Goal: Communication & Community: Answer question/provide support

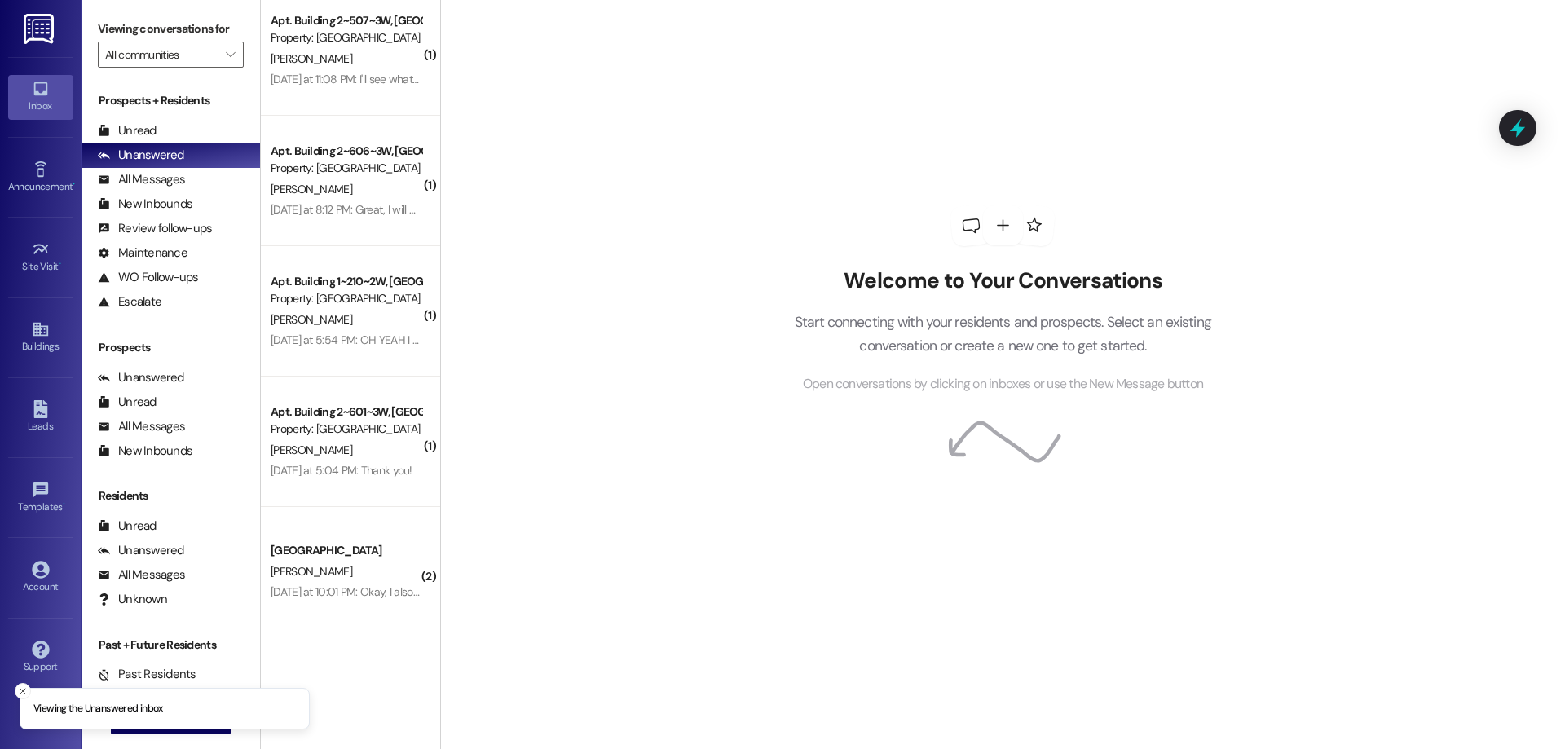
scroll to position [19, 0]
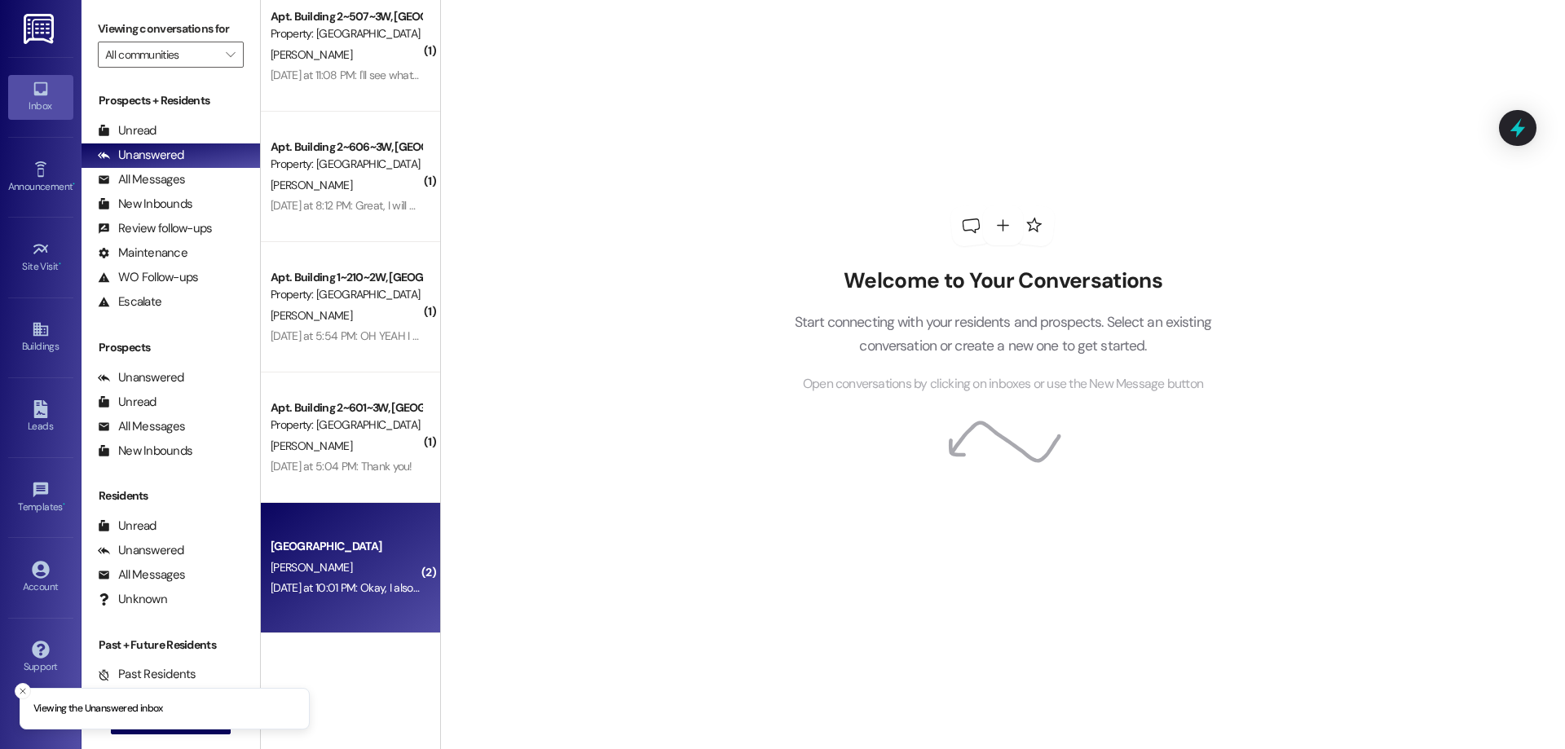
click at [390, 611] on div "Colonial House Prospect K. Lawrence Yesterday at 10:01 PM: Okay, I also wasn't …" at bounding box center [350, 568] width 179 height 130
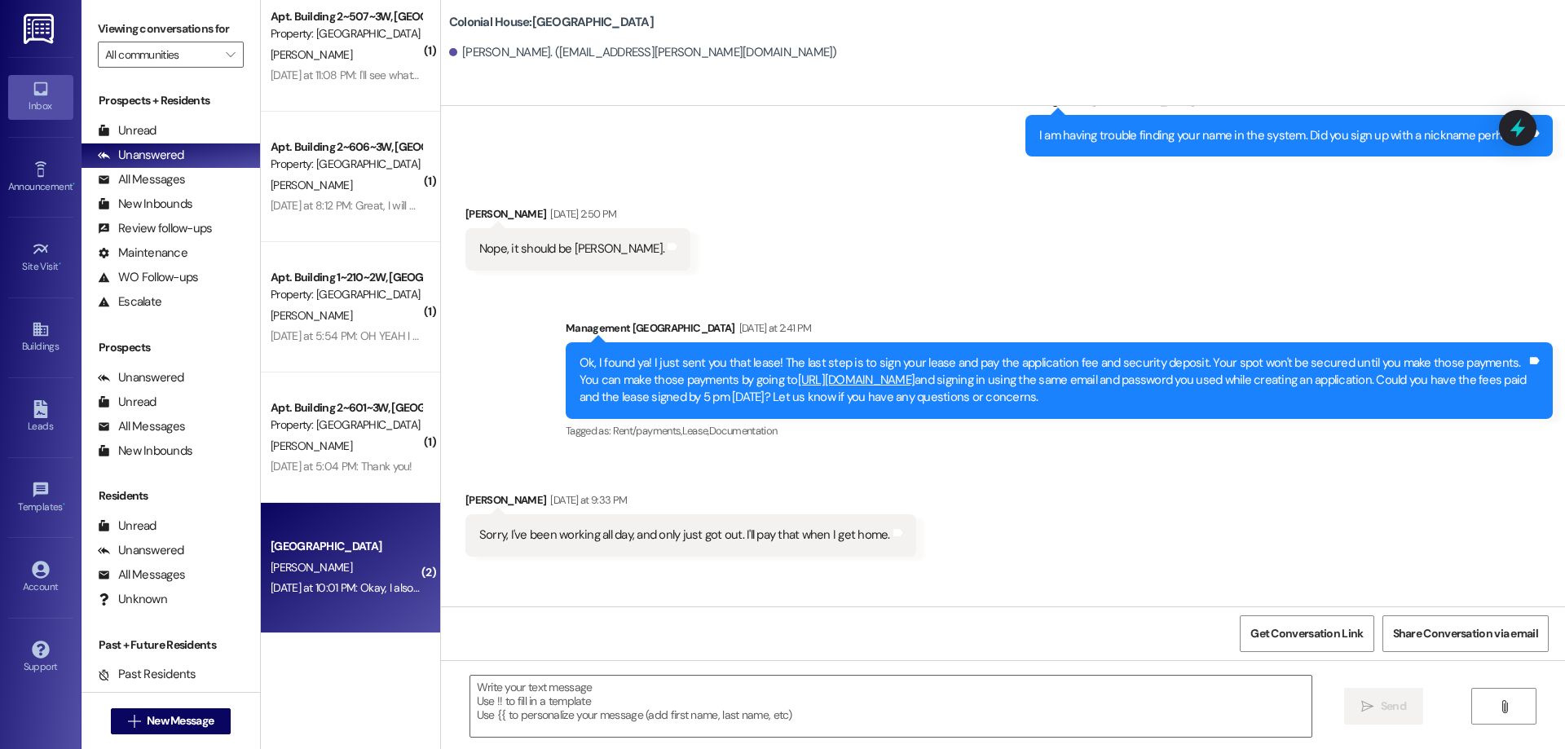
scroll to position [426, 0]
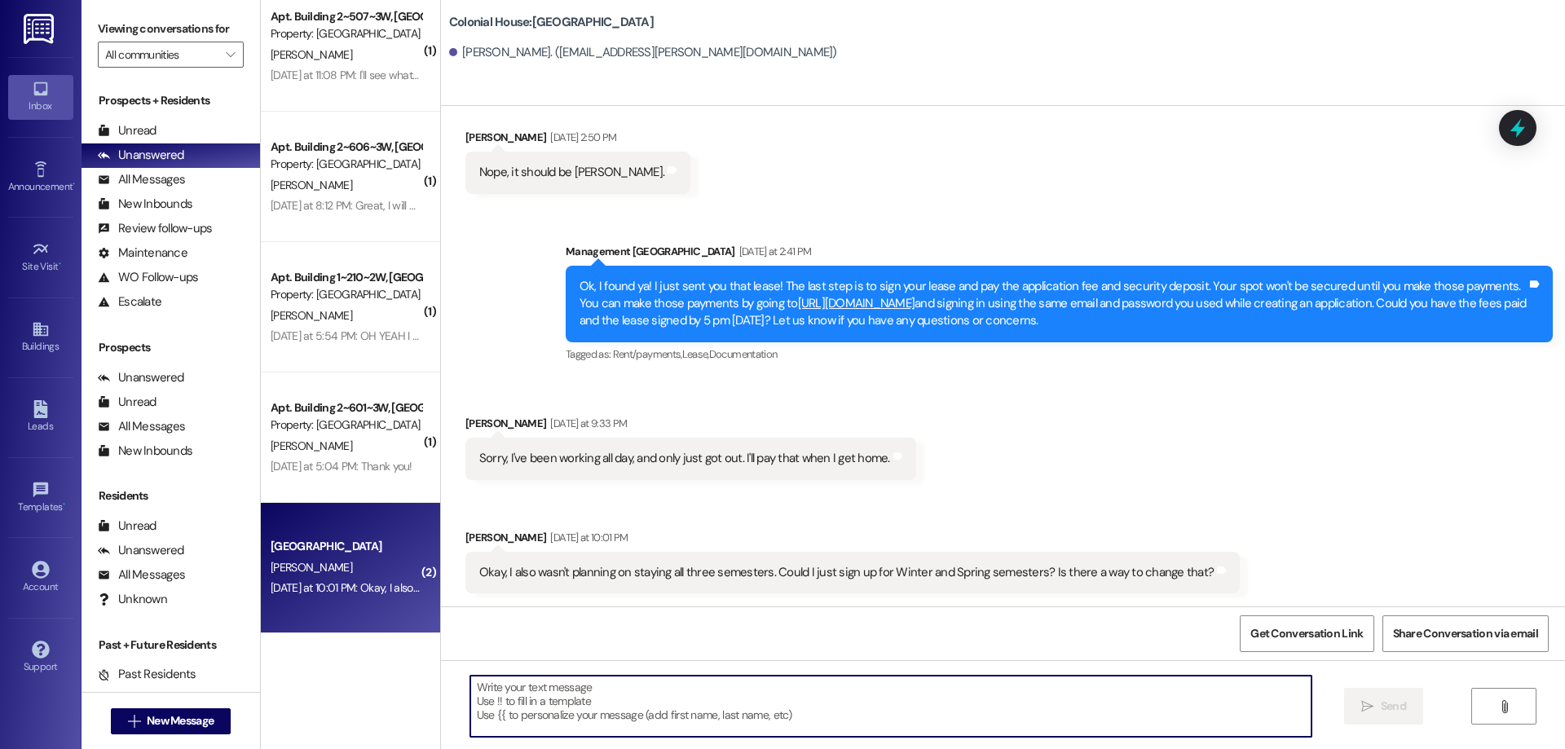
click at [855, 699] on textarea at bounding box center [890, 706] width 841 height 61
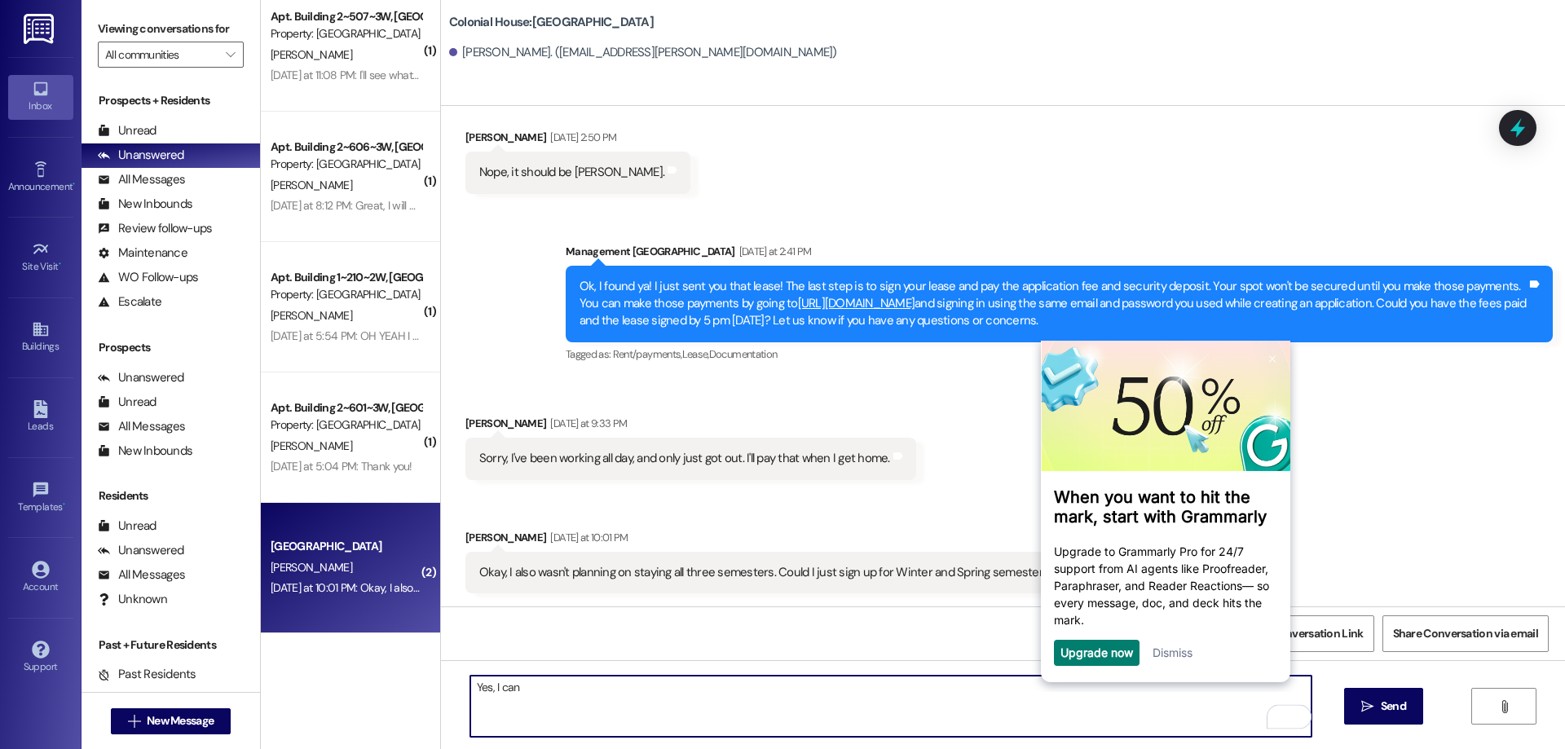
scroll to position [0, 0]
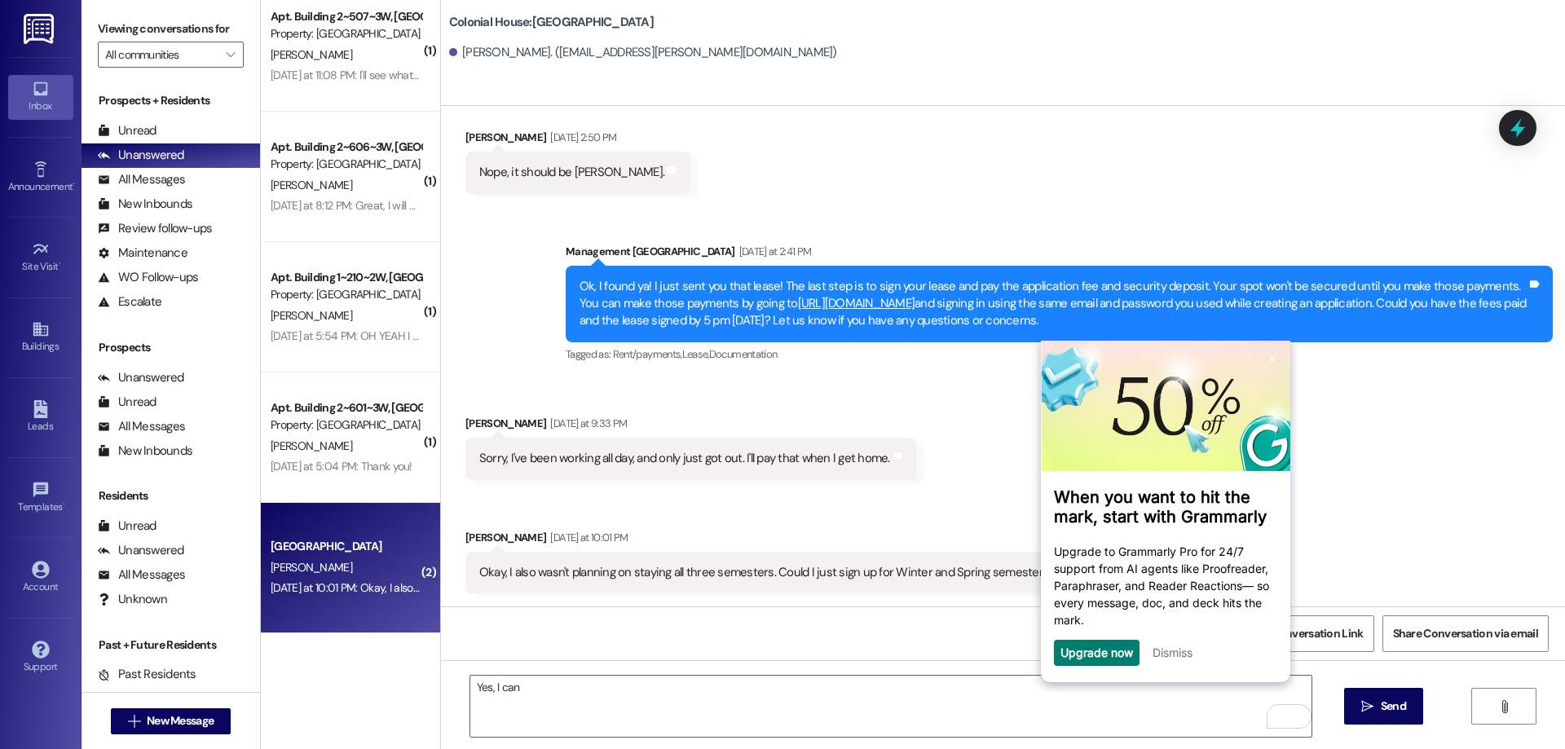
click at [1177, 658] on link "Dismiss" at bounding box center [1172, 653] width 40 height 14
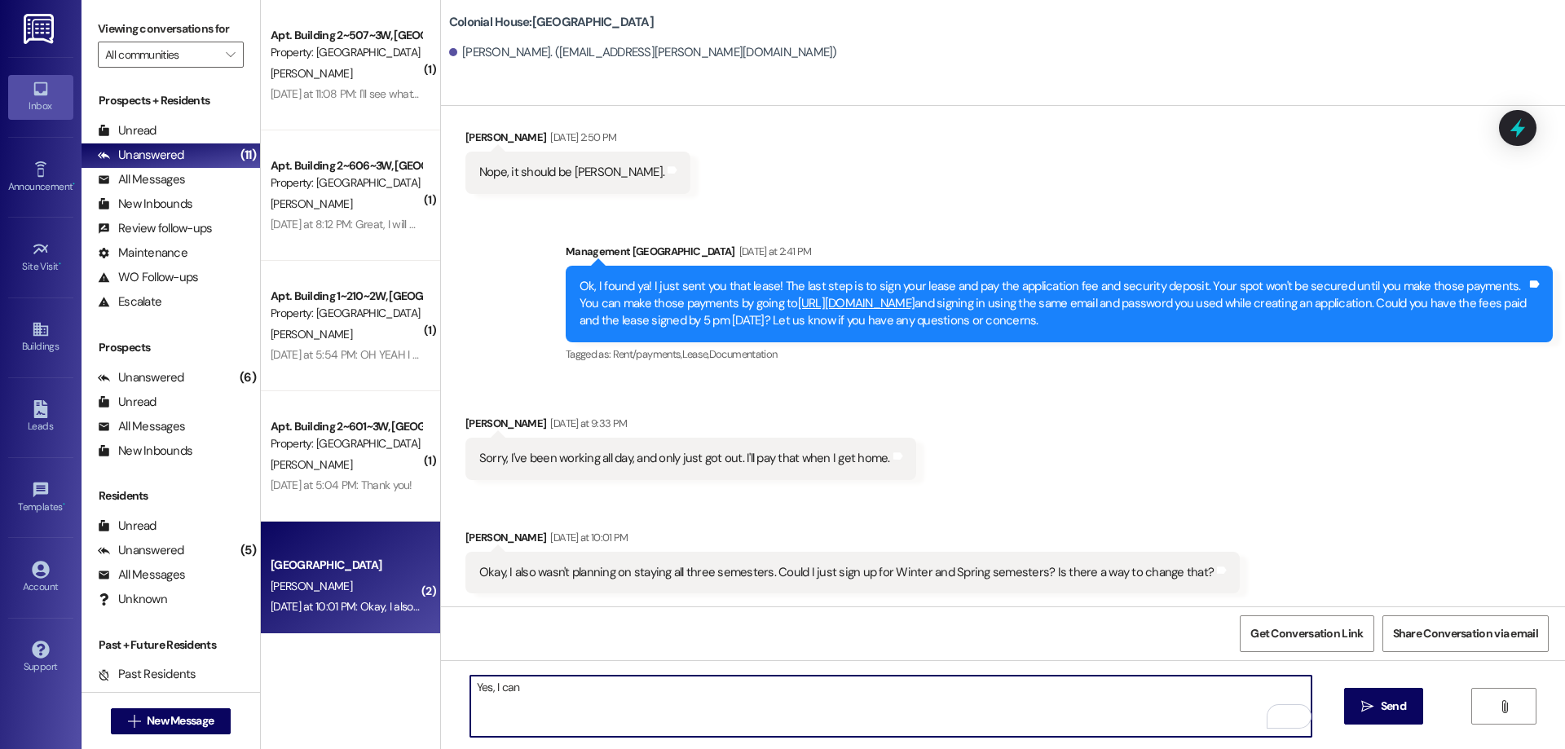
click at [771, 730] on textarea "Yes, I can" at bounding box center [890, 706] width 841 height 61
type textarea "Y"
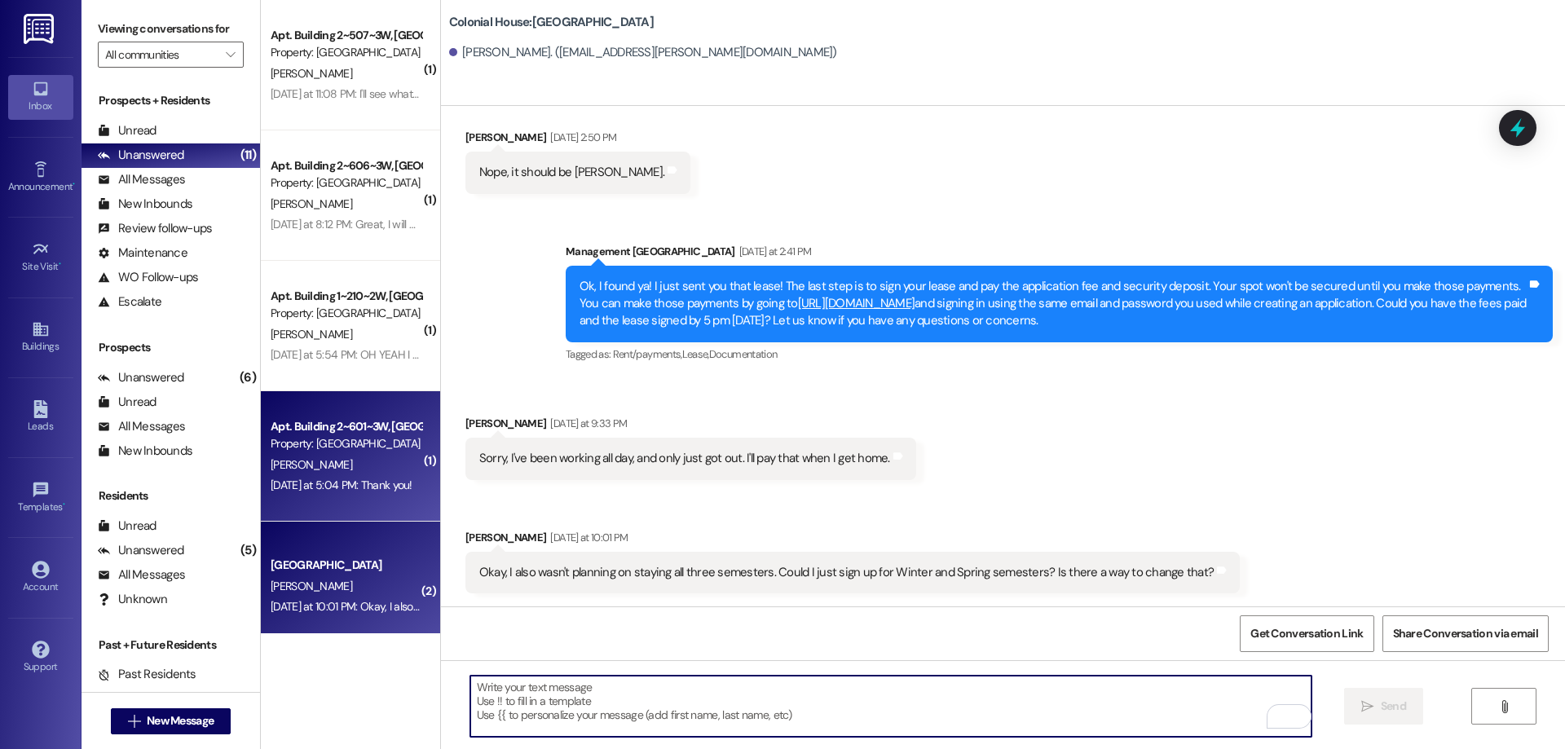
click at [381, 469] on div "[PERSON_NAME]" at bounding box center [346, 465] width 154 height 20
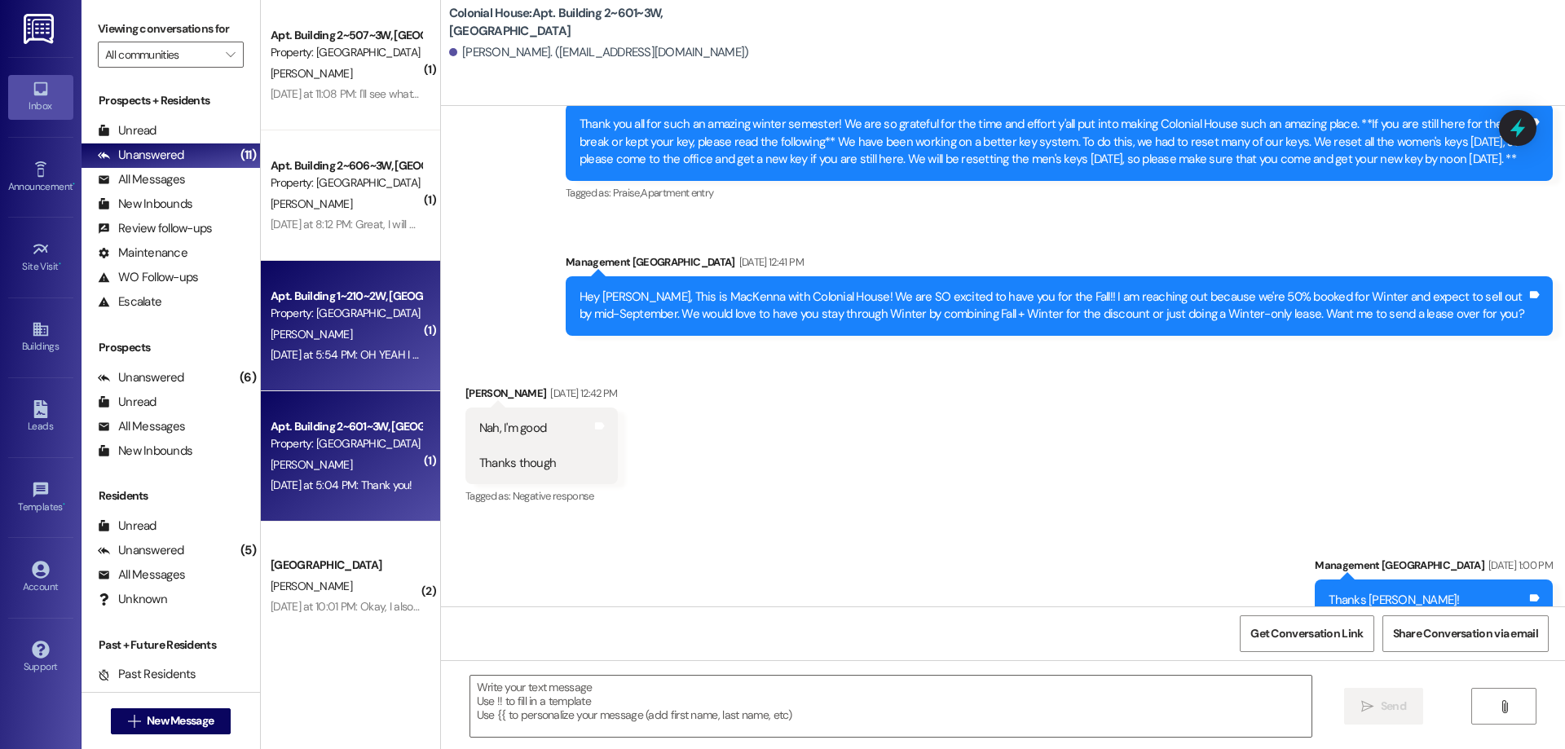
click at [345, 359] on div "Yesterday at 5:54 PM: OH YEAH I NEED ONE Yesterday at 5:54 PM: OH YEAH I NEED O…" at bounding box center [367, 354] width 193 height 15
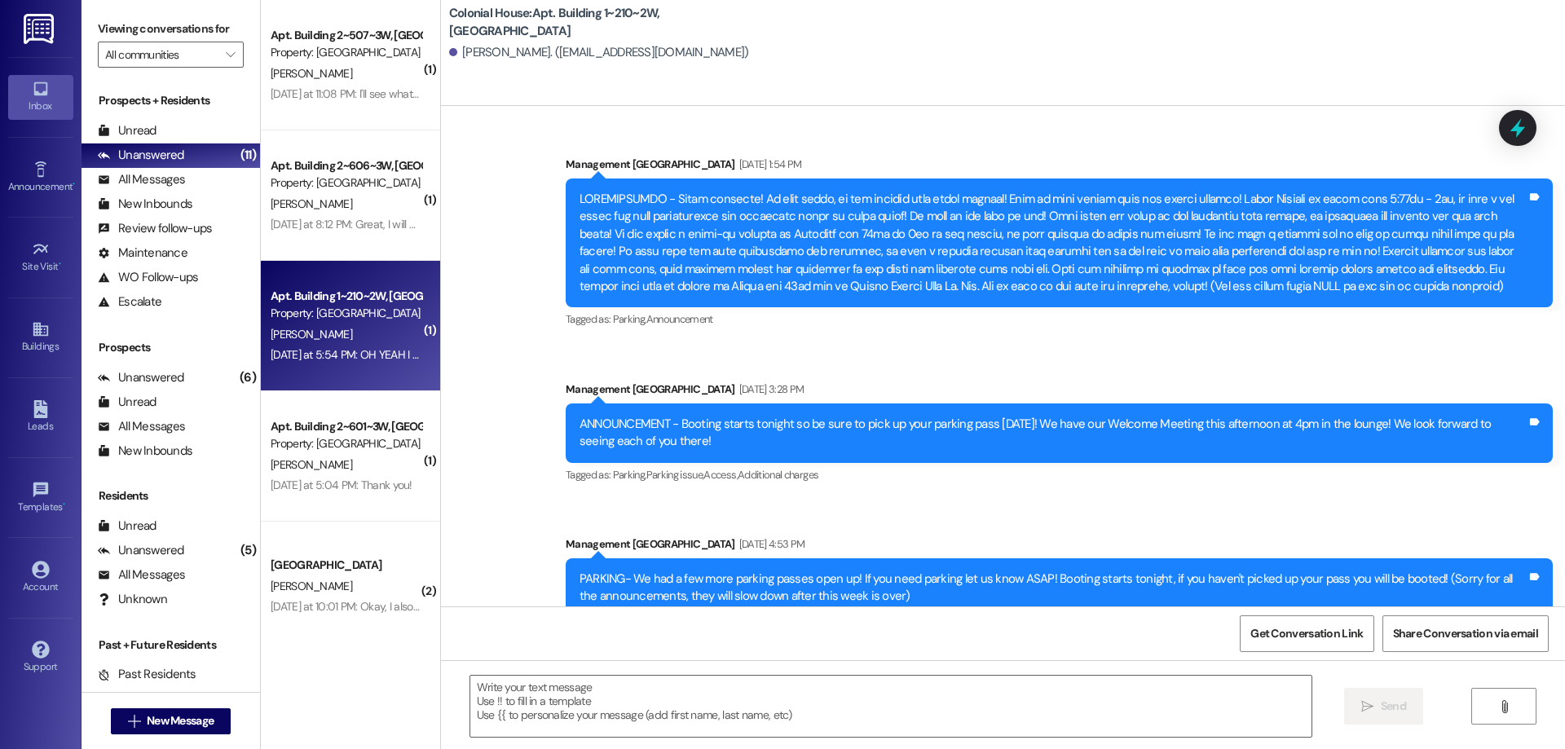
scroll to position [64991, 0]
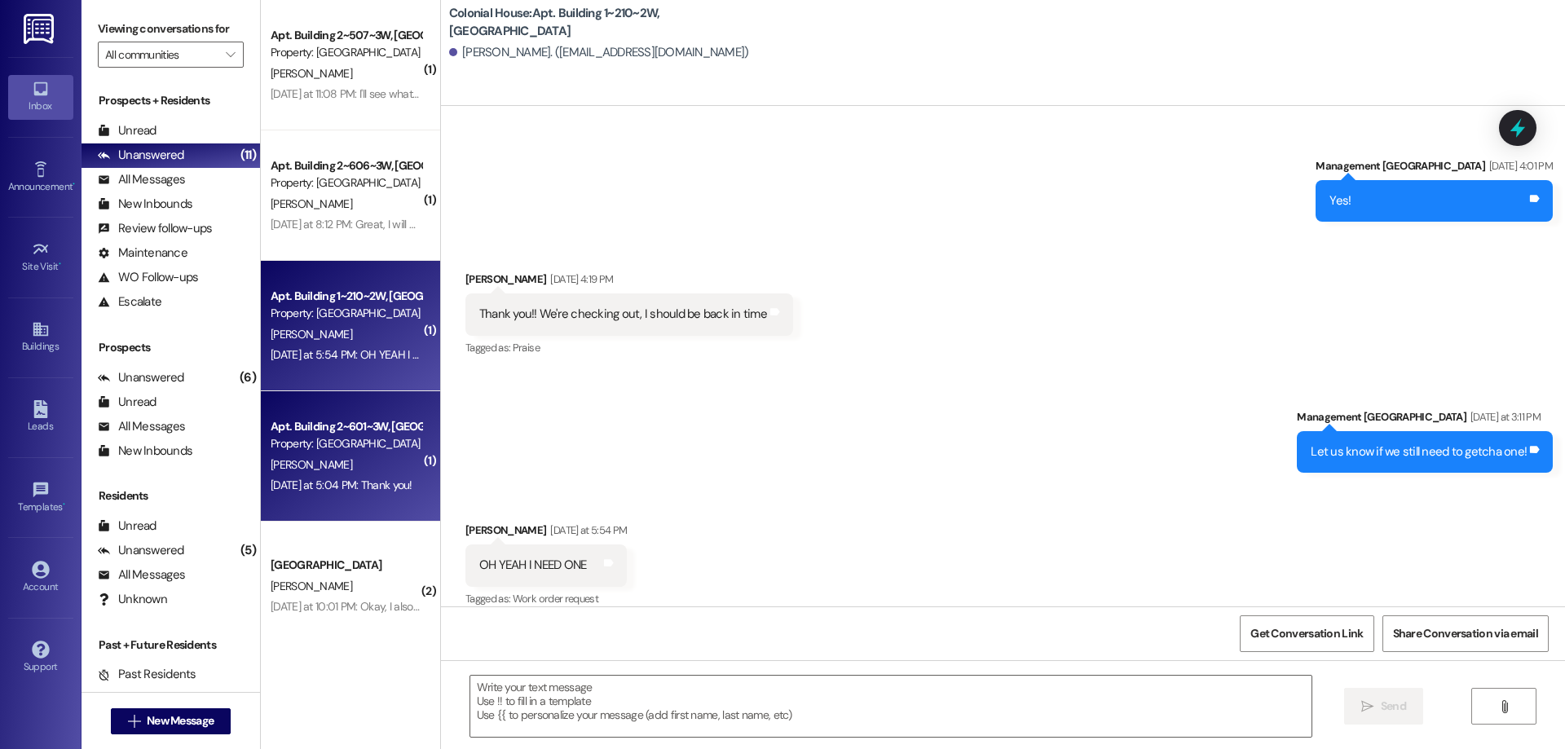
click at [329, 455] on div "[PERSON_NAME]" at bounding box center [346, 465] width 154 height 20
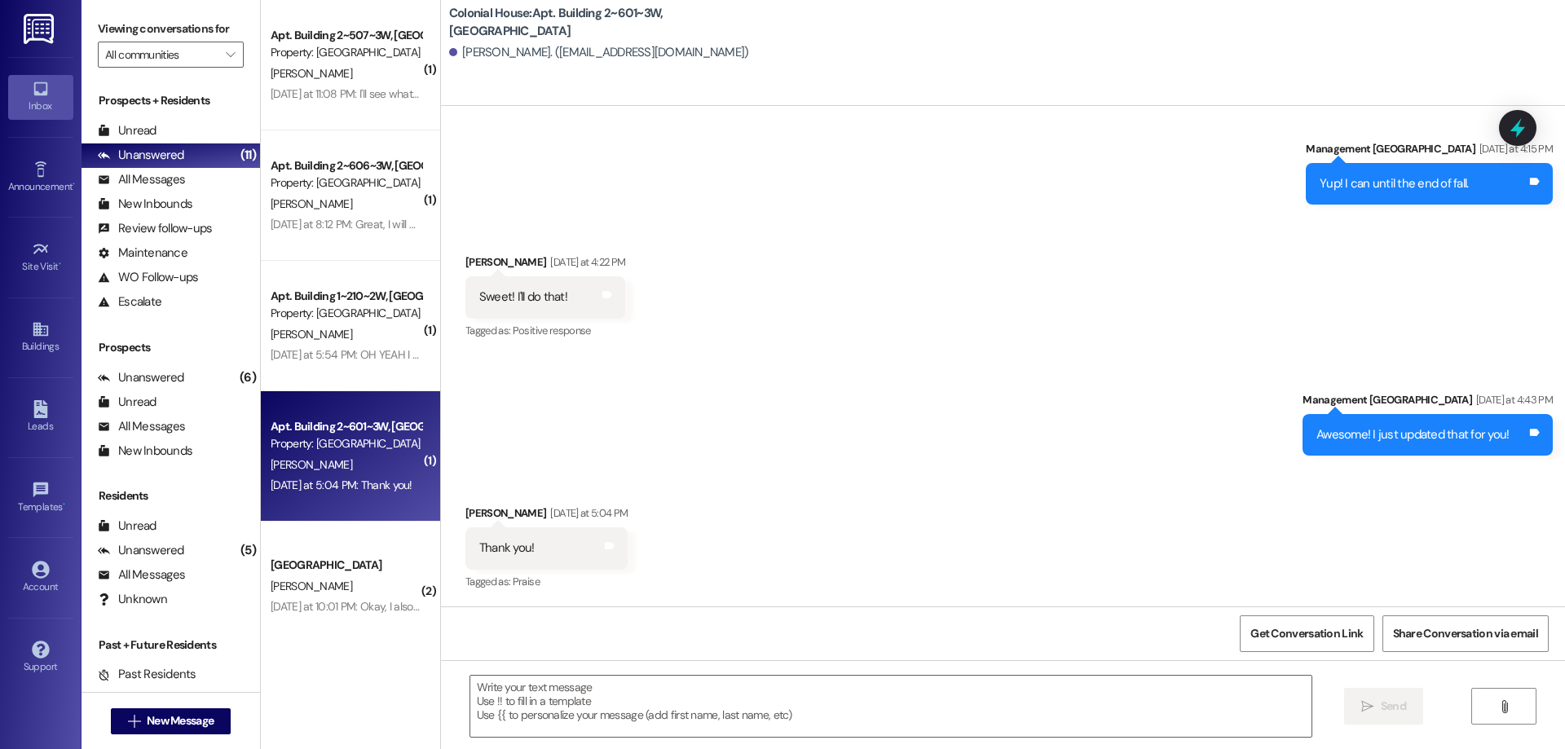
scroll to position [24208, 0]
click at [749, 690] on textarea at bounding box center [890, 706] width 841 height 61
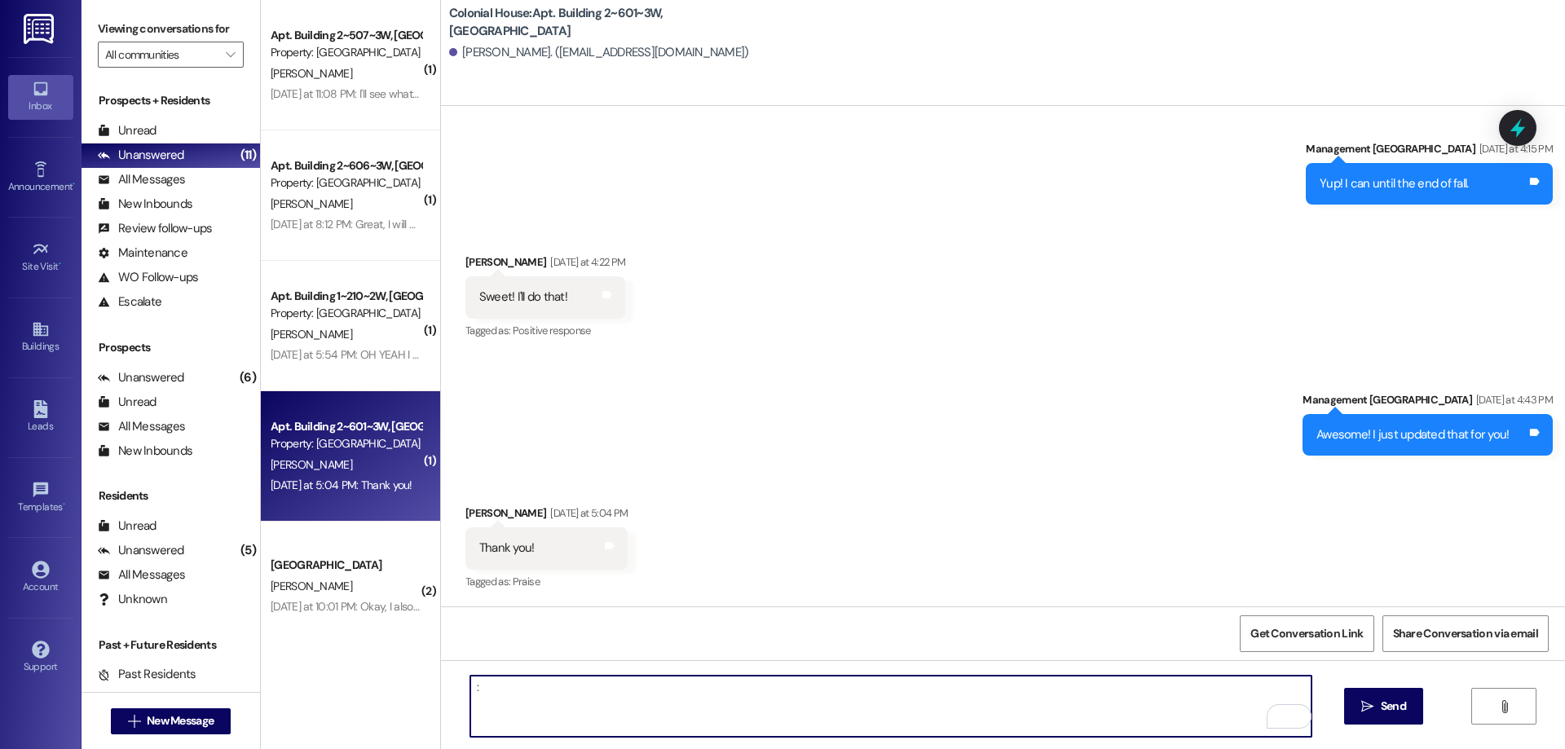
type textarea ":)"
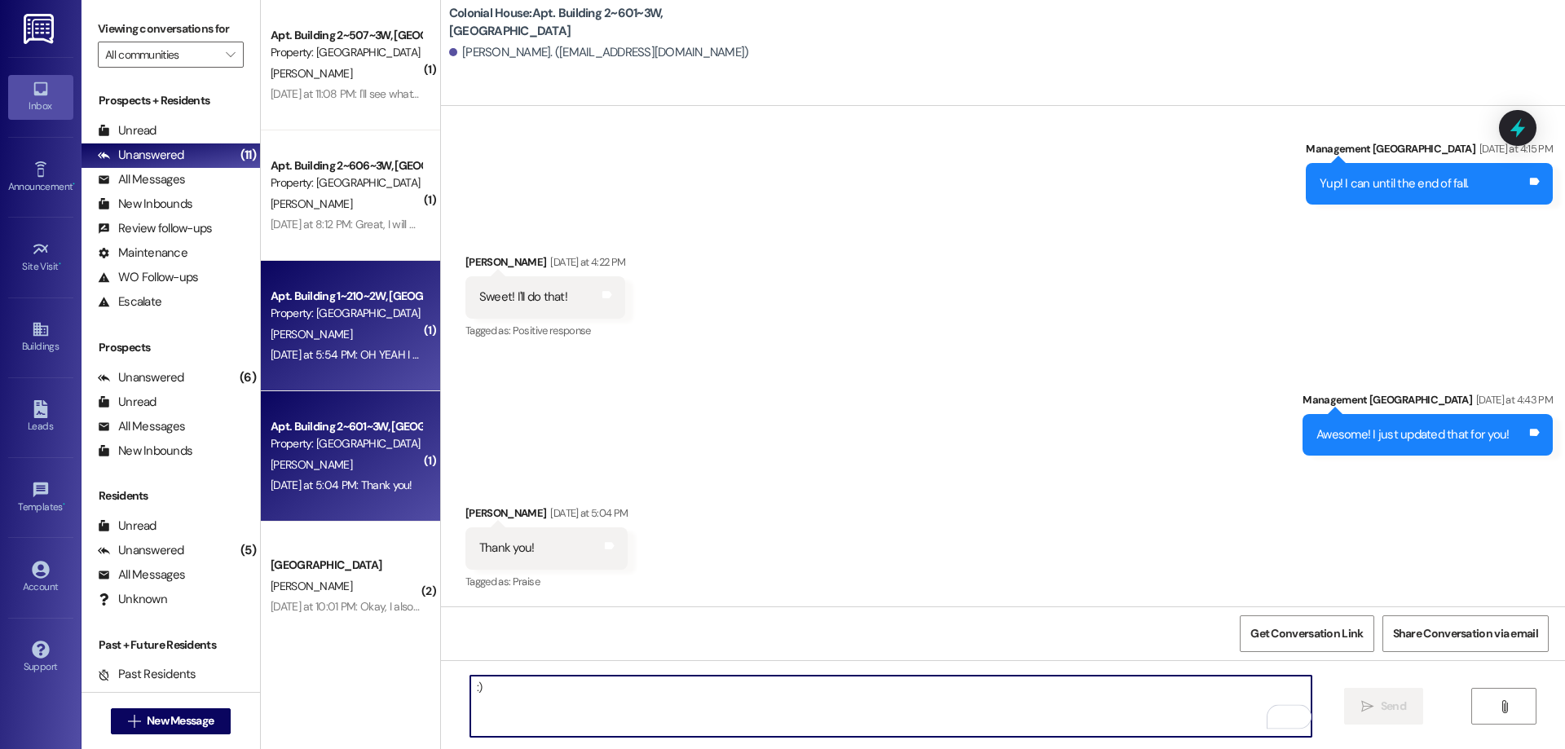
click at [360, 316] on div "Property: [GEOGRAPHIC_DATA]" at bounding box center [346, 313] width 151 height 17
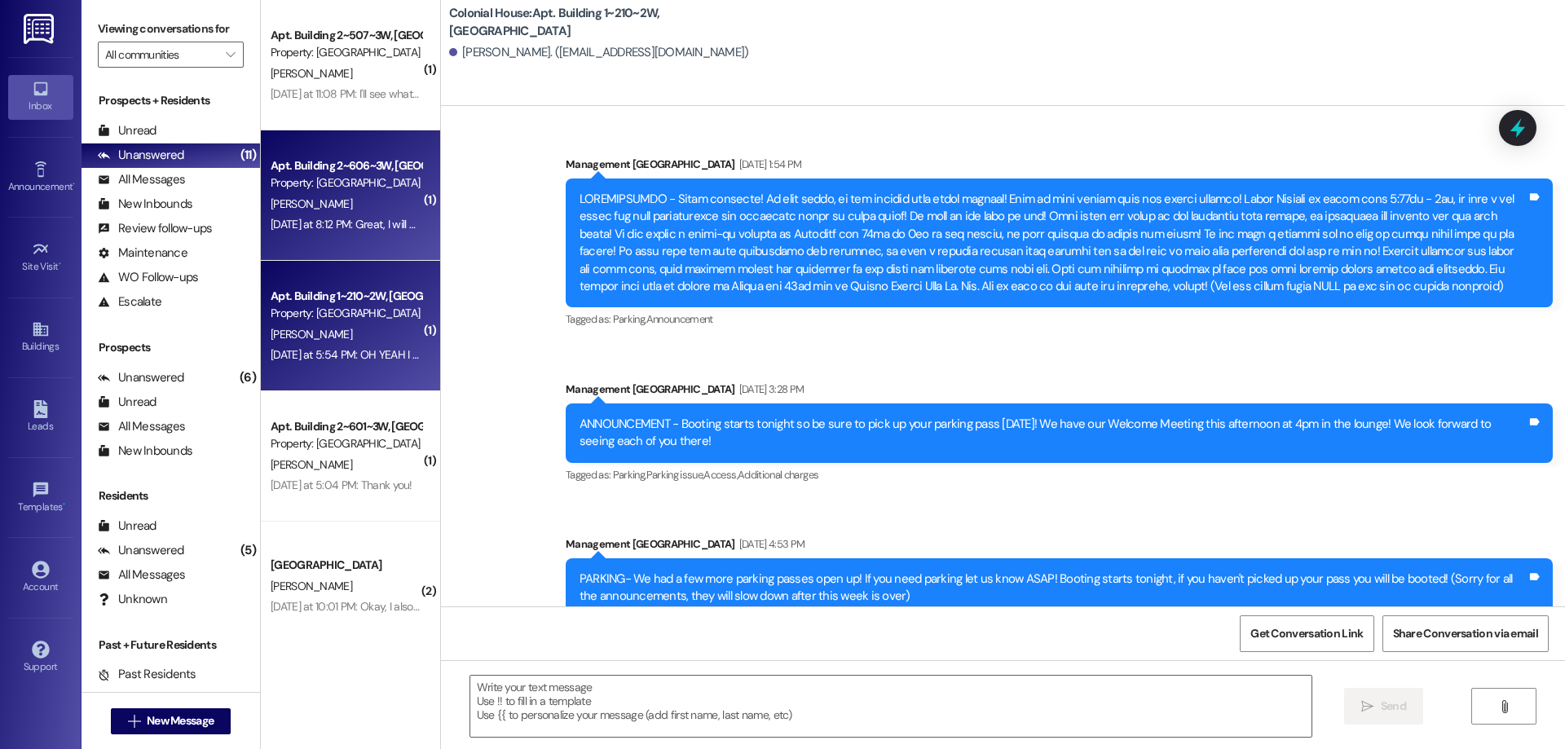
scroll to position [64991, 0]
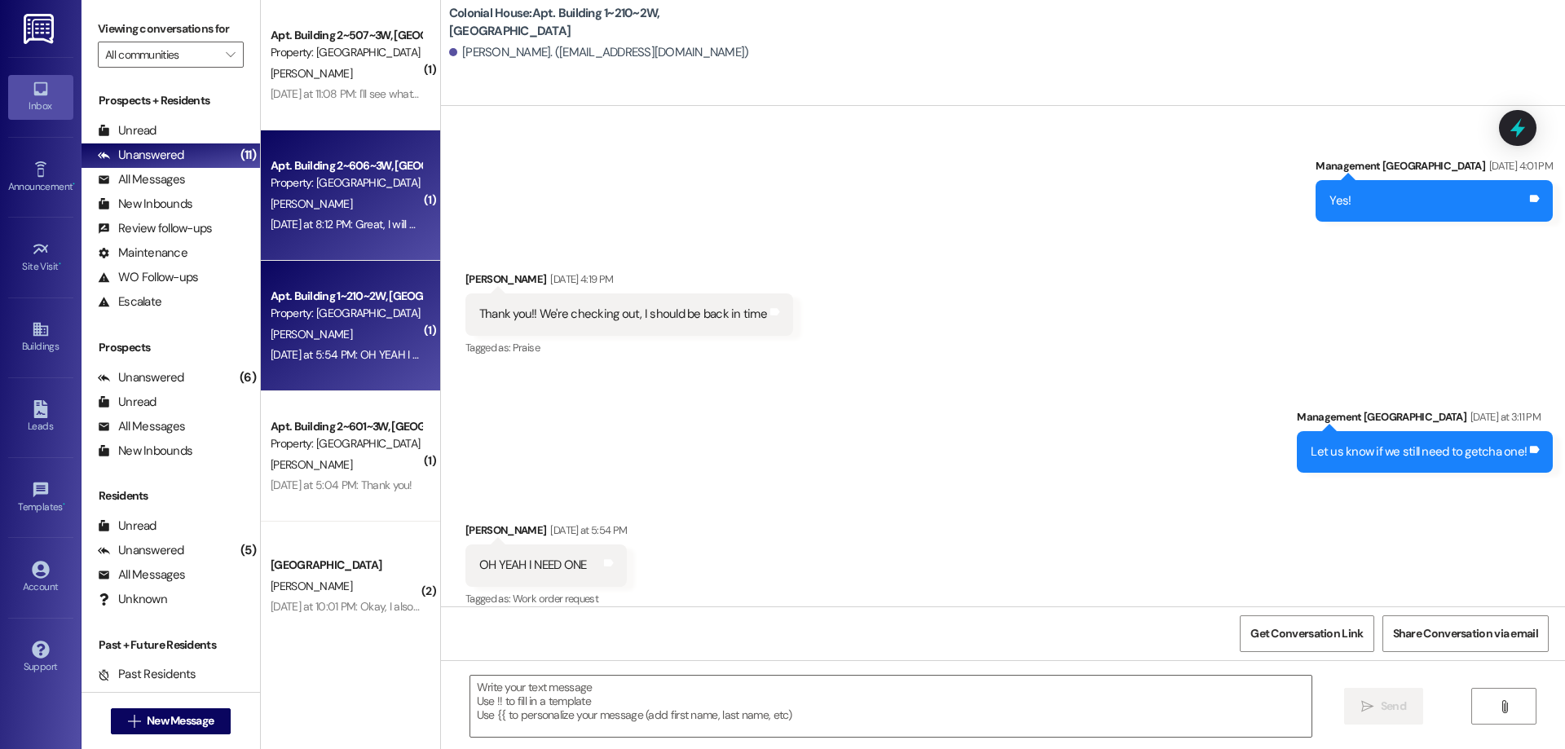
click at [381, 227] on div "Yesterday at 8:12 PM: Great, I will grab it by tomorrow Yesterday at 8:12 PM: G…" at bounding box center [379, 224] width 216 height 15
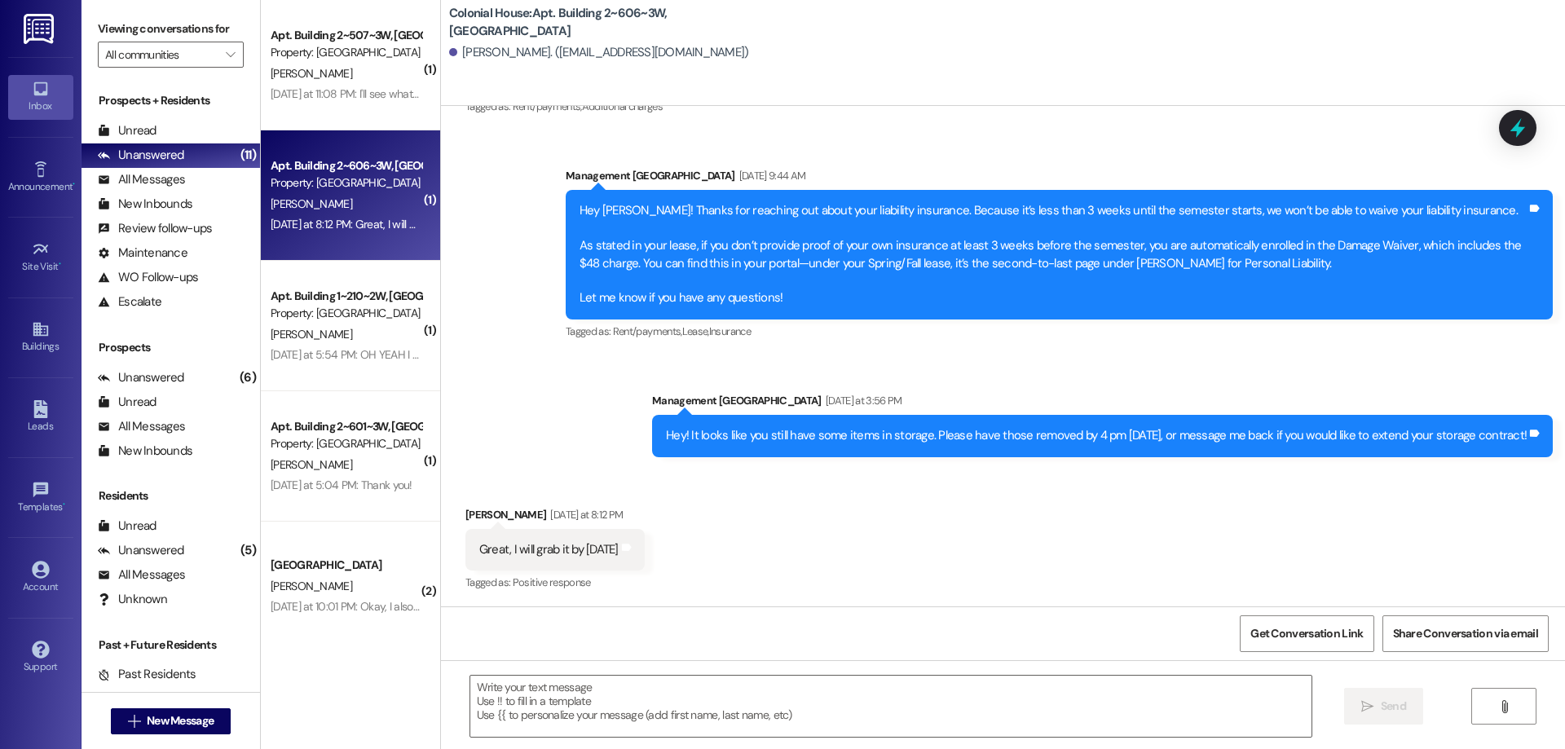
scroll to position [1155, 0]
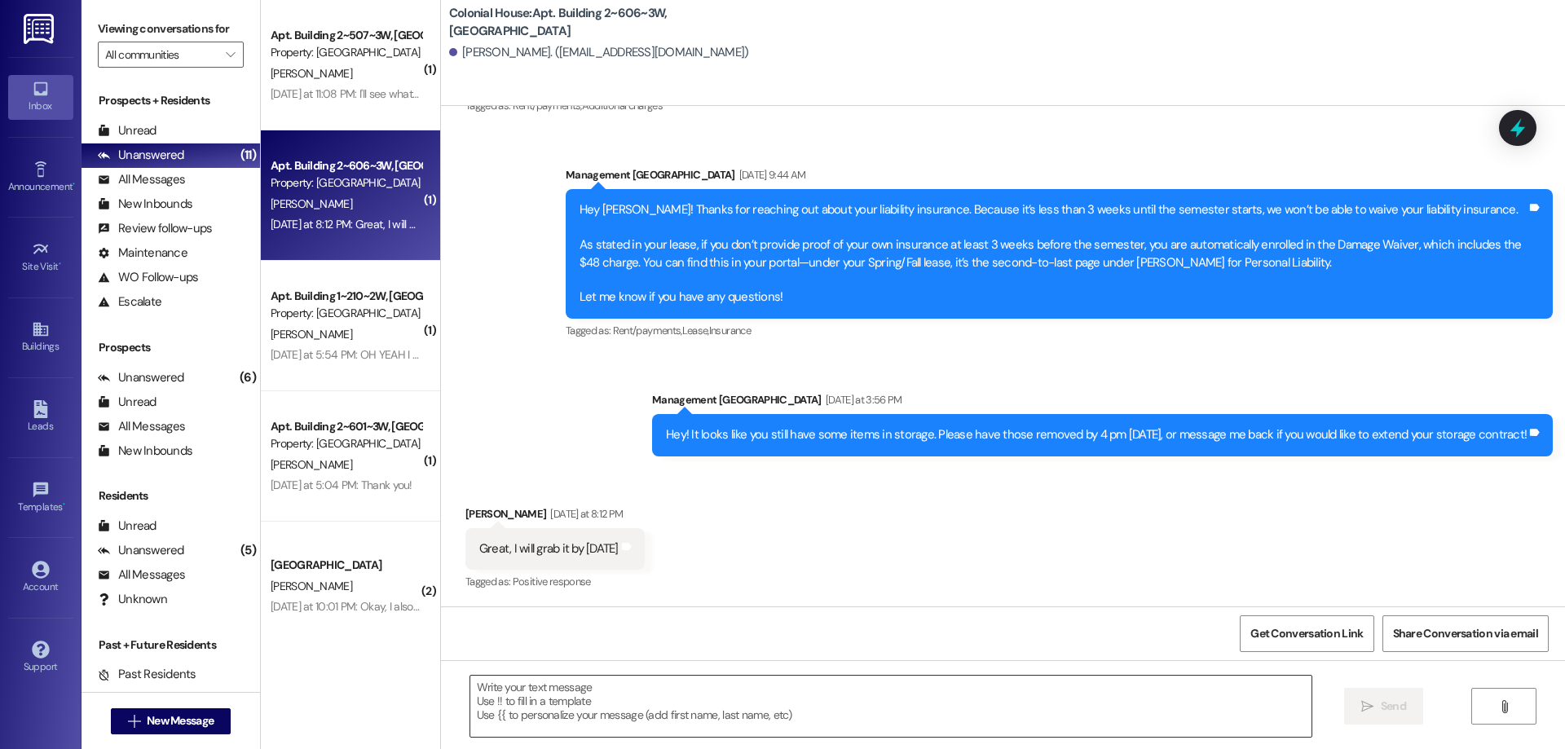
click at [893, 695] on textarea at bounding box center [890, 706] width 841 height 61
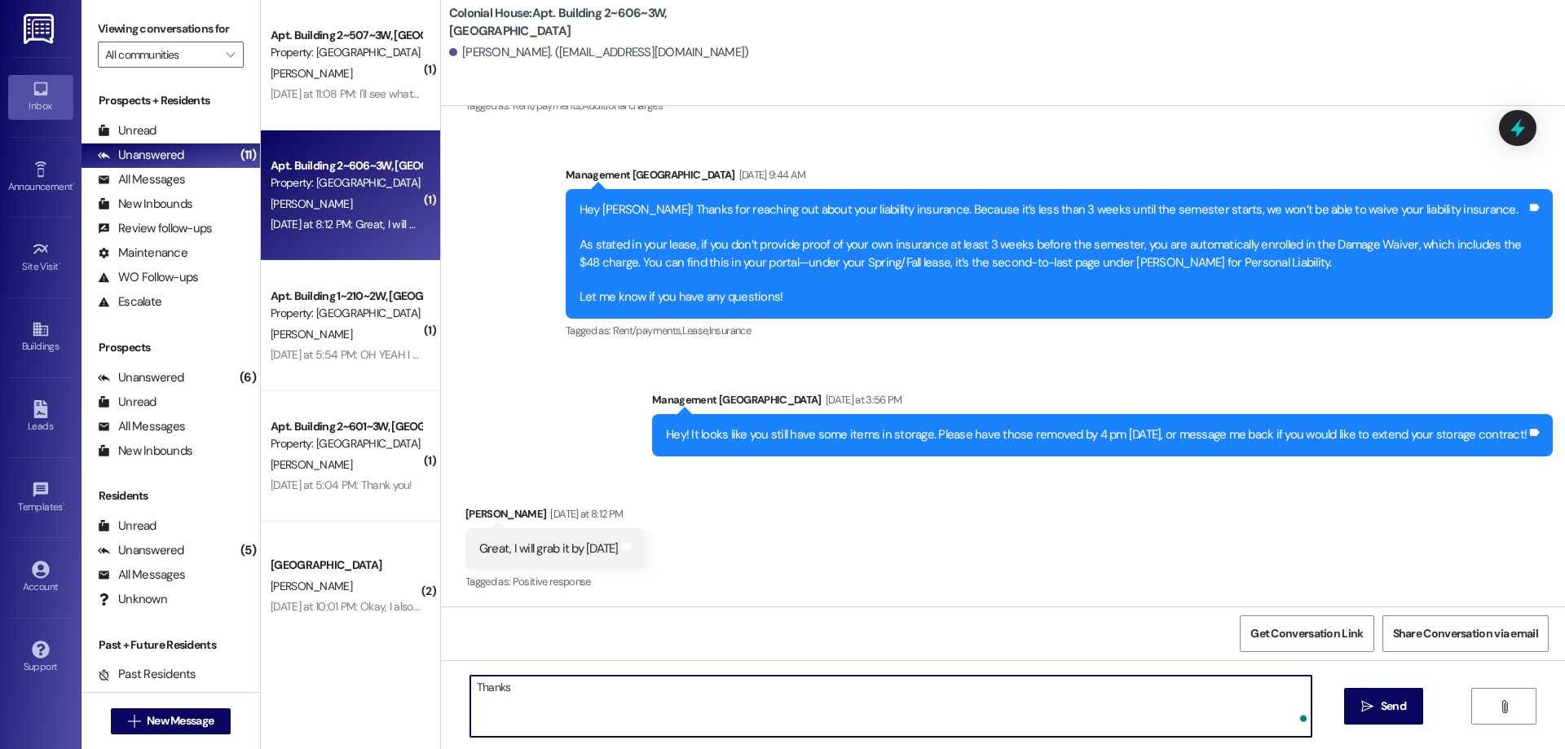
type textarea "Thanks"
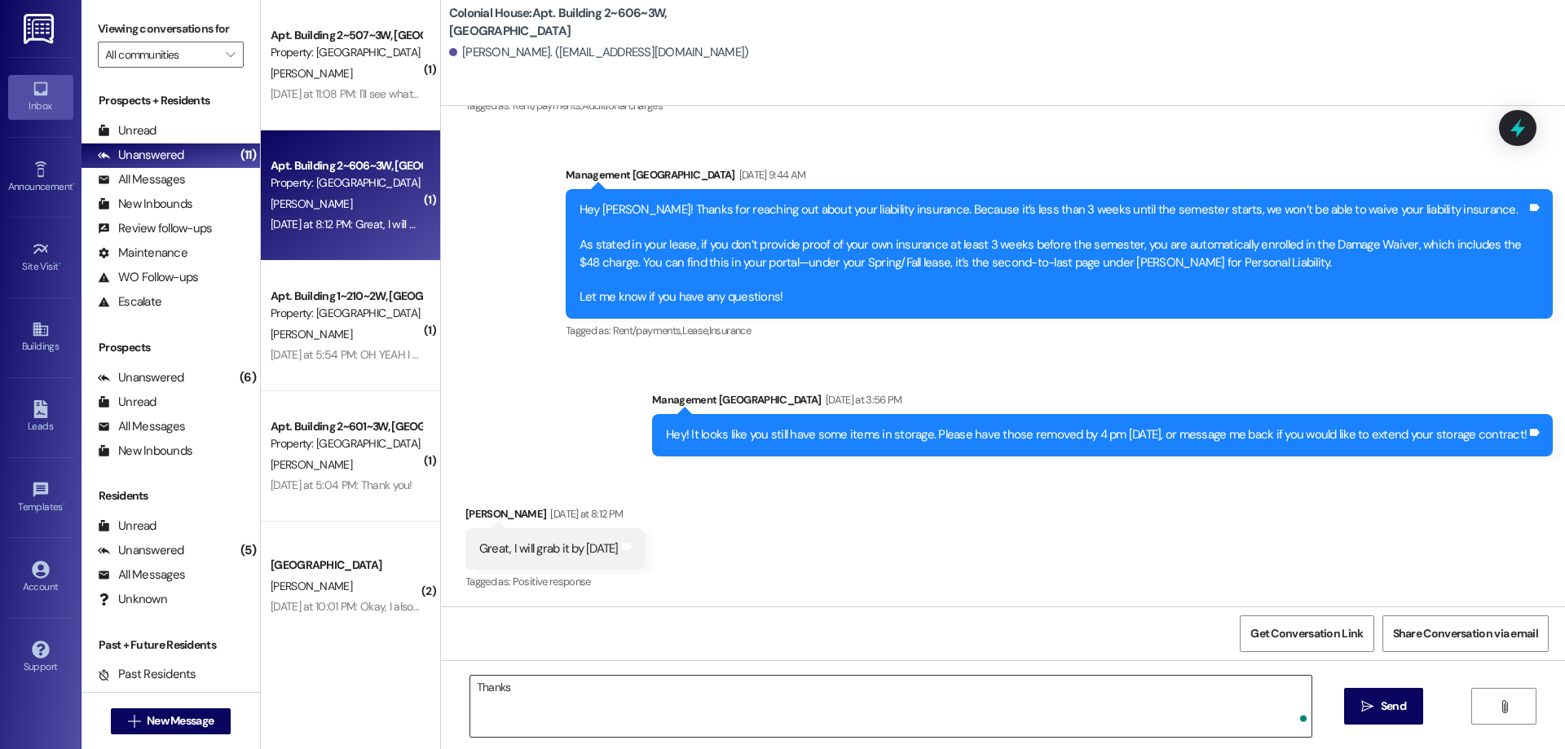
click button "Open Grammarly." at bounding box center [1303, 718] width 13 height 13
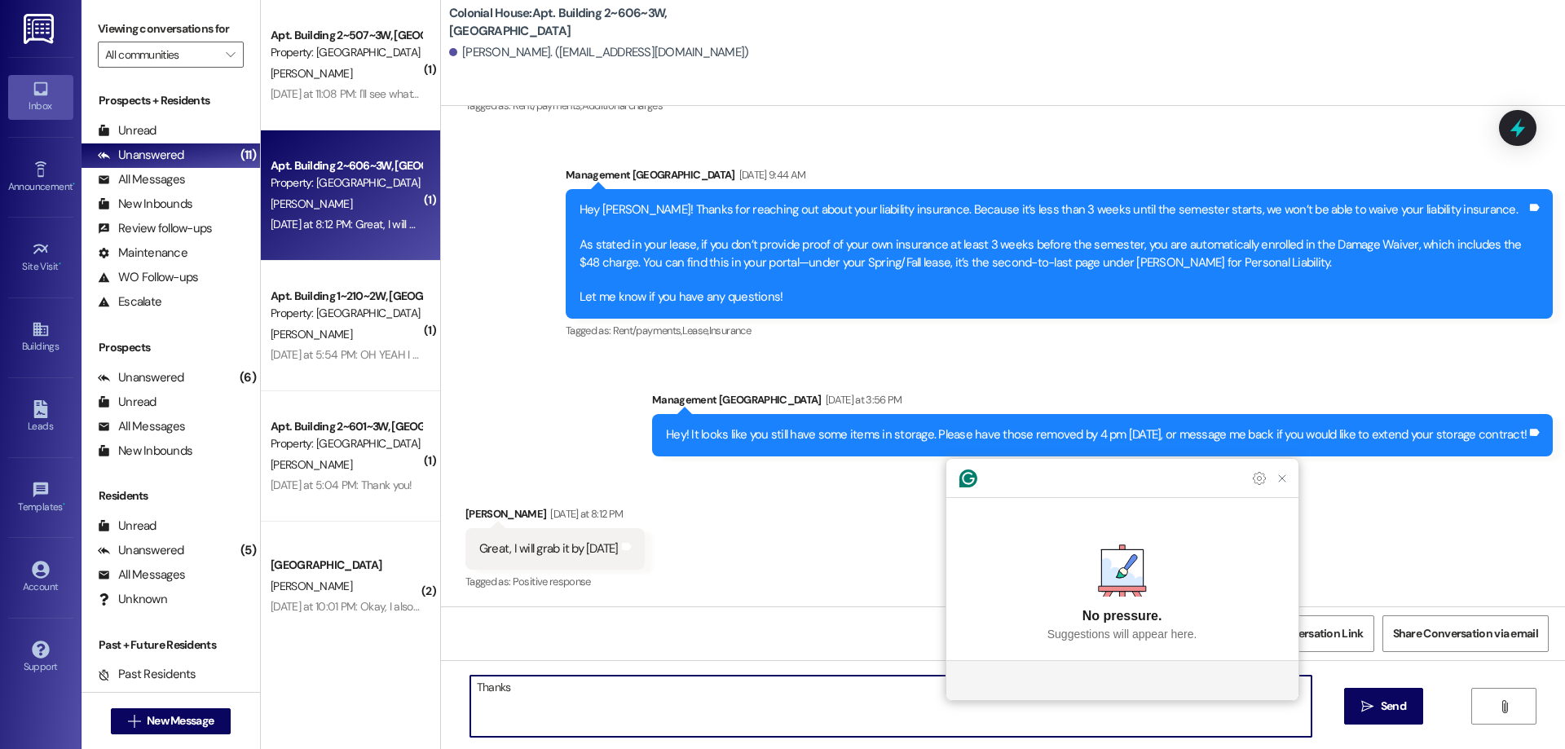
click at [885, 695] on textarea "Thanks" at bounding box center [890, 706] width 841 height 61
type textarea "Thanks!"
click at [1280, 485] on icon "Close Grammarly Assistant" at bounding box center [1282, 478] width 13 height 13
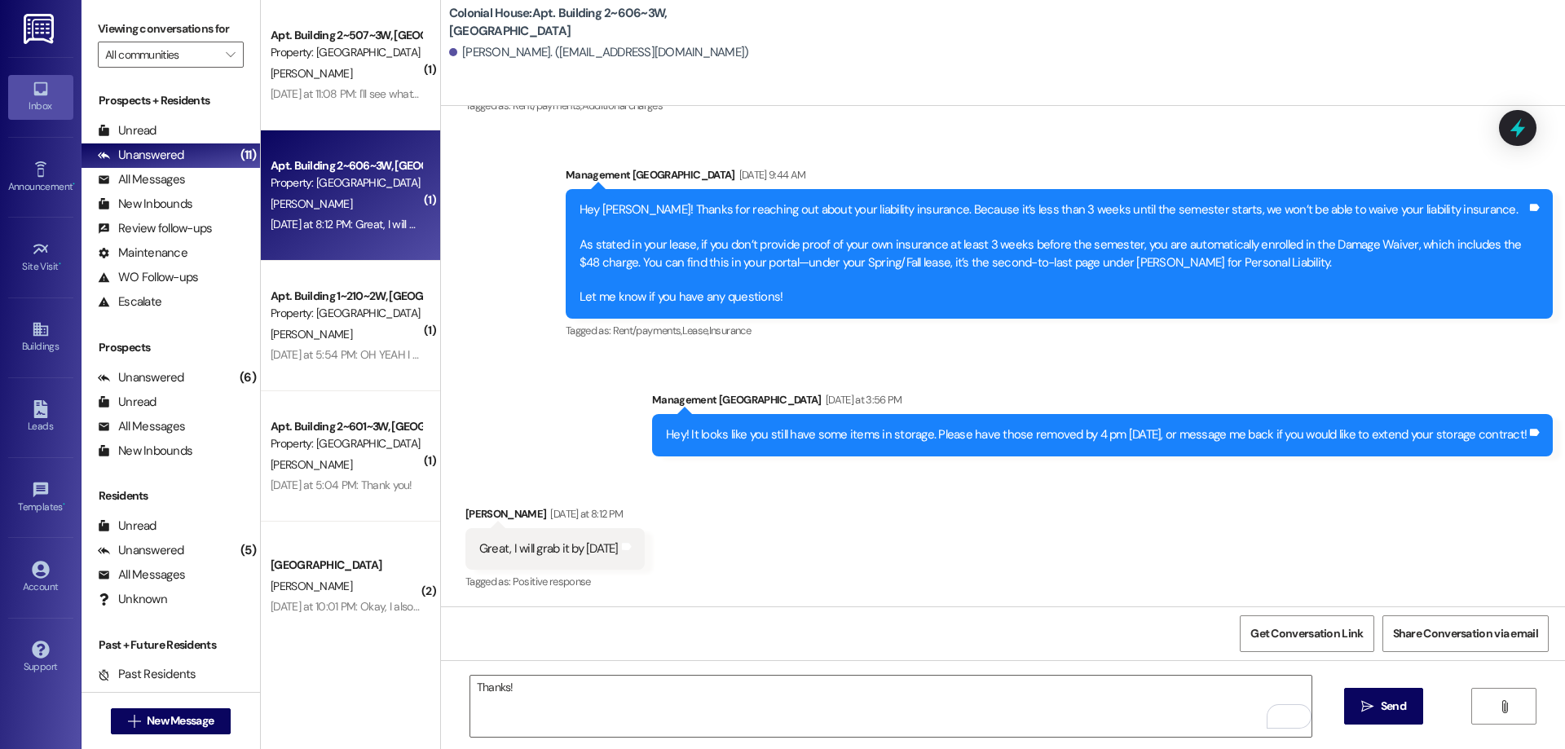
click at [1370, 686] on div "Thanks!  Send " at bounding box center [1003, 721] width 1124 height 122
click at [1381, 698] on span "Send" at bounding box center [1393, 706] width 25 height 17
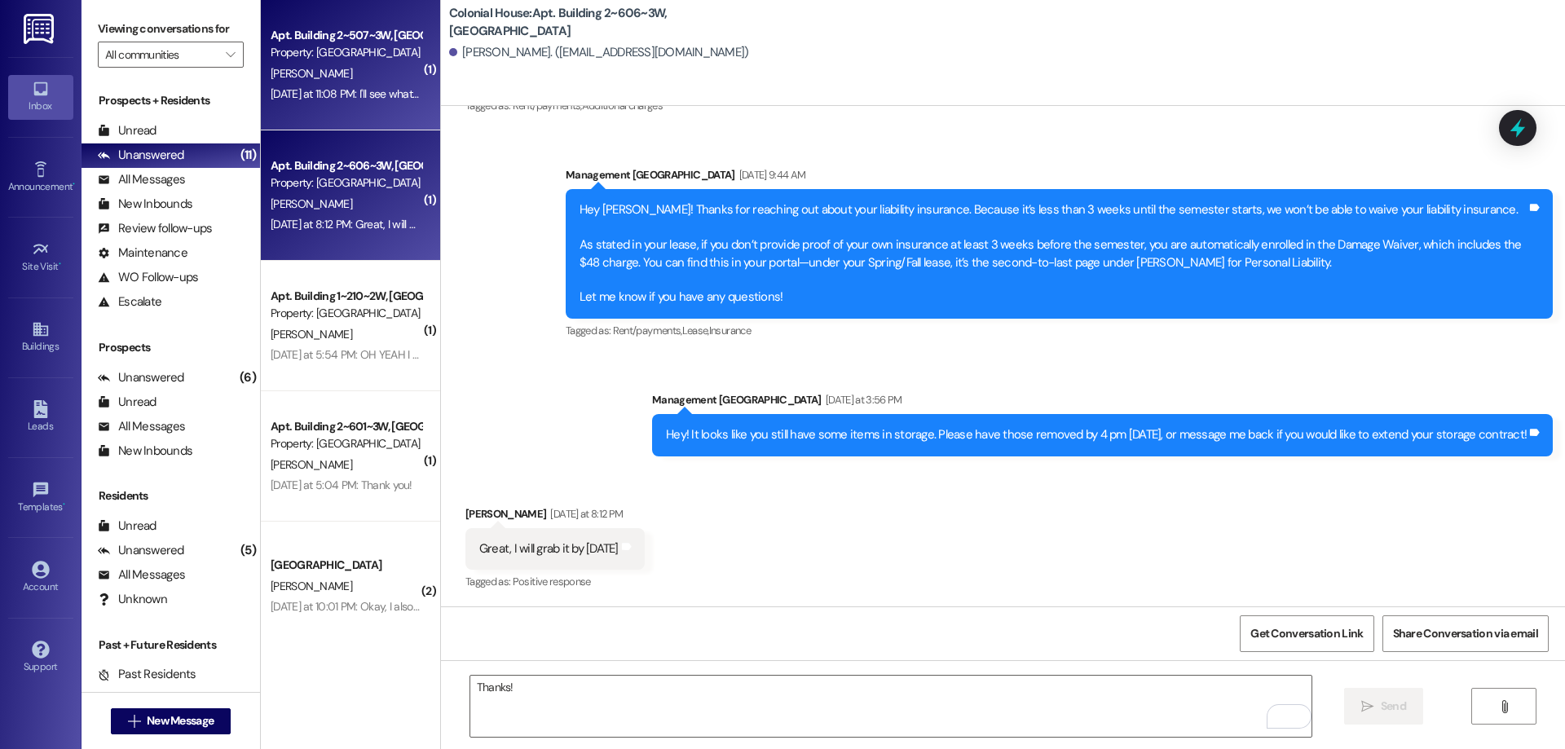
click at [324, 53] on div "Property: [GEOGRAPHIC_DATA]" at bounding box center [346, 52] width 151 height 17
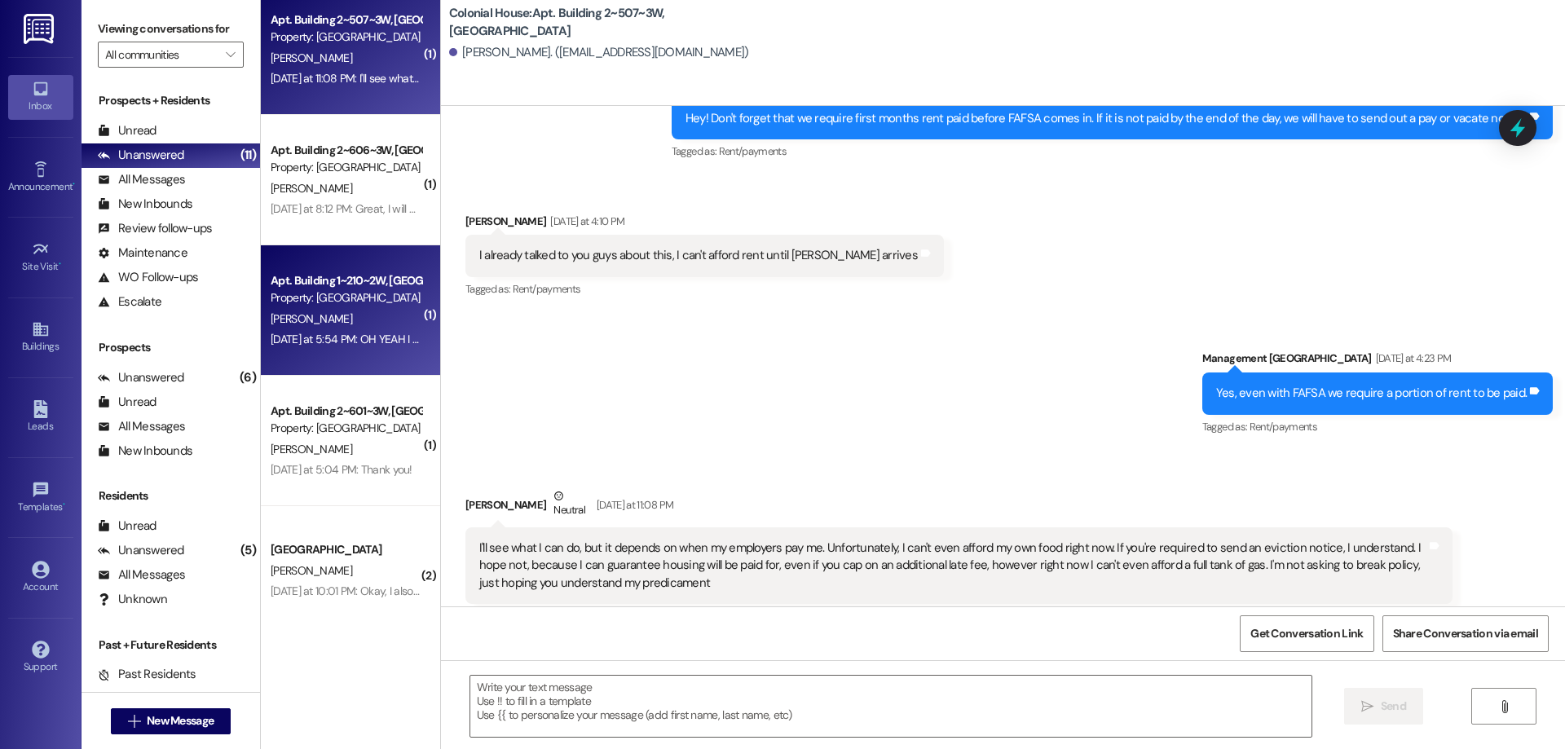
scroll to position [19, 0]
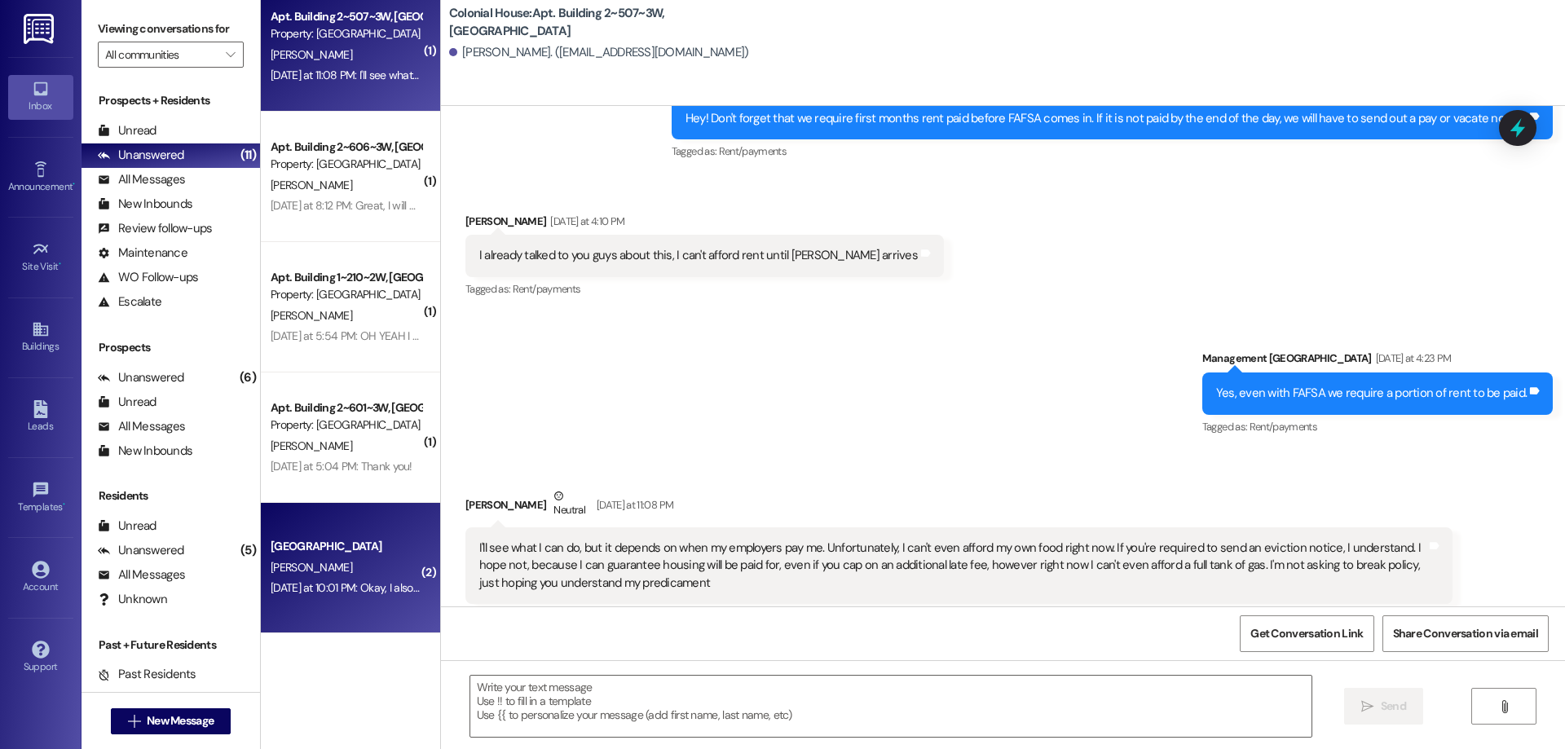
click at [361, 598] on div "Yesterday at 10:01 PM: Okay, I also wasn't planning on staying all three semest…" at bounding box center [346, 588] width 154 height 20
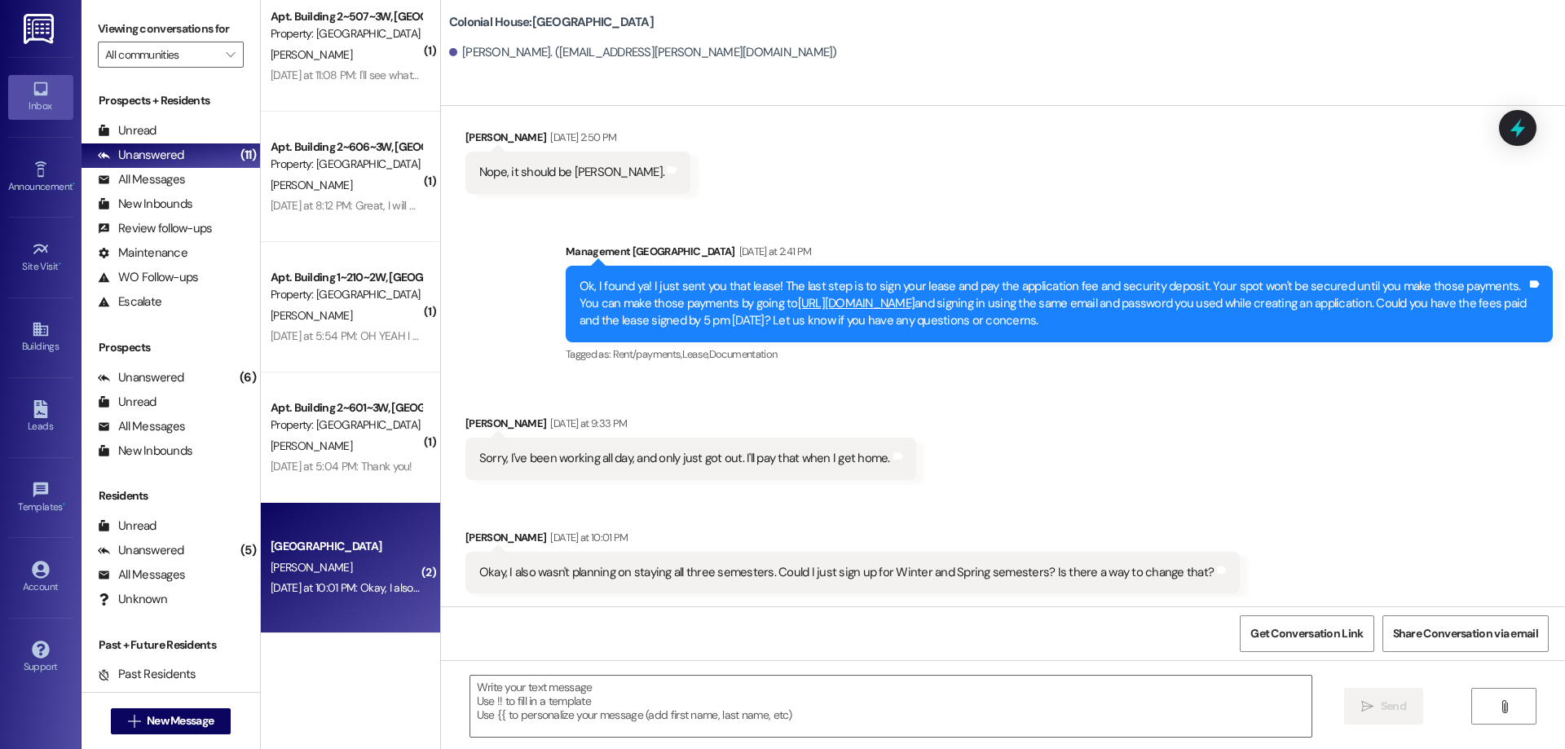
scroll to position [426, 0]
click at [188, 712] on span "New Message" at bounding box center [180, 720] width 67 height 17
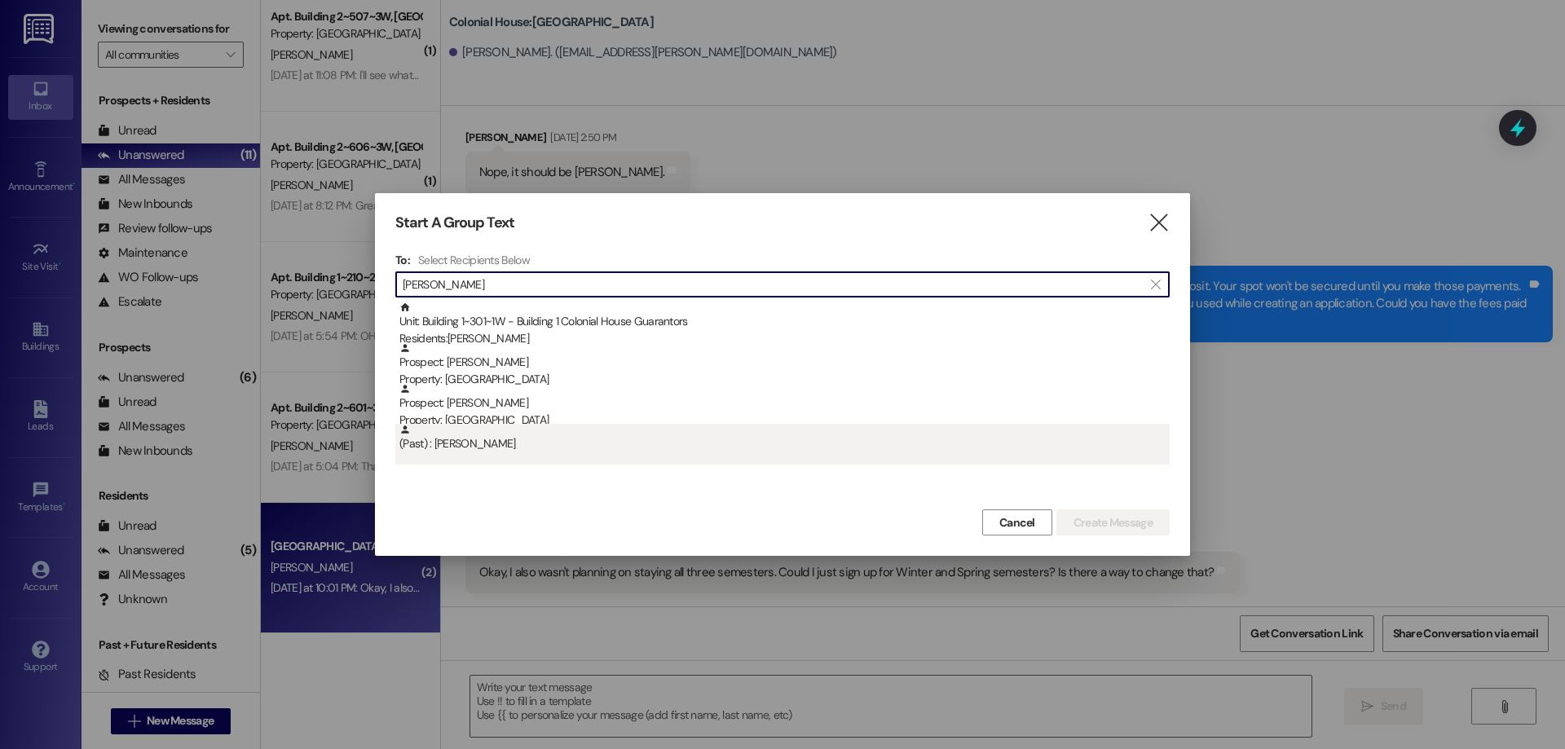
type input "jared"
click at [879, 450] on div "(Past) : Jared Needham" at bounding box center [784, 438] width 770 height 29
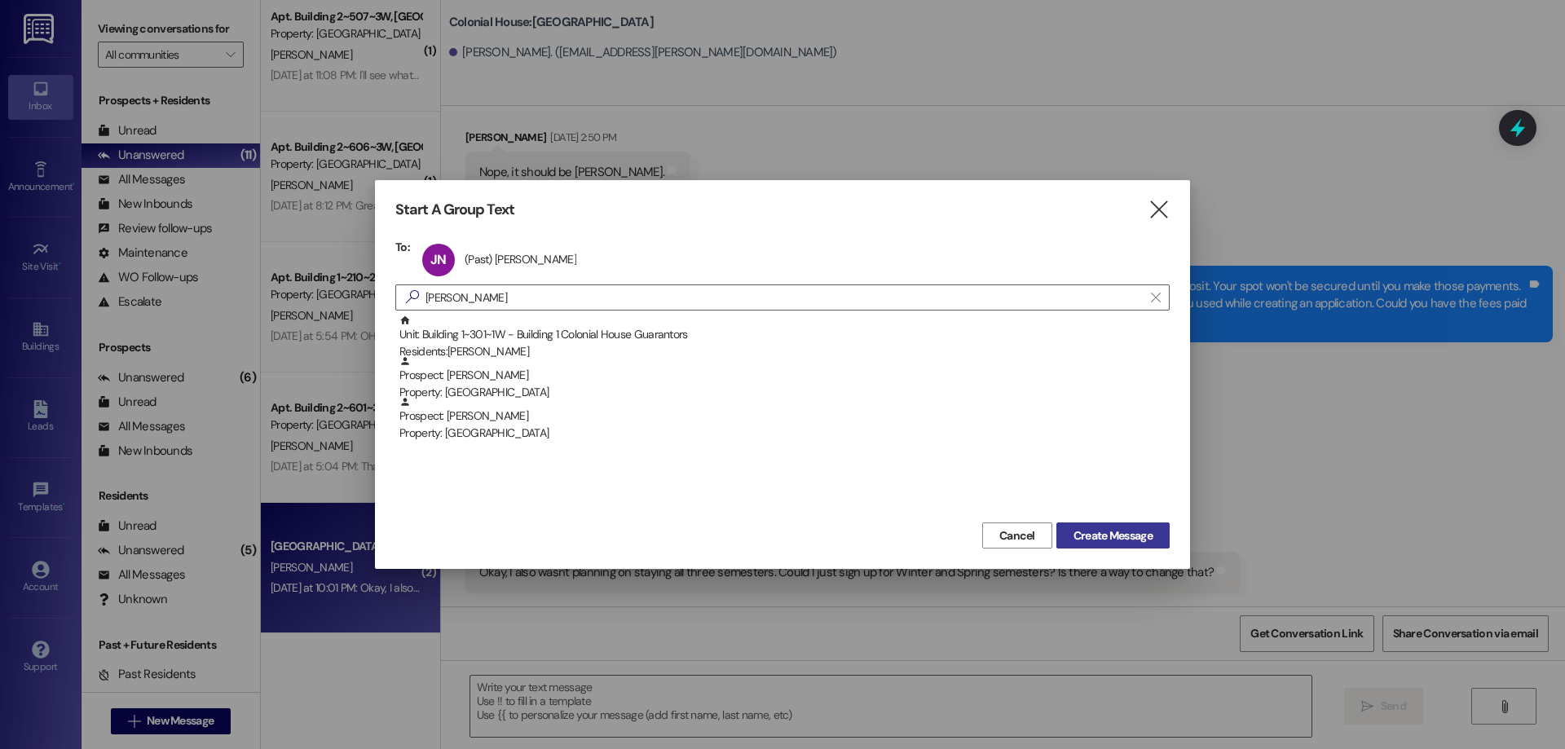
click at [1133, 532] on span "Create Message" at bounding box center [1113, 535] width 79 height 17
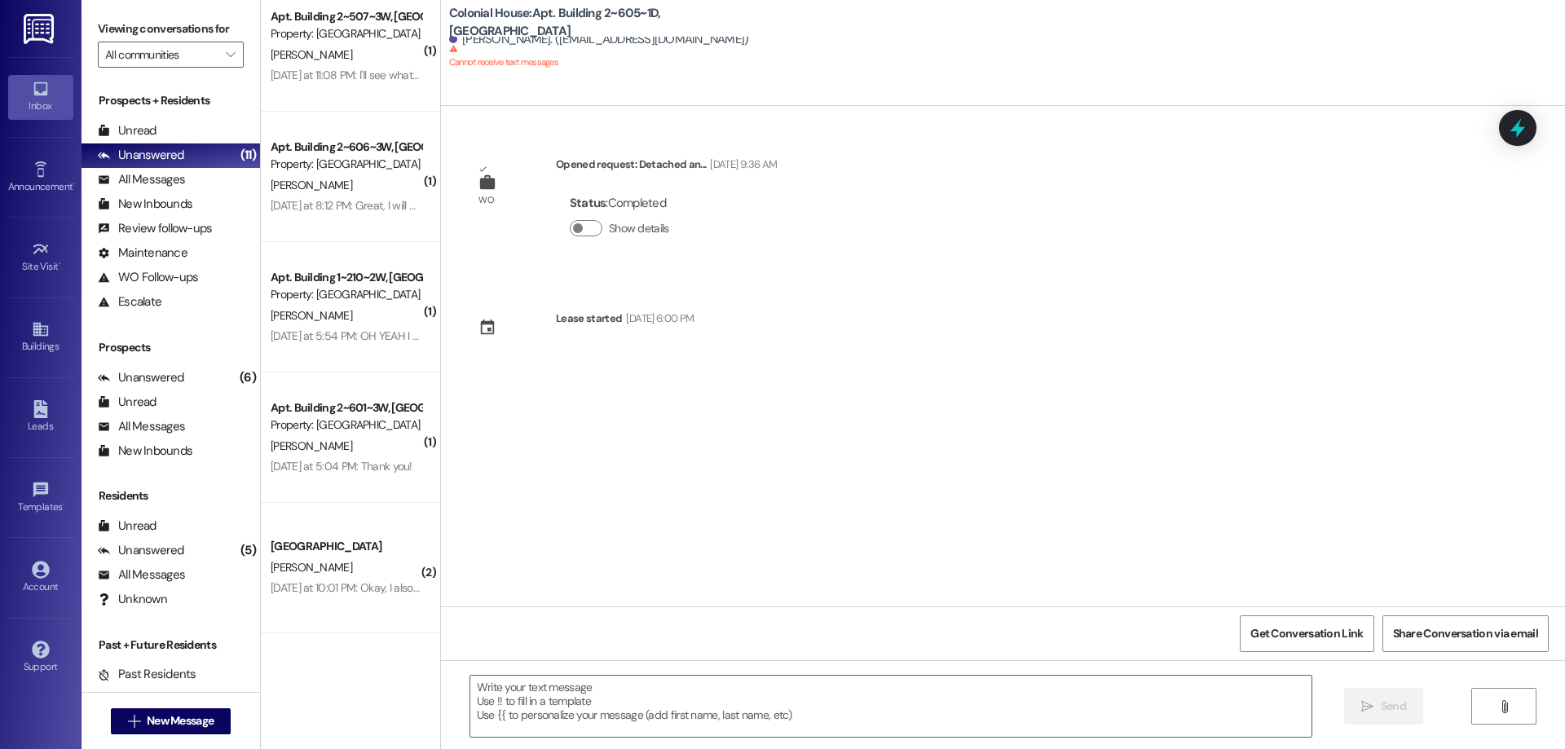
scroll to position [0, 0]
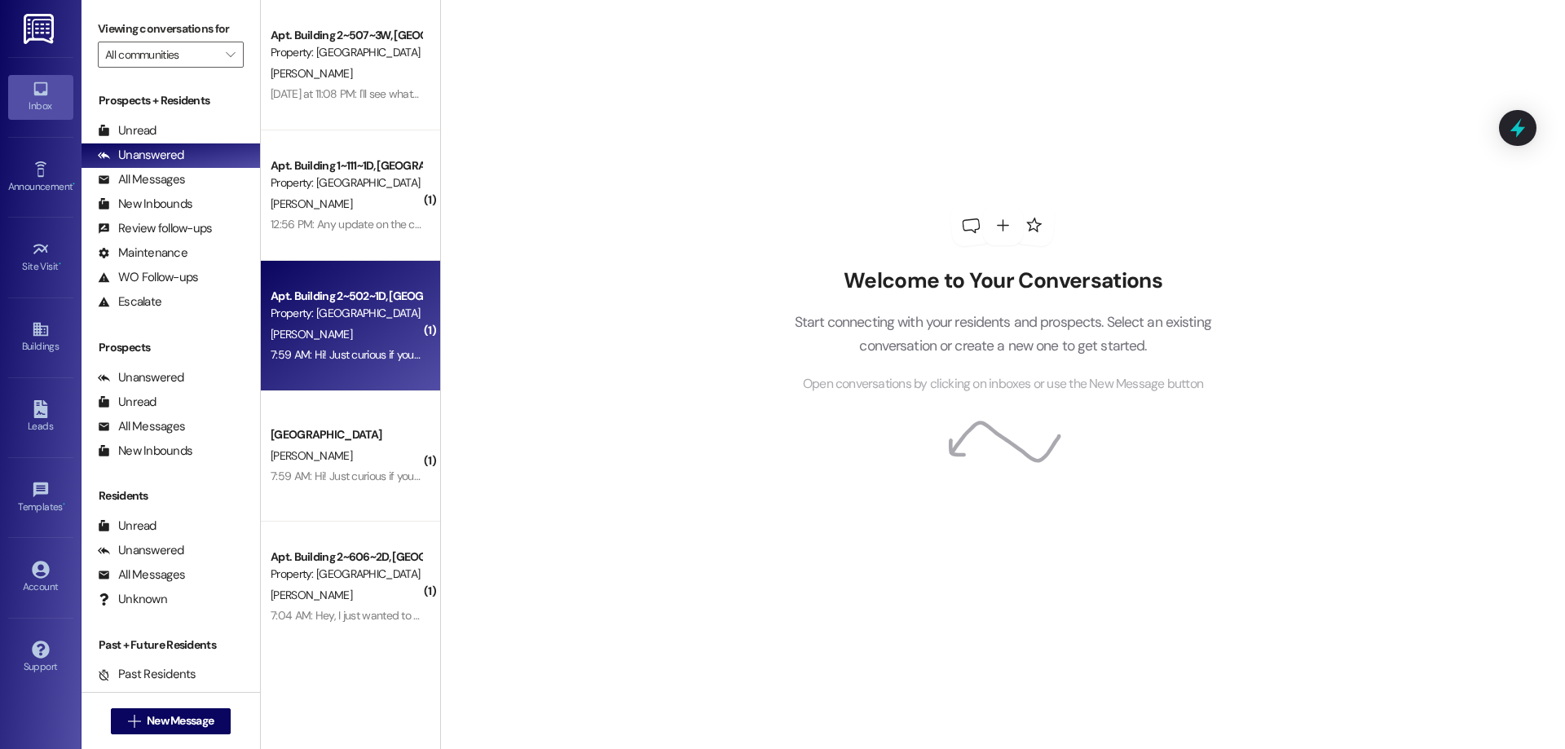
click at [375, 335] on div "[PERSON_NAME]" at bounding box center [346, 334] width 154 height 20
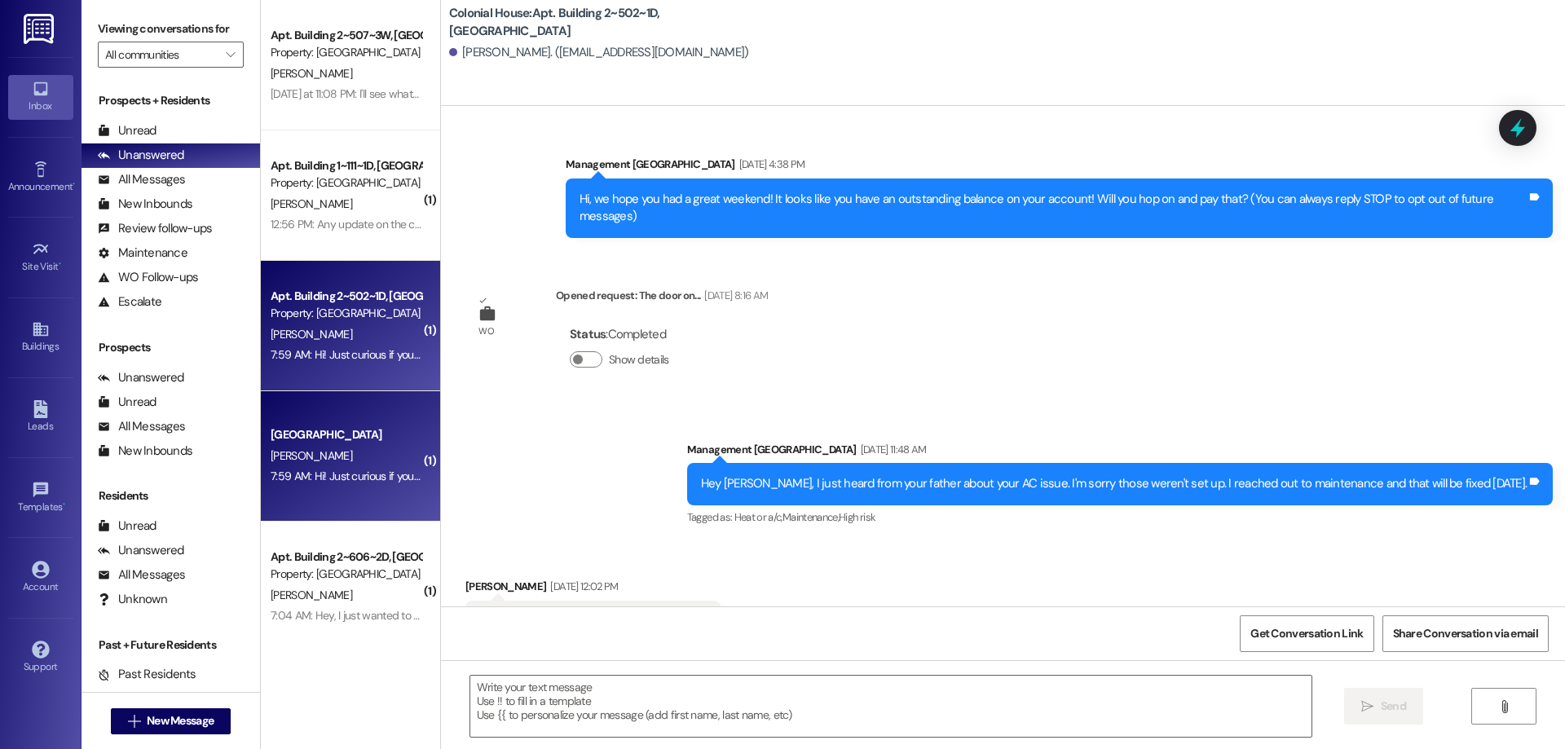
scroll to position [38456, 0]
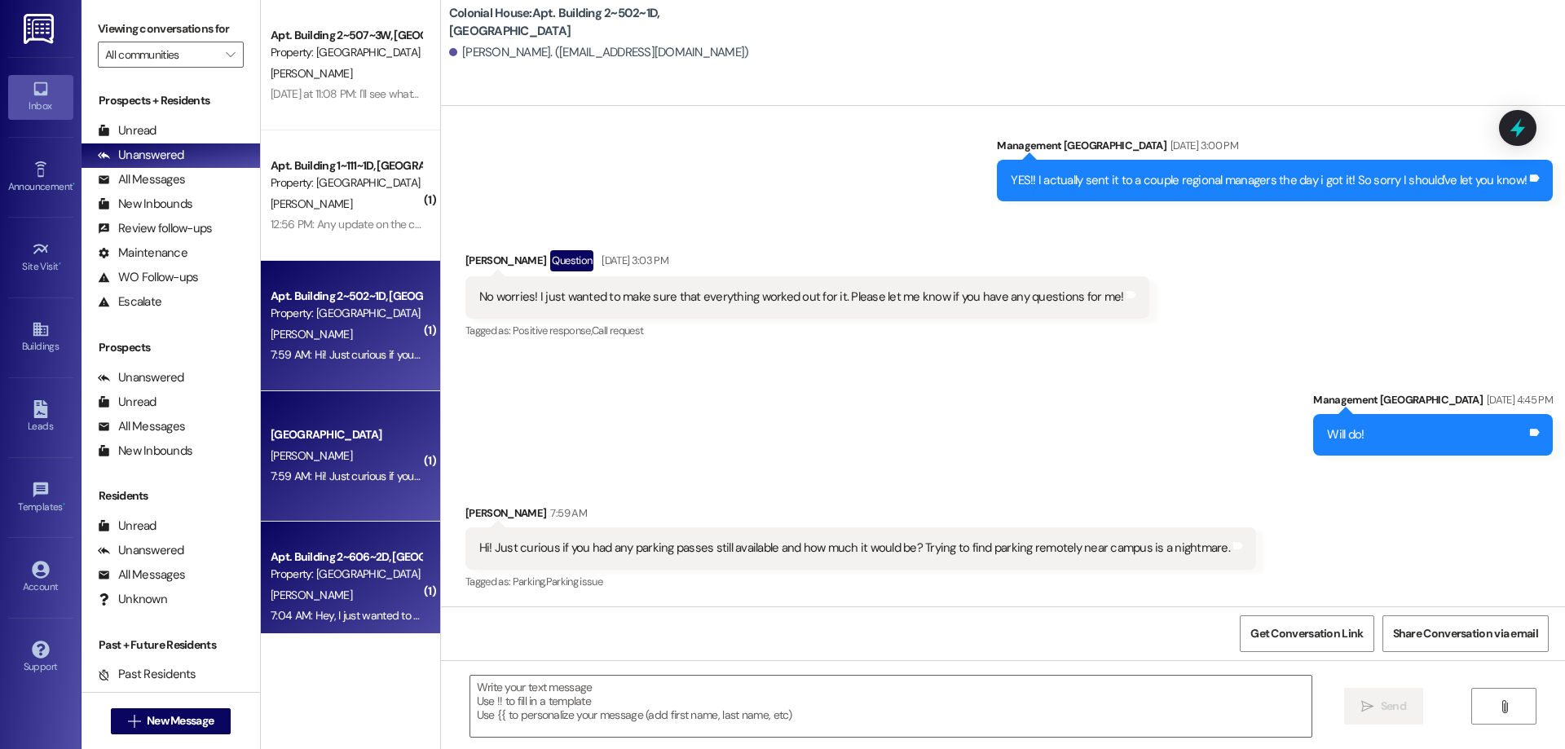
click at [280, 554] on div "Apt. Building 2~606~2D, [GEOGRAPHIC_DATA]" at bounding box center [346, 557] width 151 height 17
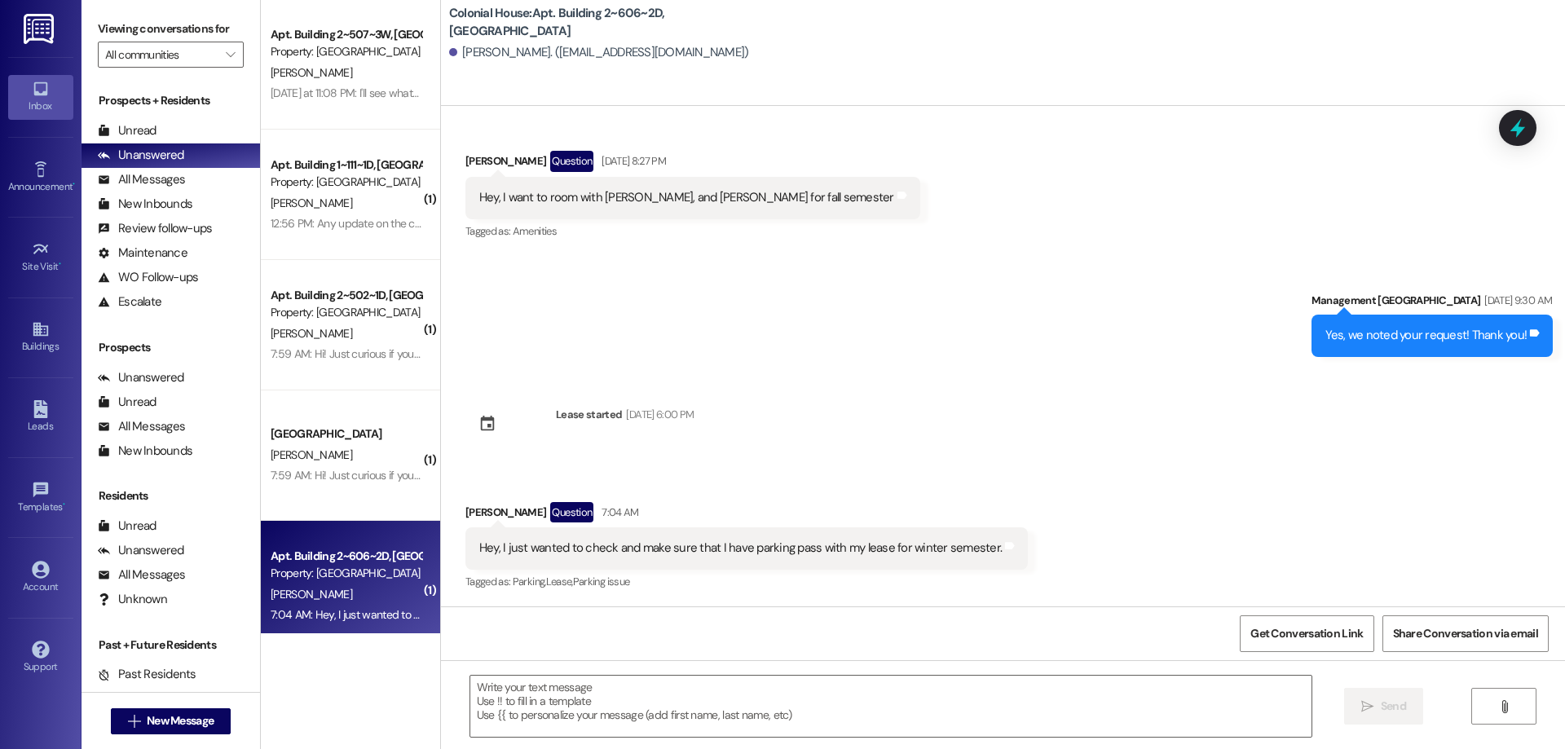
scroll to position [0, 0]
click at [1475, 108] on button "See them now!" at bounding box center [1492, 101] width 79 height 23
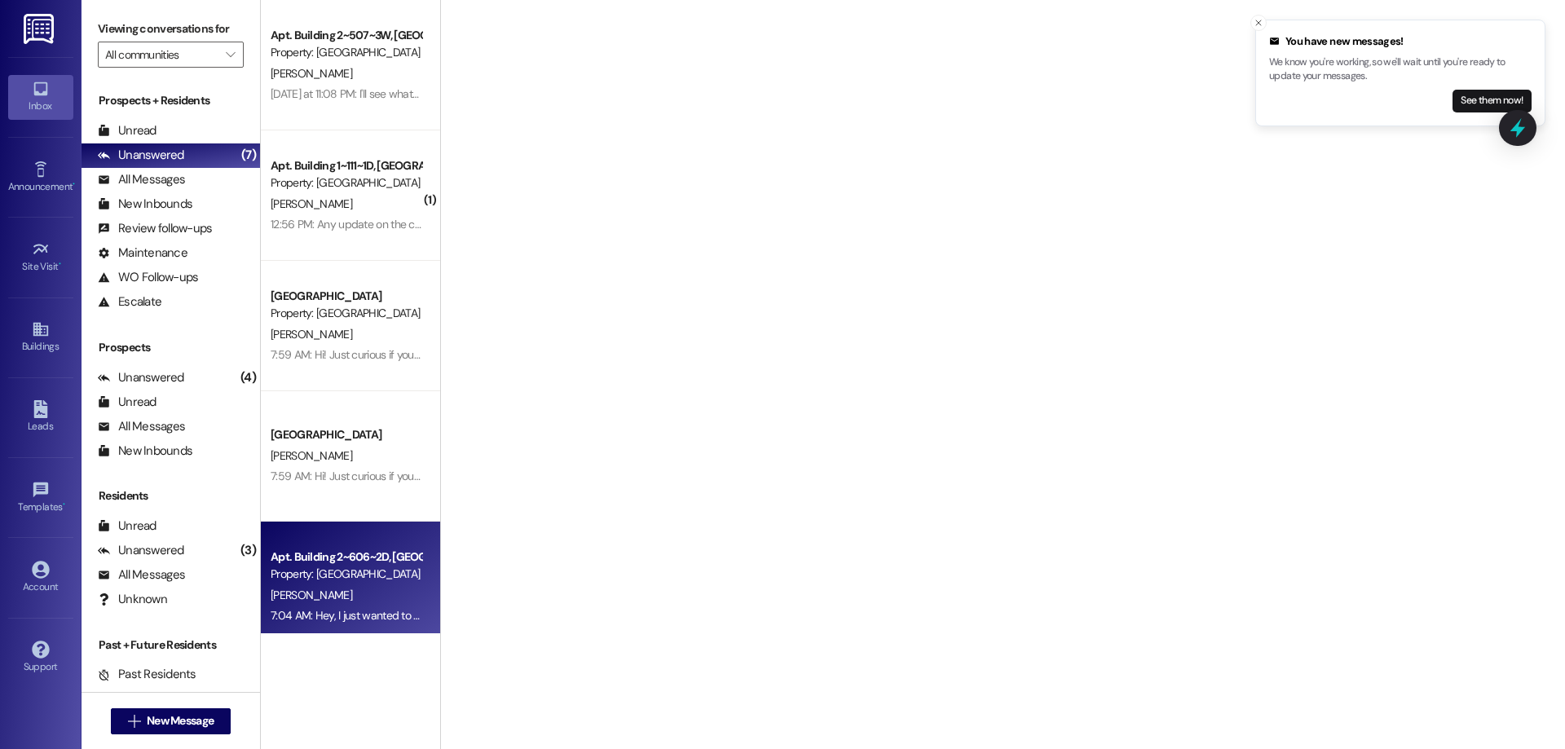
click at [1475, 108] on button "See them now!" at bounding box center [1492, 101] width 79 height 23
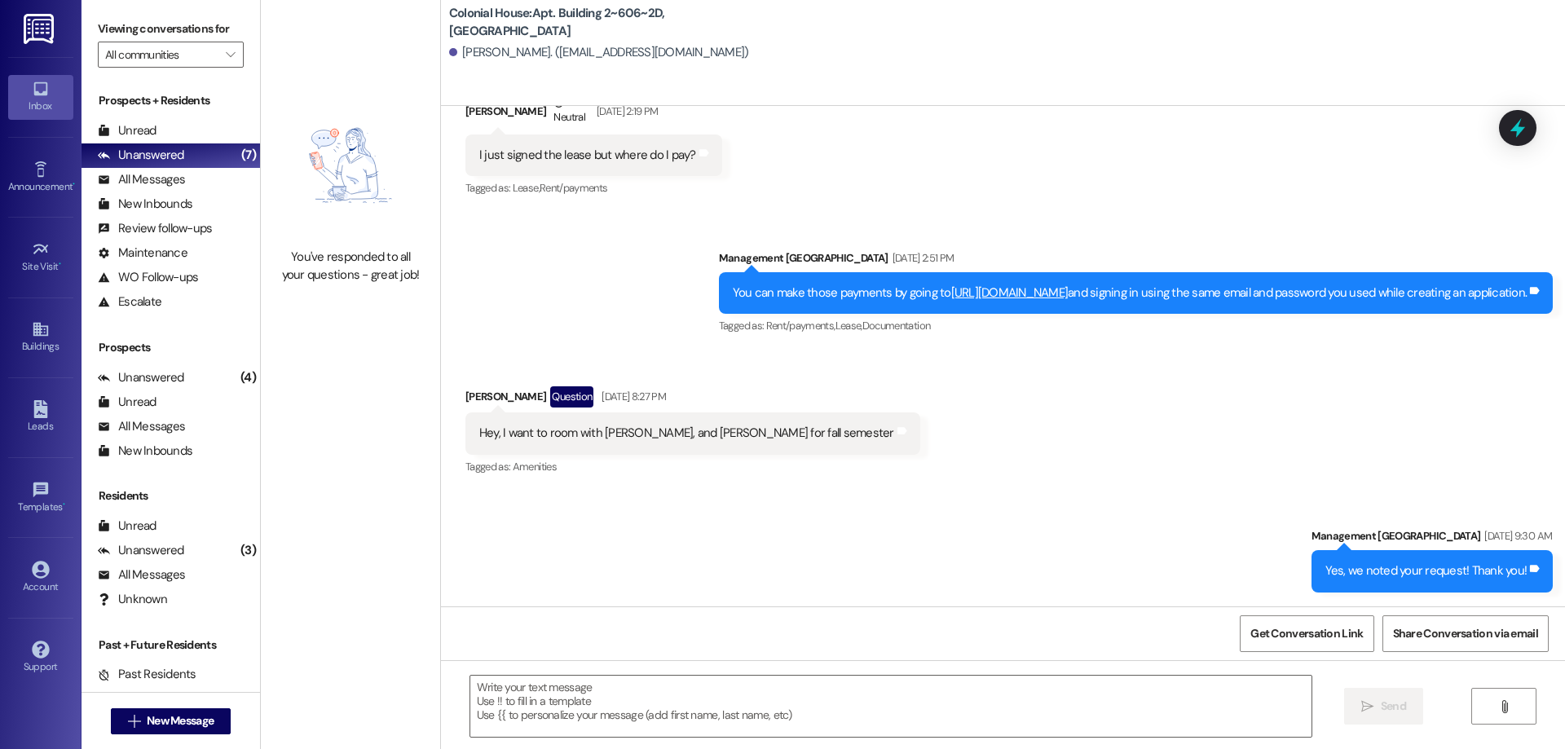
scroll to position [1105, 0]
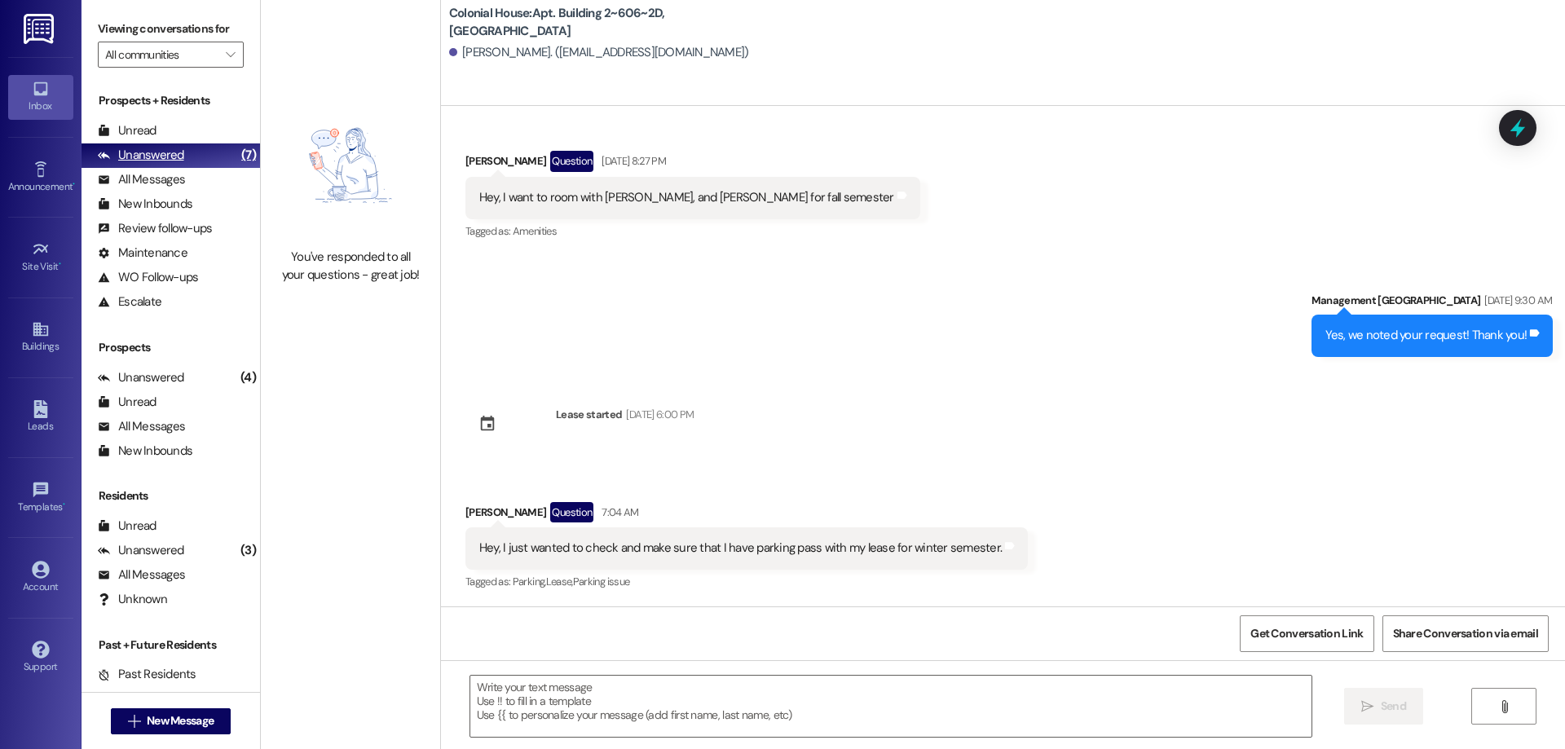
click at [181, 147] on div "Unanswered" at bounding box center [141, 155] width 86 height 17
click at [636, 691] on textarea at bounding box center [890, 706] width 841 height 61
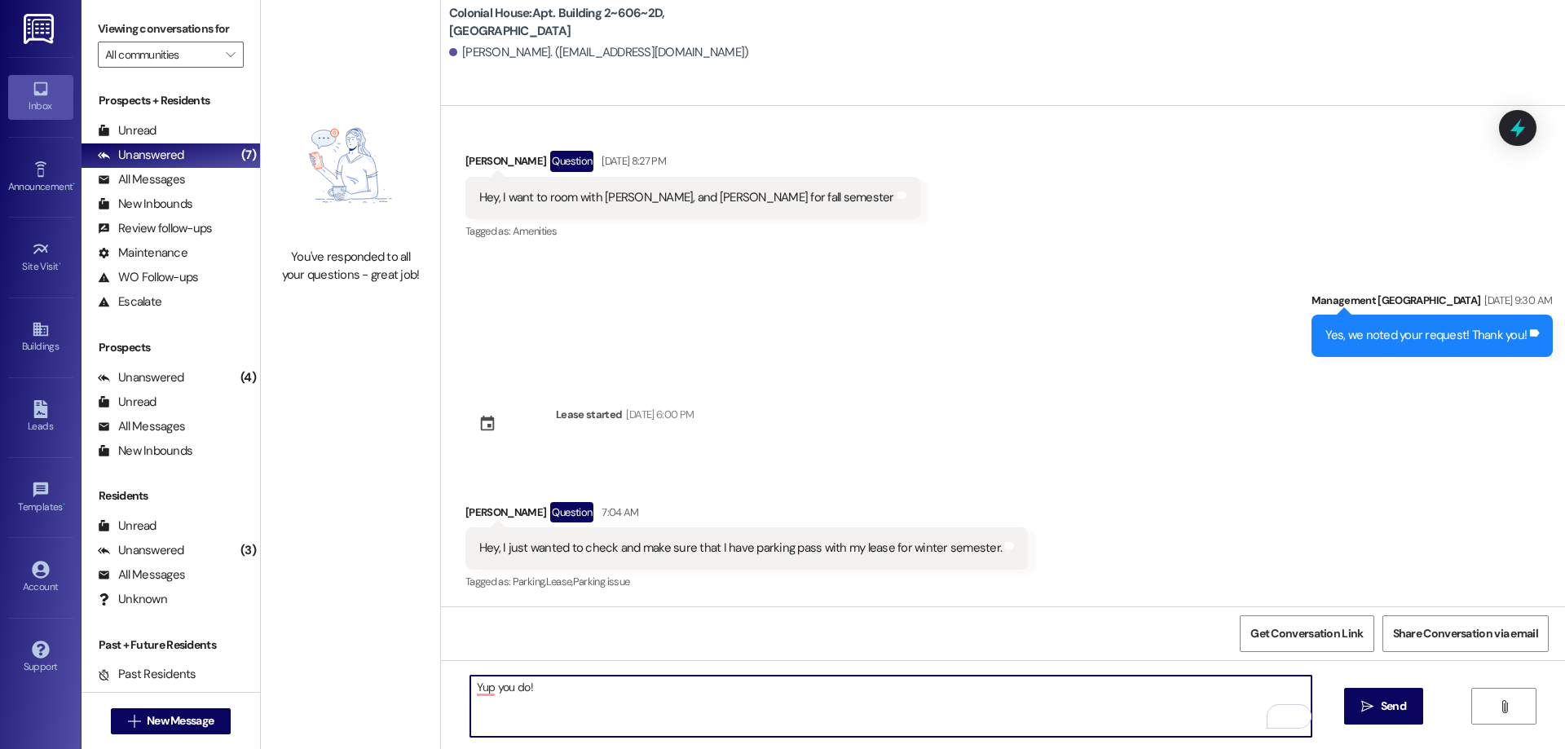
click at [492, 693] on textarea "Yup you do!" at bounding box center [890, 706] width 841 height 61
click at [477, 688] on textarea "Yup you do!" at bounding box center [890, 706] width 841 height 61
type textarea "Yup, you do!"
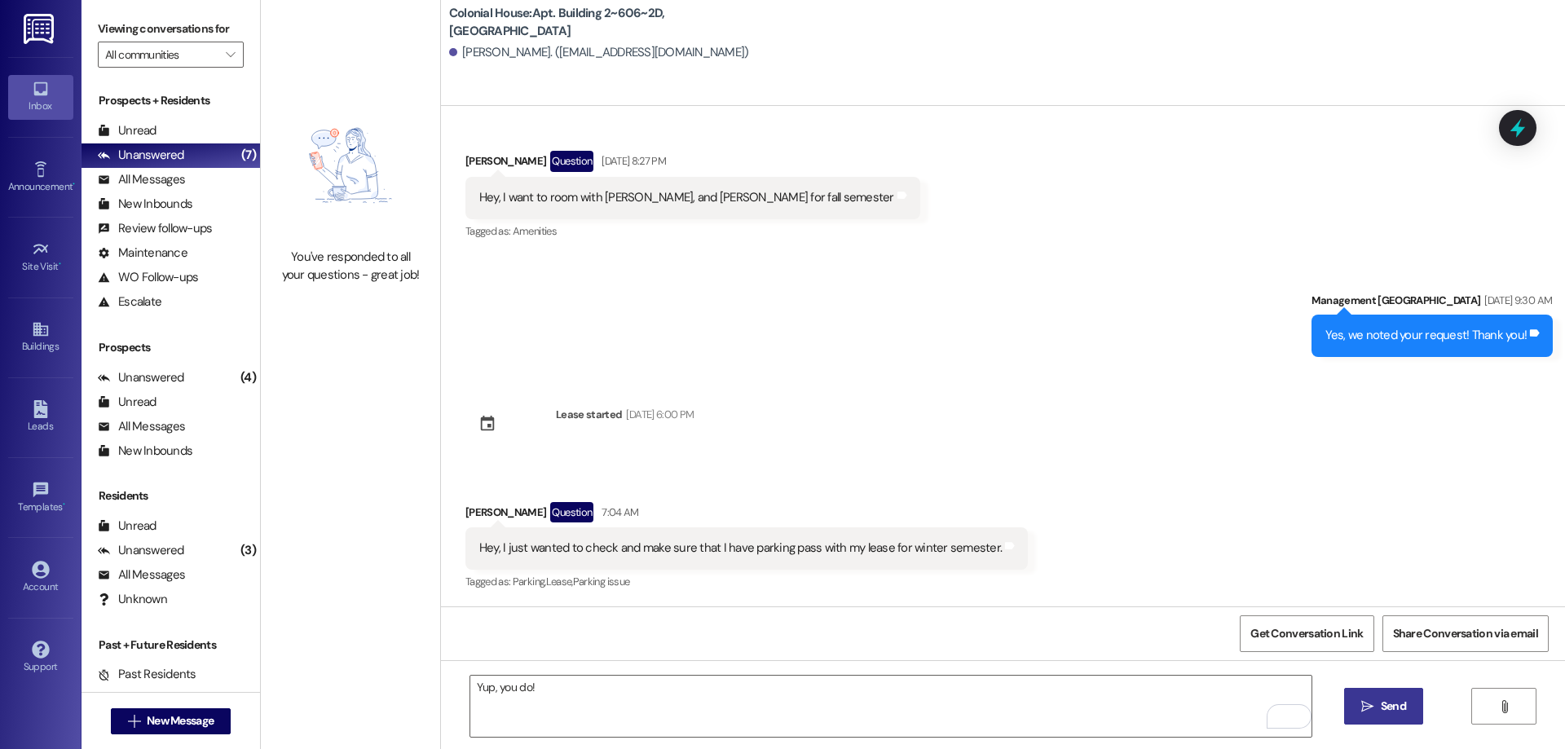
click at [1369, 714] on span " Send" at bounding box center [1383, 706] width 51 height 17
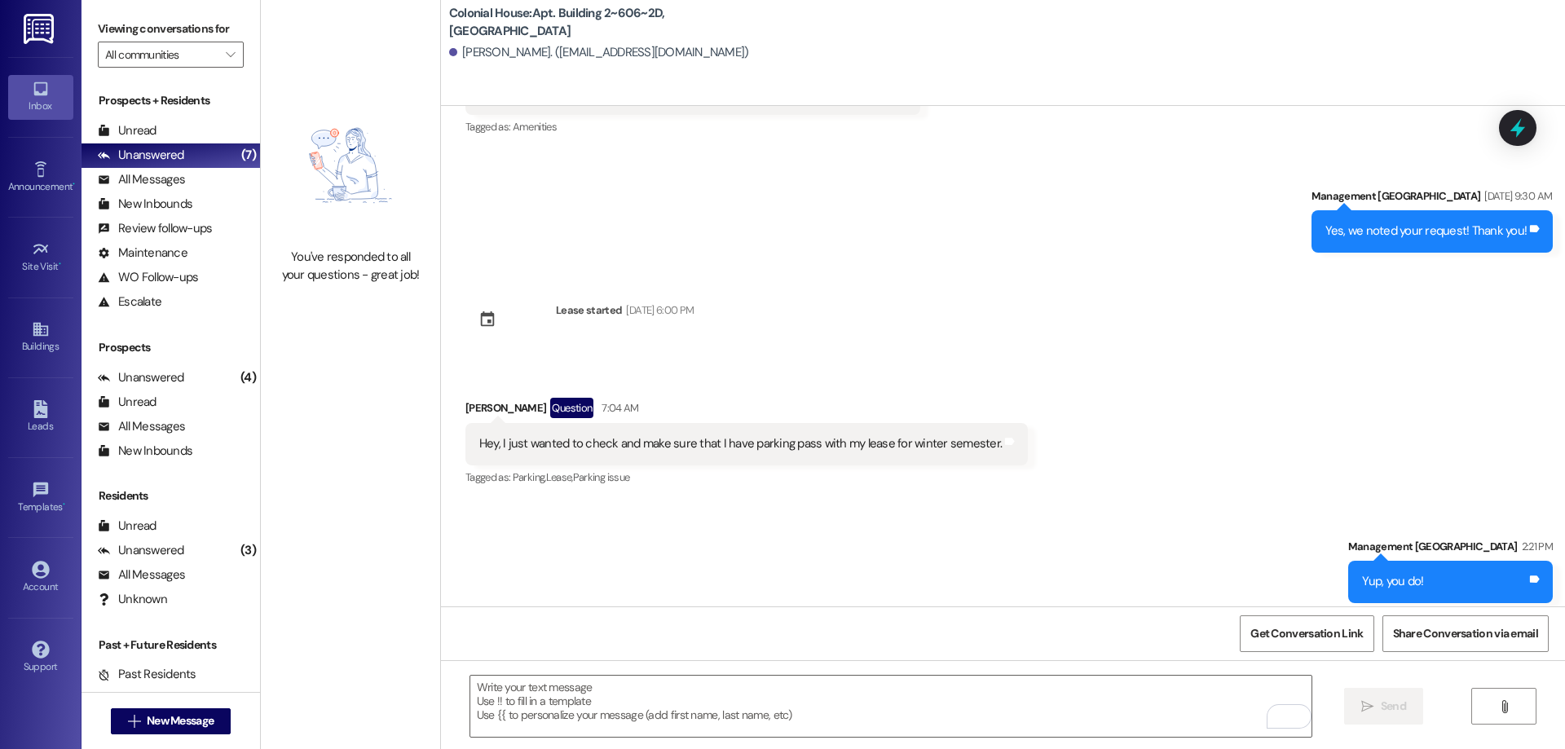
scroll to position [1219, 0]
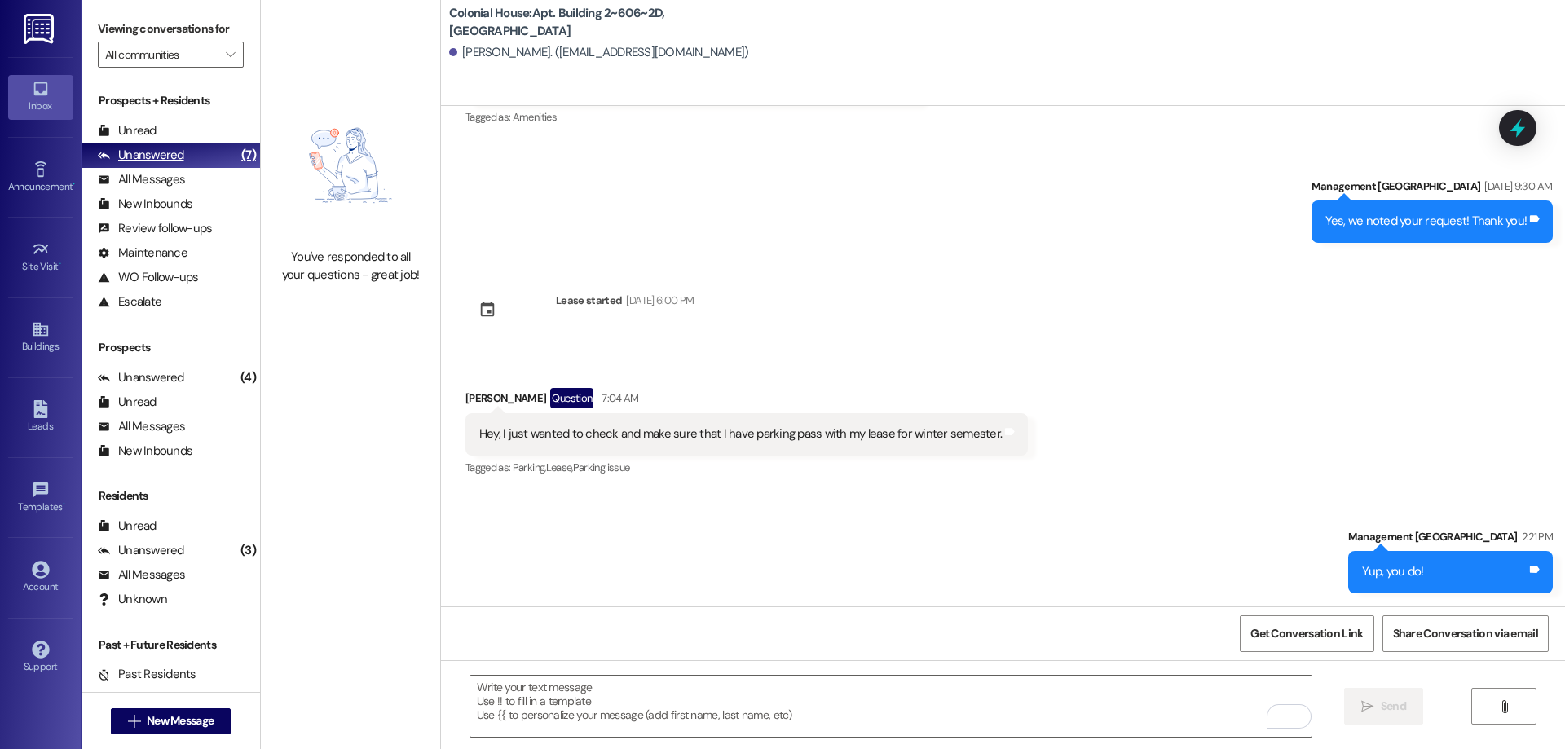
click at [160, 152] on div "Unanswered" at bounding box center [141, 155] width 86 height 17
click at [147, 135] on div "Unread" at bounding box center [127, 130] width 59 height 17
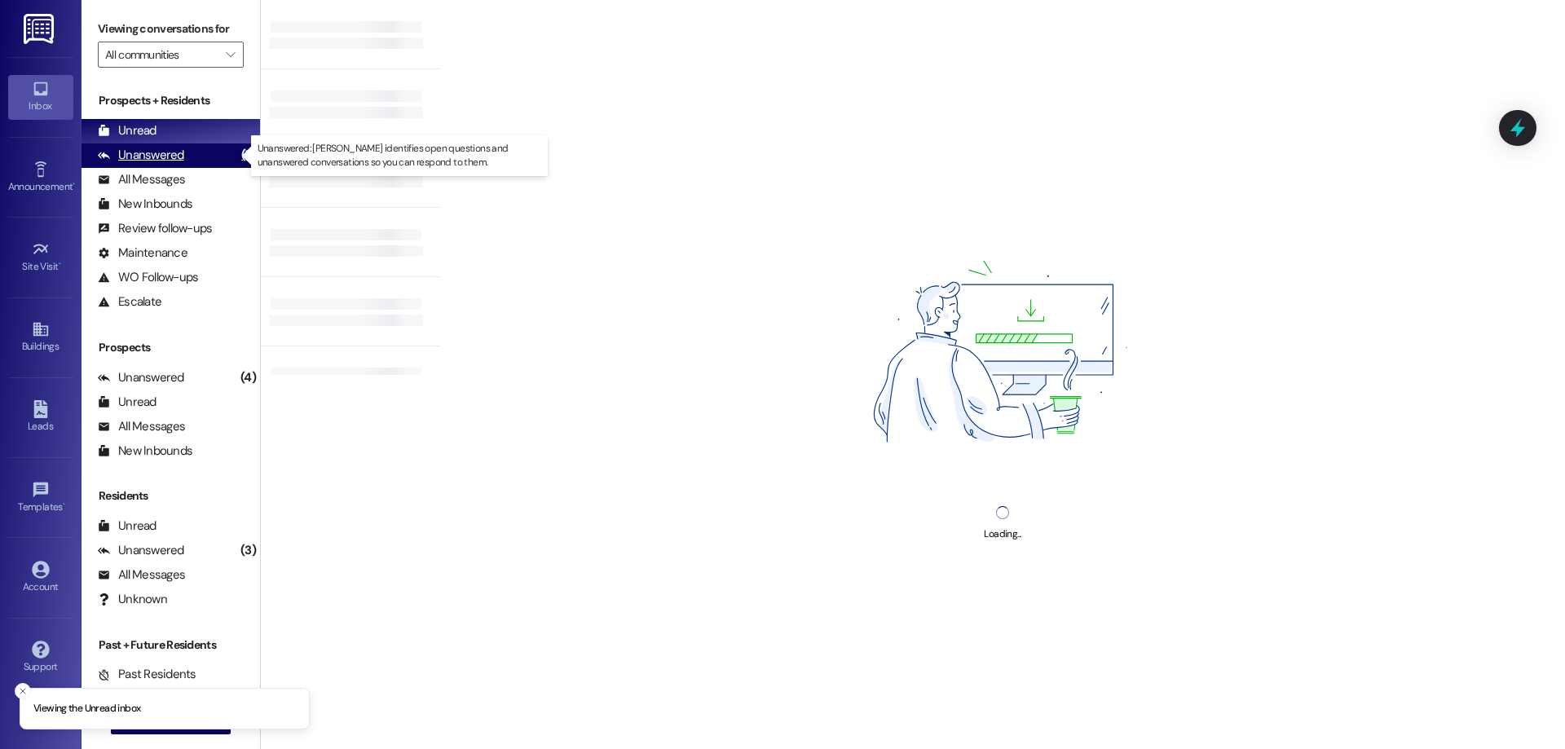
click at [157, 148] on div "Unanswered" at bounding box center [141, 155] width 86 height 17
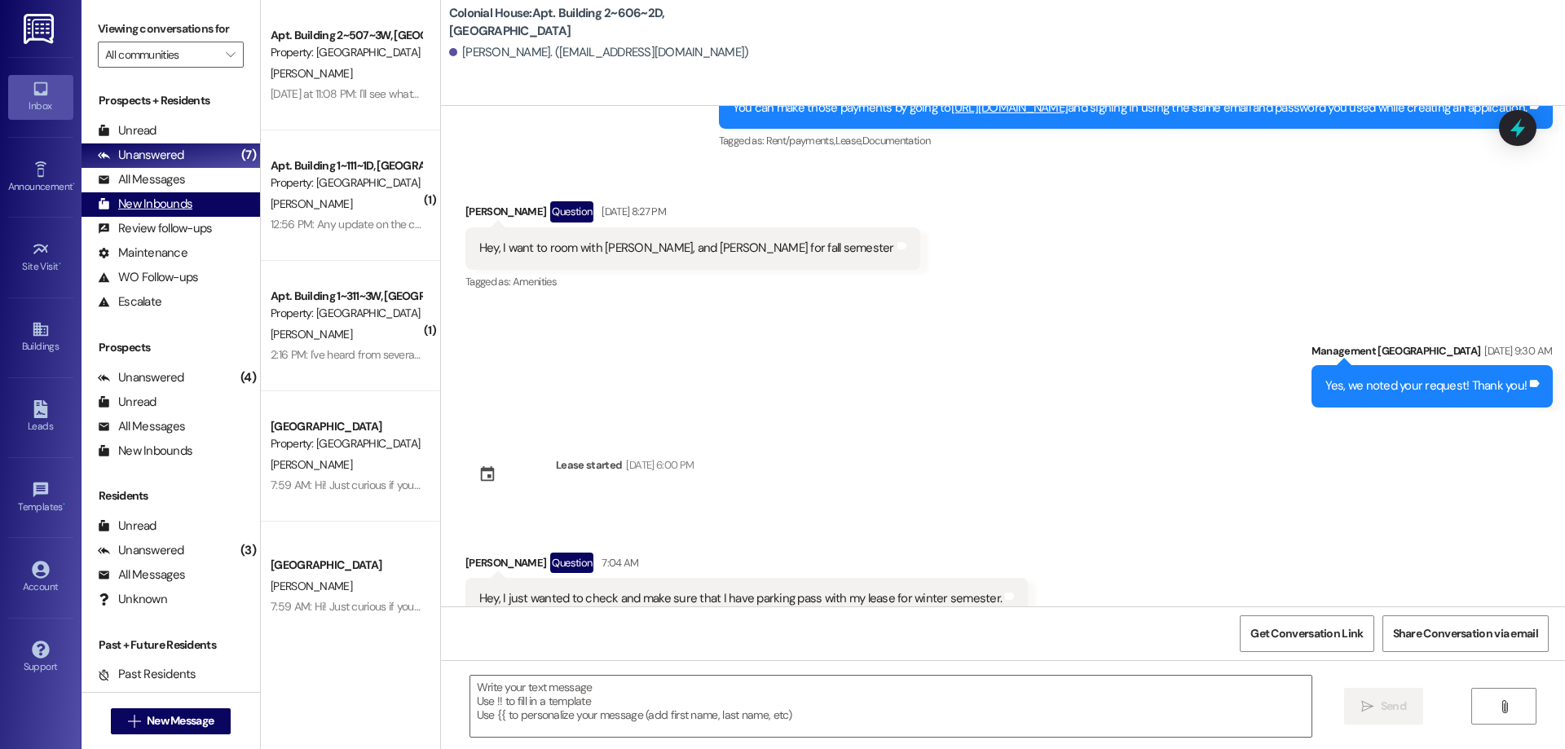
scroll to position [1105, 0]
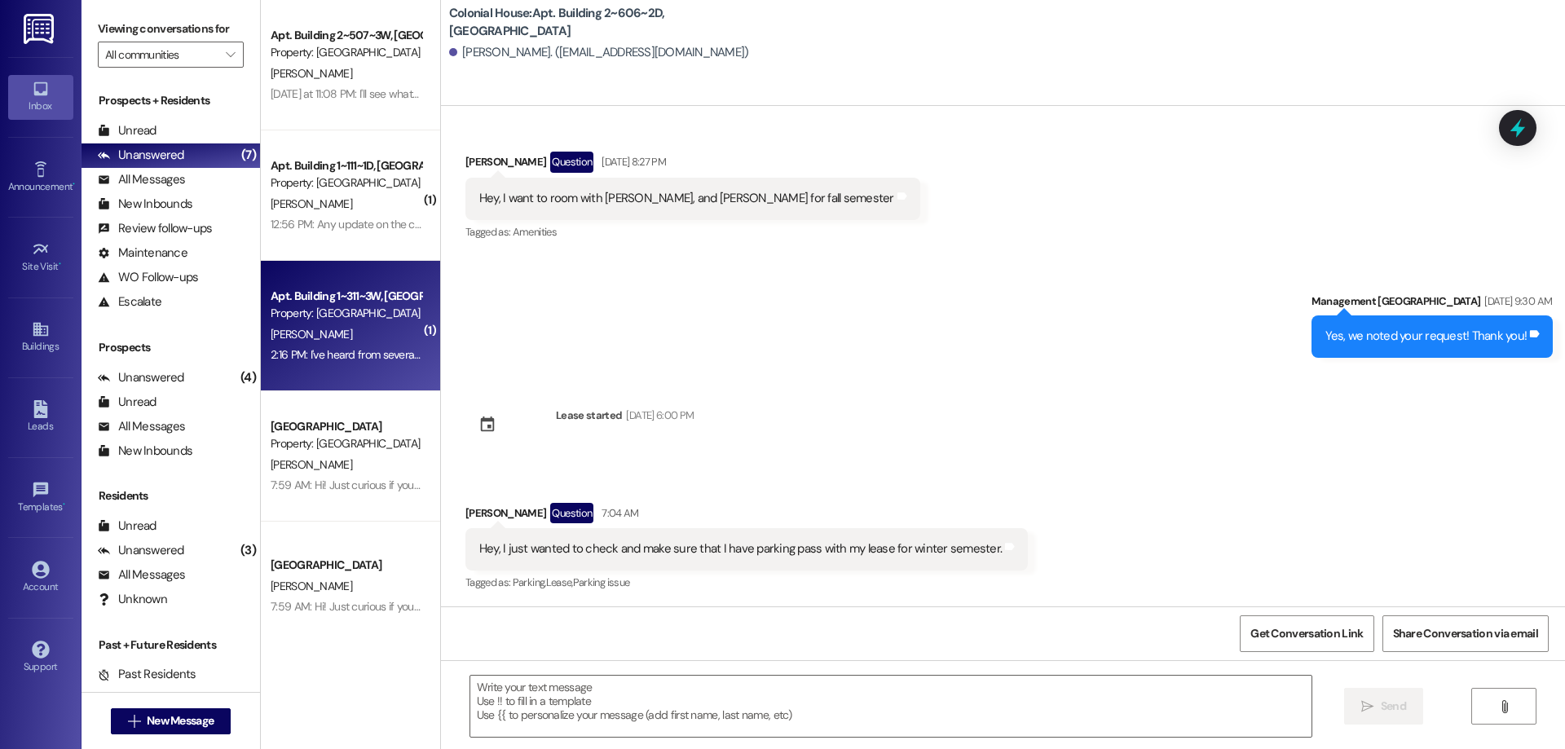
click at [399, 355] on div "2:16 PM: I've heard from several different people that the Mandatory meeting fo…" at bounding box center [611, 354] width 681 height 15
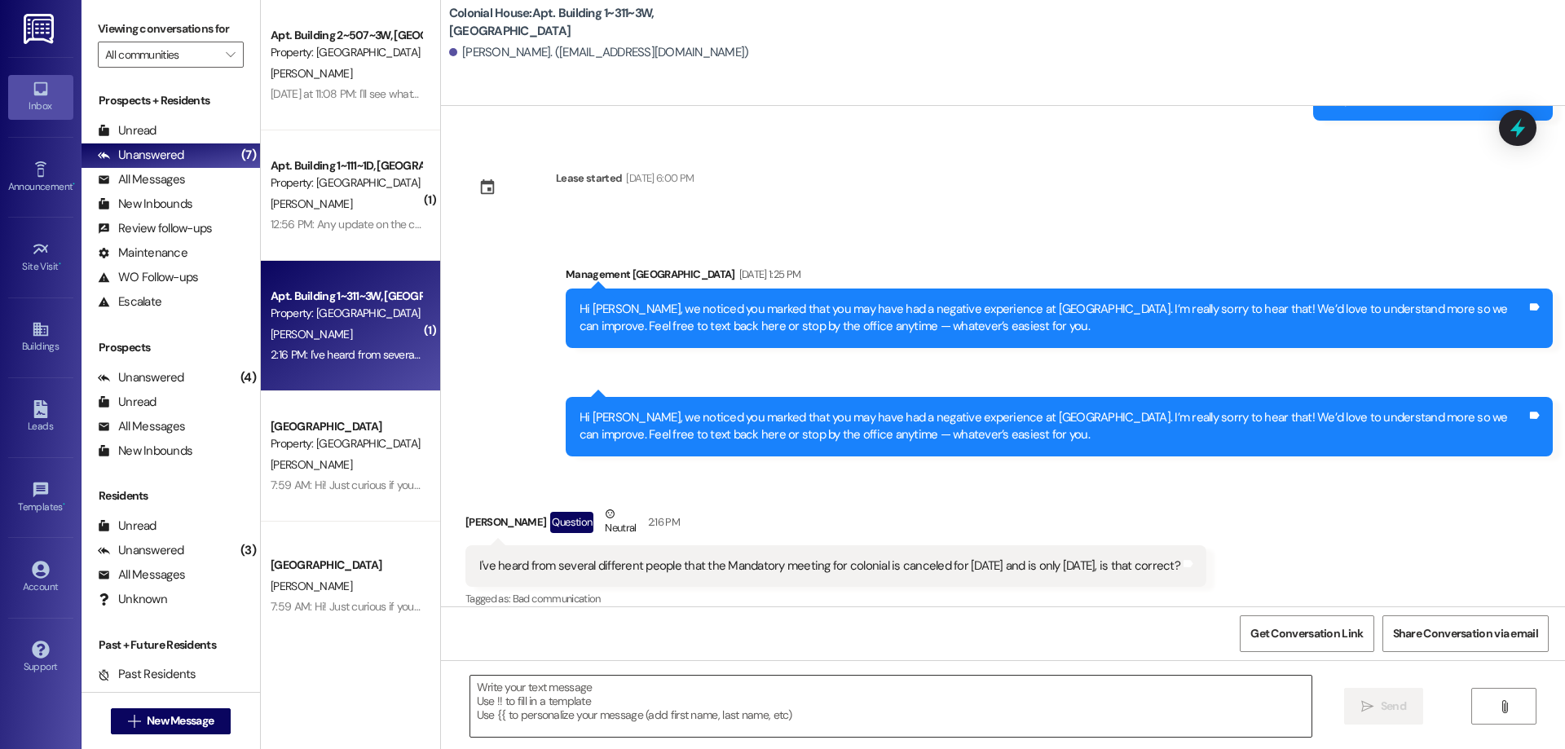
click at [1090, 712] on textarea at bounding box center [890, 706] width 841 height 61
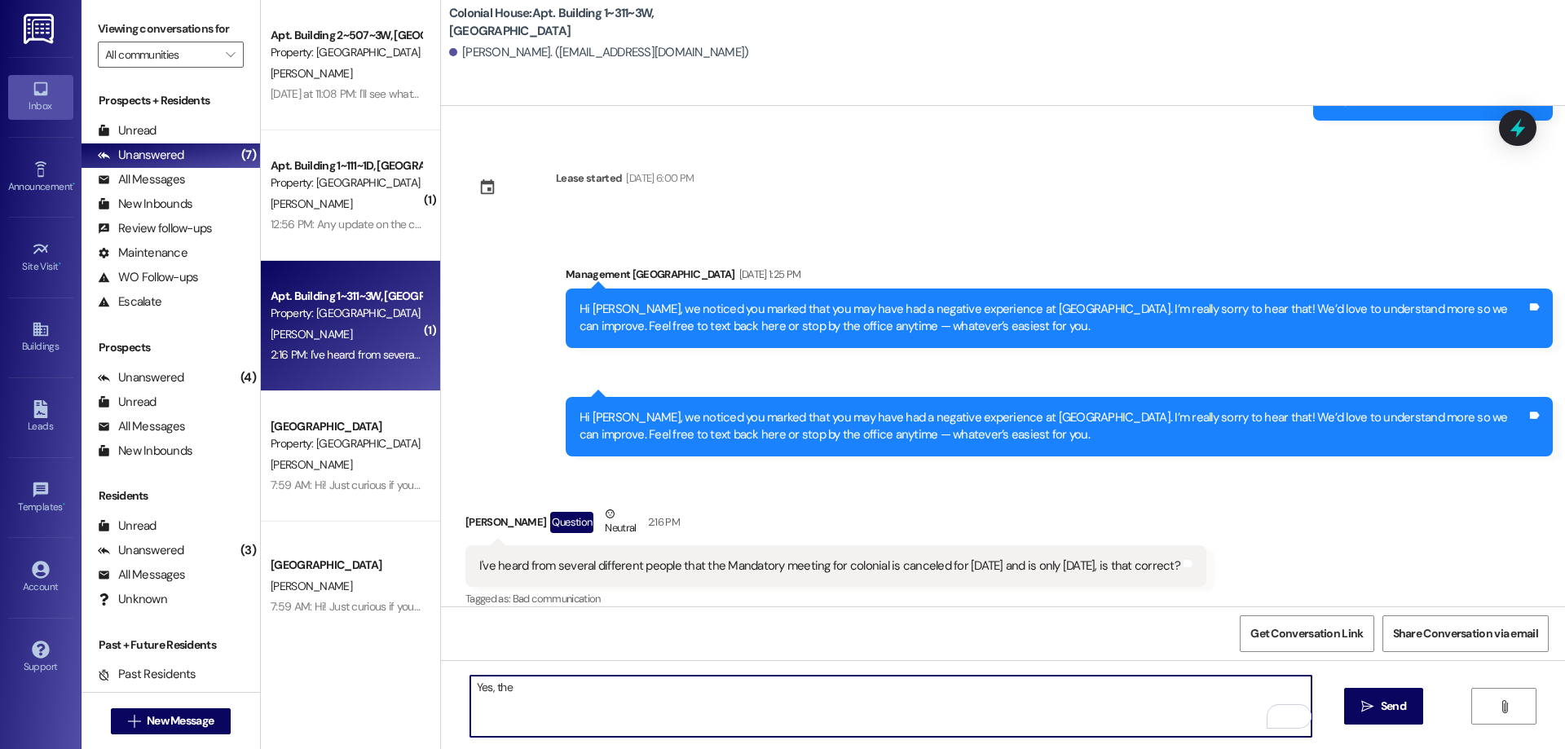
type textarea "Yes, the"
click at [1047, 725] on textarea "To enrich screen reader interactions, please activate Accessibility in Grammarl…" at bounding box center [890, 706] width 841 height 61
type textarea "Yes, that is true!"
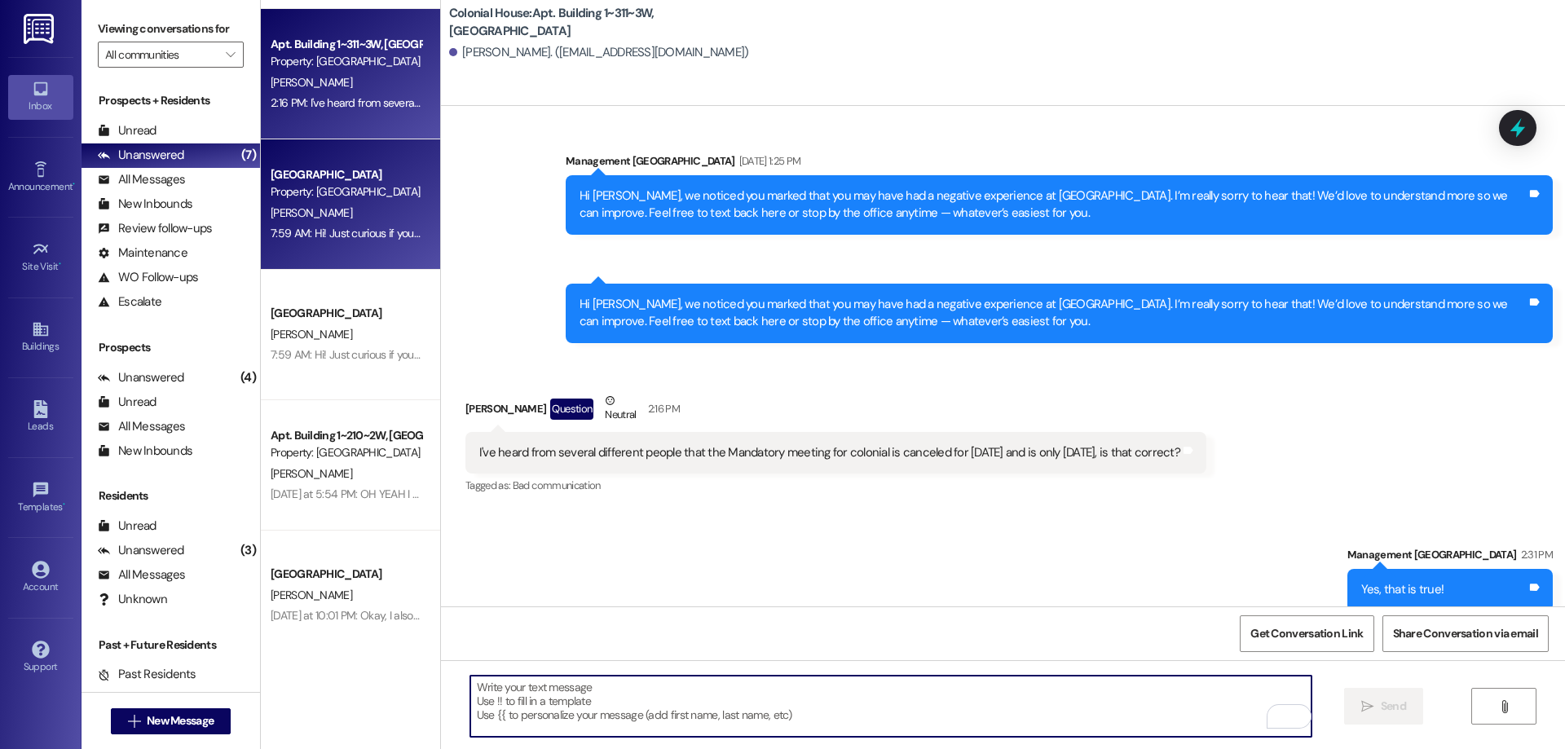
scroll to position [280, 0]
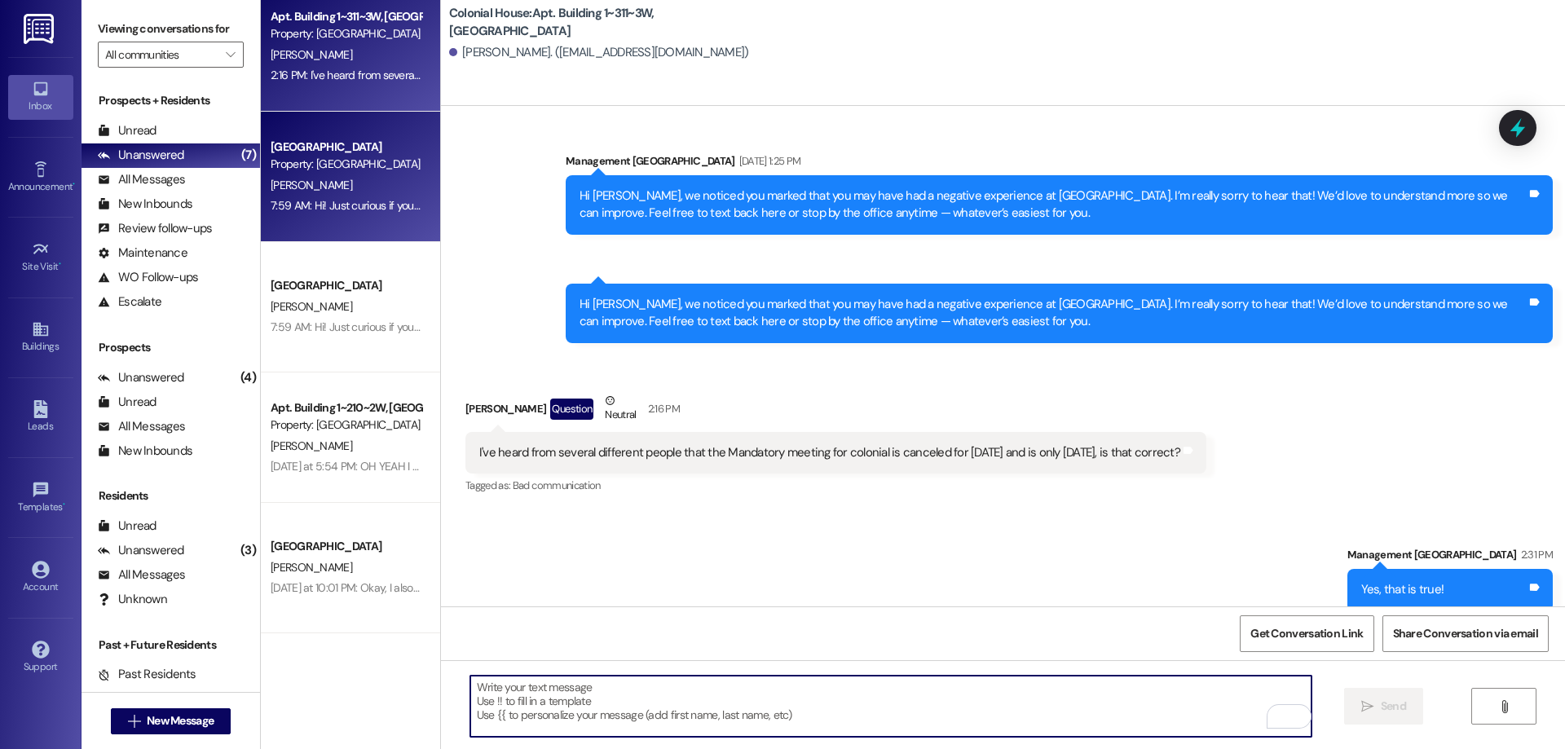
click at [337, 142] on div "[GEOGRAPHIC_DATA]" at bounding box center [346, 147] width 151 height 17
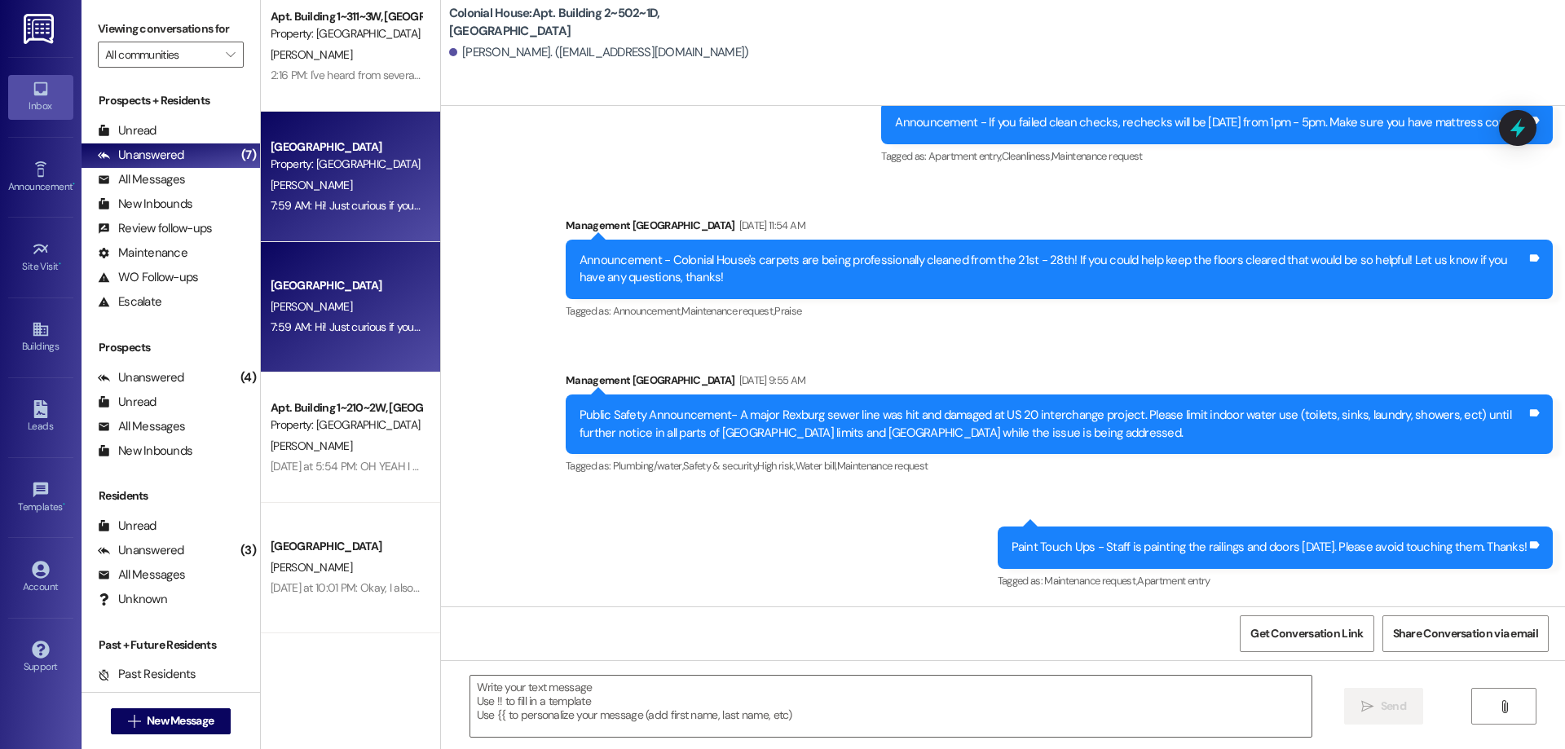
scroll to position [38456, 0]
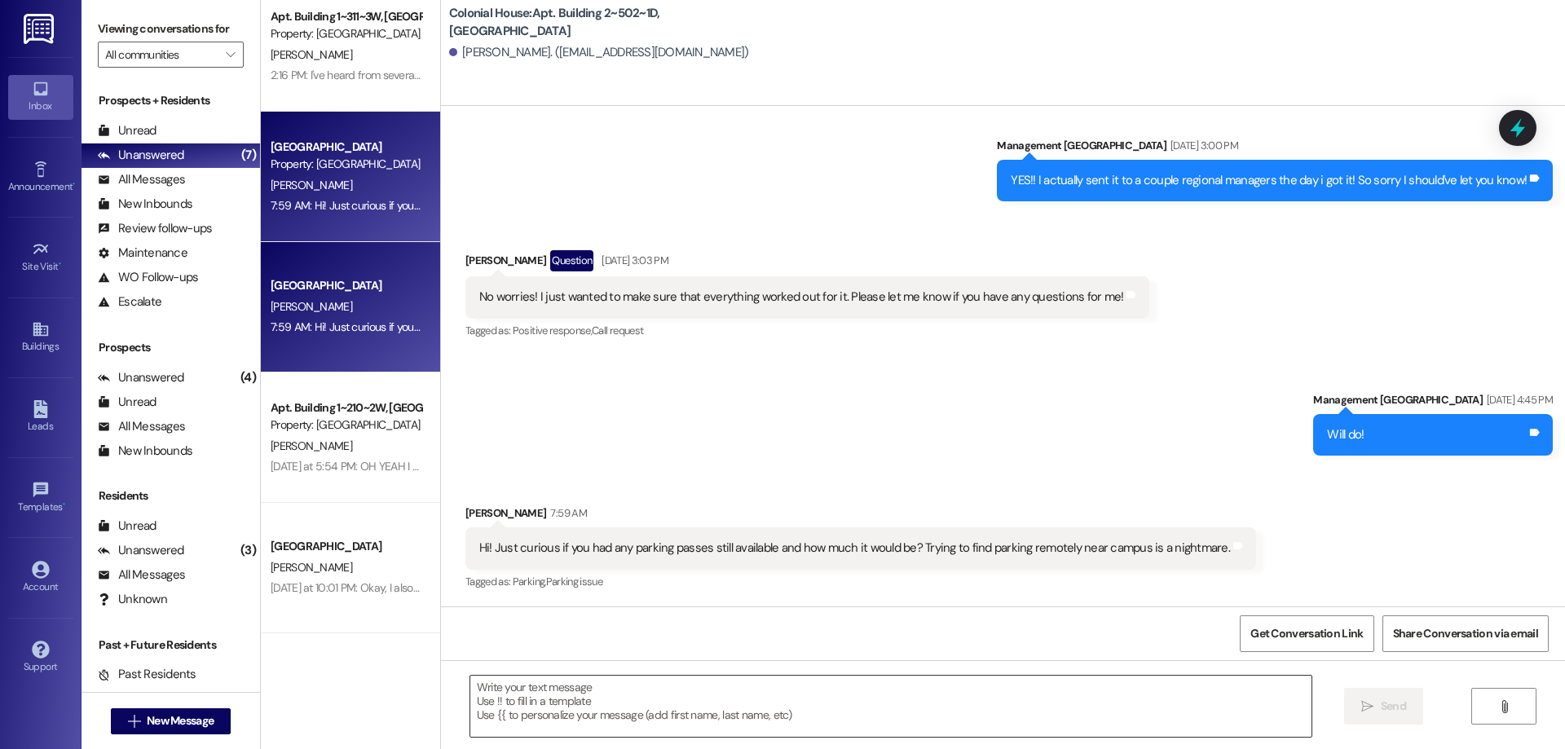
click at [1003, 712] on textarea at bounding box center [890, 706] width 841 height 61
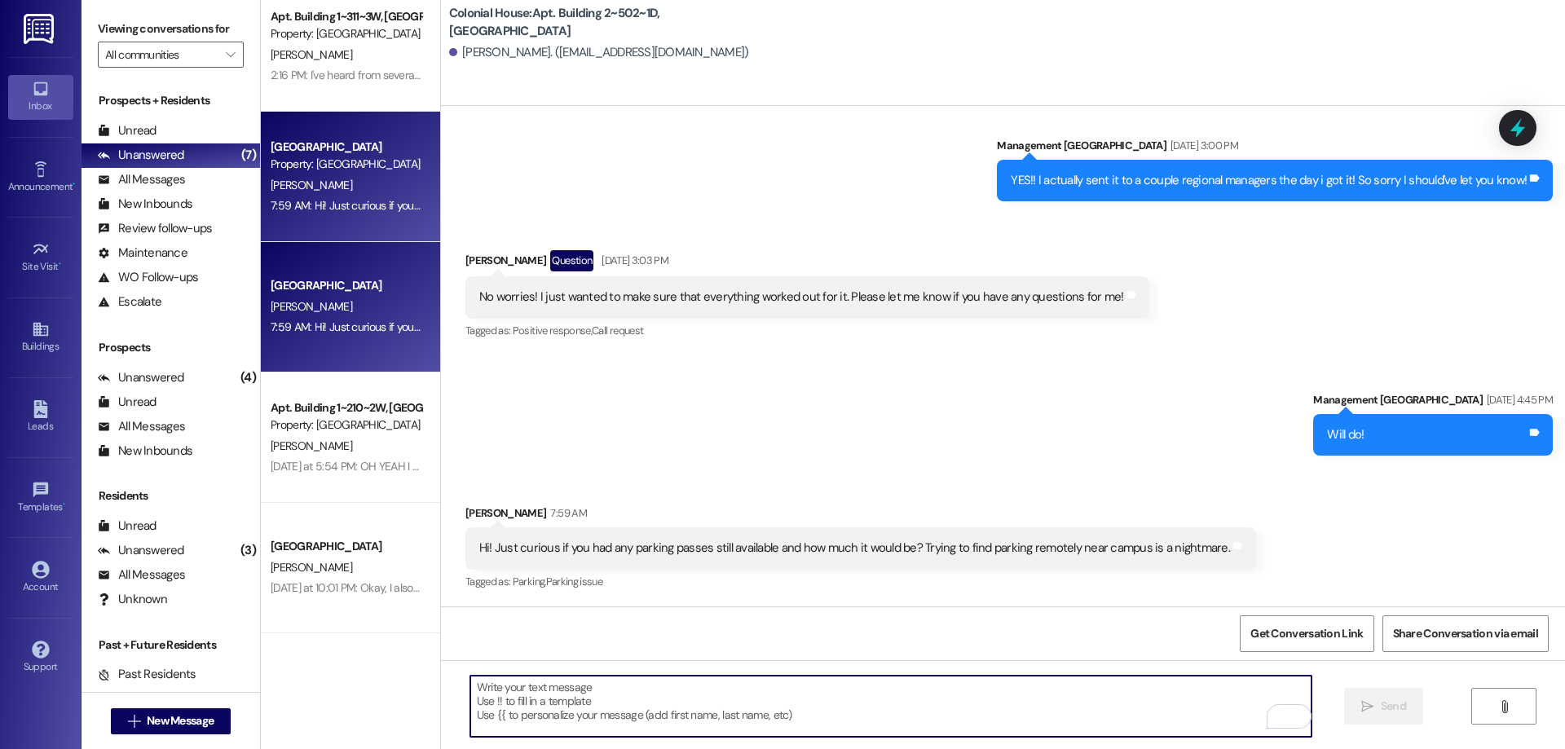
type textarea "s"
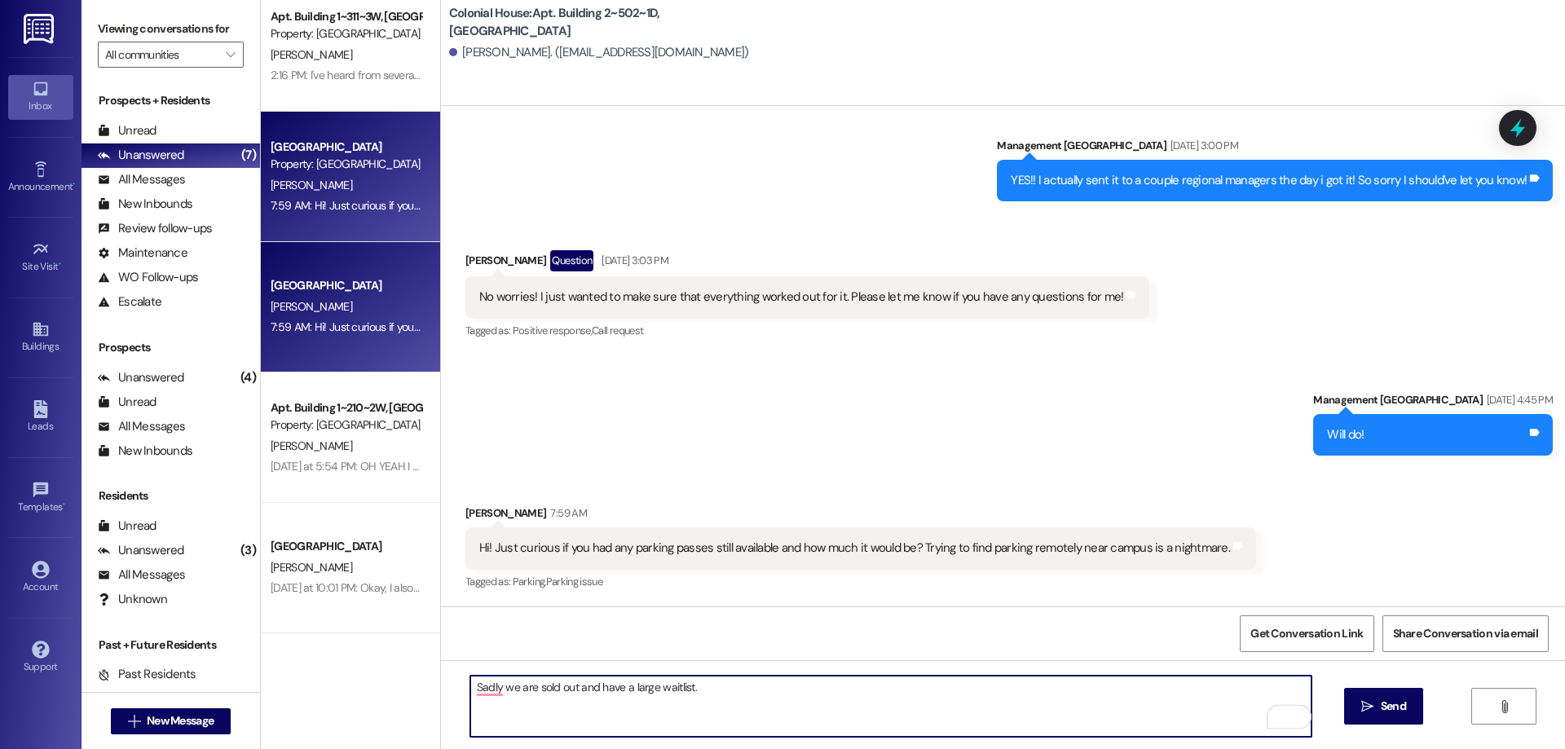
click at [480, 681] on textarea "Sadly we are sold out and have a large waitlist." at bounding box center [890, 706] width 841 height 61
type textarea "Sadly, we are sold out and have a large waitlist."
click at [1394, 692] on button " Send" at bounding box center [1383, 706] width 79 height 37
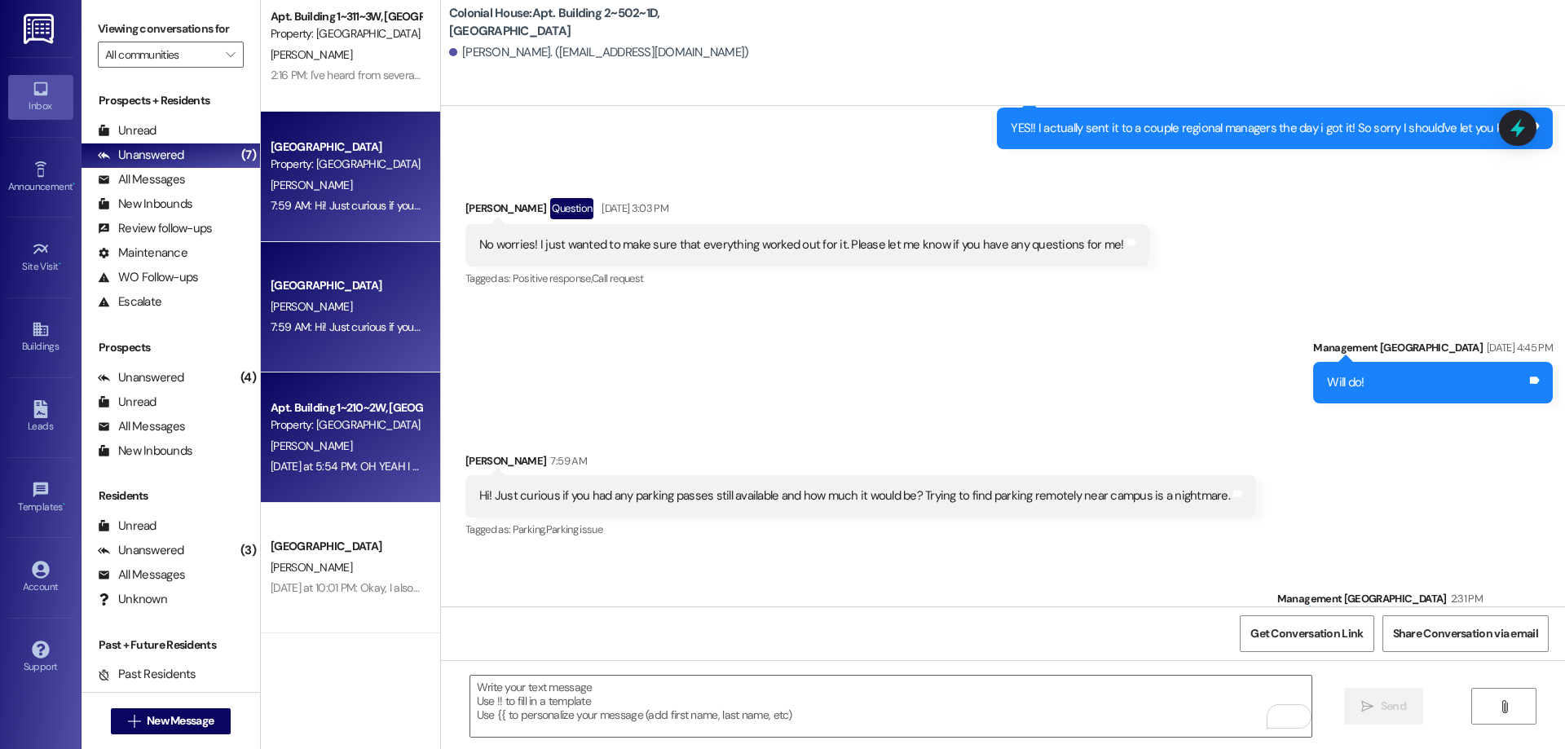
scroll to position [38455, 0]
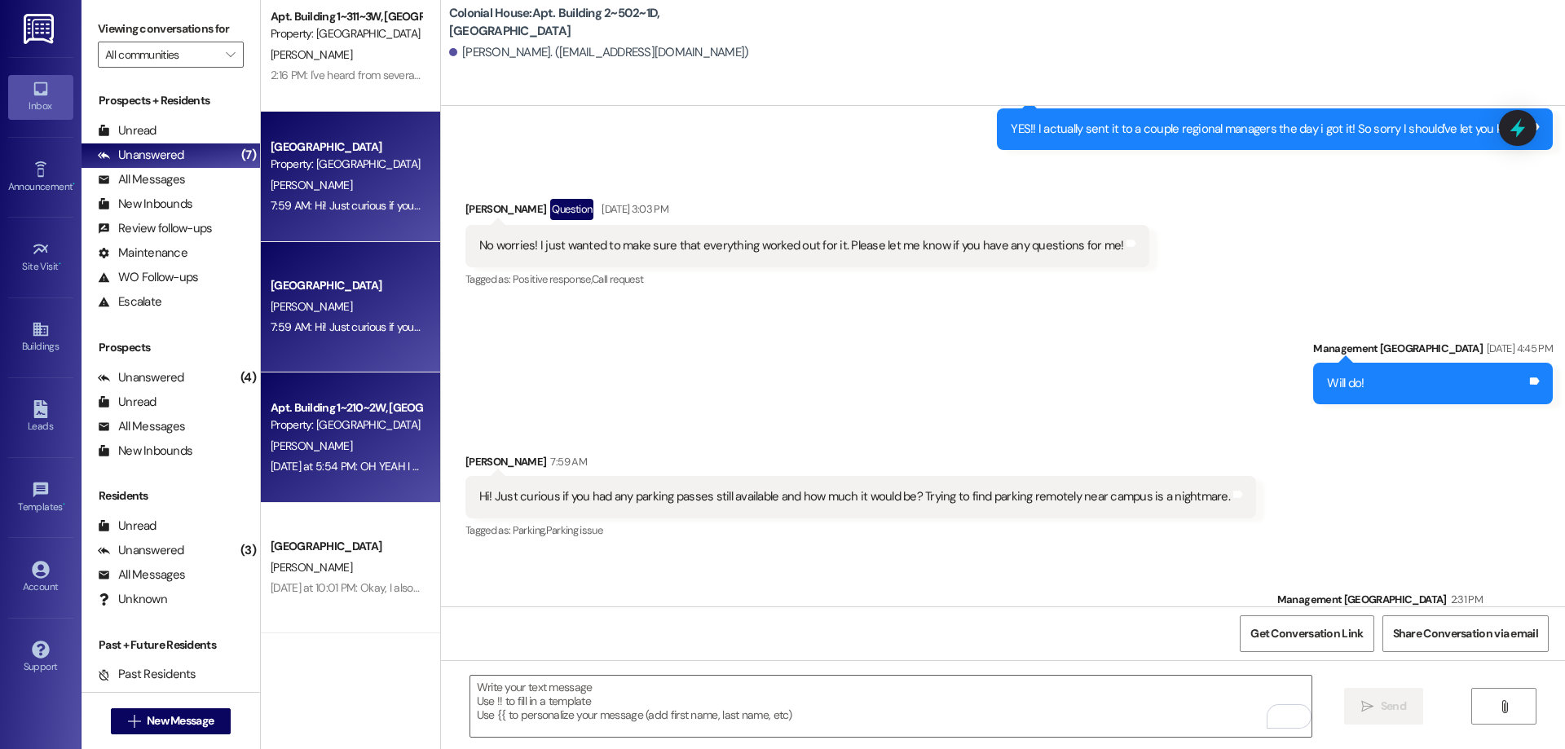
click at [405, 412] on div "Apt. Building 1~210~2W, Building 1 Colonial House Property: Colonial House H. L…" at bounding box center [350, 438] width 179 height 130
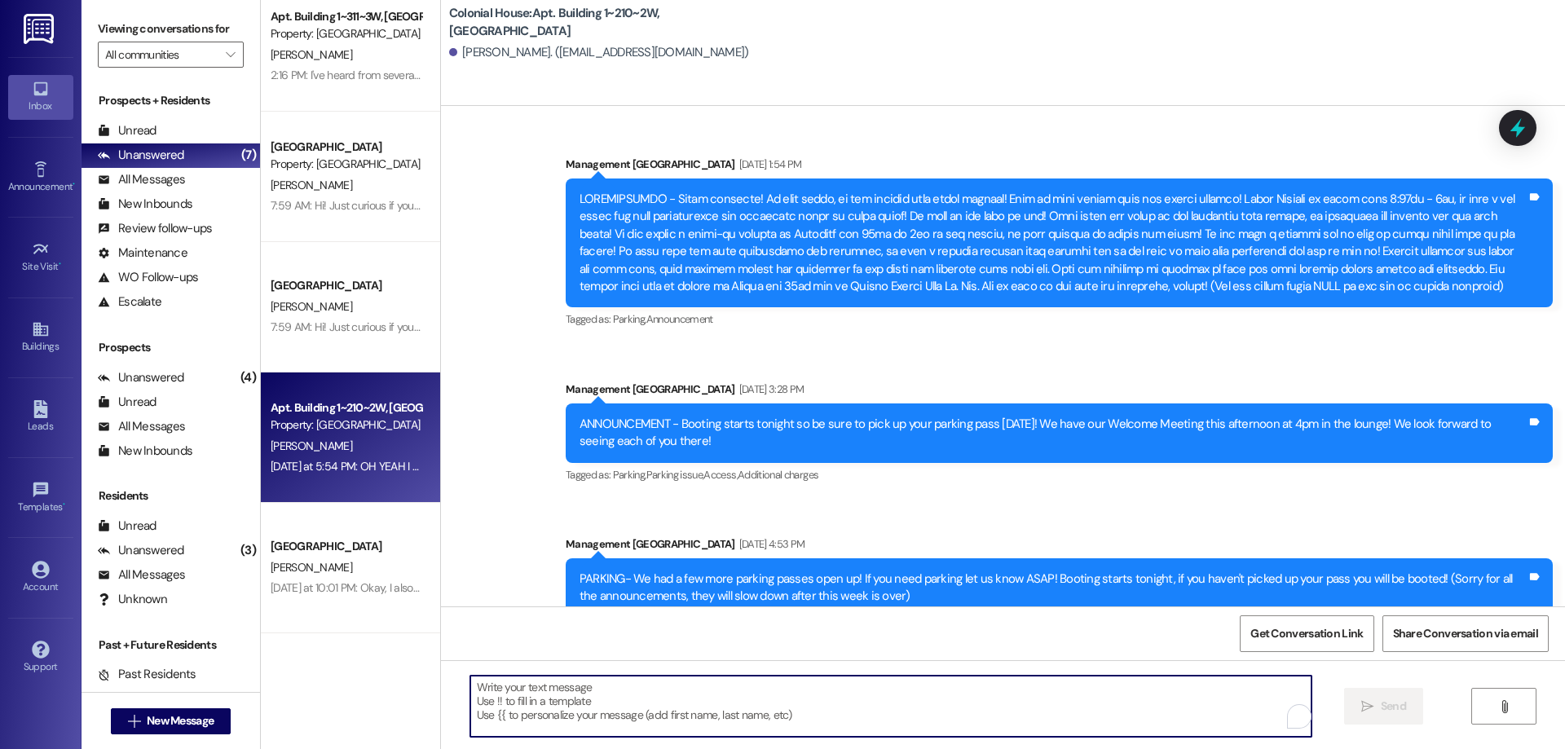
scroll to position [64991, 0]
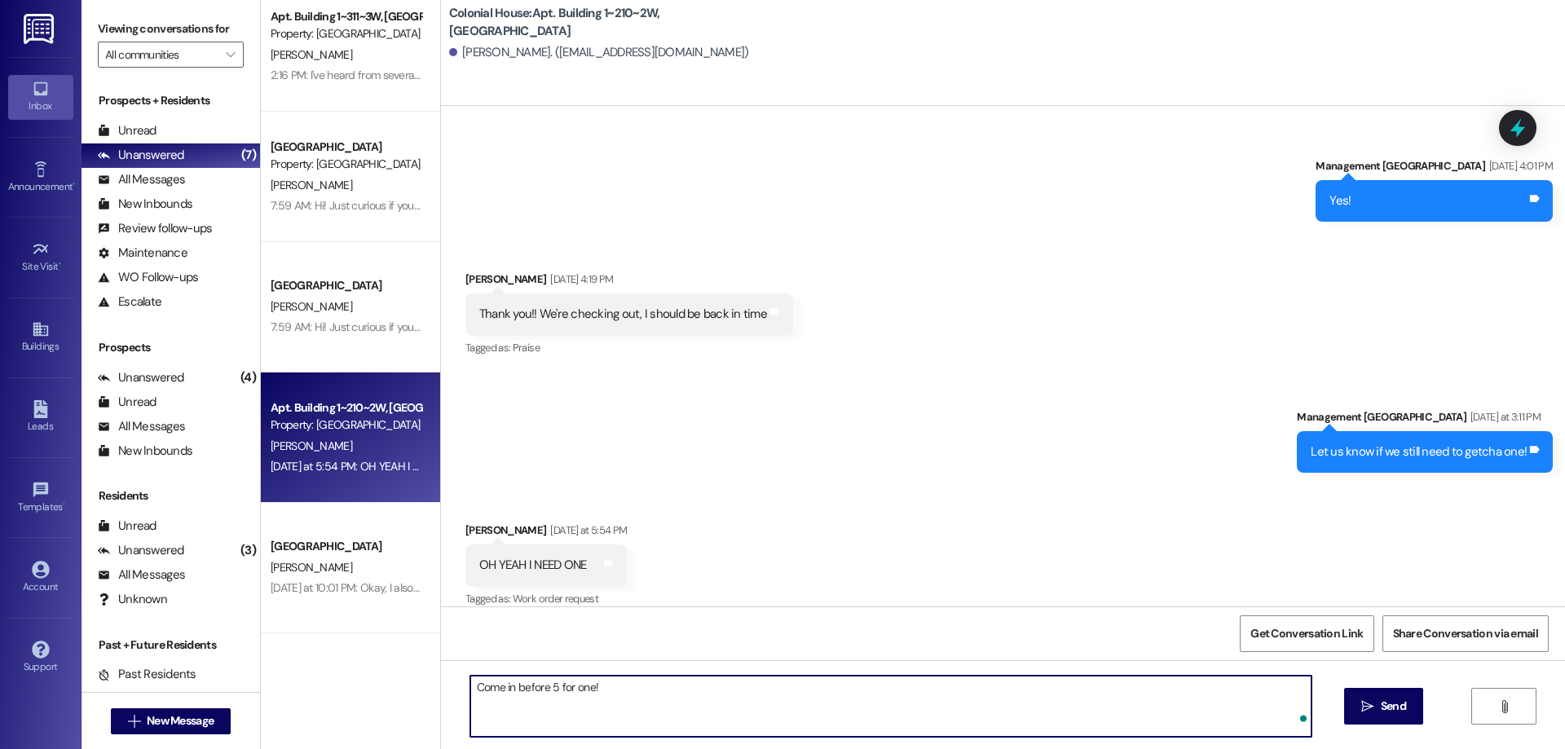
type textarea "Come in before 5 for one!"
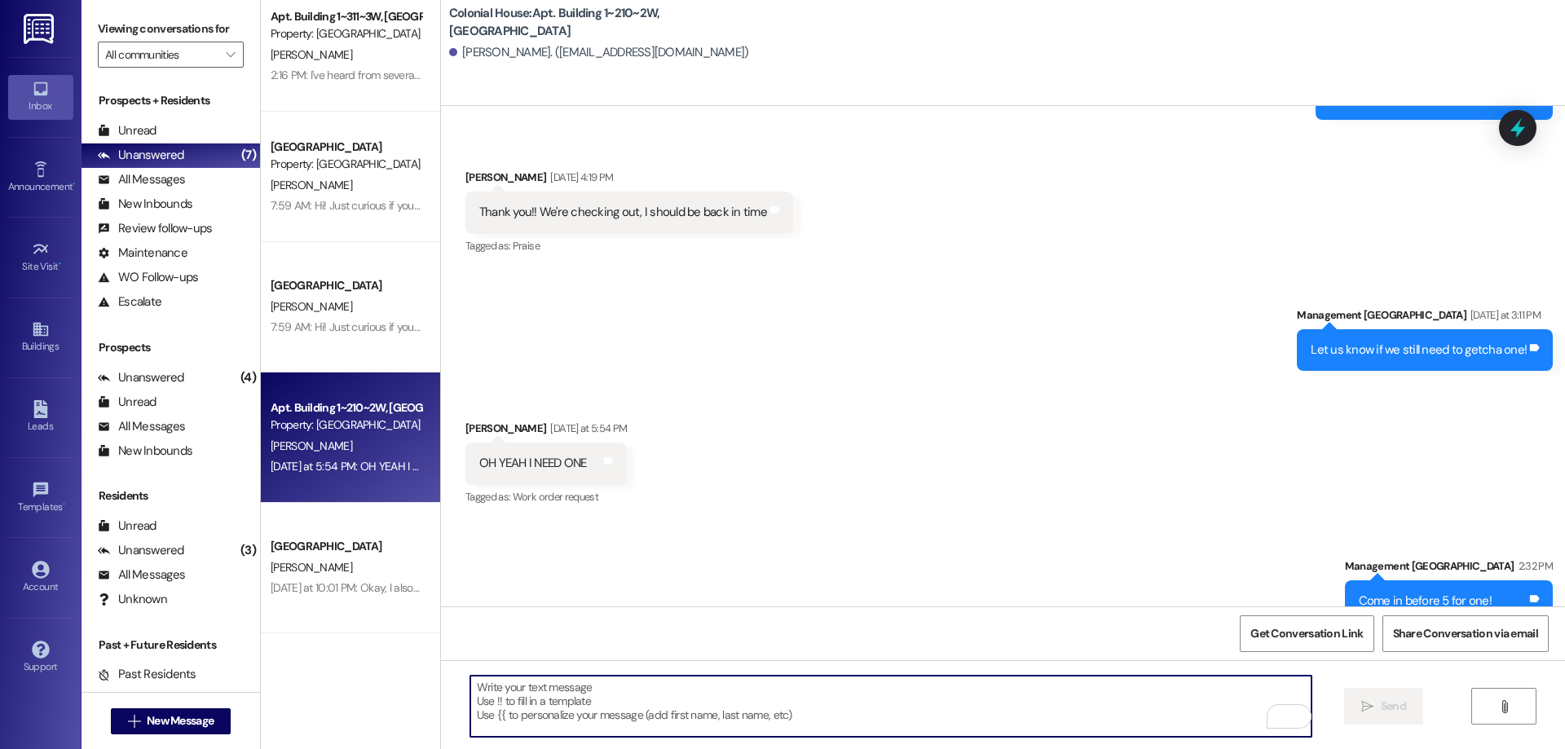
scroll to position [65105, 0]
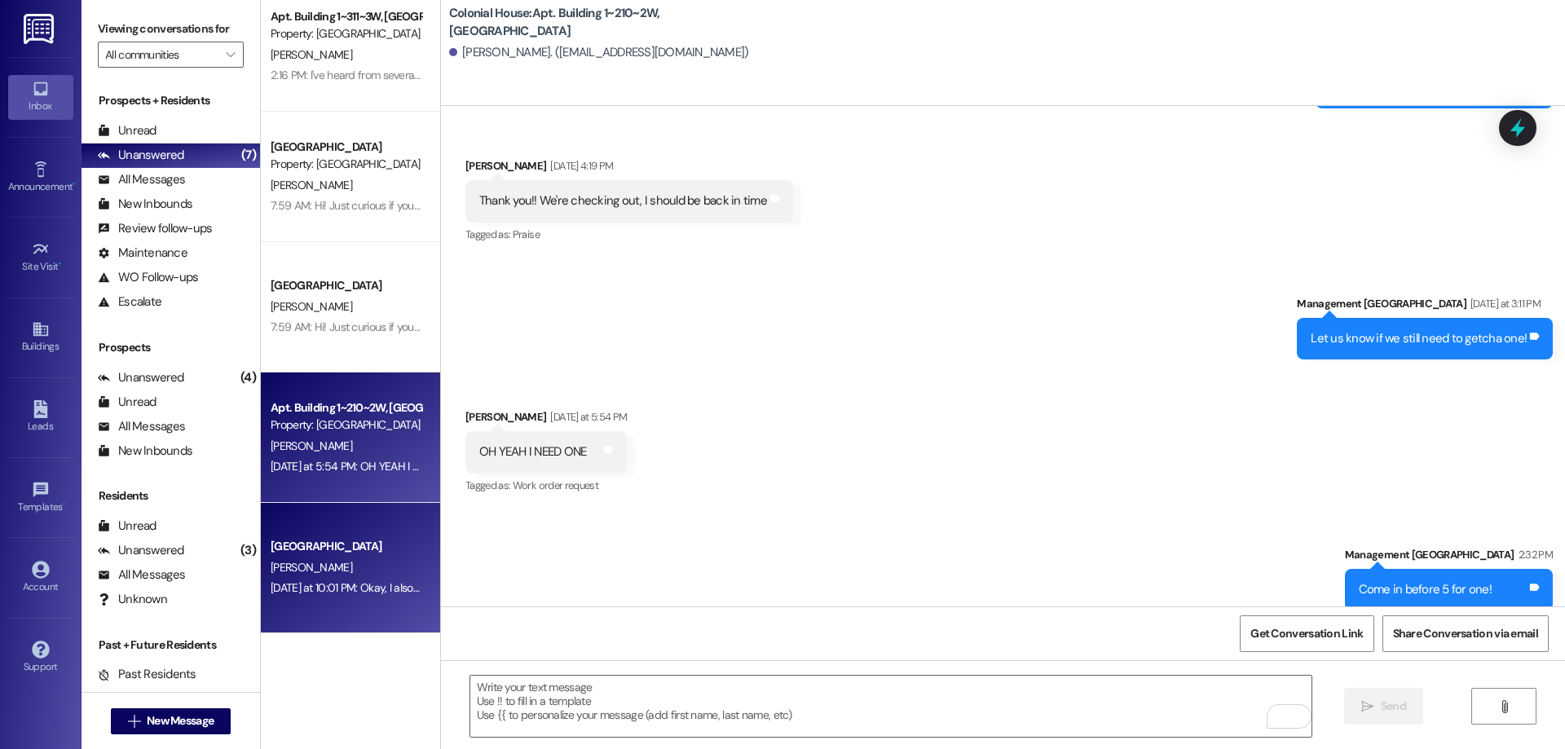
click at [376, 578] on div "Yesterday at 10:01 PM: Okay, I also wasn't planning on staying all three semest…" at bounding box center [346, 588] width 154 height 20
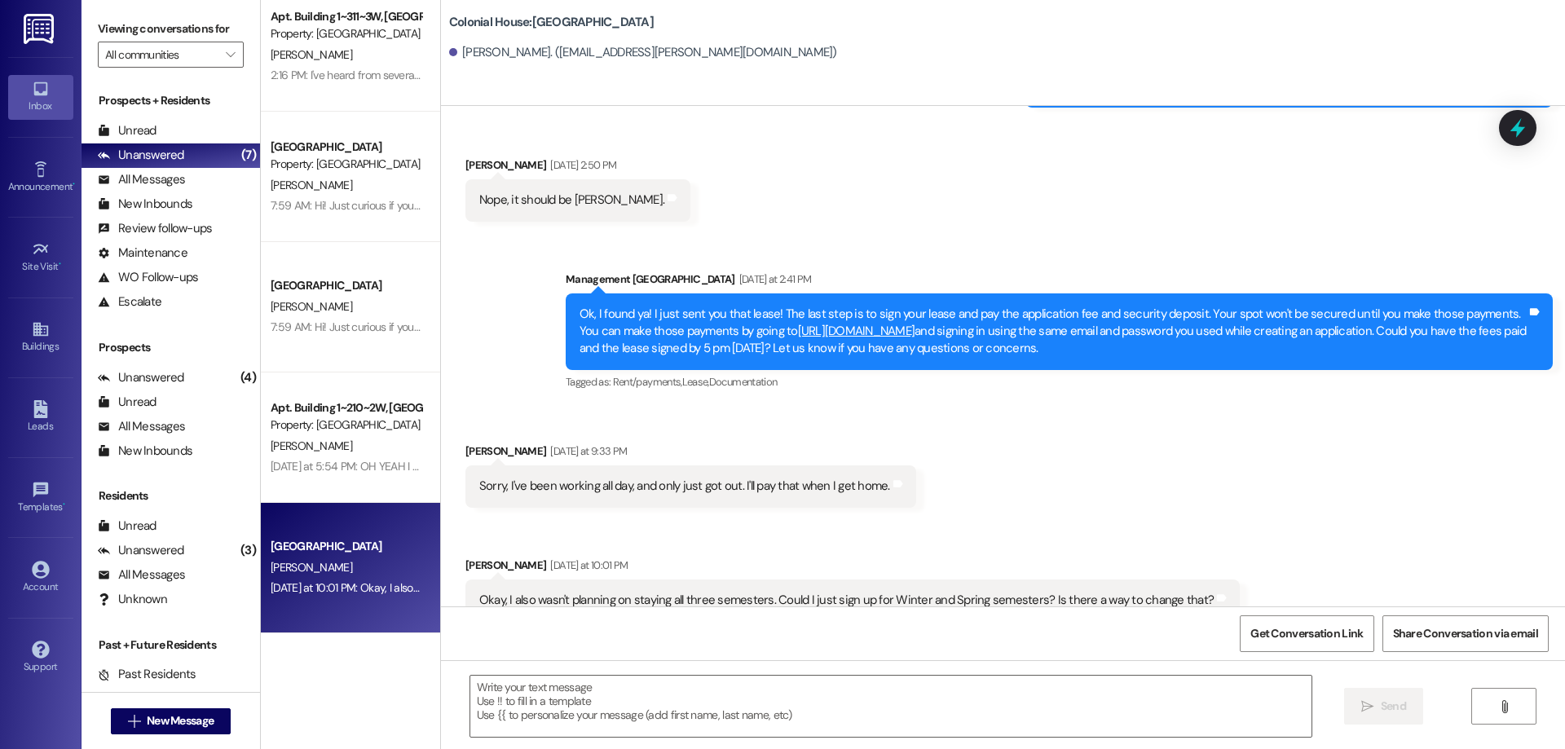
scroll to position [426, 0]
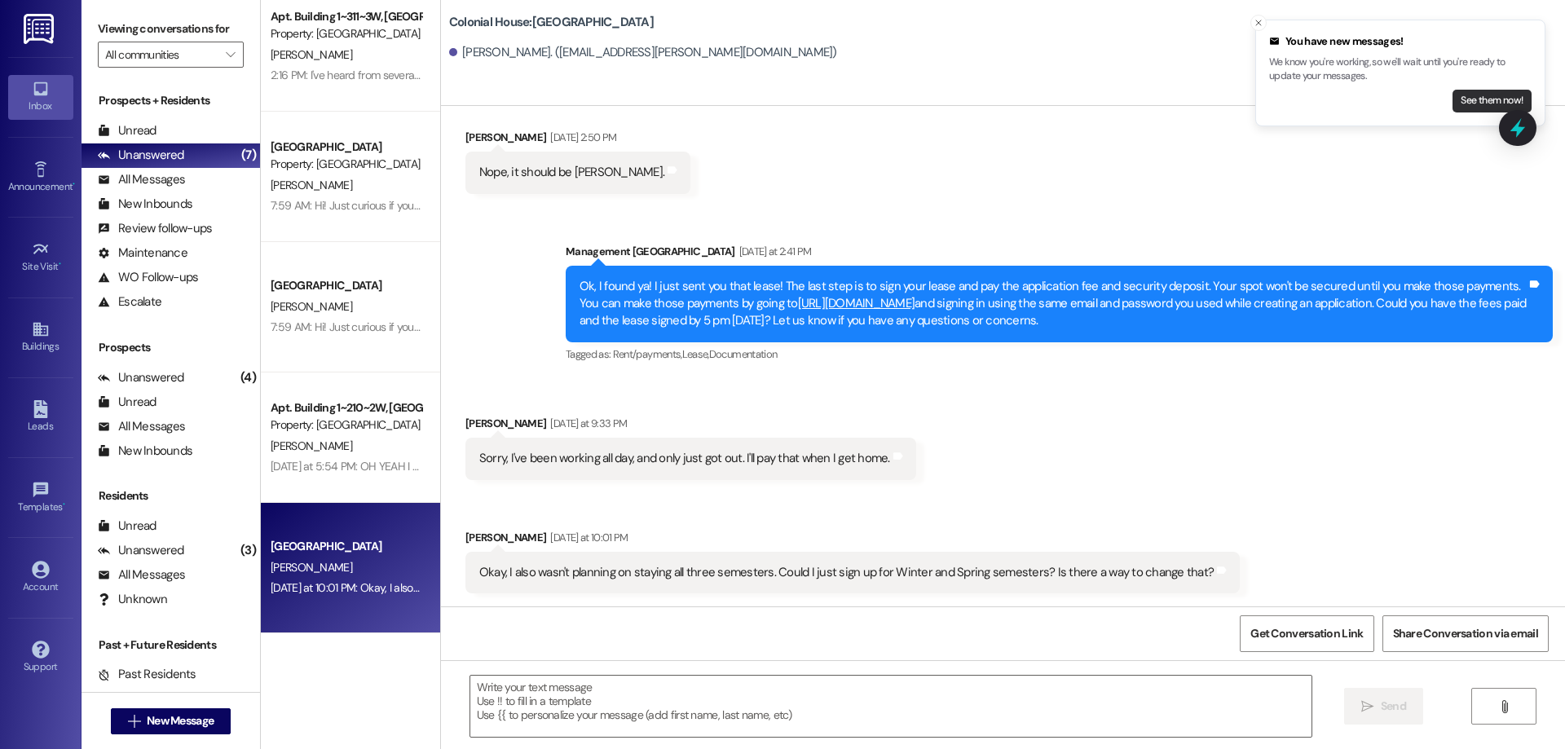
click at [1479, 103] on button "See them now!" at bounding box center [1492, 101] width 79 height 23
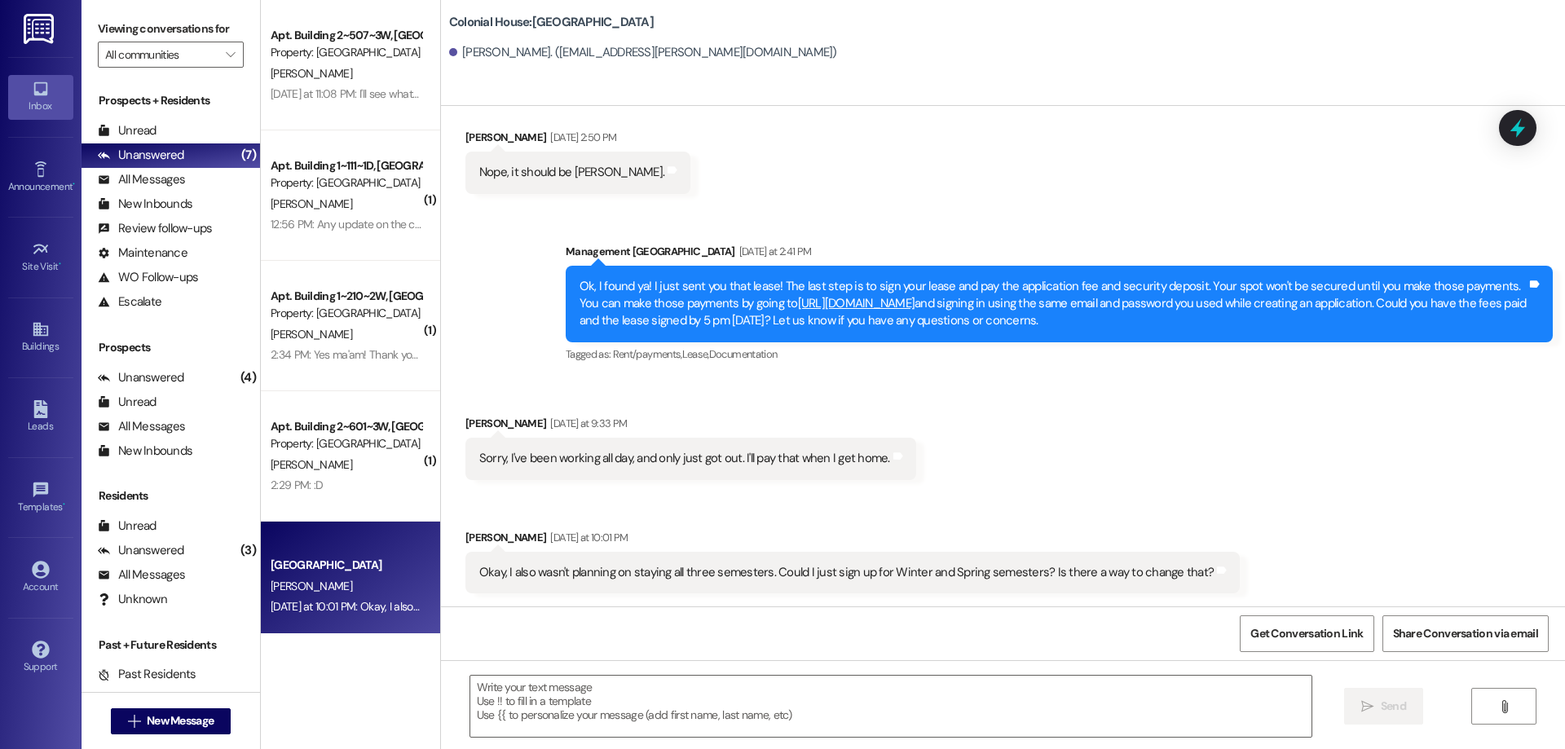
click at [617, 748] on div " Send " at bounding box center [1003, 721] width 1124 height 122
click at [571, 697] on textarea at bounding box center [890, 706] width 841 height 61
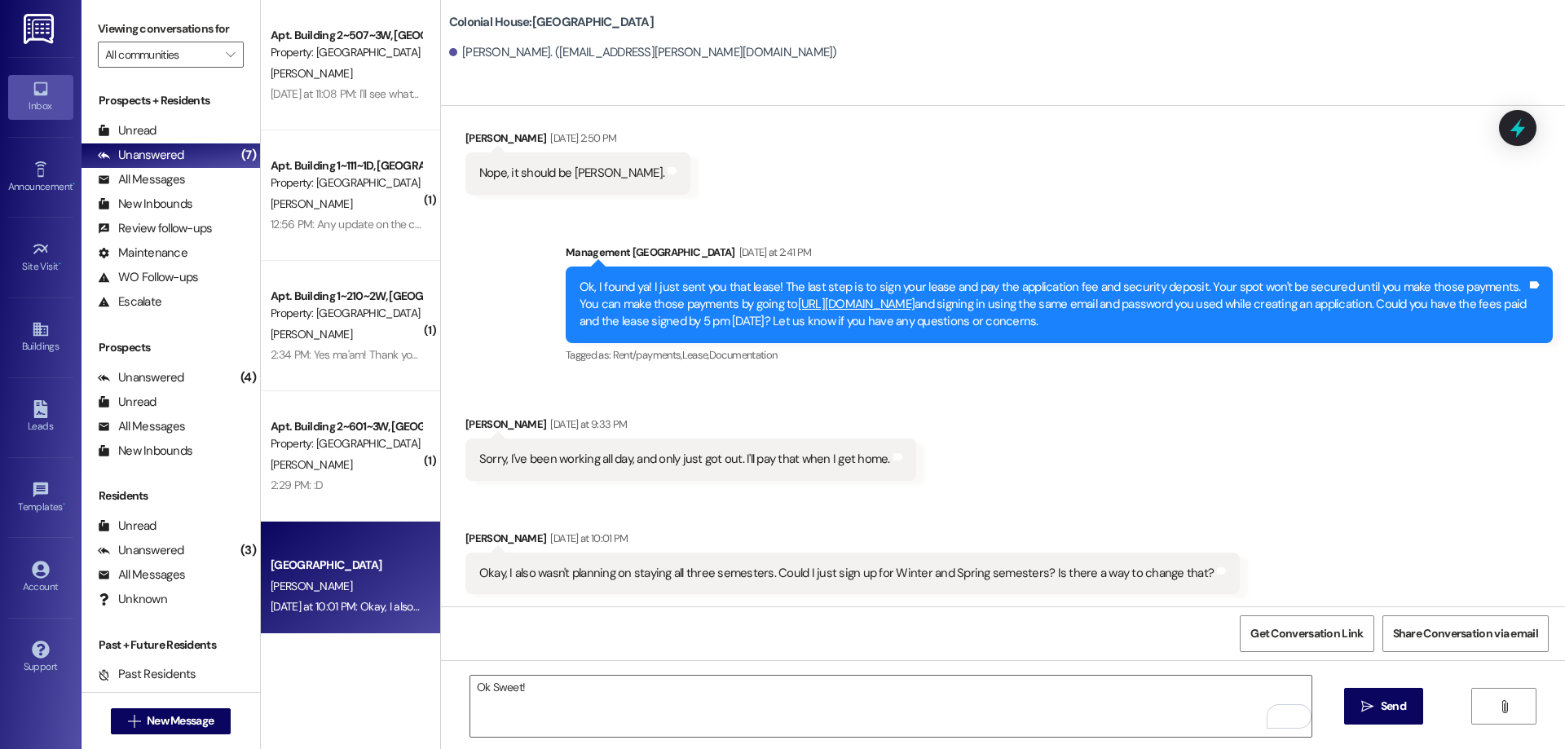
scroll to position [540, 0]
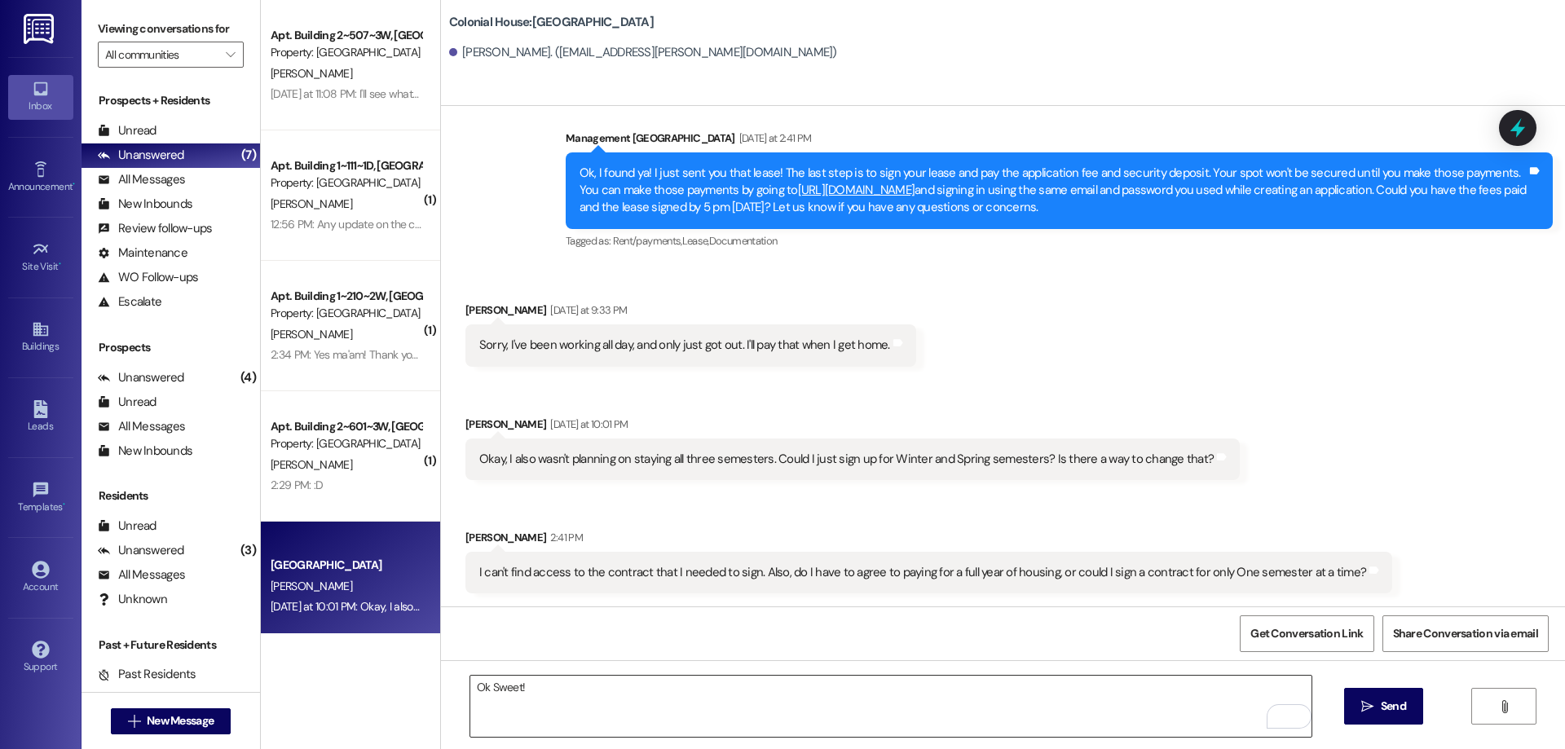
click at [607, 694] on textarea "Ok Sweet!" at bounding box center [890, 706] width 841 height 61
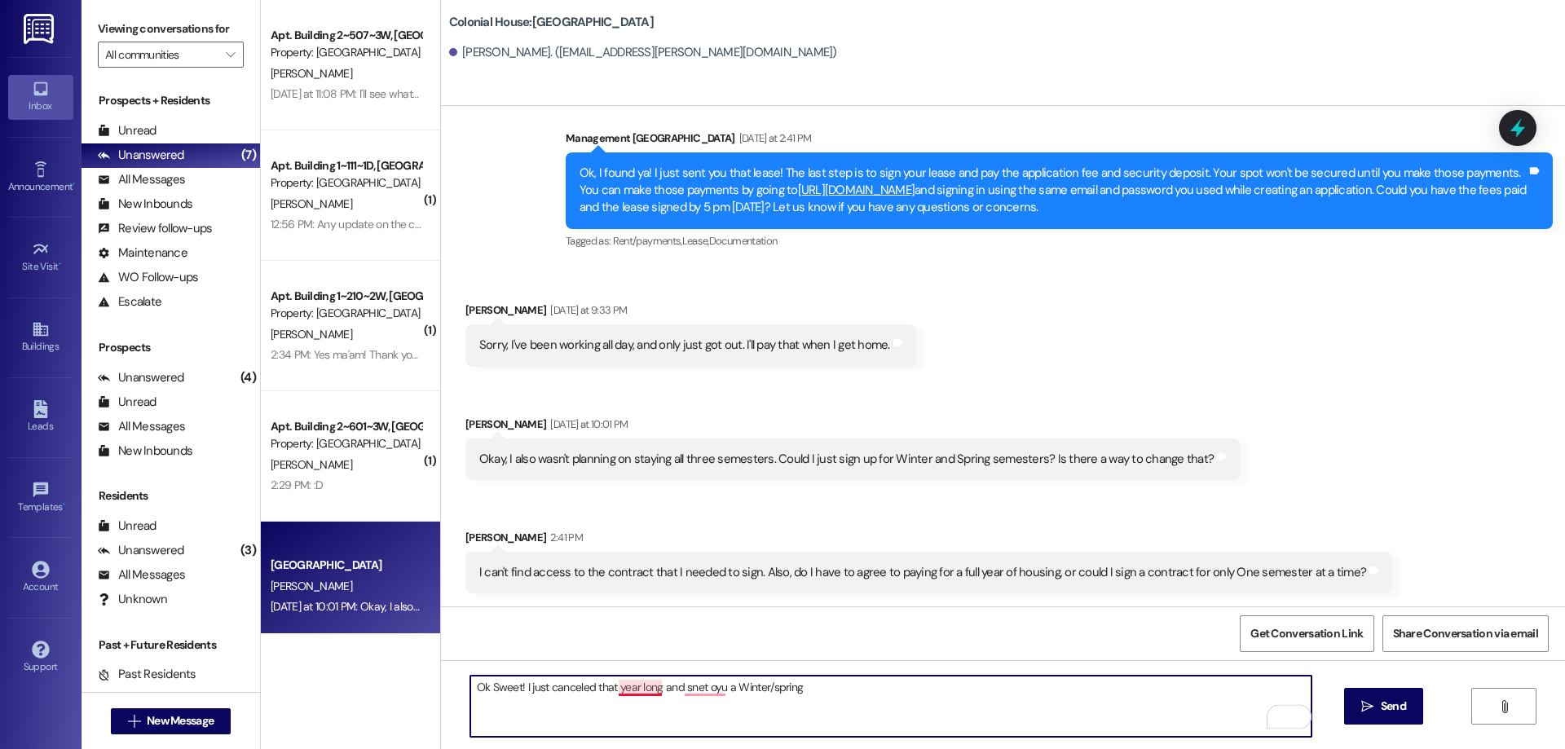
click at [618, 690] on textarea "Ok Sweet! I just canceled that year long and snet oyu a Winter/spring" at bounding box center [890, 706] width 841 height 61
click at [702, 688] on textarea "Ok Sweet! I just canceled that year-long and snet oyu a Winter/spring" at bounding box center [890, 706] width 841 height 61
click at [705, 682] on textarea "Ok Sweet! I just canceled that year-long and snet oyu a Winter/spring" at bounding box center [890, 706] width 841 height 61
type textarea "Ok Sweet! I just canceled that year-long and sent you a Winter/spring"
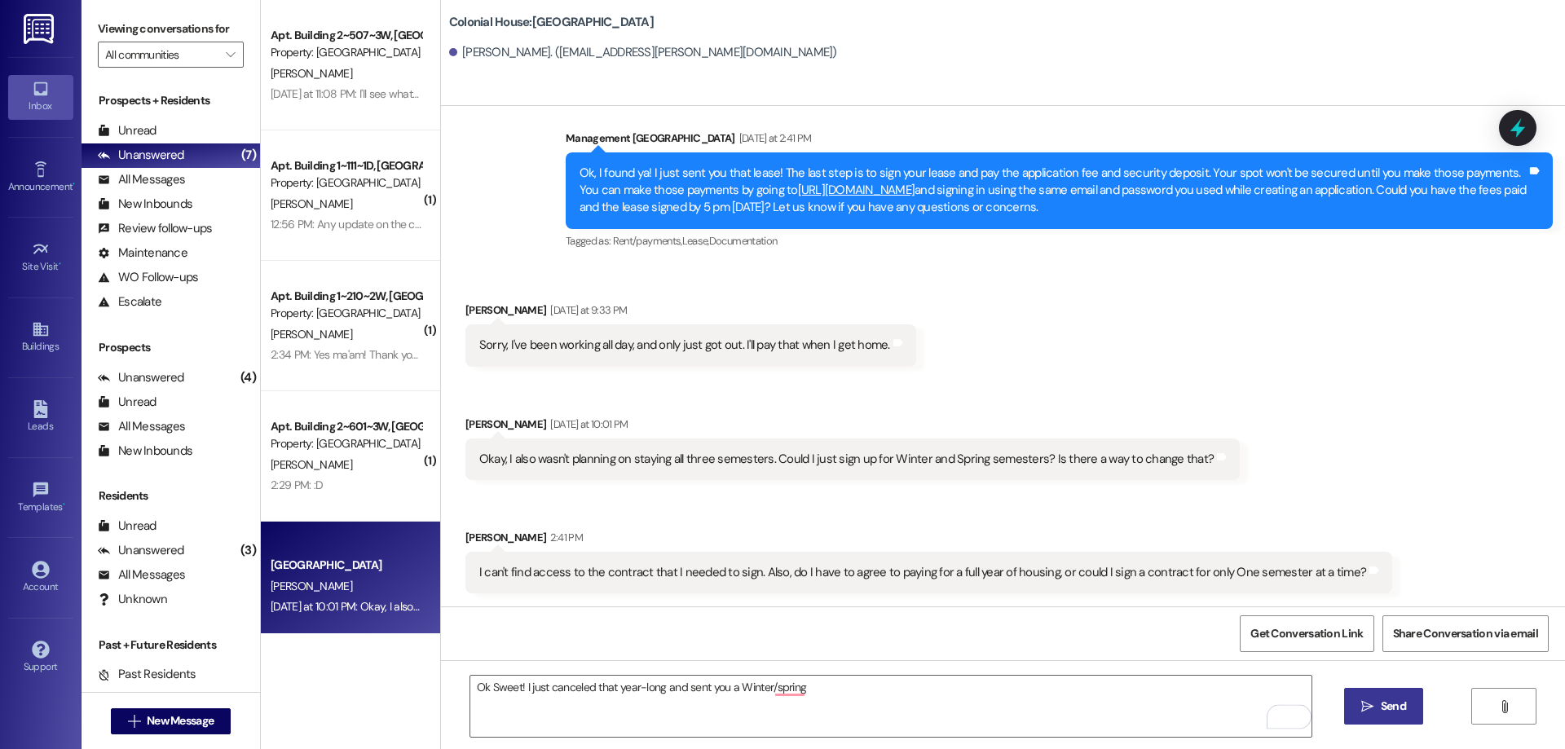
click at [1370, 705] on icon "" at bounding box center [1367, 706] width 12 height 13
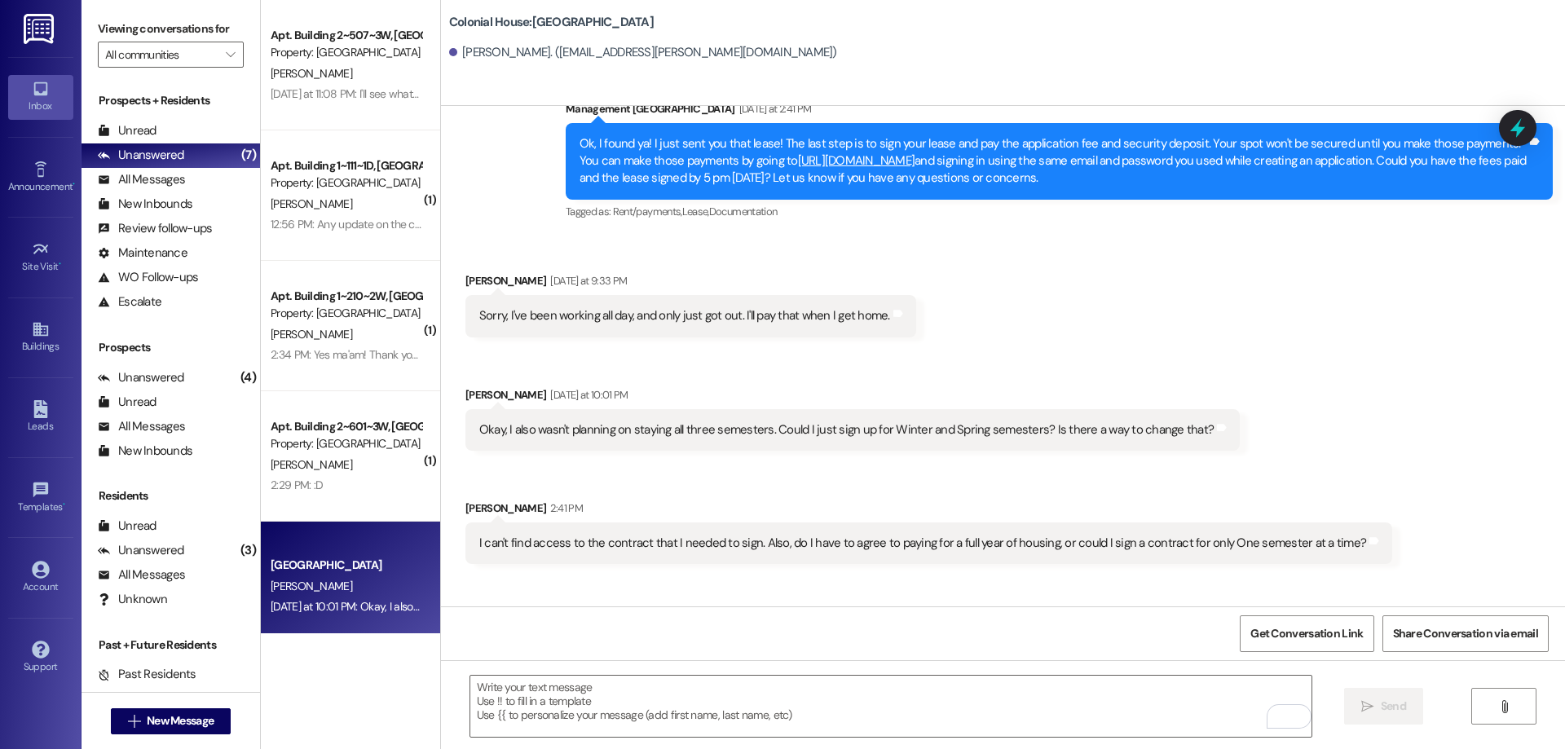
scroll to position [654, 0]
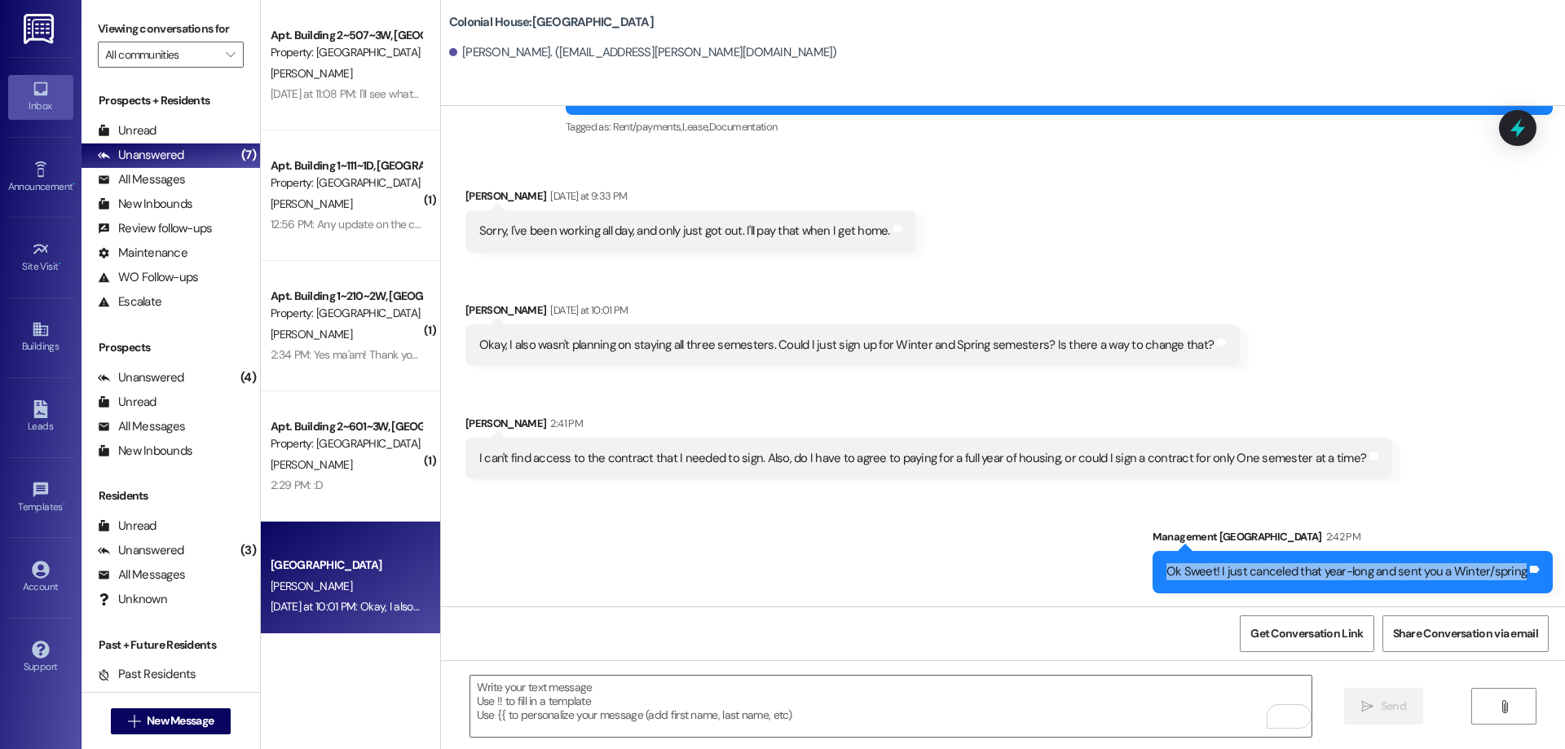
drag, startPoint x: 1166, startPoint y: 563, endPoint x: 1533, endPoint y: 582, distance: 367.3
click at [1533, 582] on div "Ok Sweet! I just canceled that year-long and sent you a Winter/spring Tags and …" at bounding box center [1353, 572] width 400 height 42
copy div "Ok Sweet! I just canceled that year-long and sent you a Winter/spring Tags and …"
click at [1504, 448] on div "Received via SMS Kaiden Lawrence Yesterday at 9:33 PM Sorry, I've been working …" at bounding box center [1003, 321] width 1124 height 341
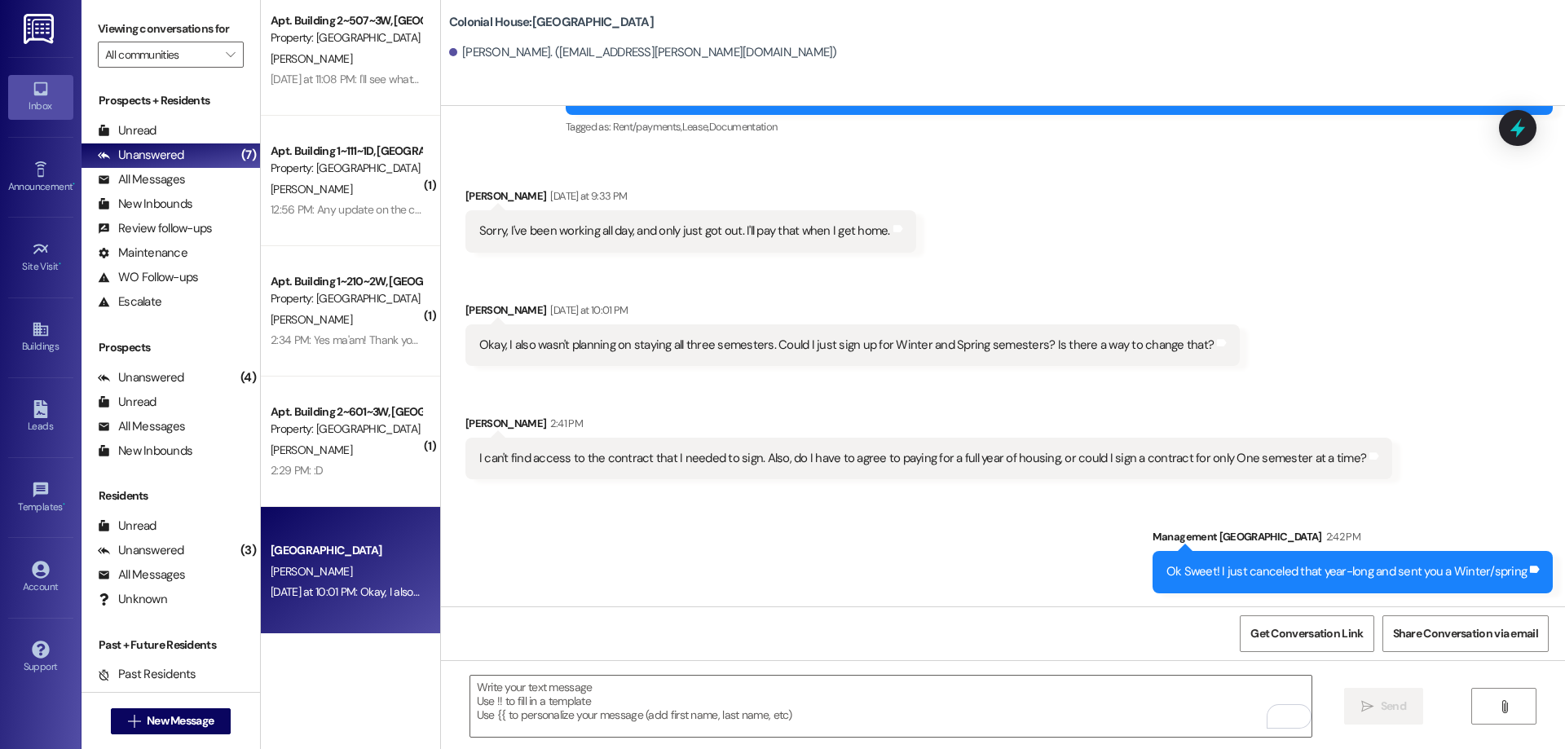
scroll to position [19, 0]
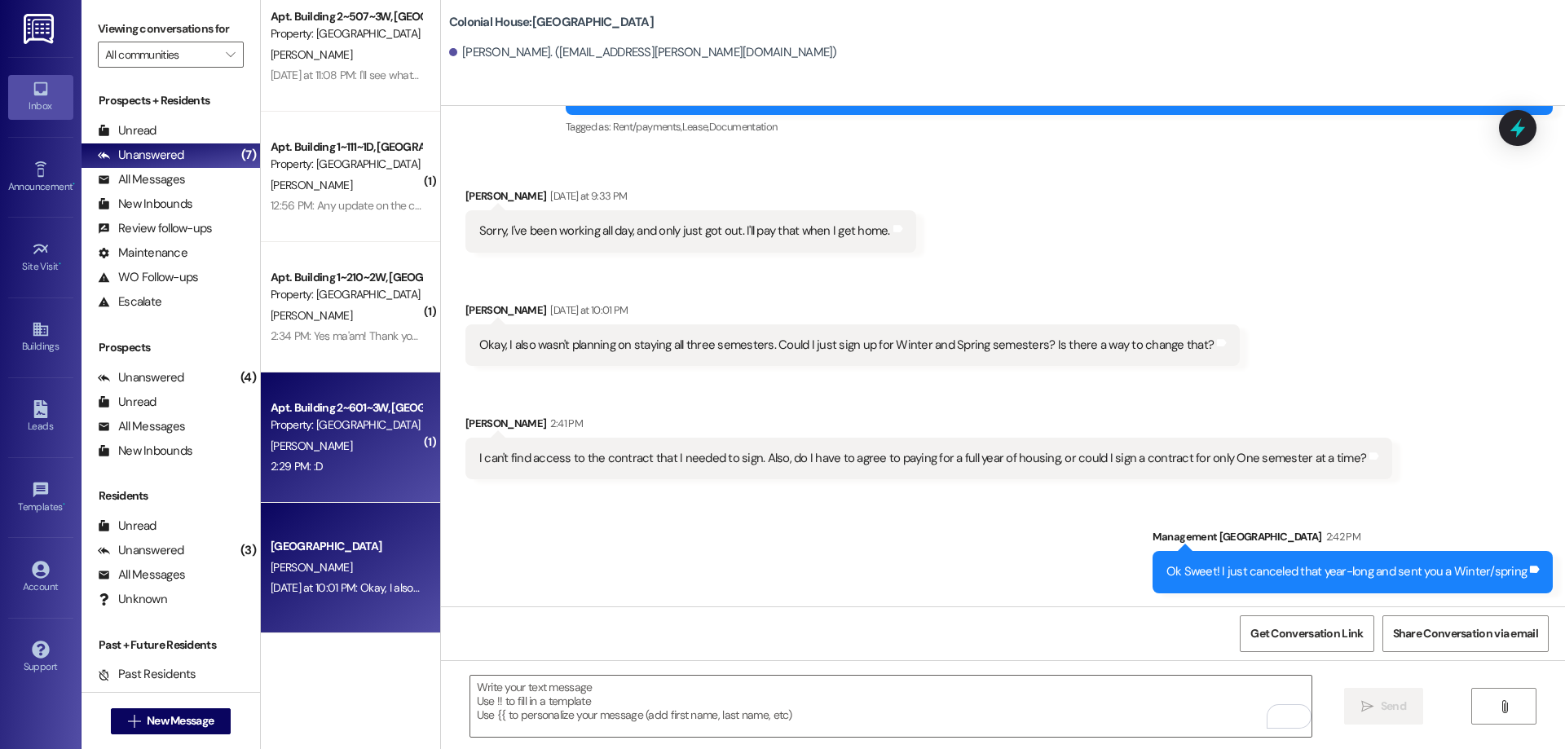
click at [390, 404] on div "Apt. Building 2~601~3W, Building 2 Colonial House" at bounding box center [346, 407] width 151 height 17
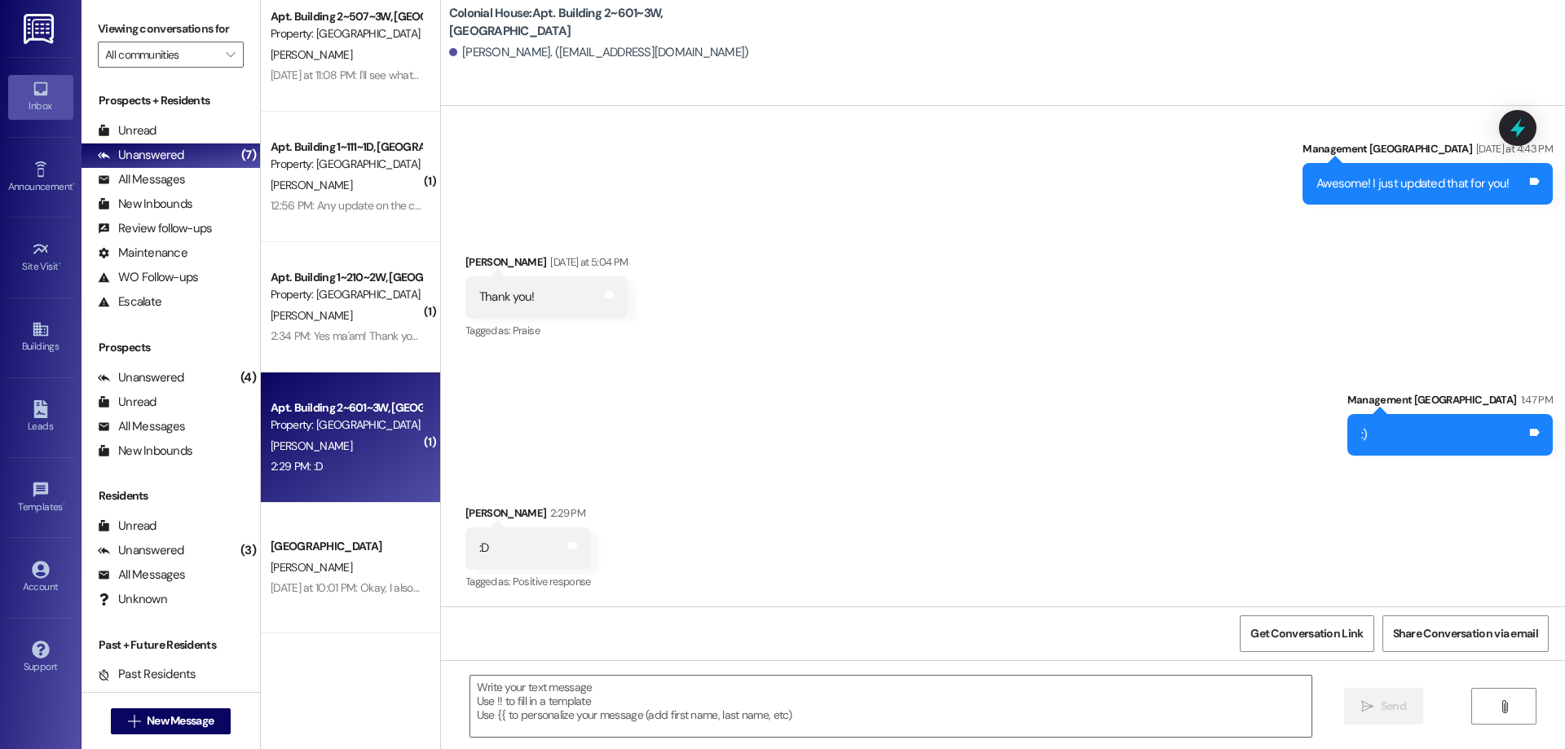
scroll to position [24459, 0]
click at [597, 702] on textarea at bounding box center [890, 706] width 841 height 61
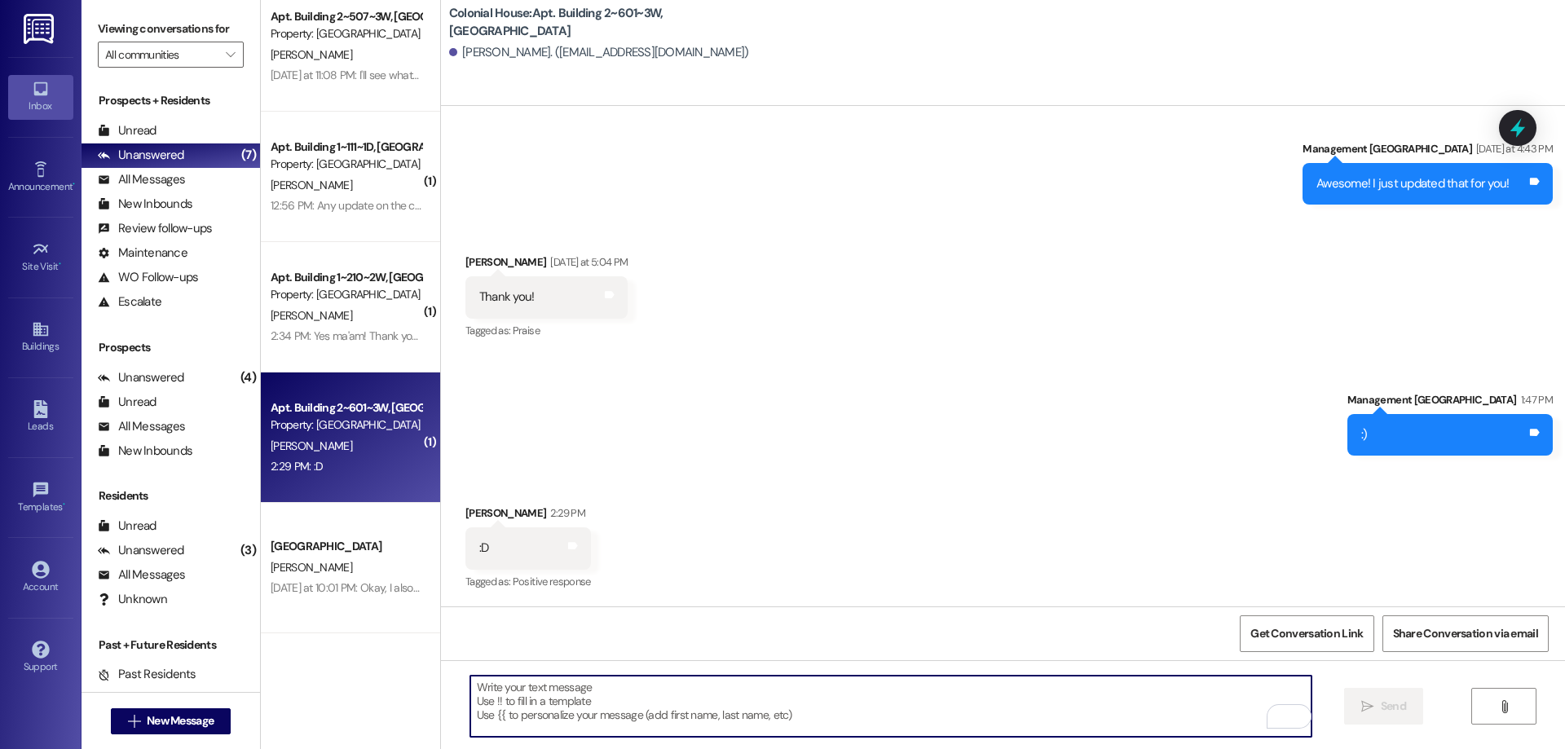
type textarea "."
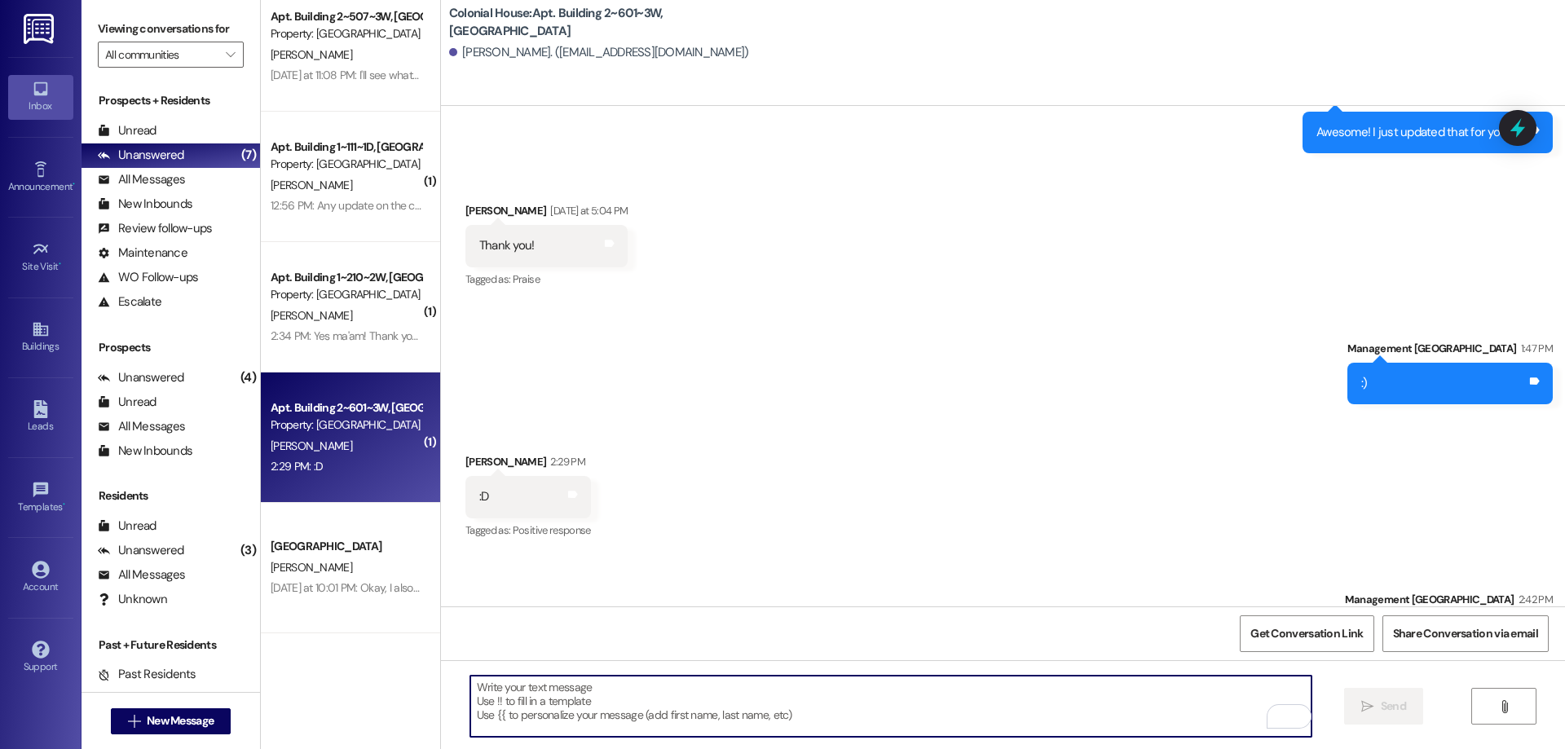
scroll to position [24573, 0]
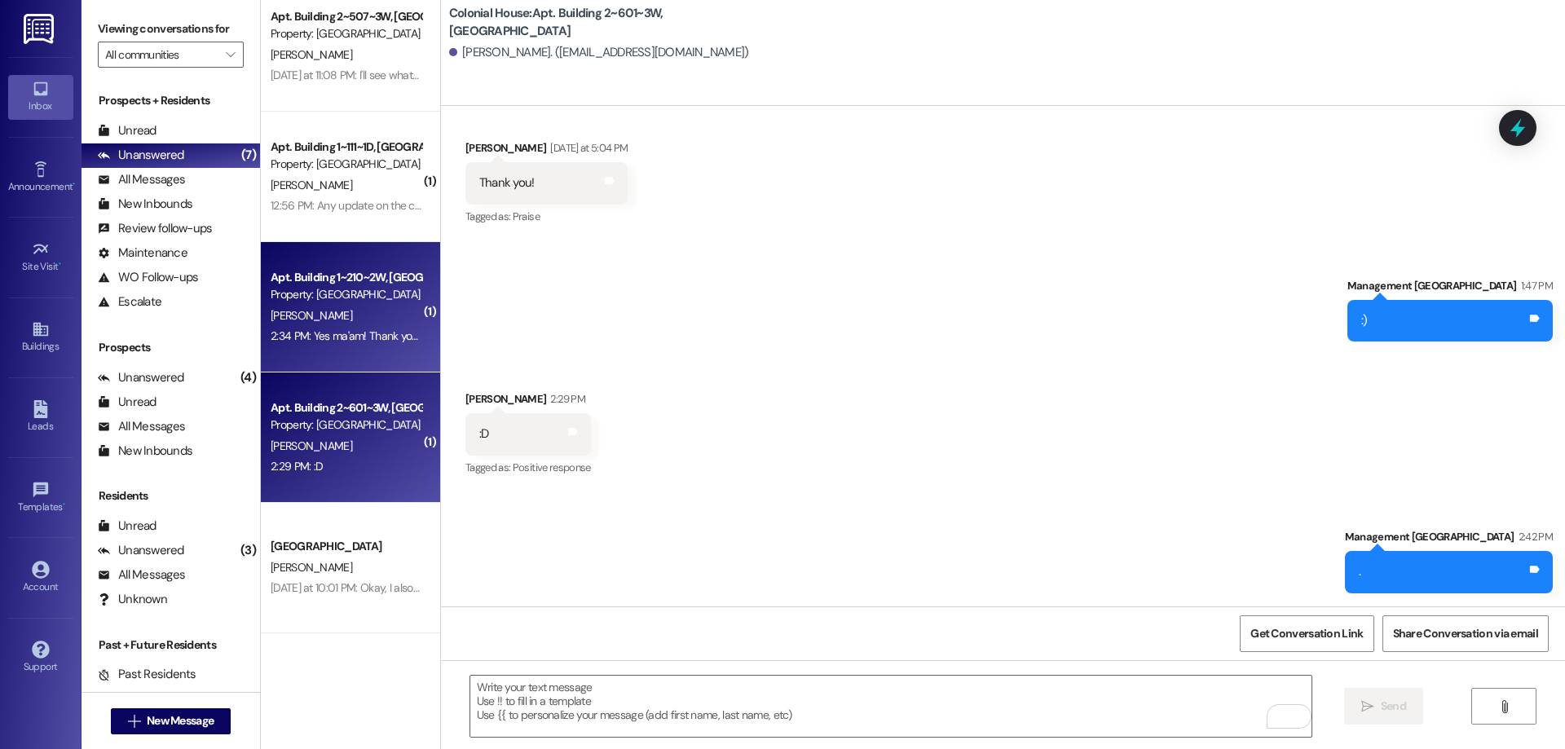
click at [404, 320] on div "Apt. Building 1~210~2W, Building 1 Colonial House Property: Colonial House H. L…" at bounding box center [350, 307] width 179 height 130
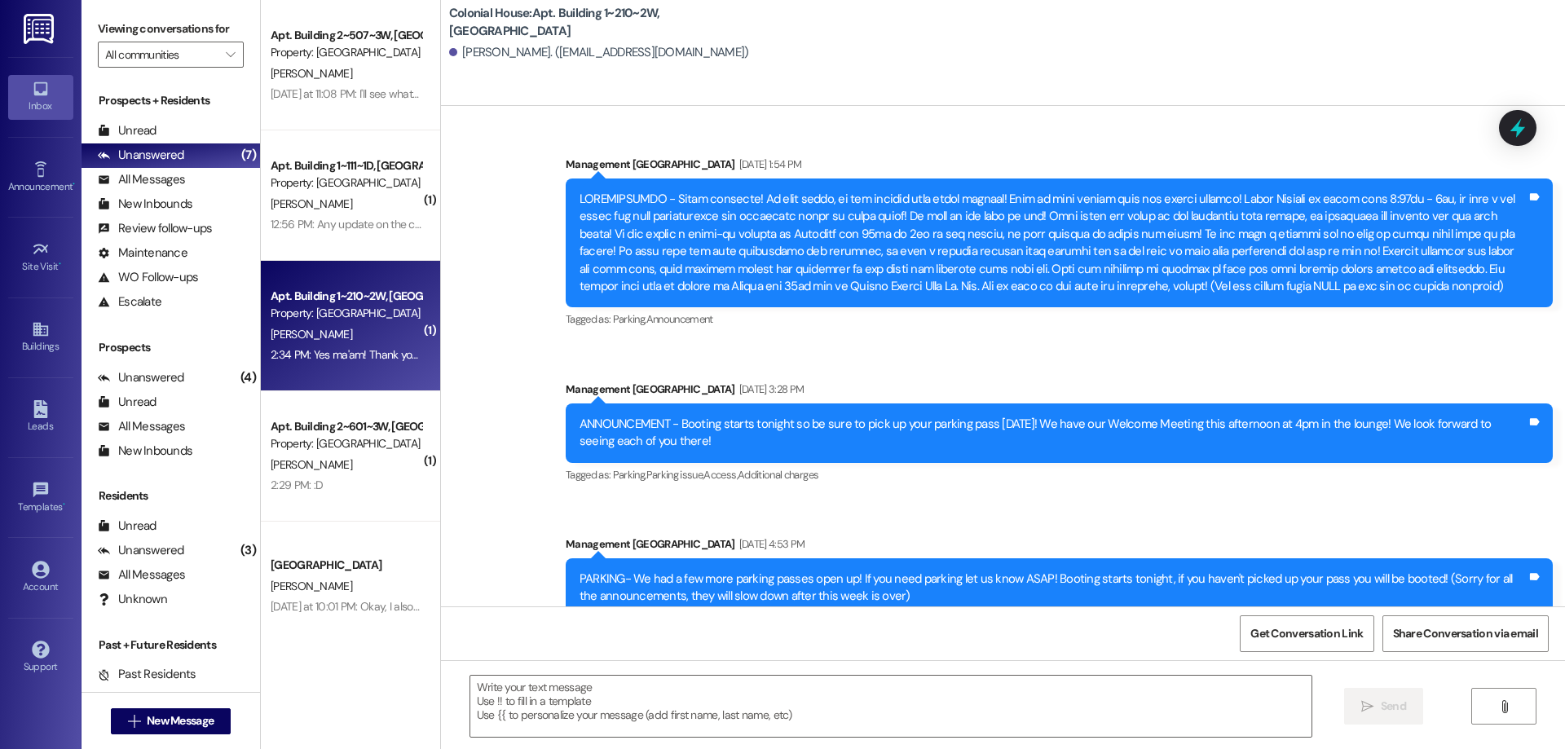
scroll to position [65242, 0]
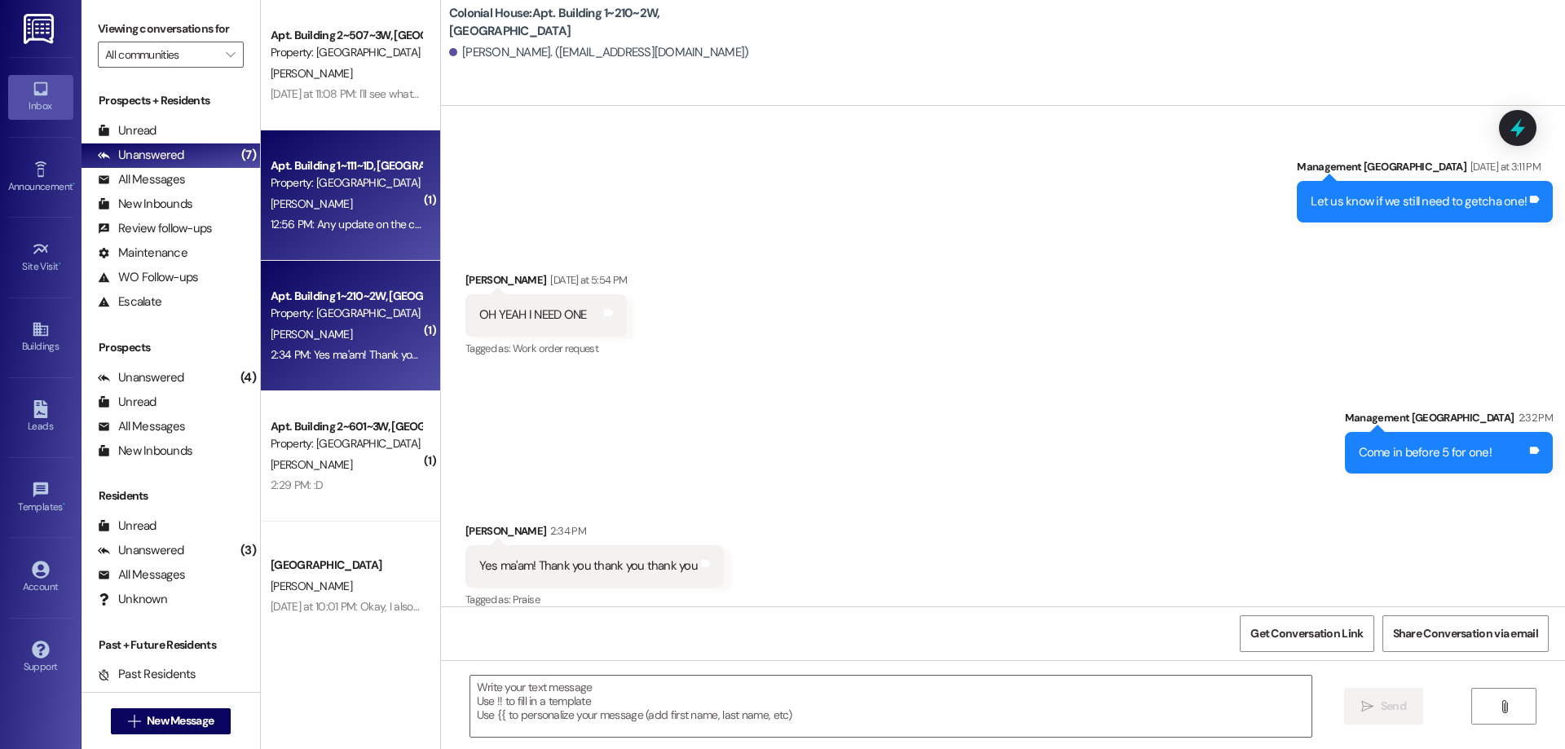
click at [337, 203] on div "[PERSON_NAME]" at bounding box center [346, 204] width 154 height 20
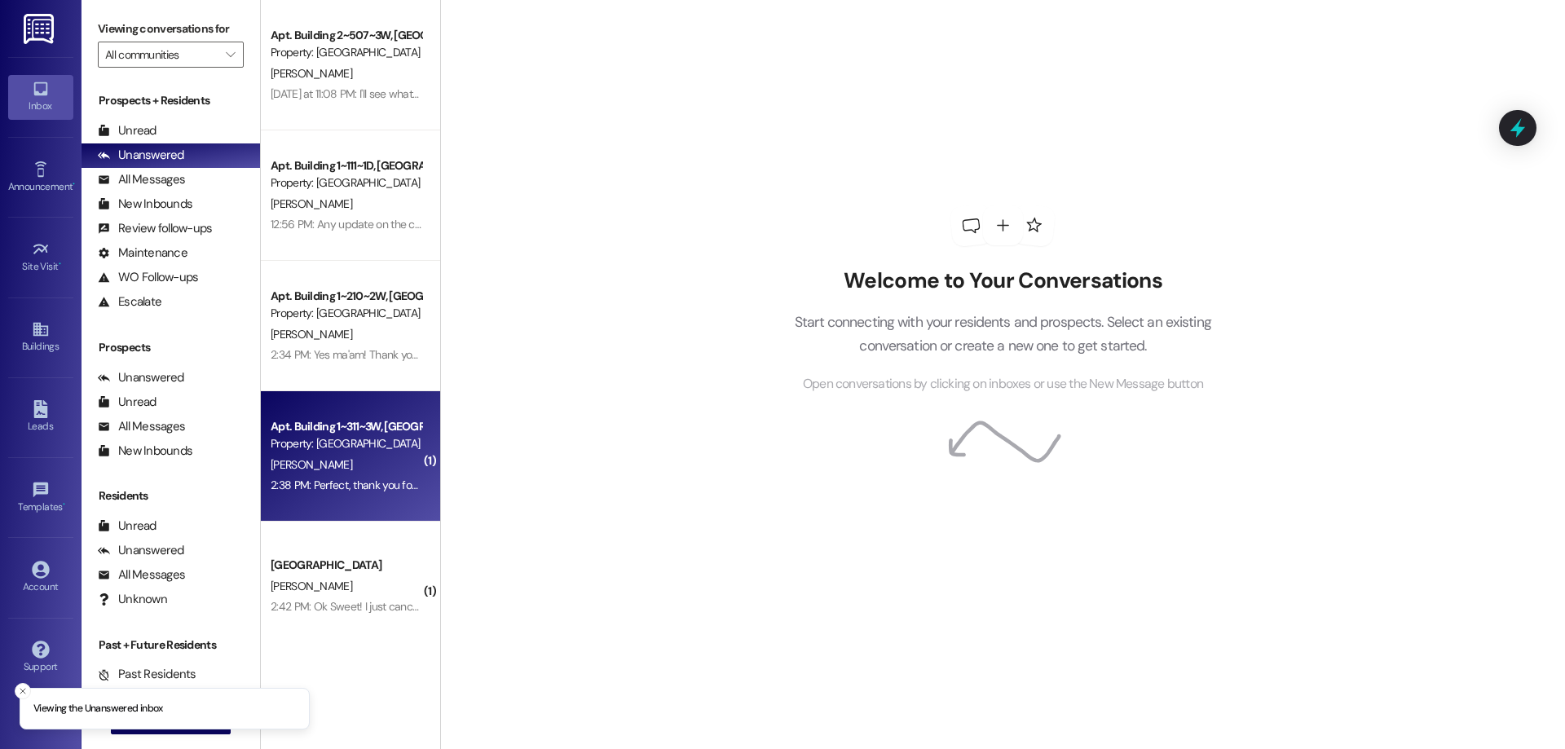
click at [393, 444] on div "Property: [GEOGRAPHIC_DATA]" at bounding box center [346, 443] width 151 height 17
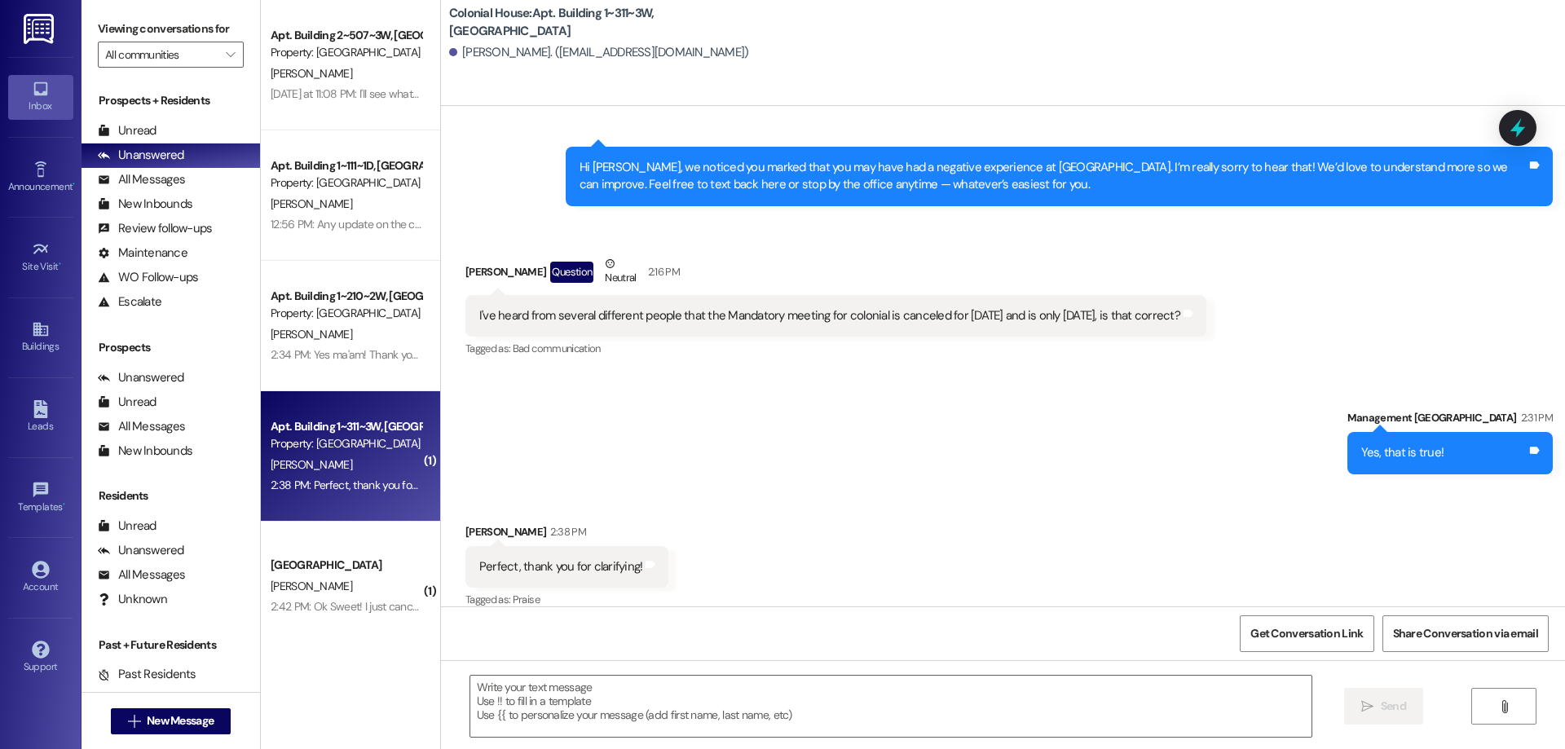
scroll to position [2070, 0]
click at [637, 697] on textarea at bounding box center [890, 706] width 841 height 61
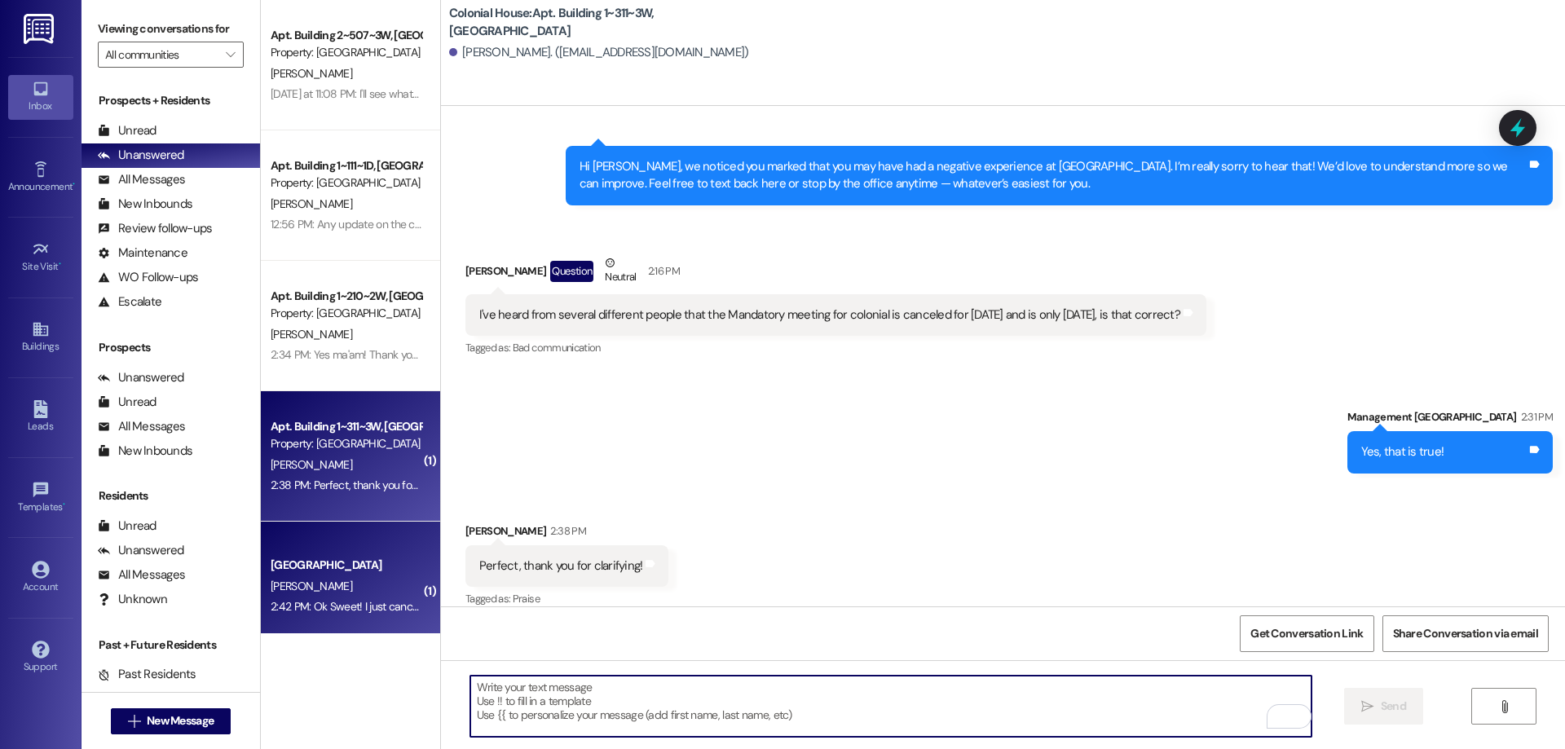
click at [377, 599] on div "2:42 PM: Ok Sweet! I just canceled that year-long and sent you a Winter/spring …" at bounding box center [457, 606] width 373 height 15
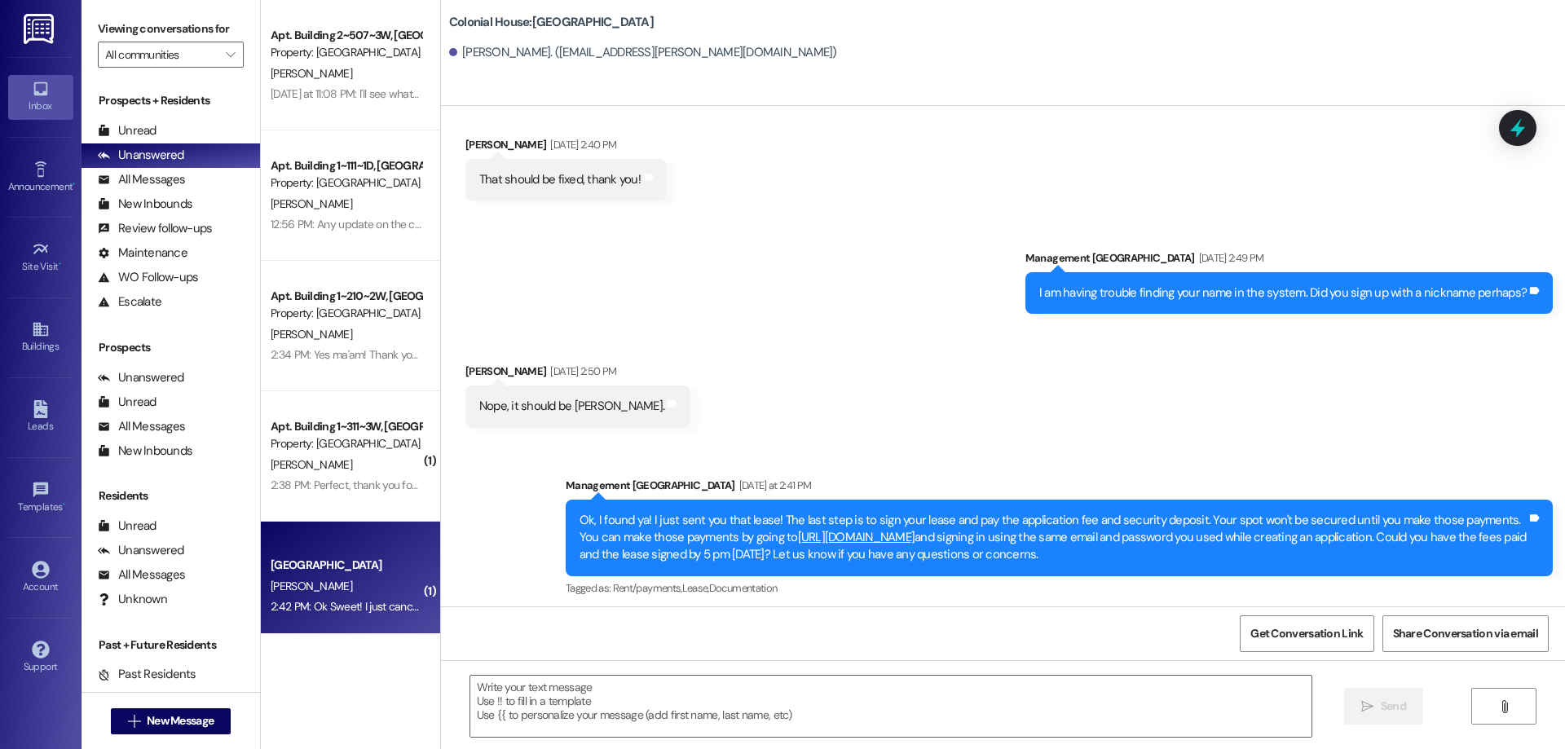
scroll to position [654, 0]
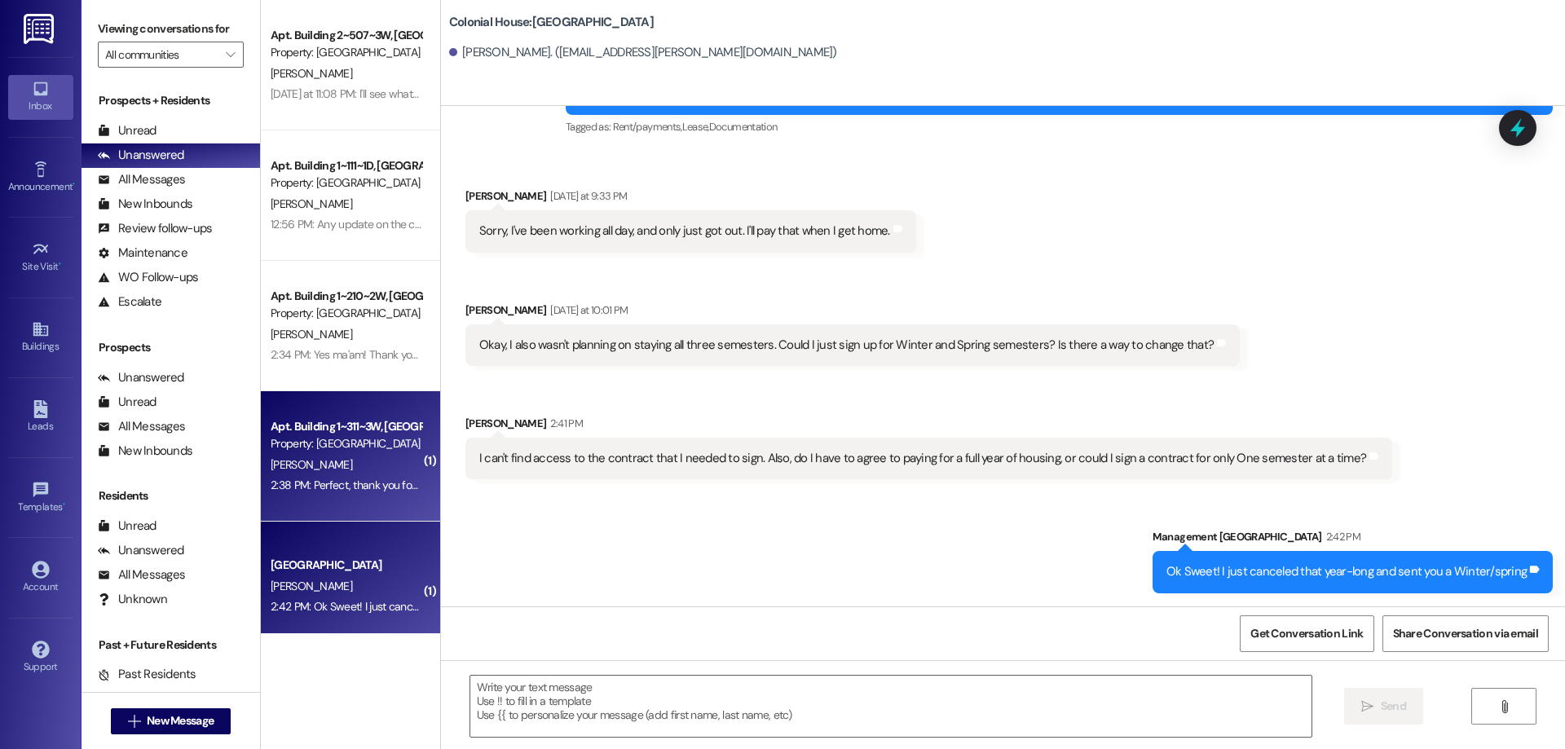
click at [390, 497] on div "Apt. Building 1~311~3W, Building 1 Colonial House Property: Colonial House E. R…" at bounding box center [350, 456] width 179 height 130
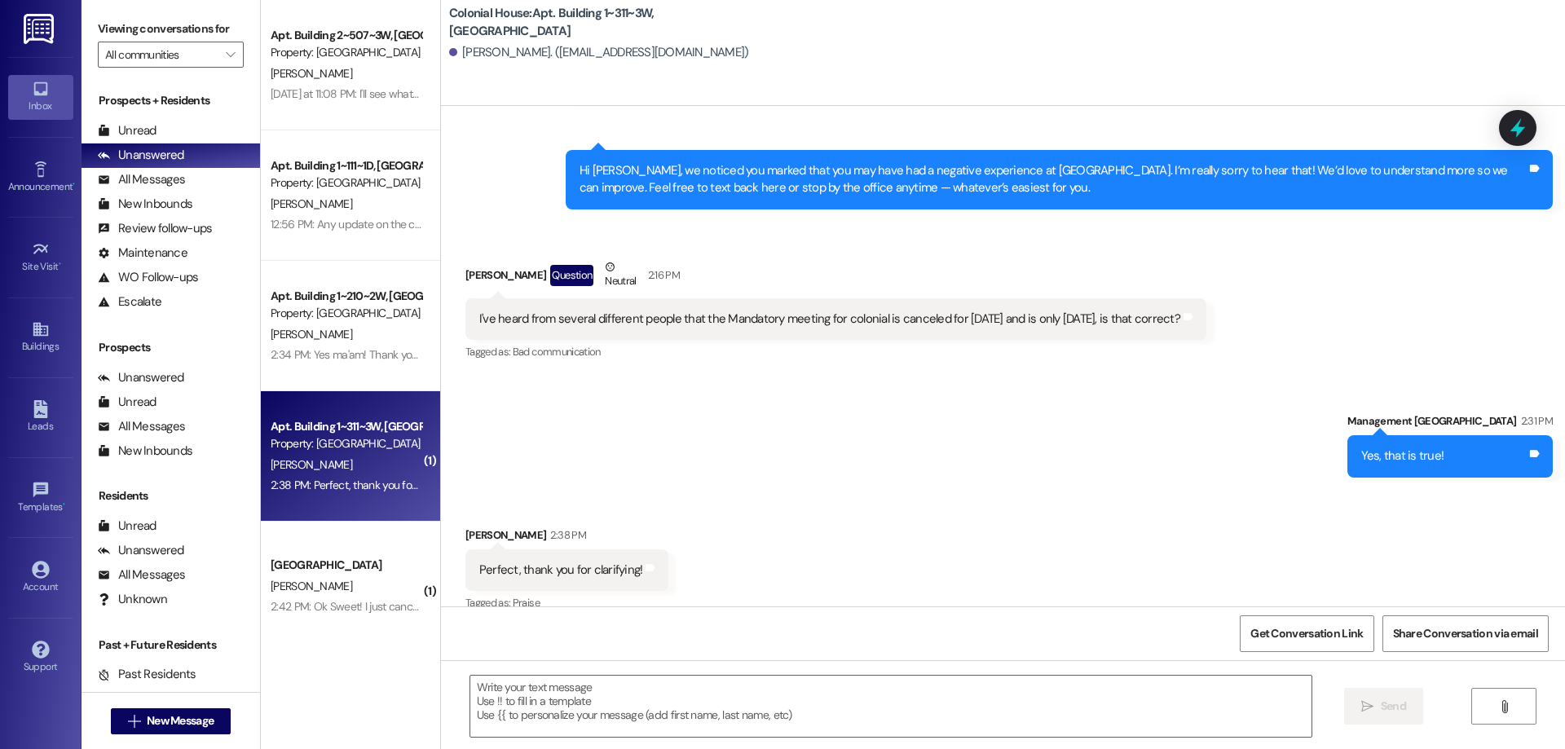
scroll to position [2069, 0]
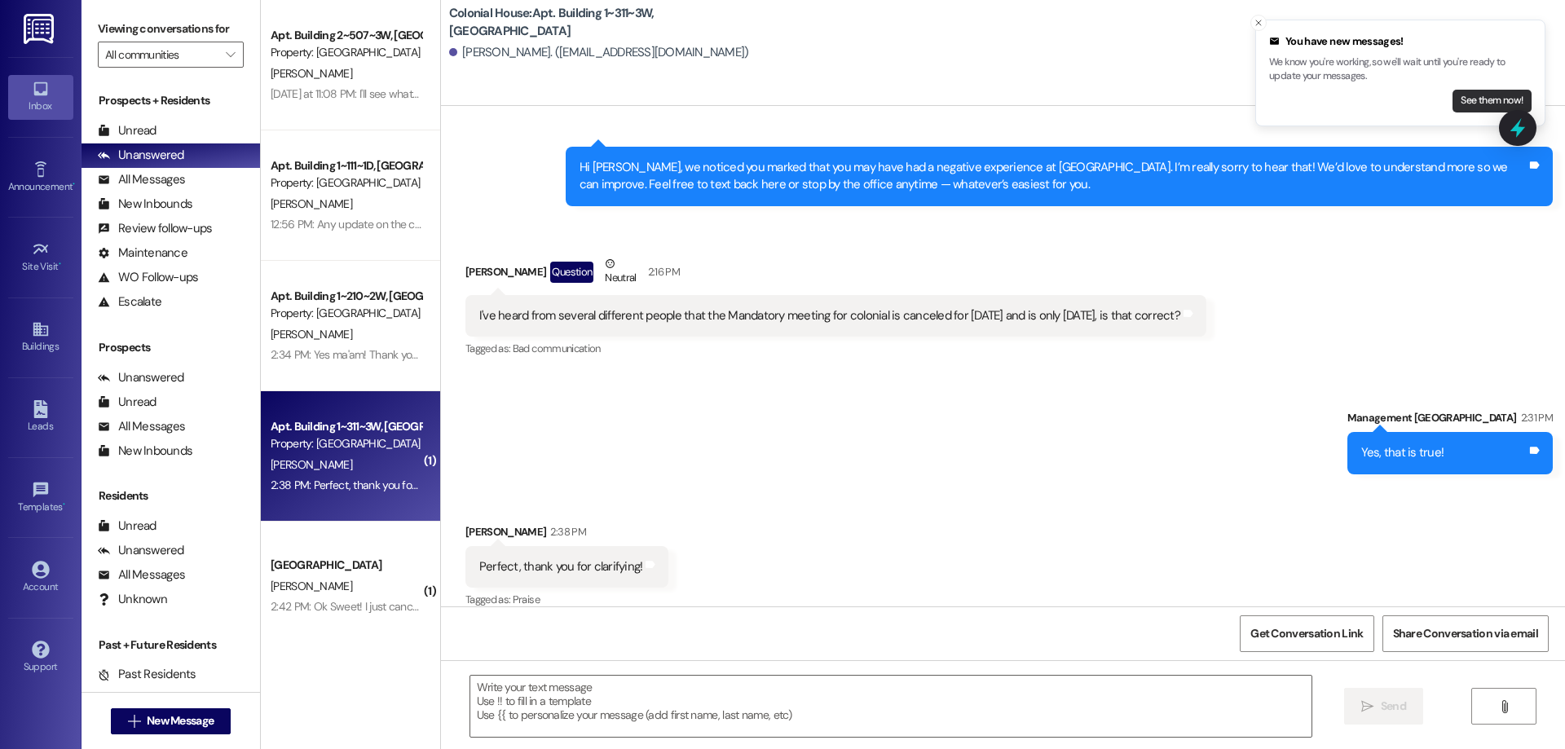
click at [1469, 94] on button "See them now!" at bounding box center [1492, 101] width 79 height 23
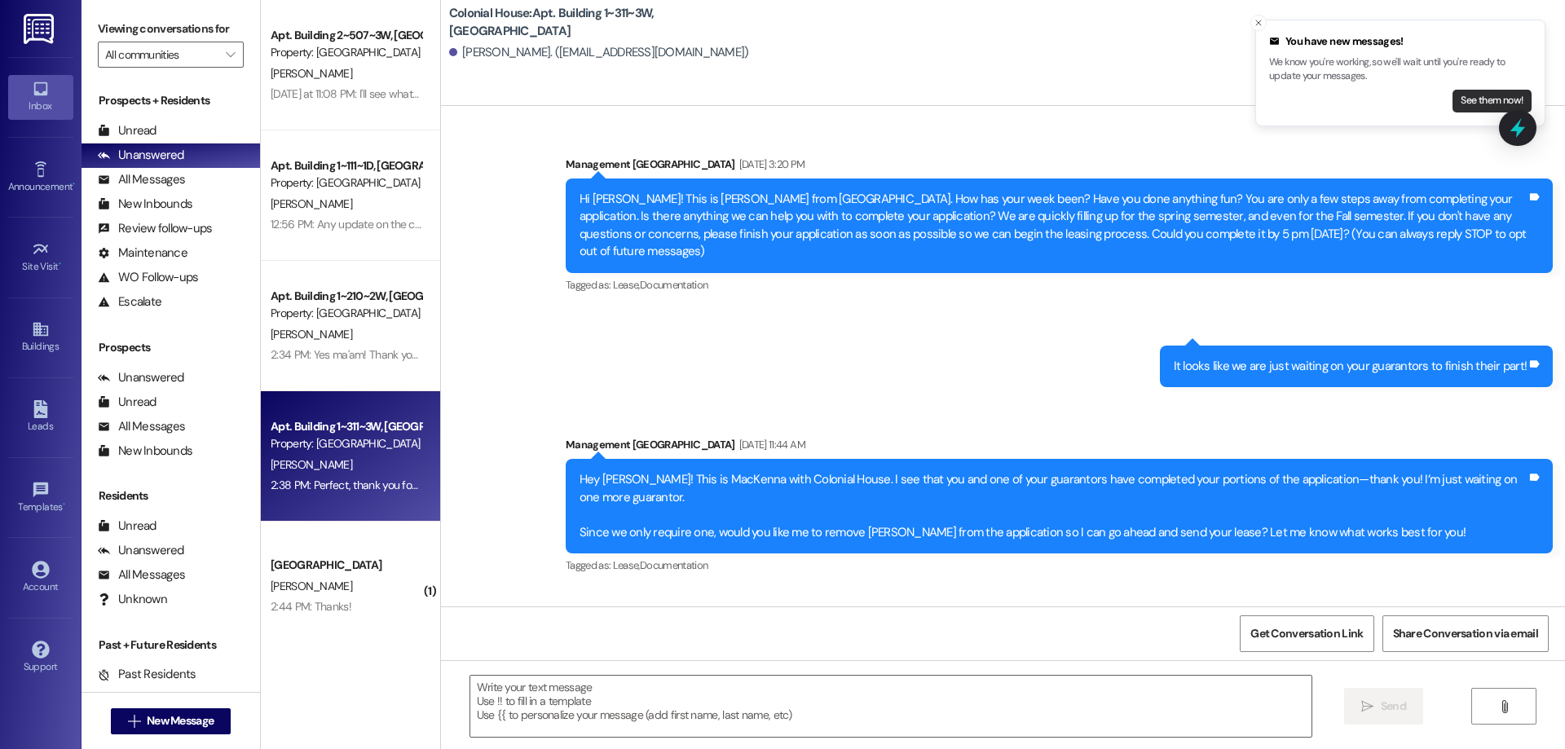
click at [1468, 95] on button "See them now!" at bounding box center [1492, 101] width 79 height 23
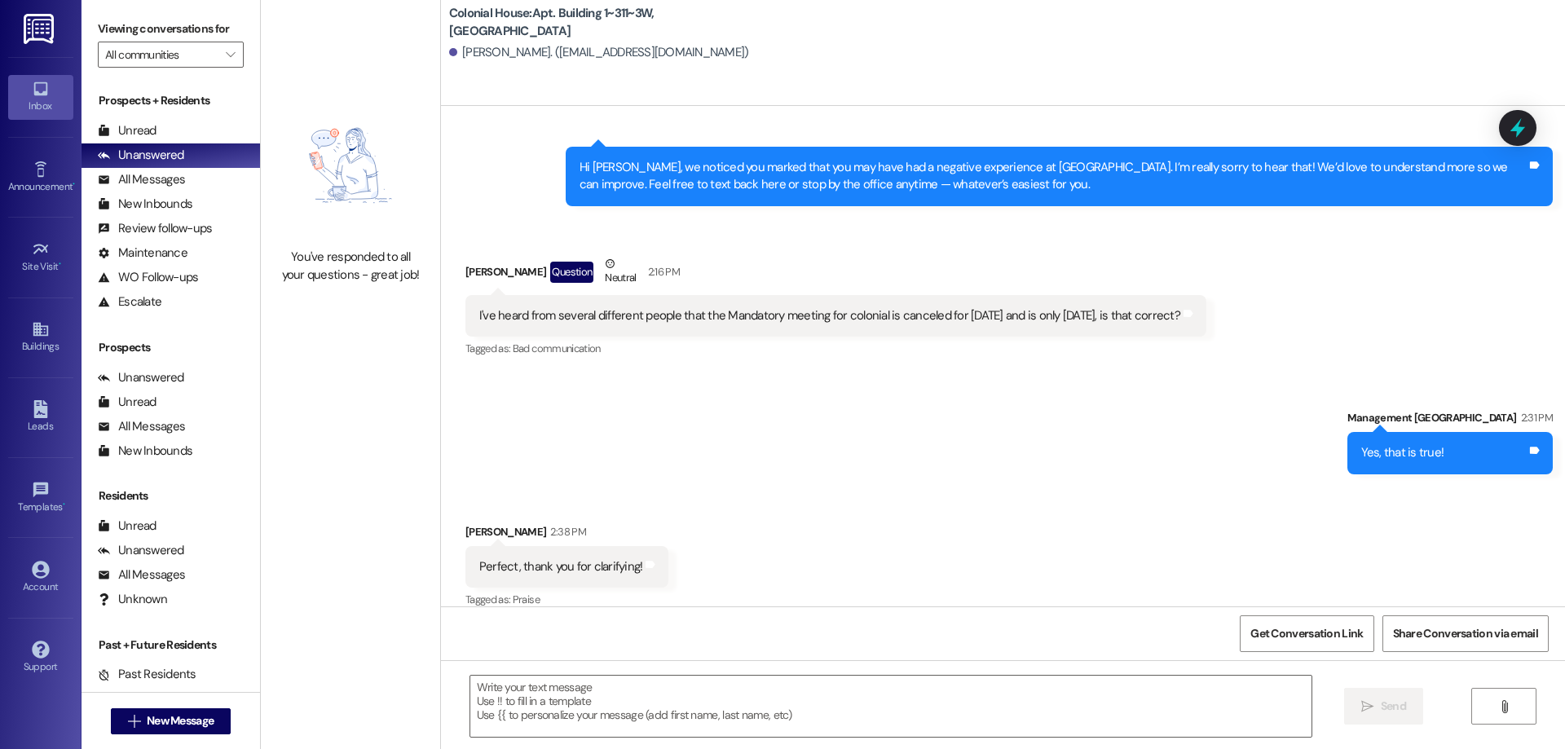
click at [295, 186] on img at bounding box center [350, 165] width 143 height 150
click at [766, 694] on textarea at bounding box center [890, 706] width 841 height 61
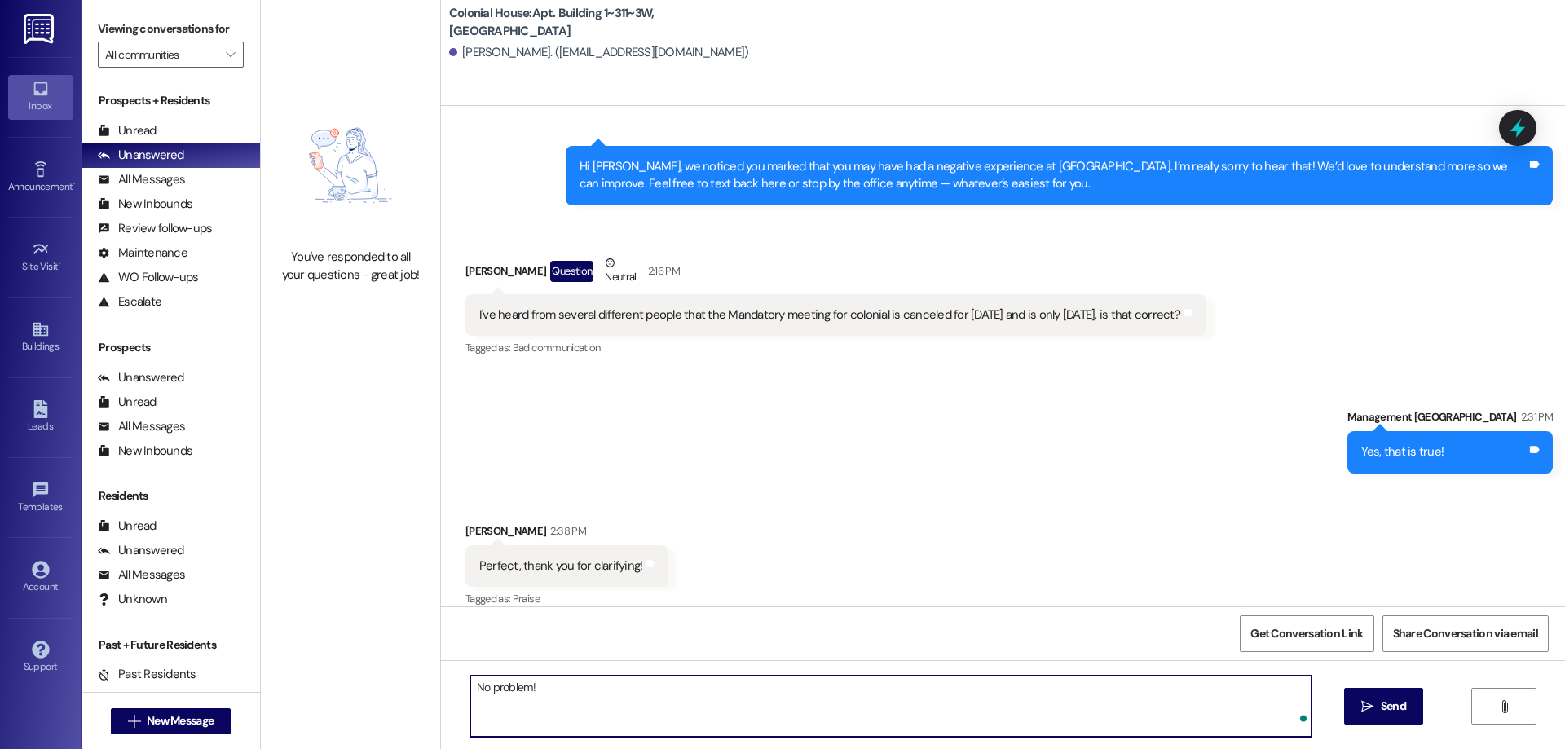
type textarea "No problem!"
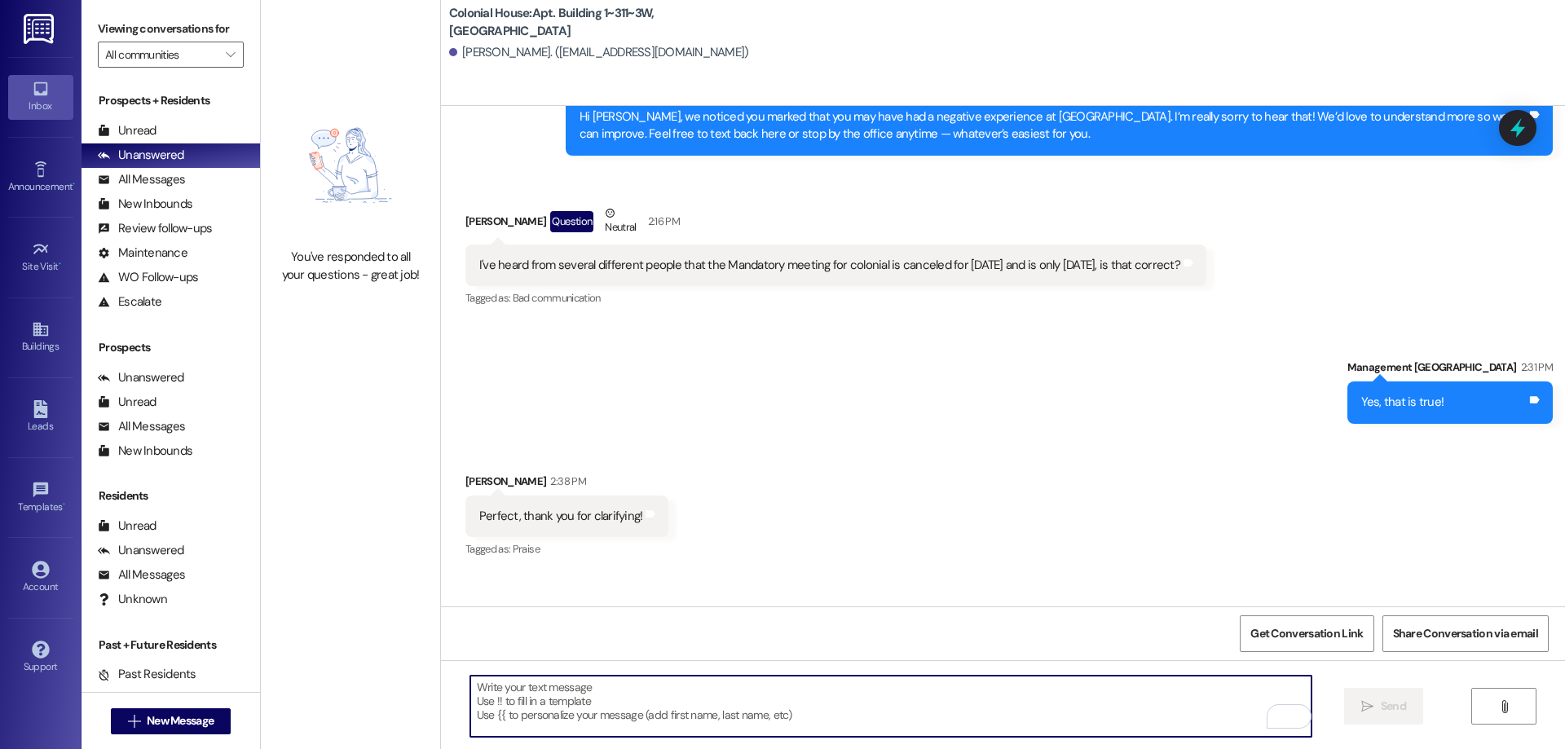
scroll to position [2183, 0]
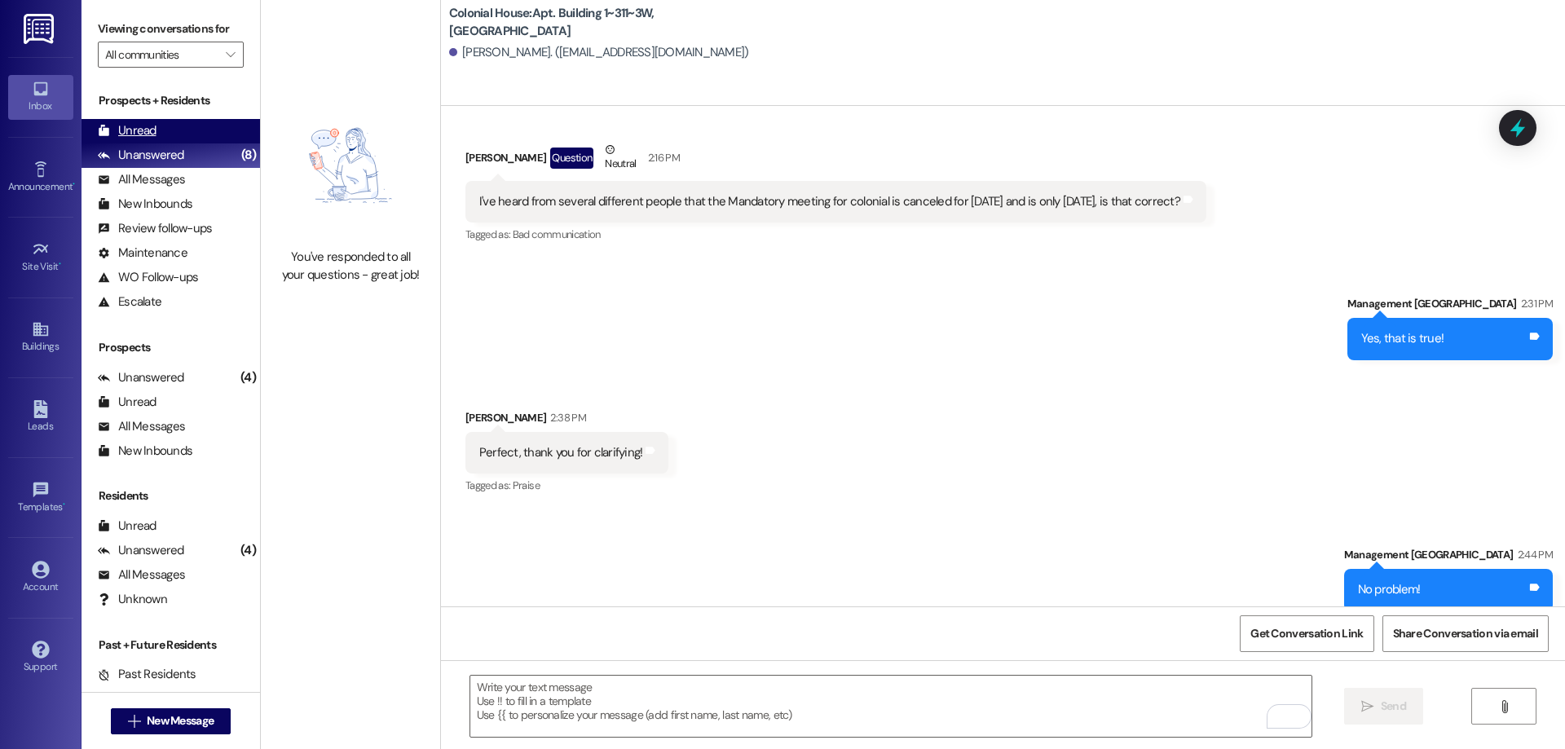
click at [161, 137] on div "Unread (0)" at bounding box center [171, 131] width 179 height 24
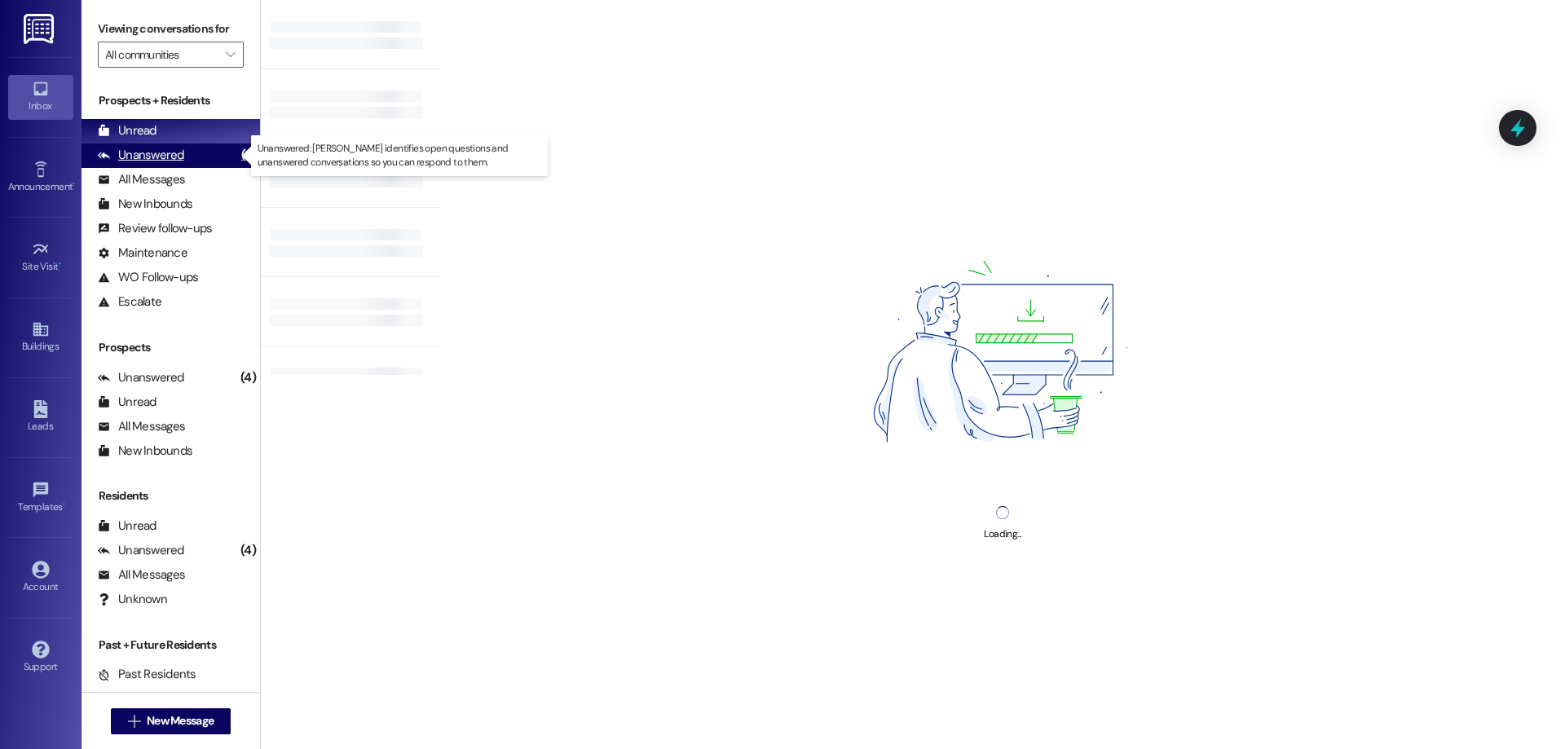
click at [163, 154] on div "Unanswered" at bounding box center [141, 155] width 86 height 17
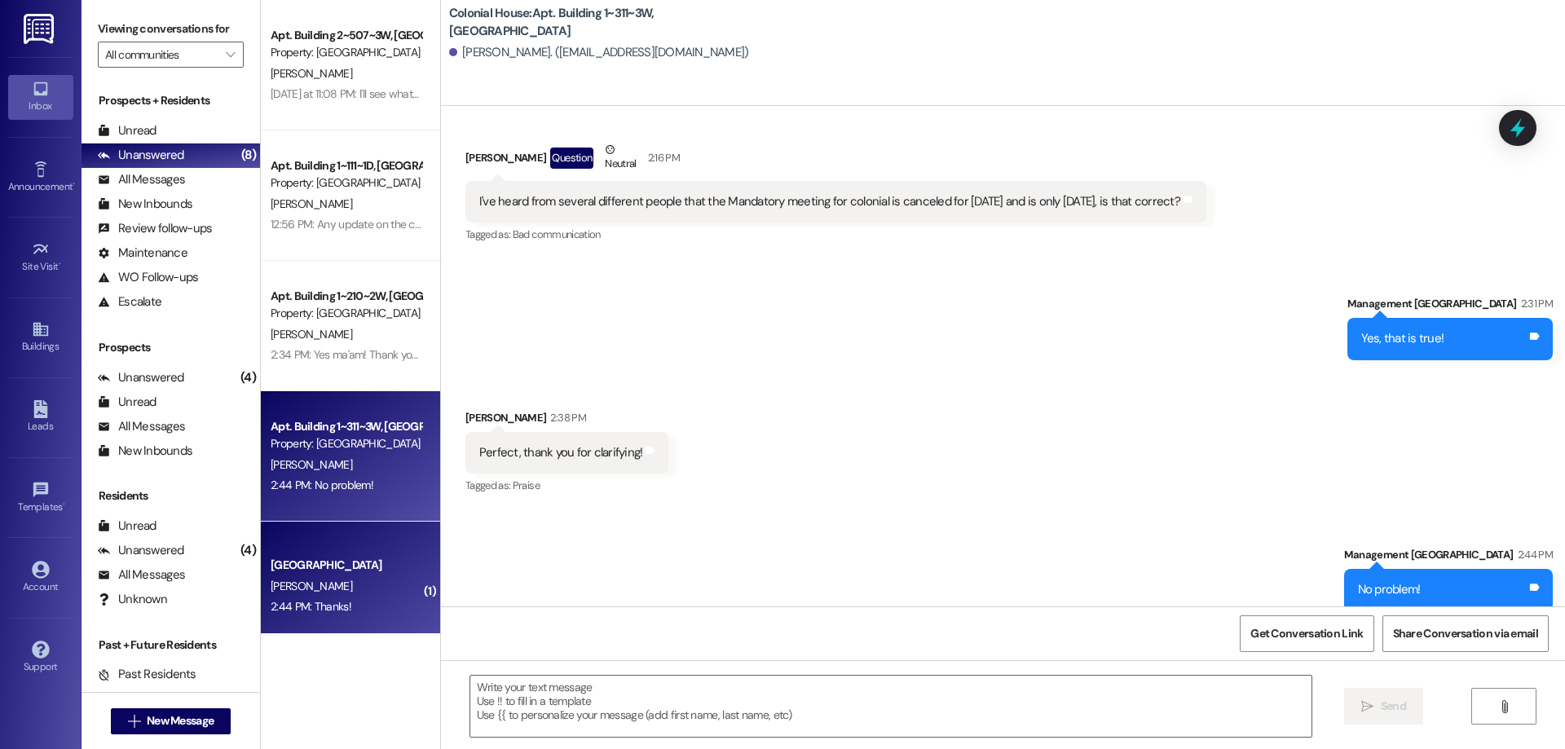
click at [389, 548] on div "Colonial House Prospect K. Lawrence 2:44 PM: Thanks! 2:44 PM: Thanks!" at bounding box center [350, 587] width 179 height 130
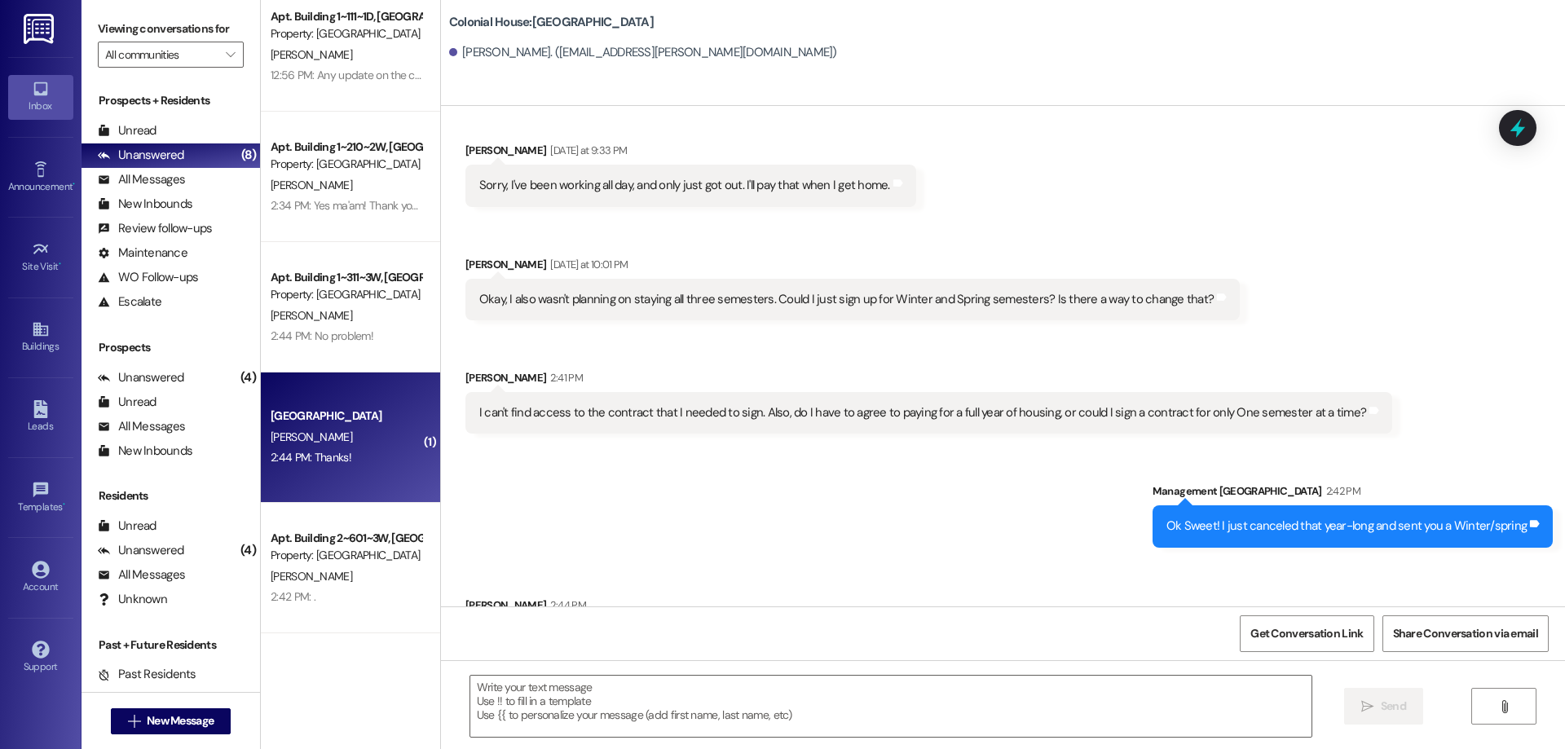
scroll to position [767, 0]
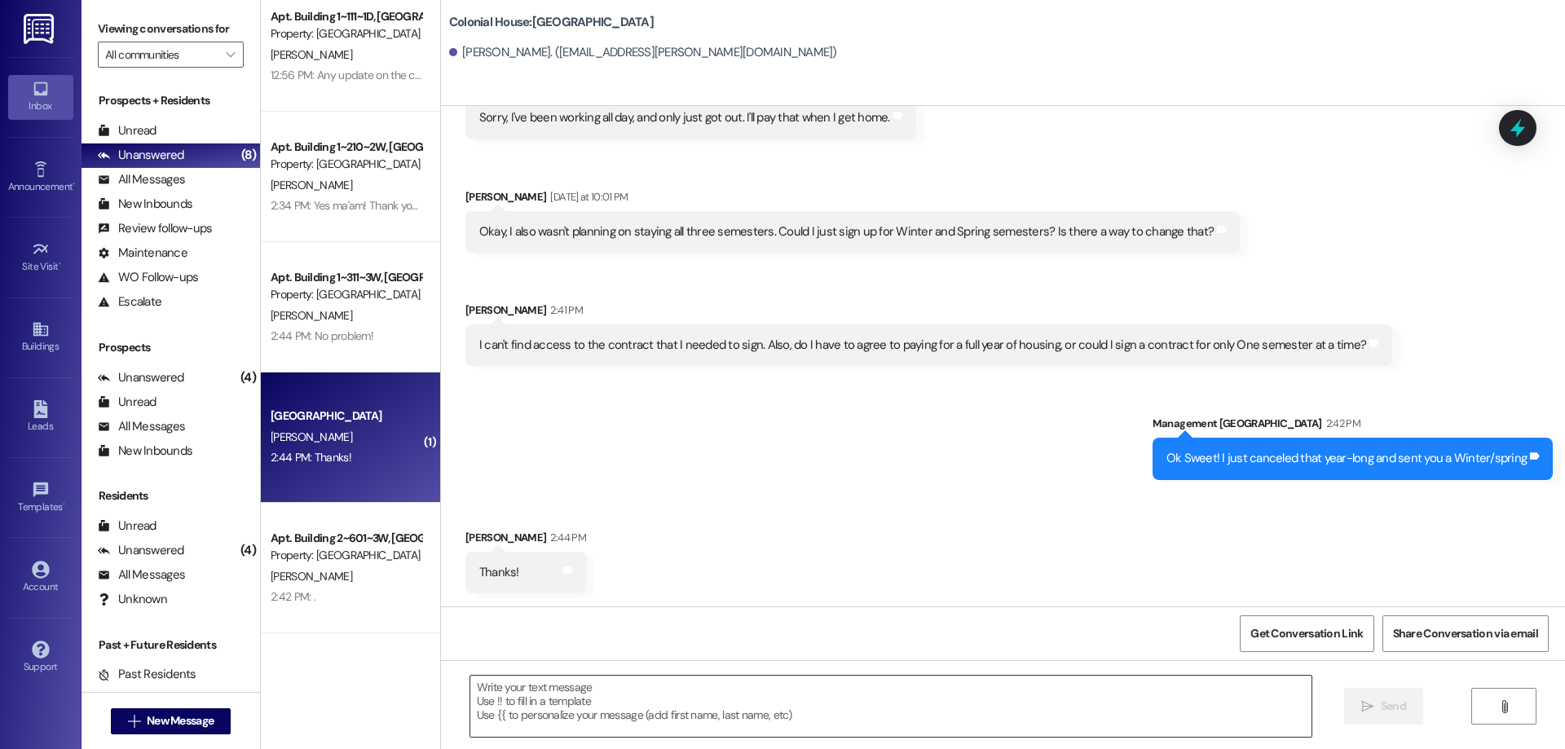
click at [685, 712] on textarea at bounding box center [890, 706] width 841 height 61
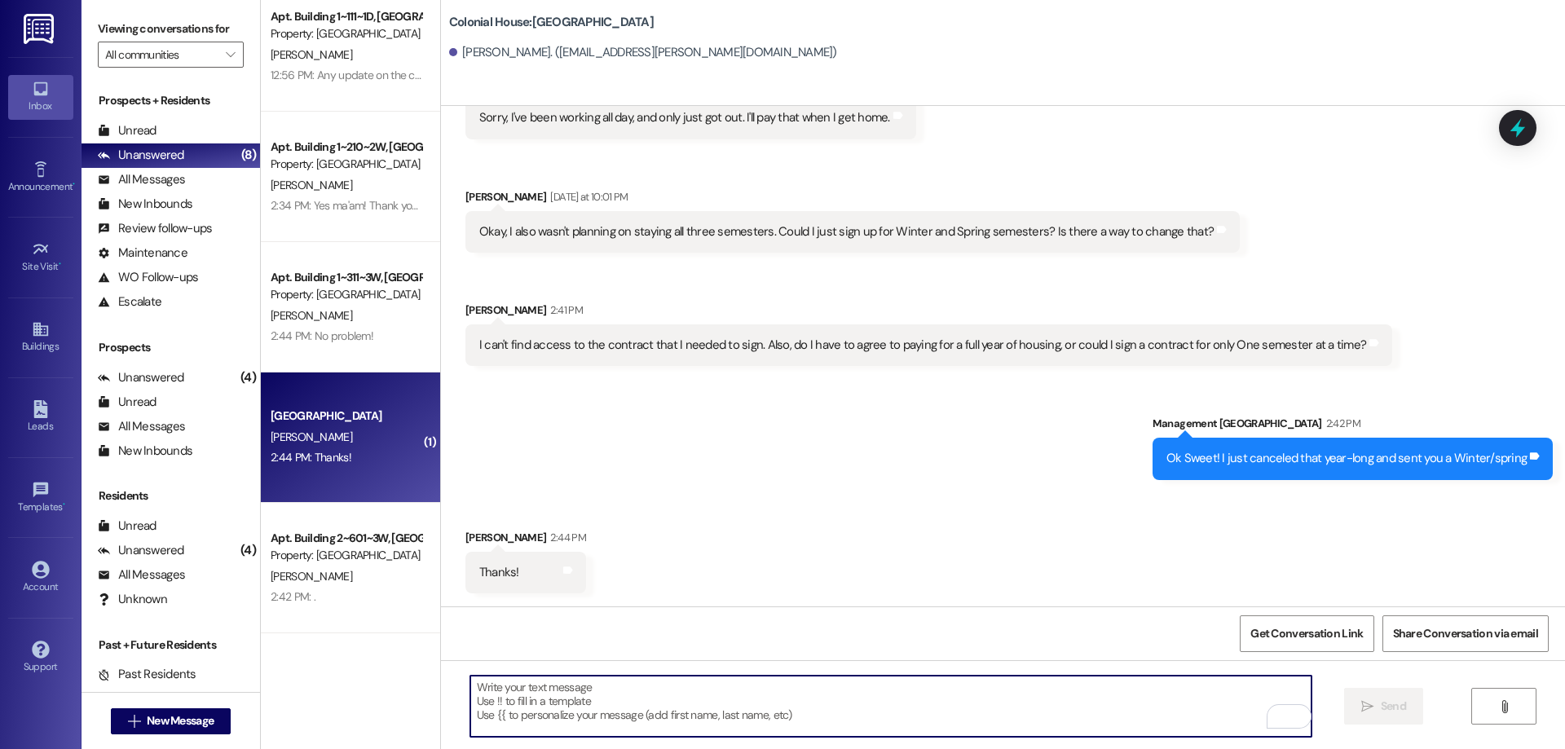
click at [757, 713] on textarea "To enrich screen reader interactions, please activate Accessibility in Grammarl…" at bounding box center [890, 706] width 841 height 61
type textarea "Of course!"
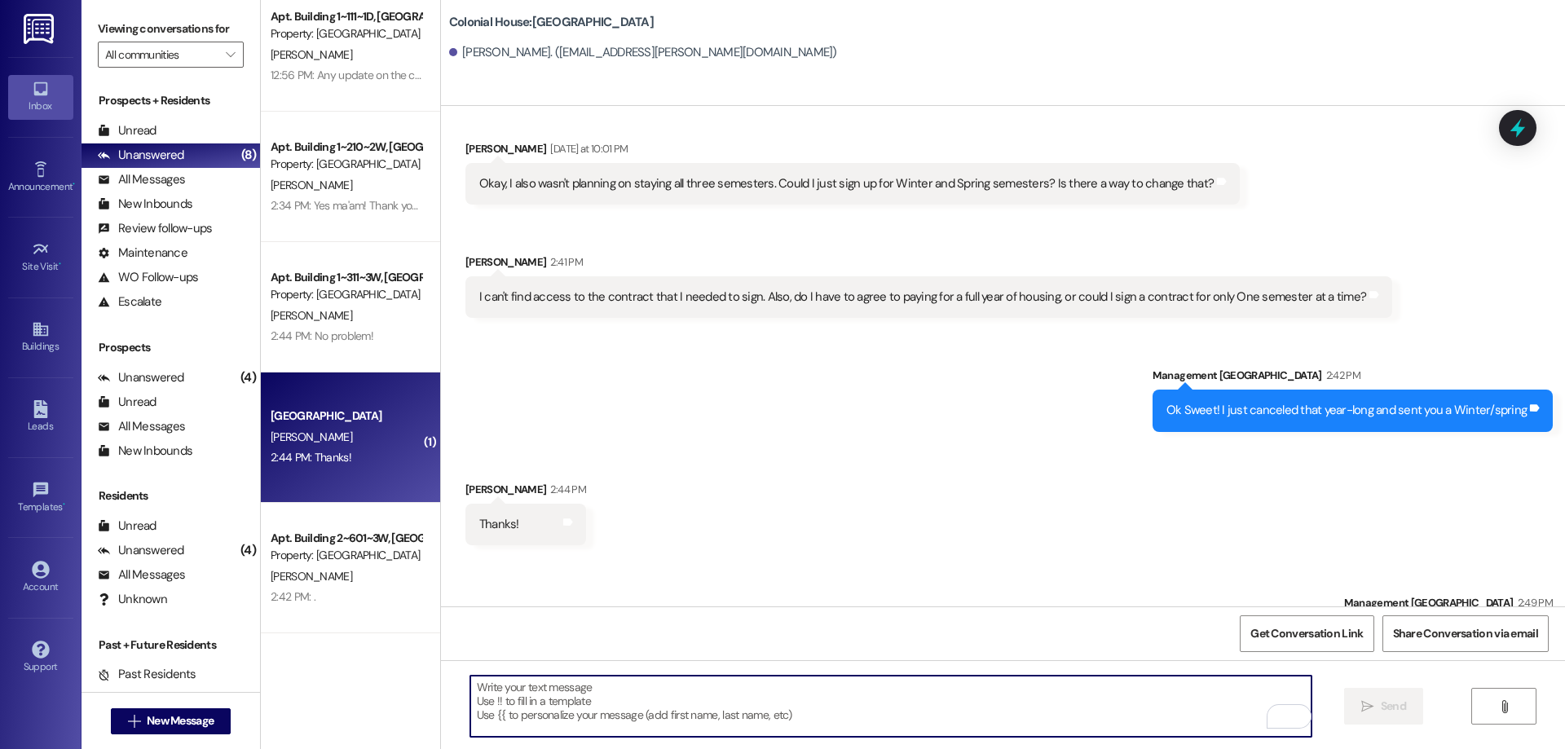
scroll to position [880, 0]
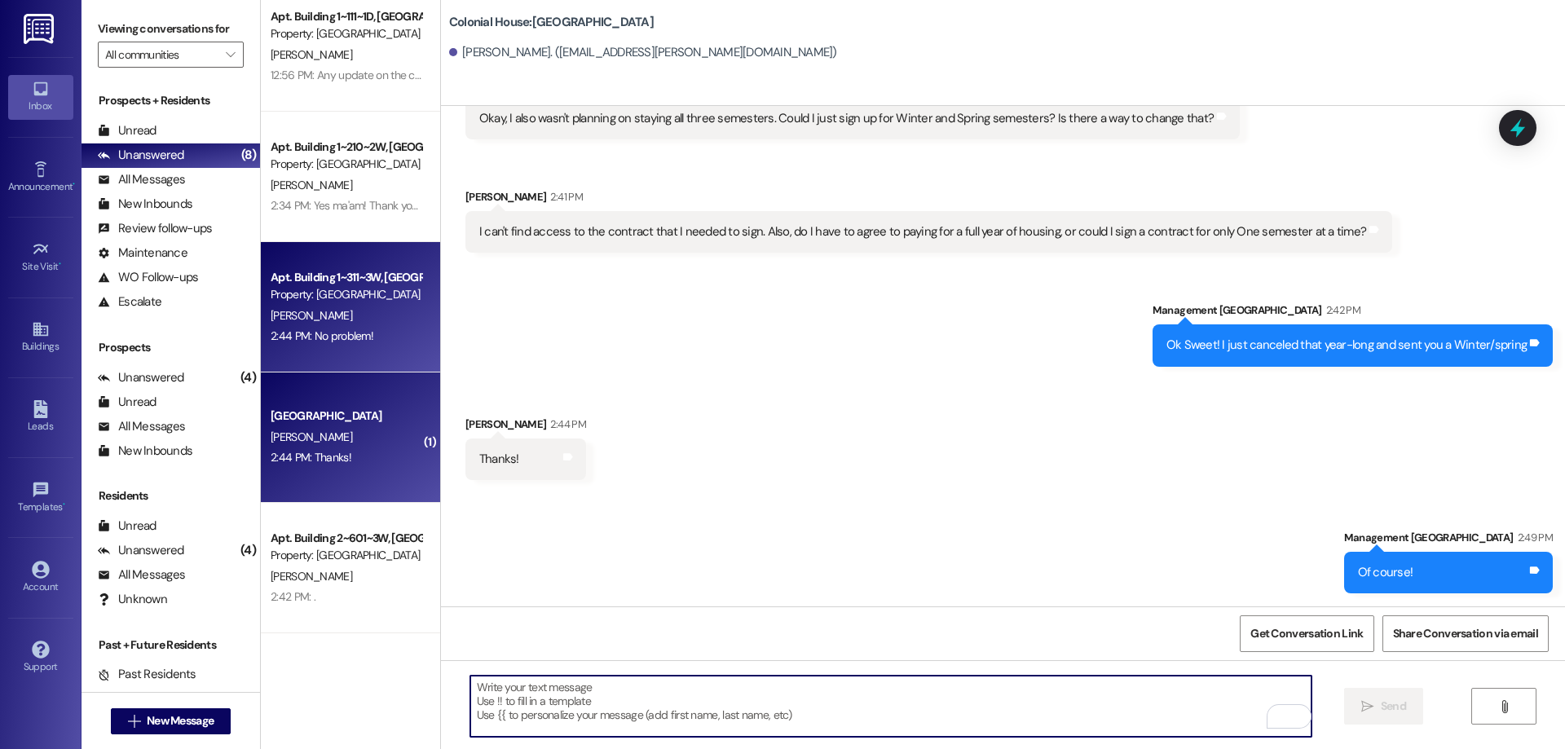
click at [349, 330] on div "2:44 PM: No problem! 2:44 PM: No problem!" at bounding box center [322, 336] width 103 height 15
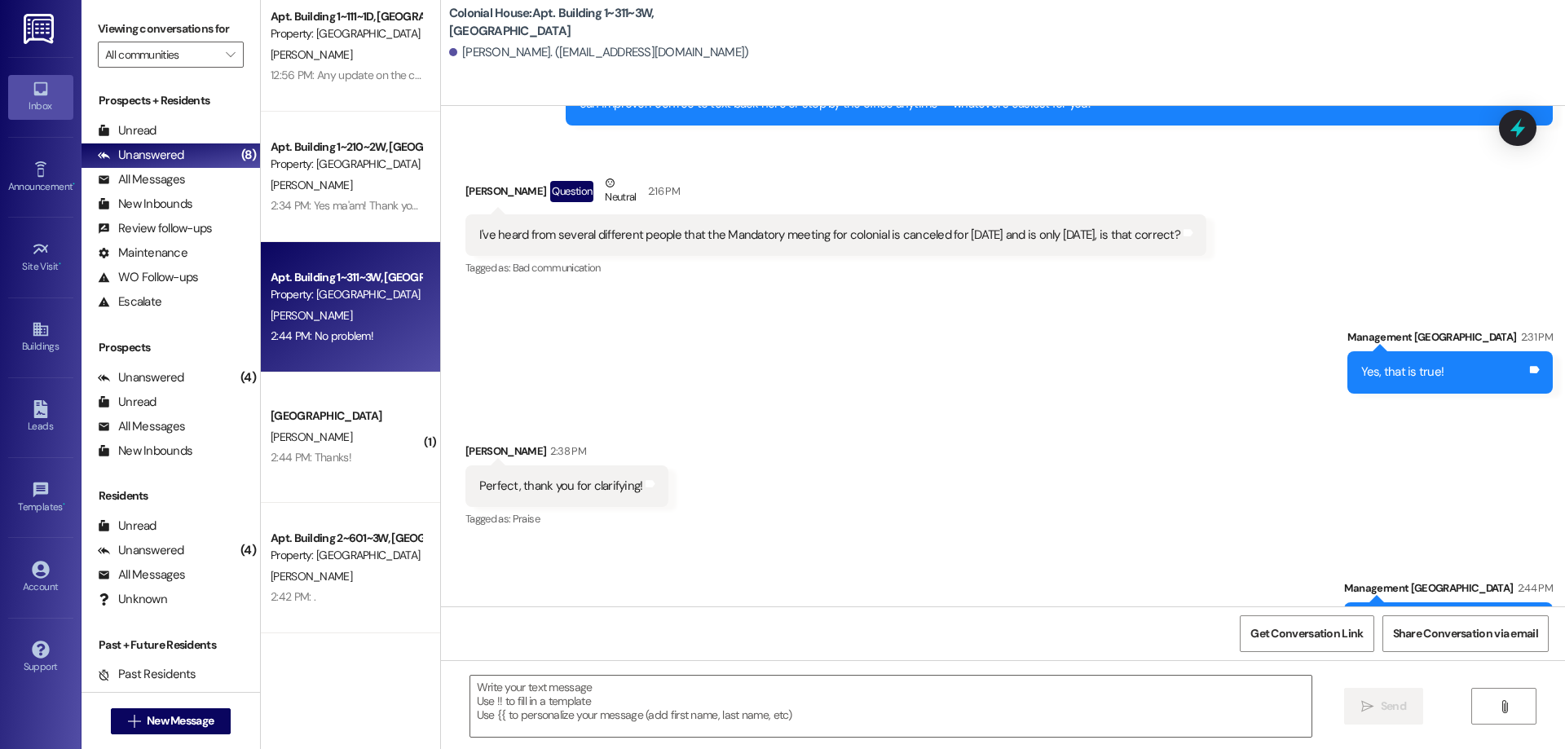
scroll to position [2183, 0]
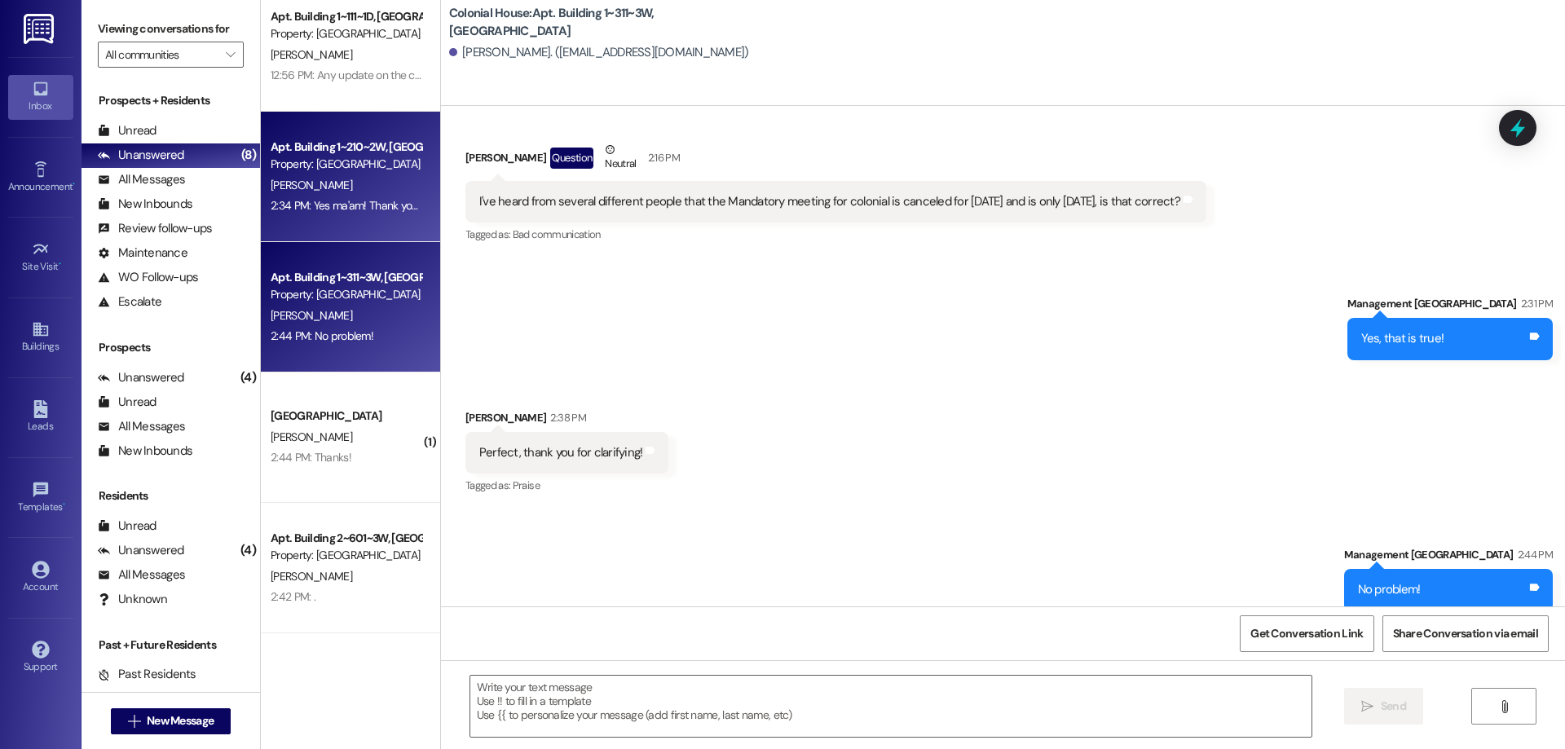
click at [355, 146] on div "Apt. Building 1~210~2W, Building 1 Colonial House" at bounding box center [346, 147] width 151 height 17
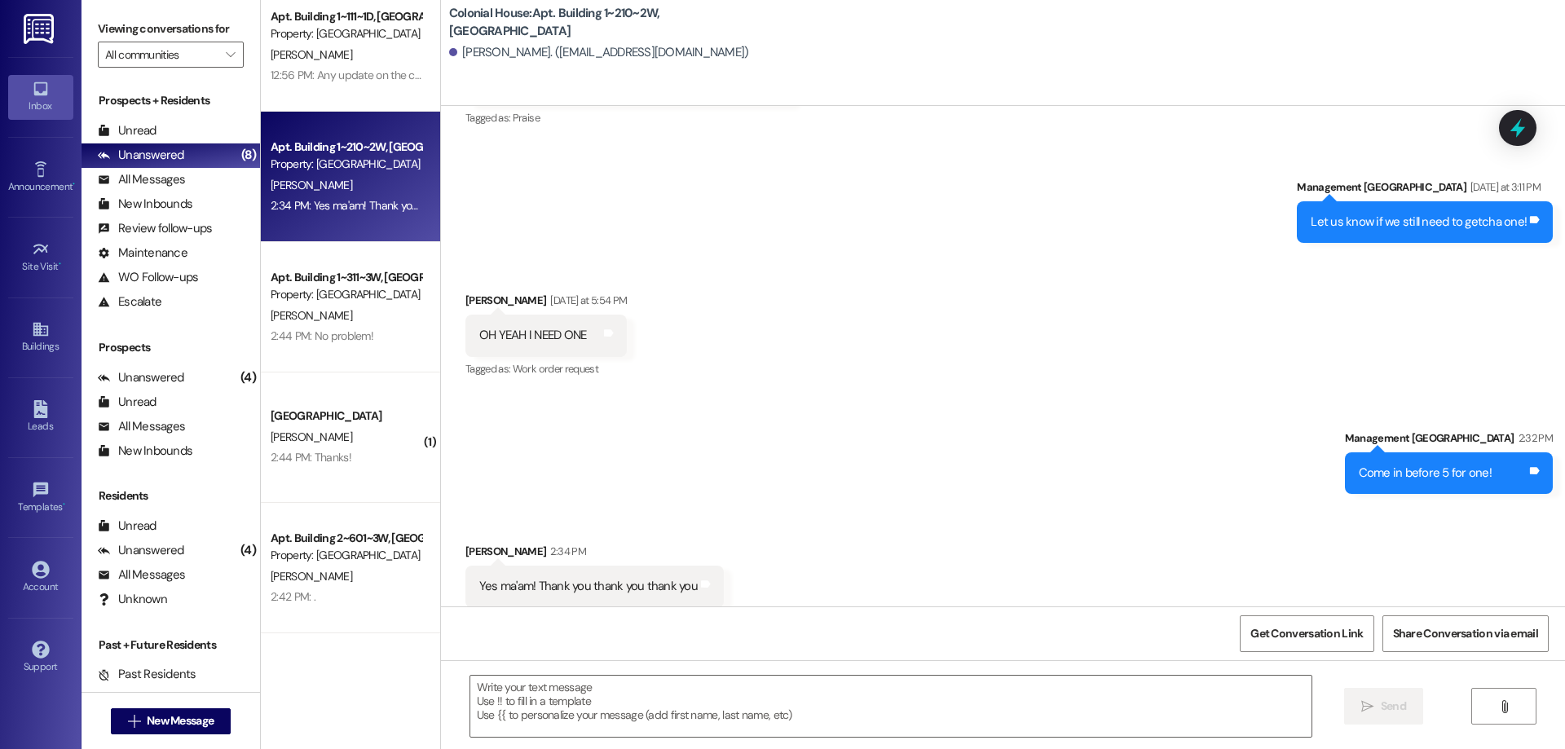
scroll to position [65243, 0]
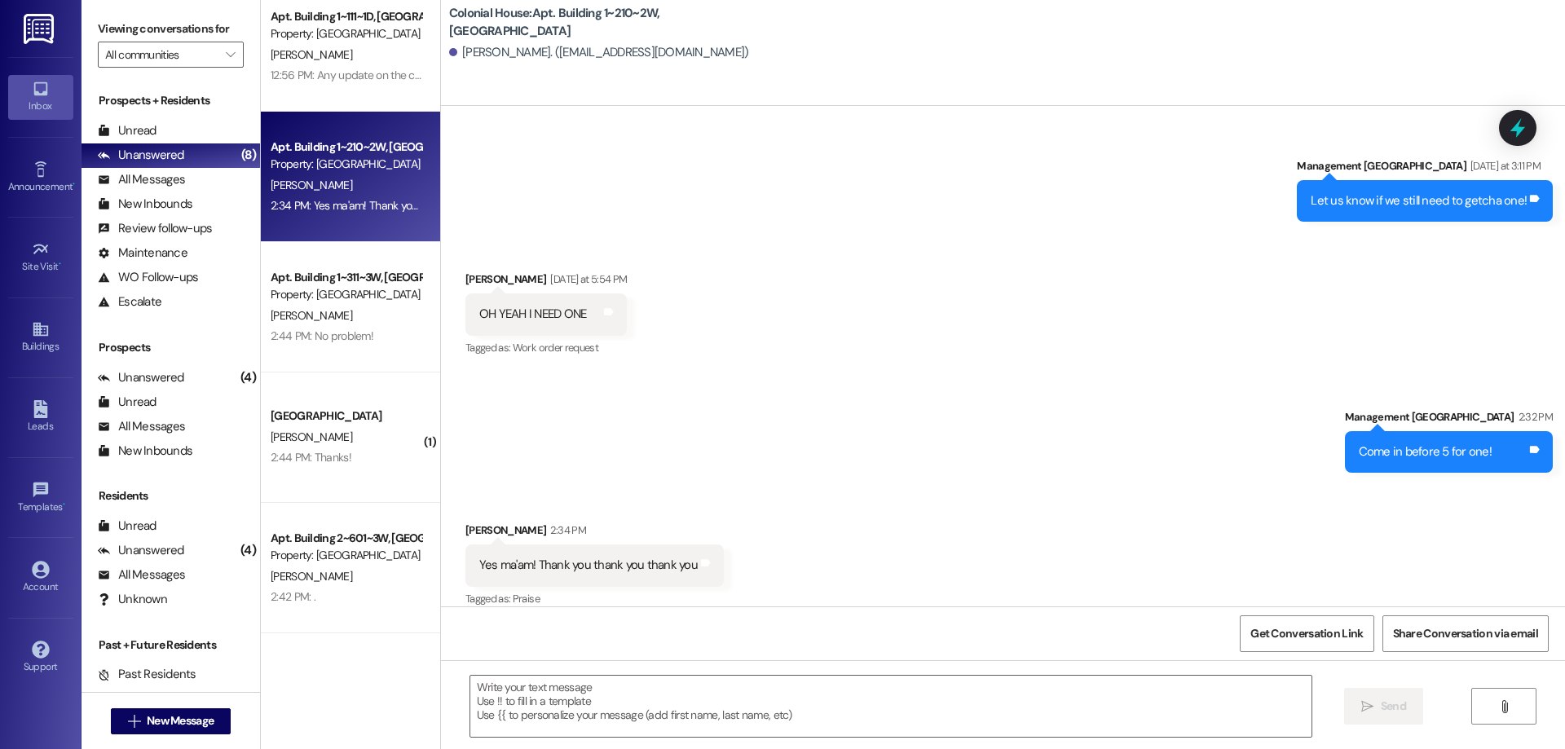
click at [794, 739] on div " Send " at bounding box center [1003, 721] width 1124 height 122
click at [791, 730] on textarea at bounding box center [890, 706] width 841 height 61
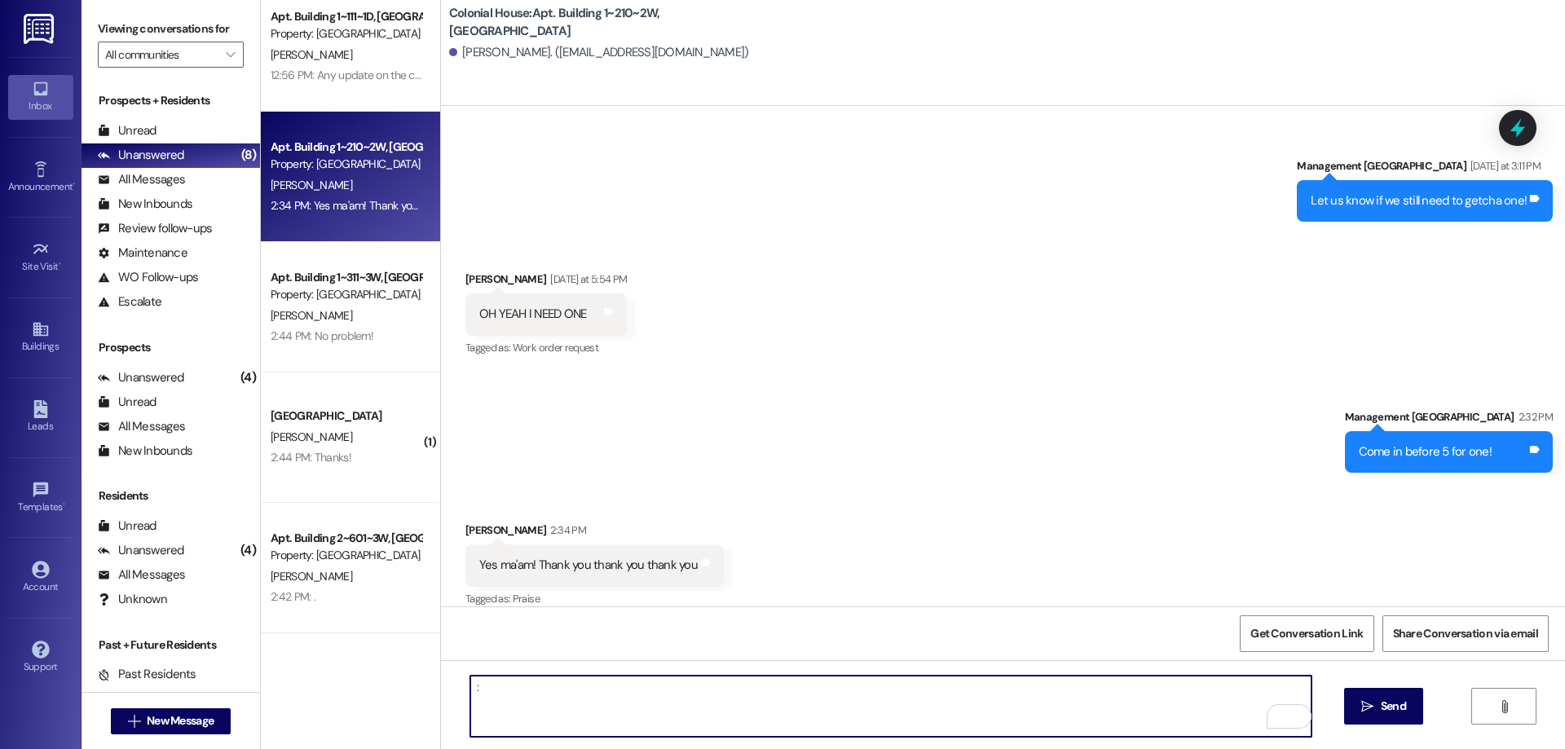
type textarea ":)"
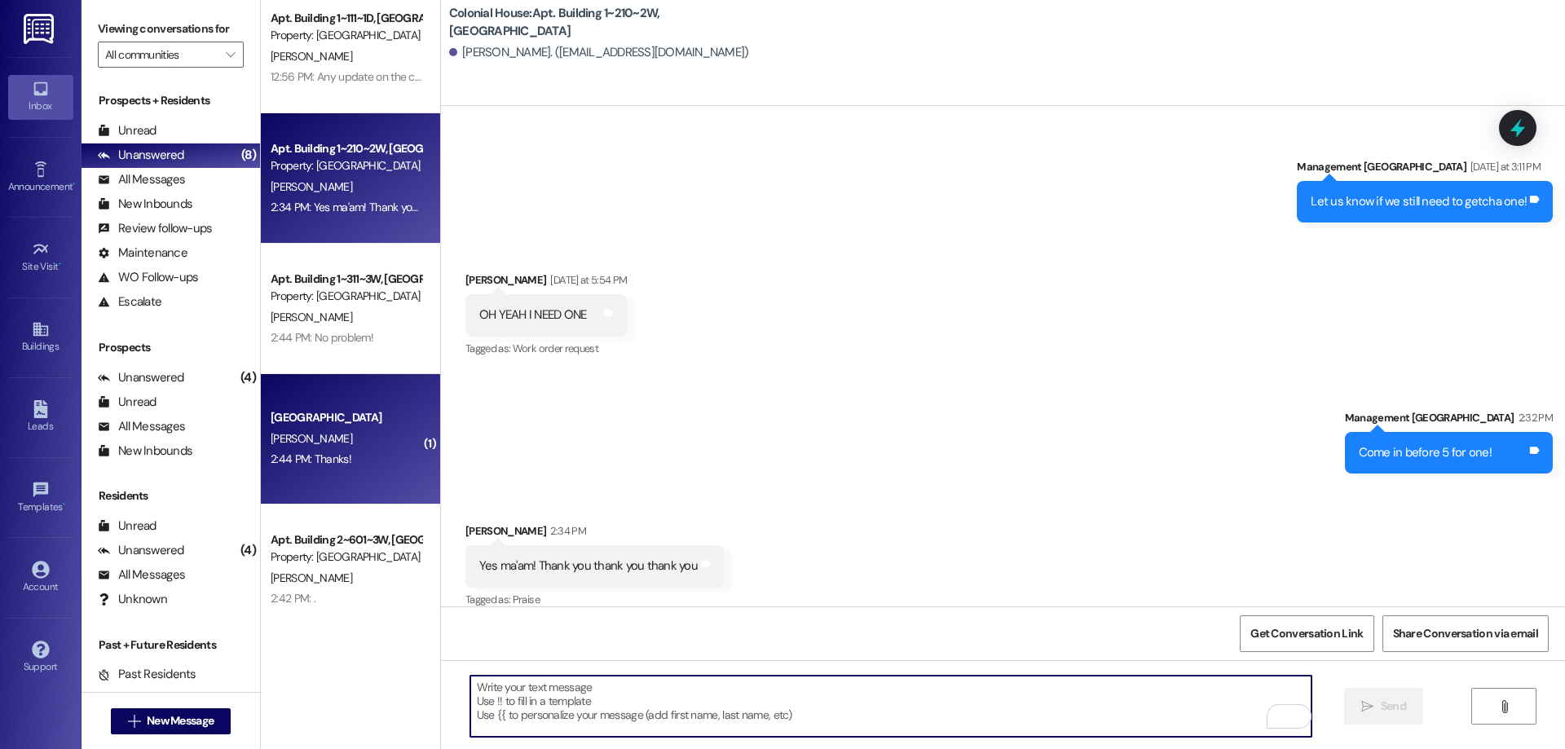
scroll to position [149, 0]
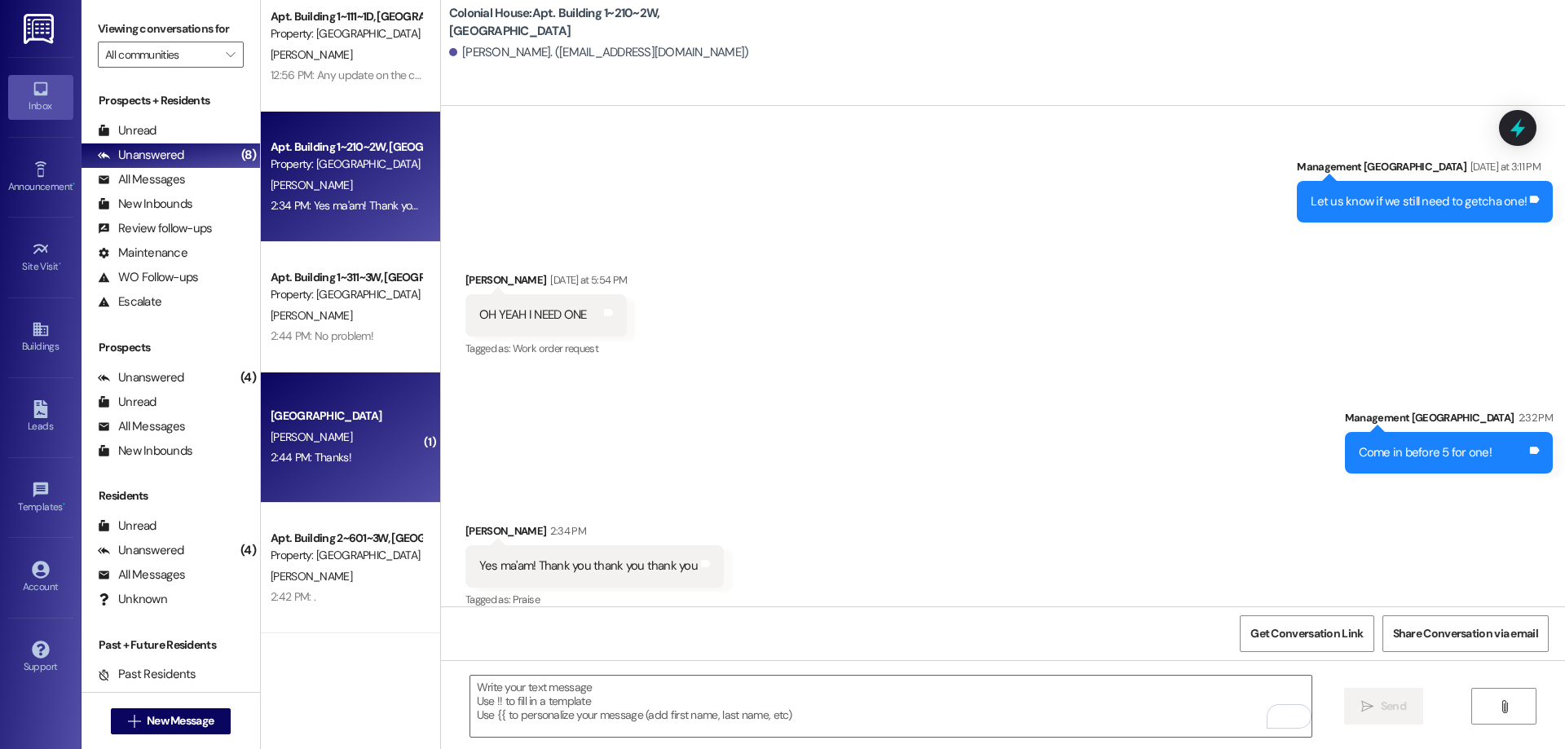
click at [380, 419] on div "[GEOGRAPHIC_DATA]" at bounding box center [346, 416] width 151 height 17
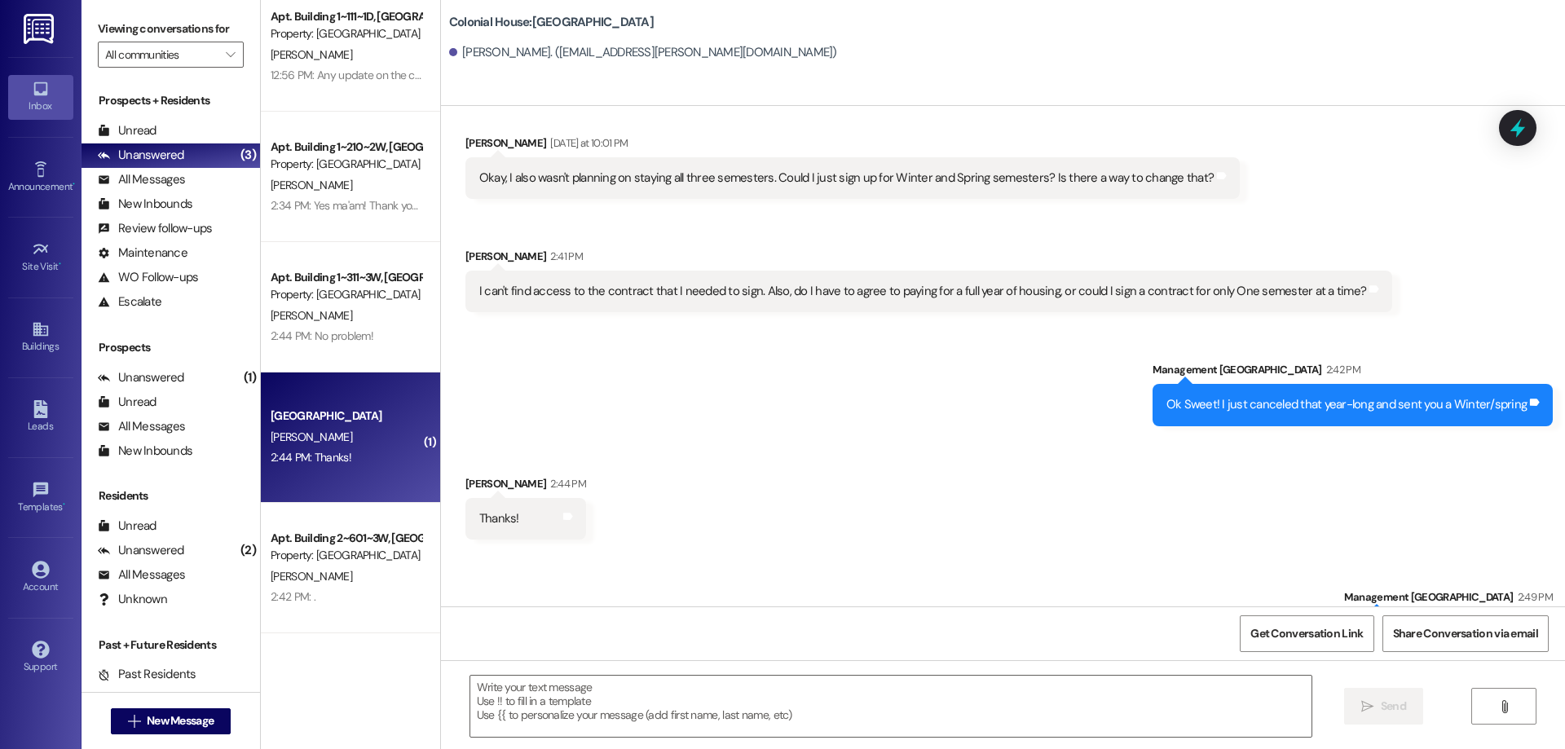
scroll to position [880, 0]
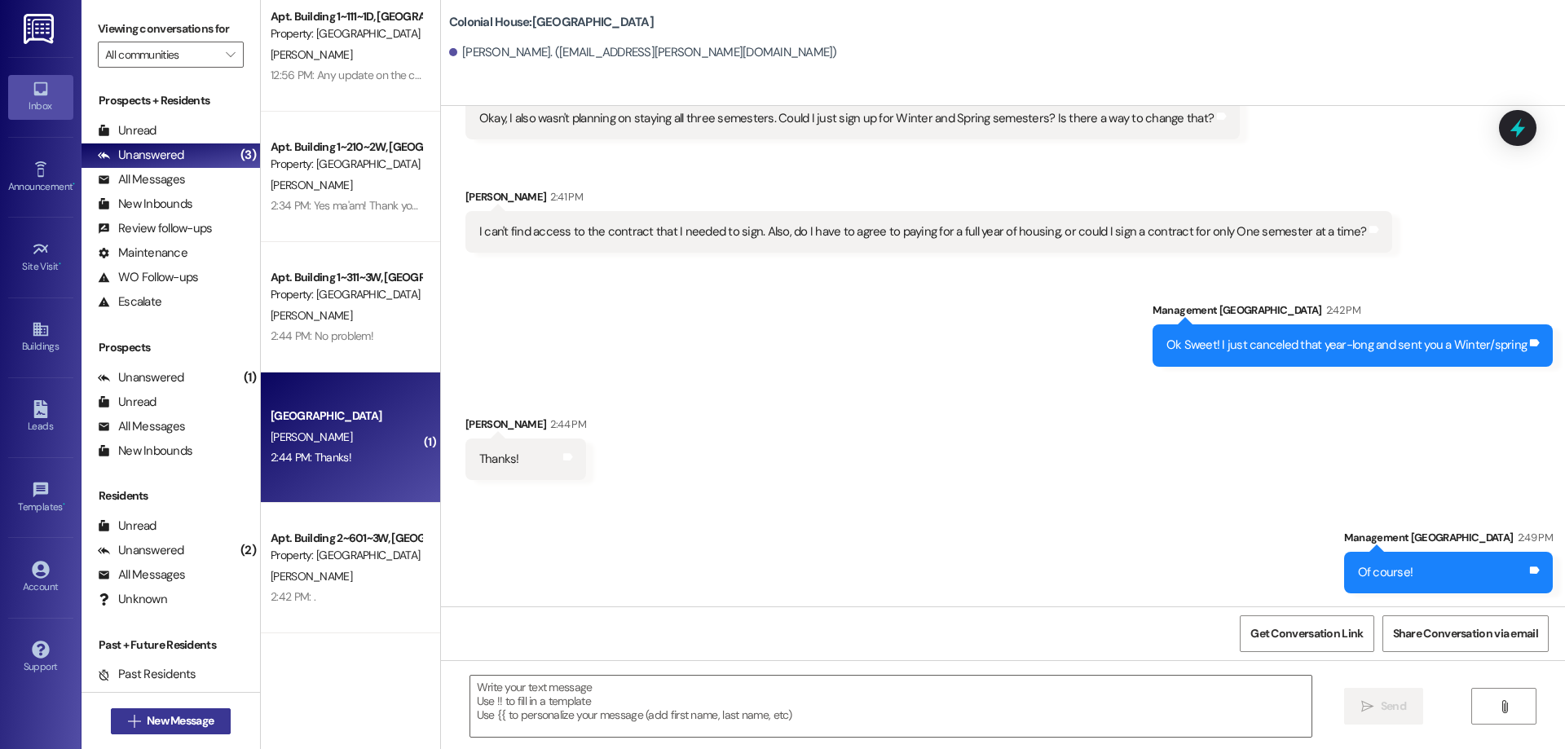
click at [143, 710] on button " New Message" at bounding box center [171, 721] width 121 height 26
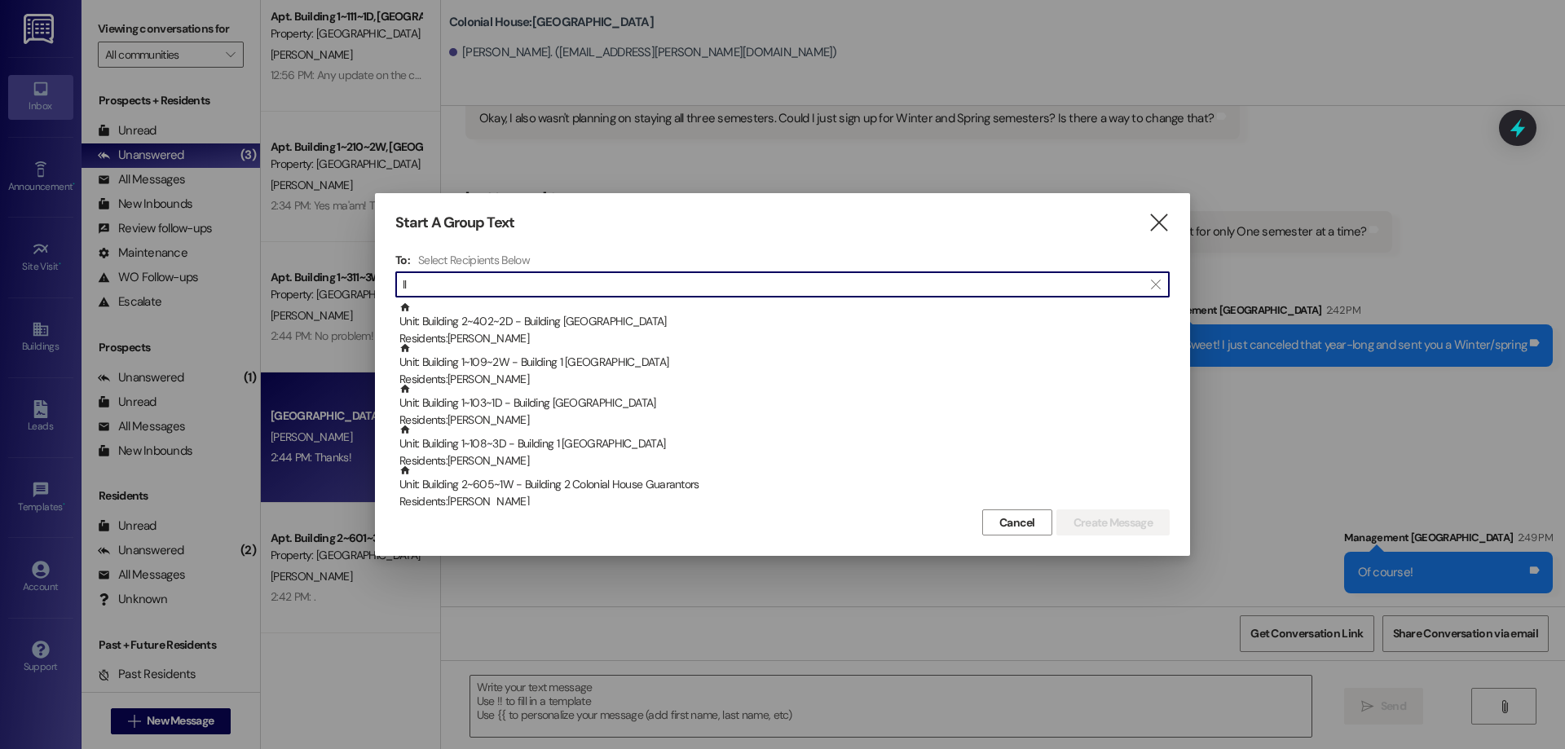
type input "l"
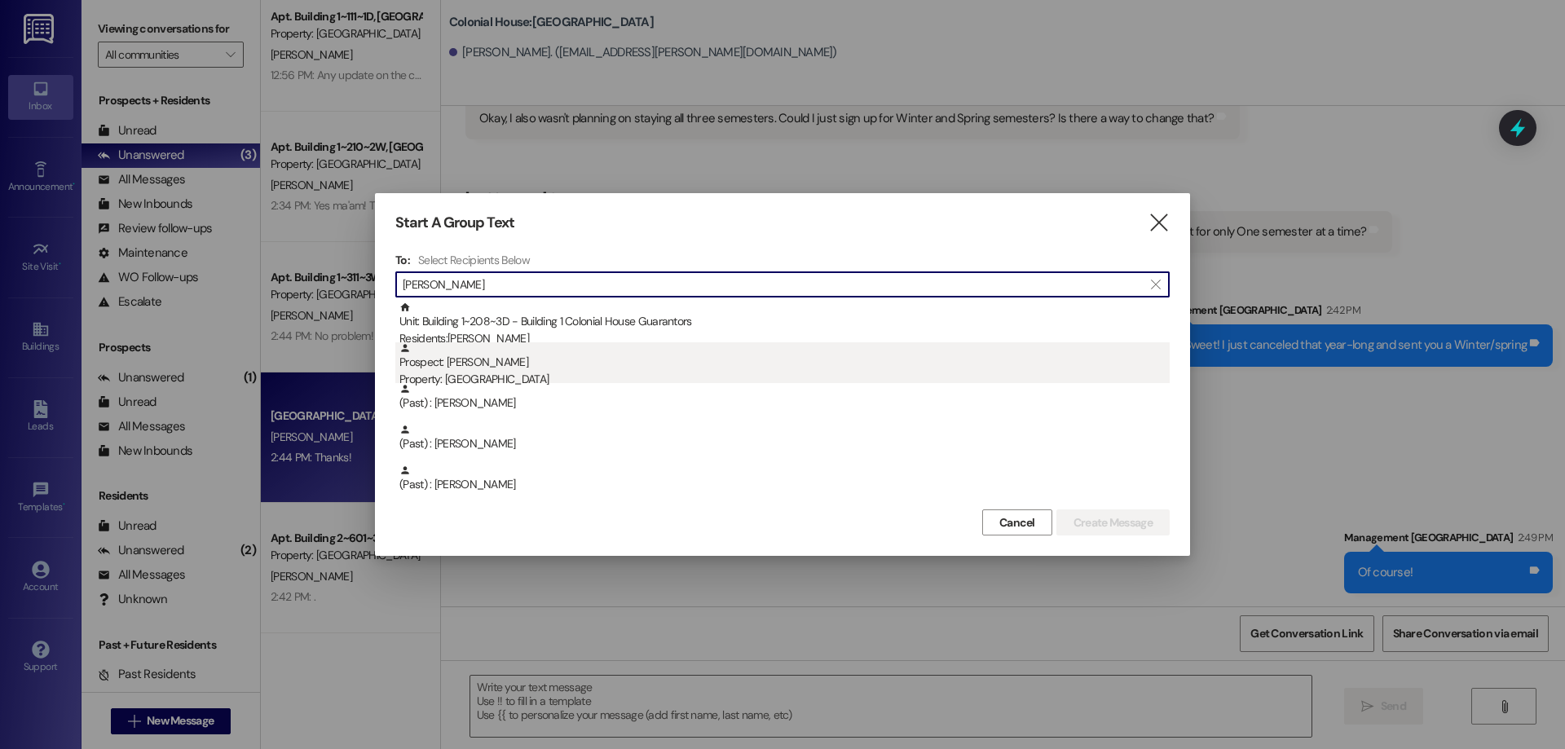
type input "lisa"
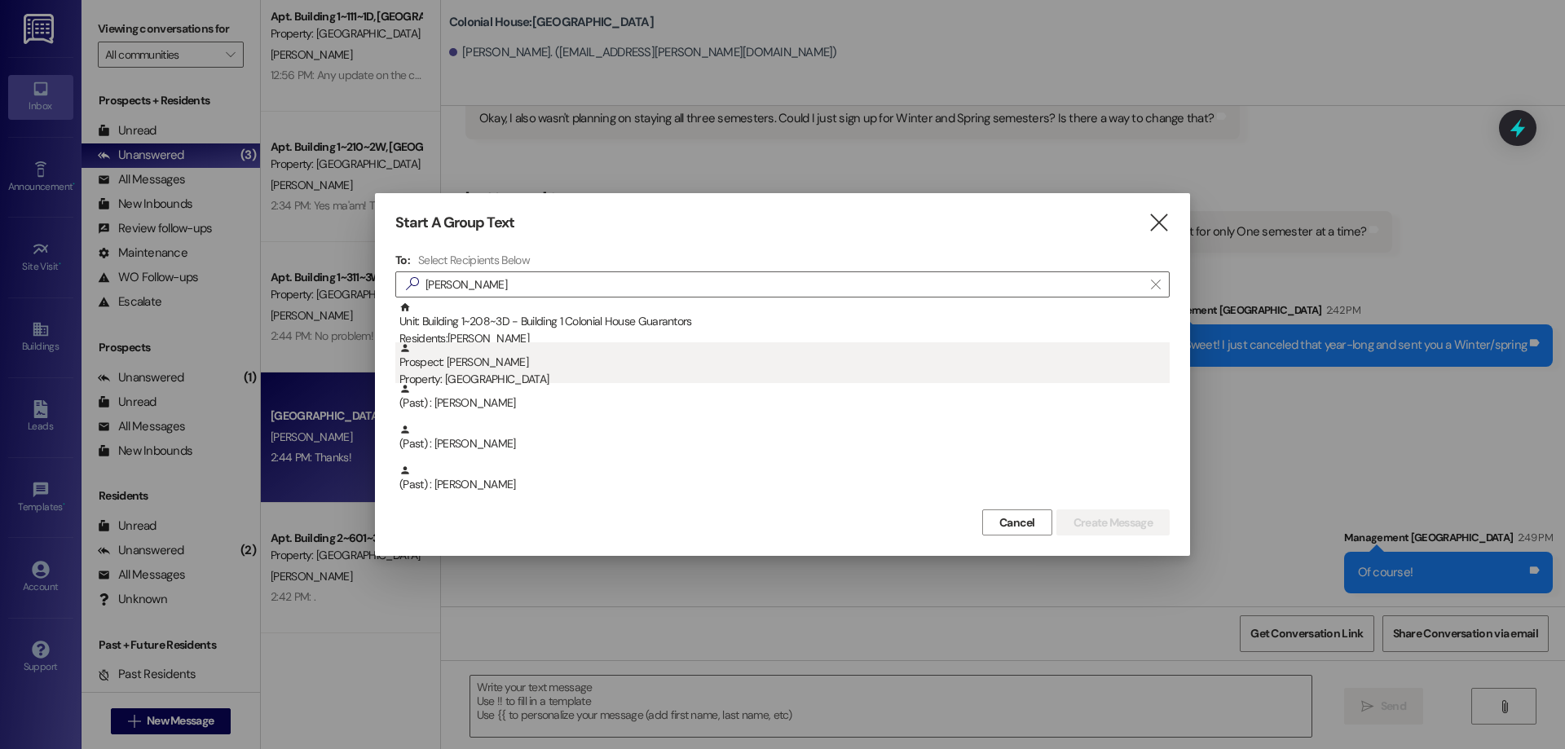
click at [415, 358] on div "Prospect: Lisa Castle Property: Colonial House" at bounding box center [784, 365] width 770 height 46
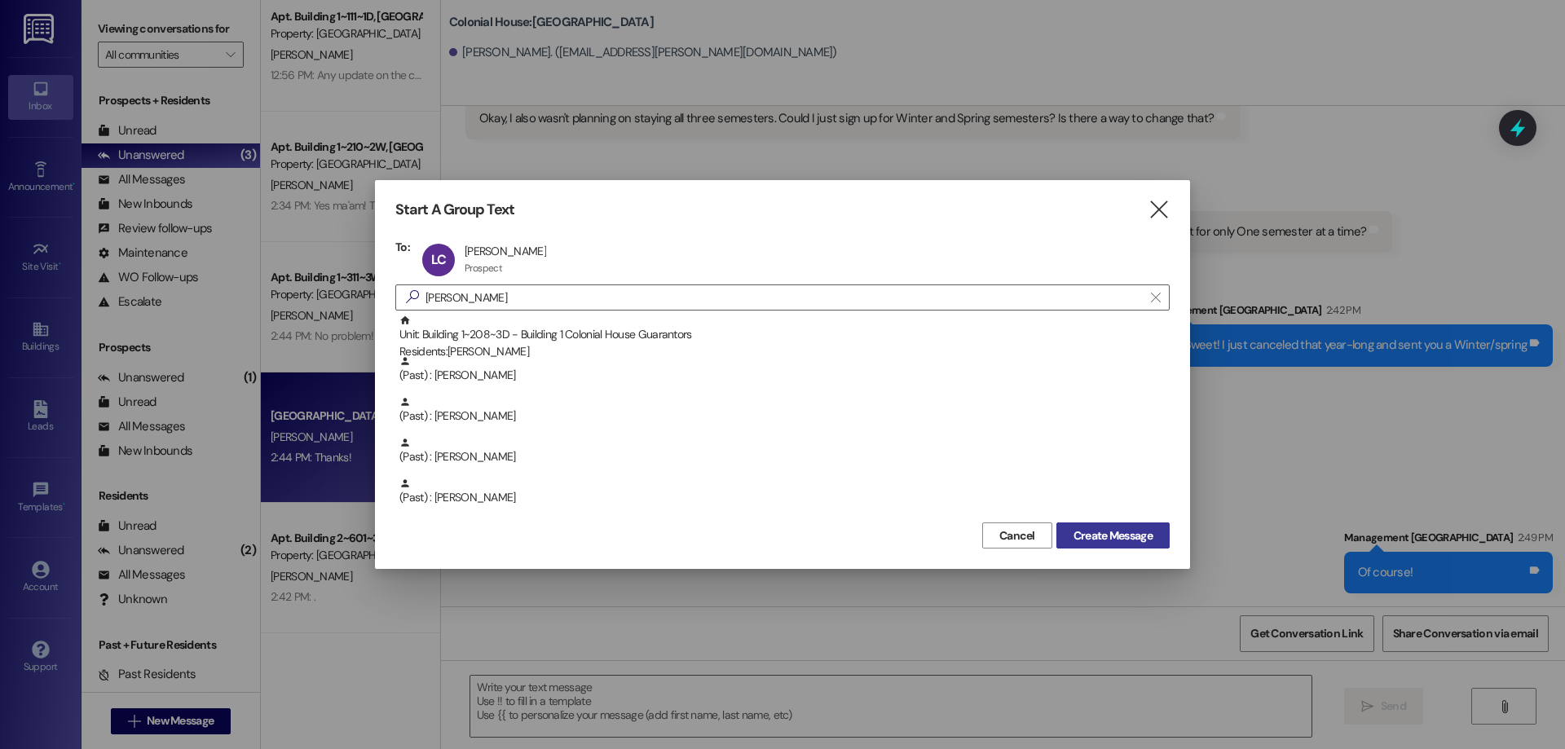
click at [1096, 533] on span "Create Message" at bounding box center [1113, 535] width 79 height 17
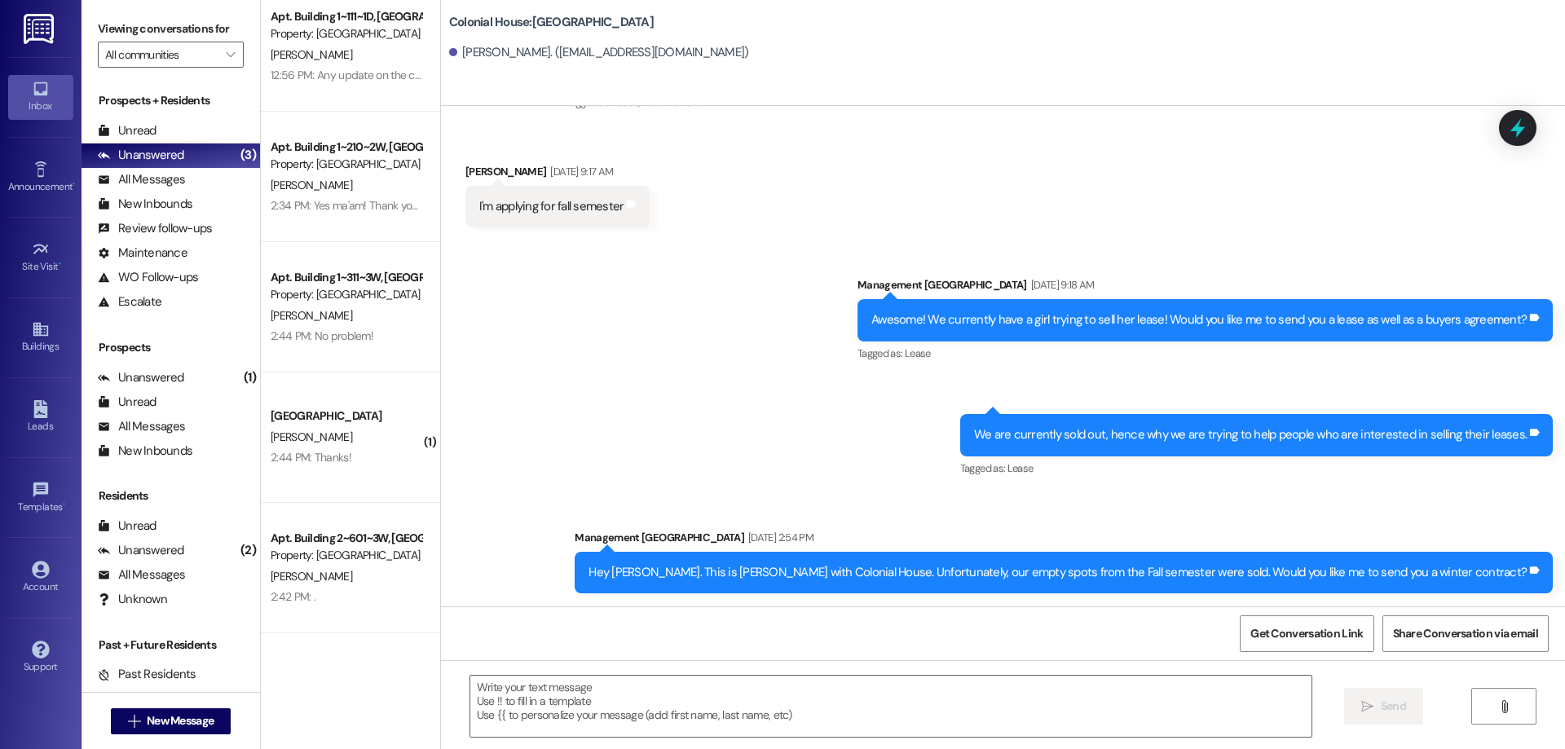
scroll to position [165, 0]
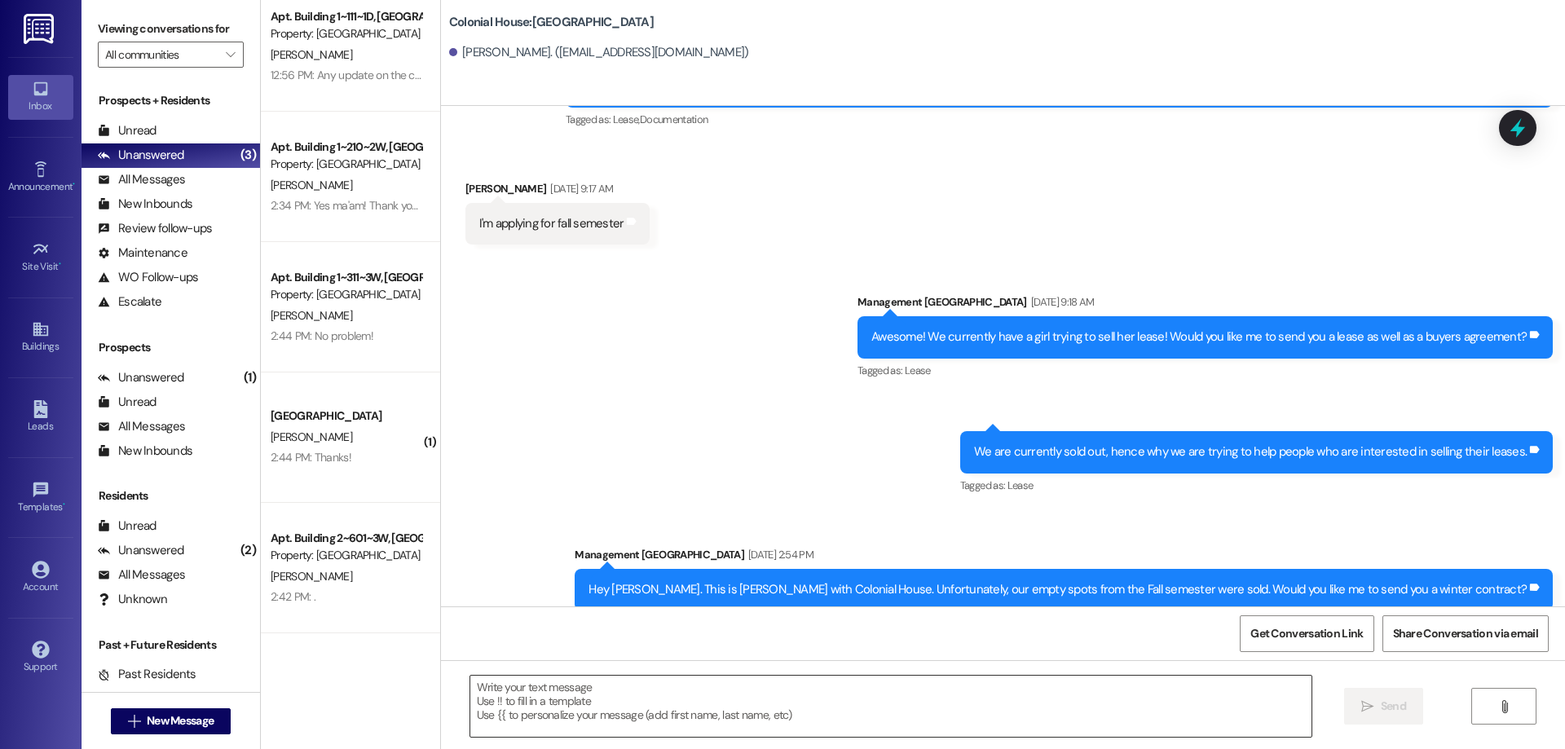
click at [576, 711] on textarea at bounding box center [890, 706] width 841 height 61
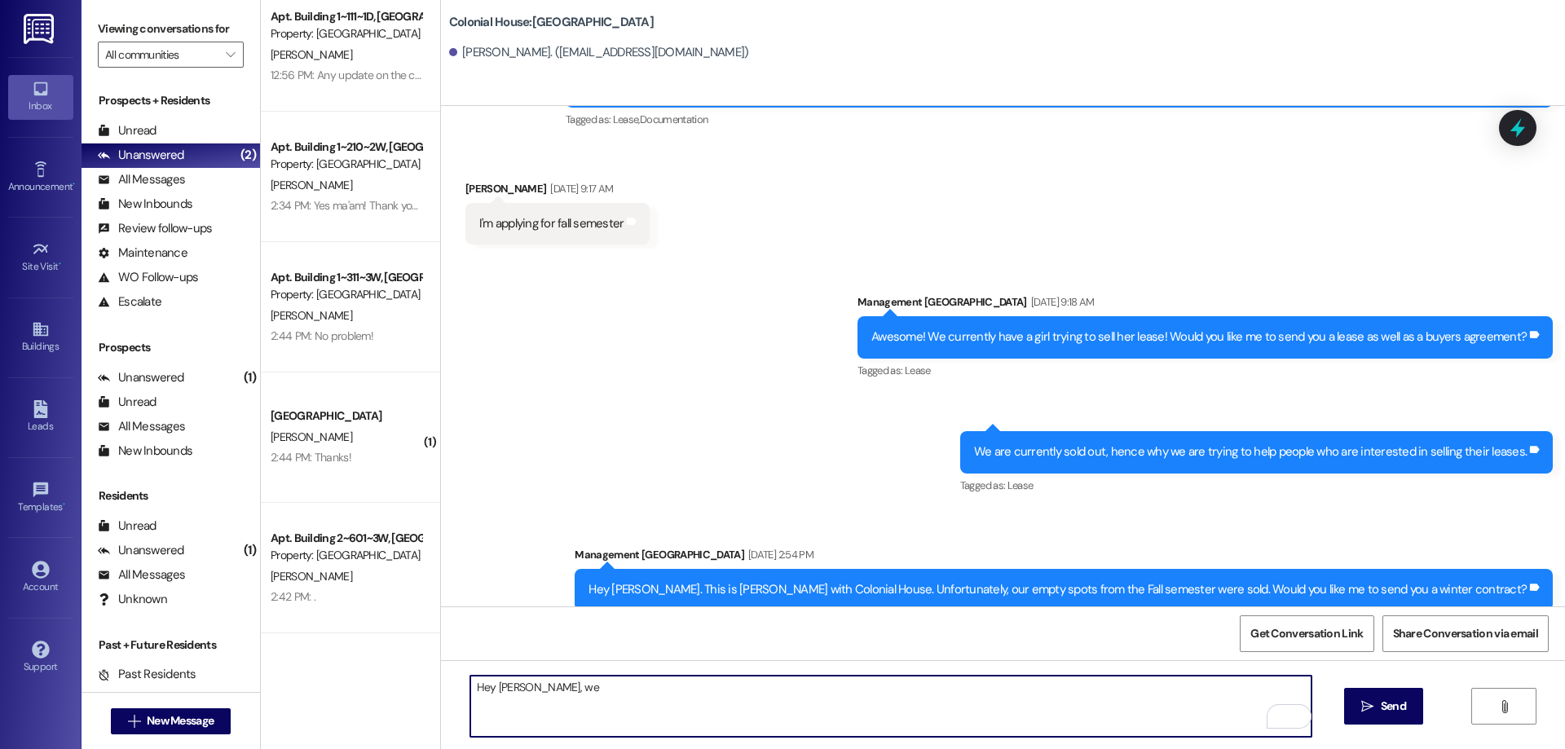
click at [586, 728] on textarea "Hey Lisa, we" at bounding box center [890, 706] width 841 height 61
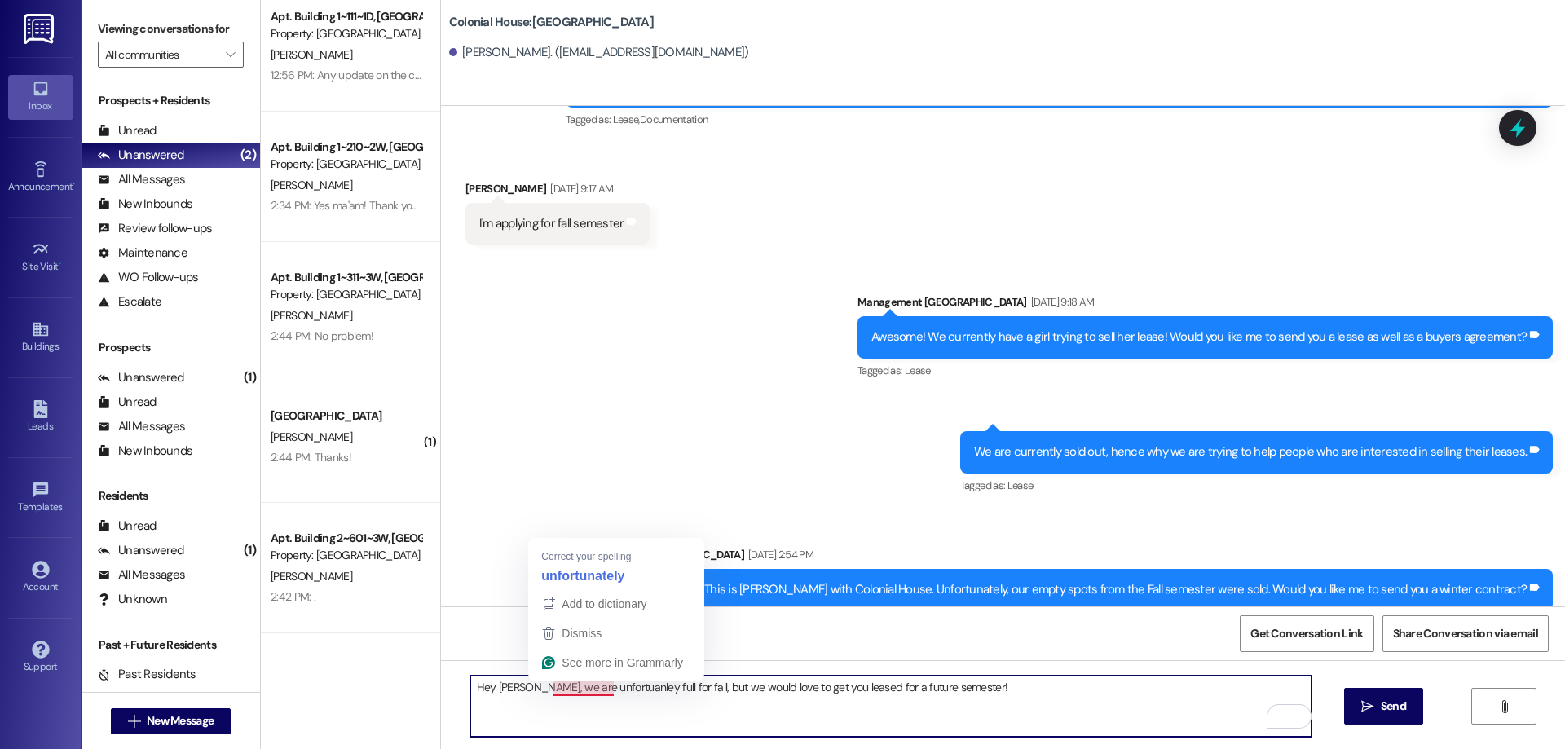
click at [549, 691] on textarea "Hey Lisa, we are unfortuanley full for fall, but we would love to get you lease…" at bounding box center [890, 706] width 841 height 61
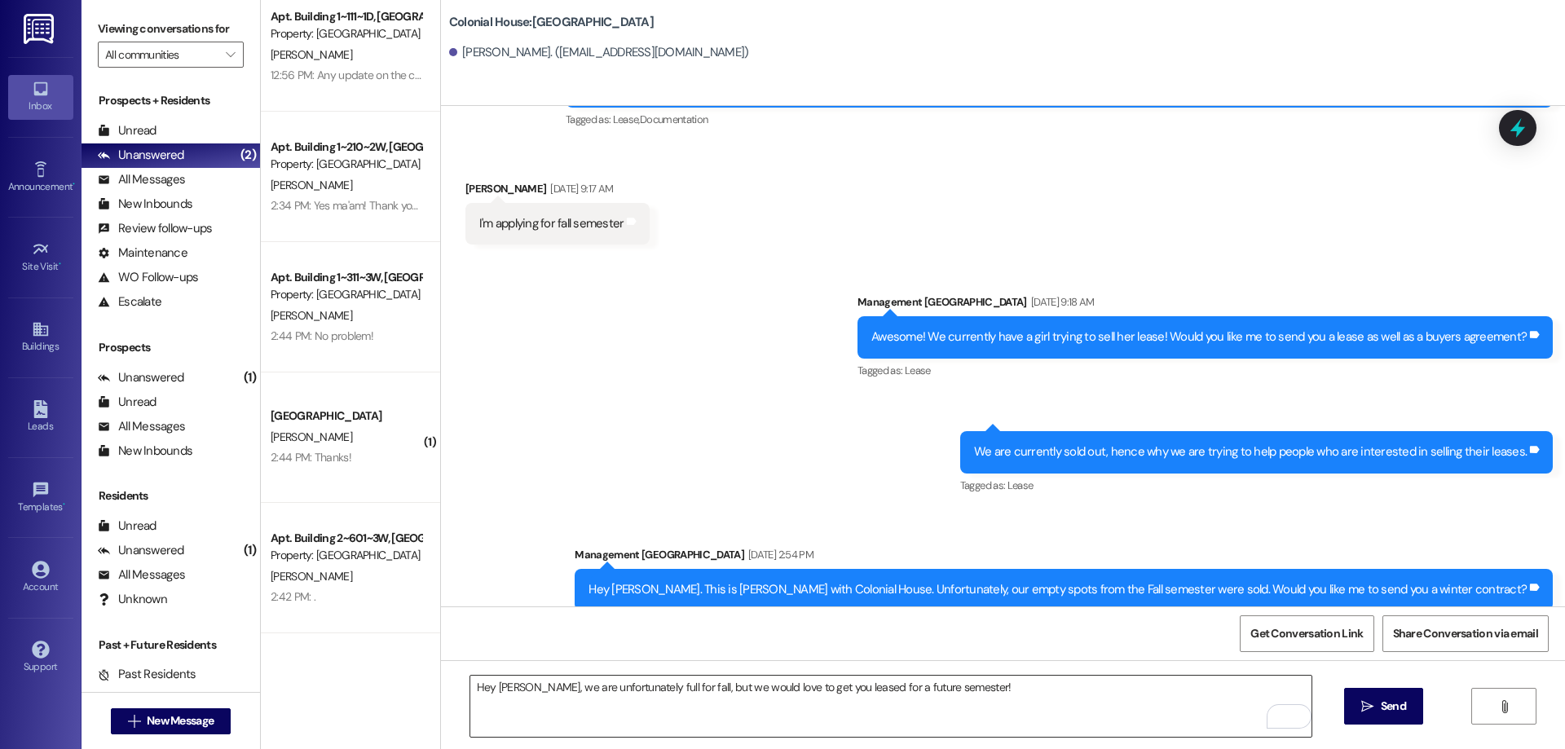
click at [998, 690] on textarea "Hey Lisa, we are unfortunately full for fall, but we would love to get you leas…" at bounding box center [890, 706] width 841 height 61
click at [1127, 695] on textarea "Hey Lisa, we are unfortunately full for fall, but we would love to get you leas…" at bounding box center [890, 706] width 841 height 61
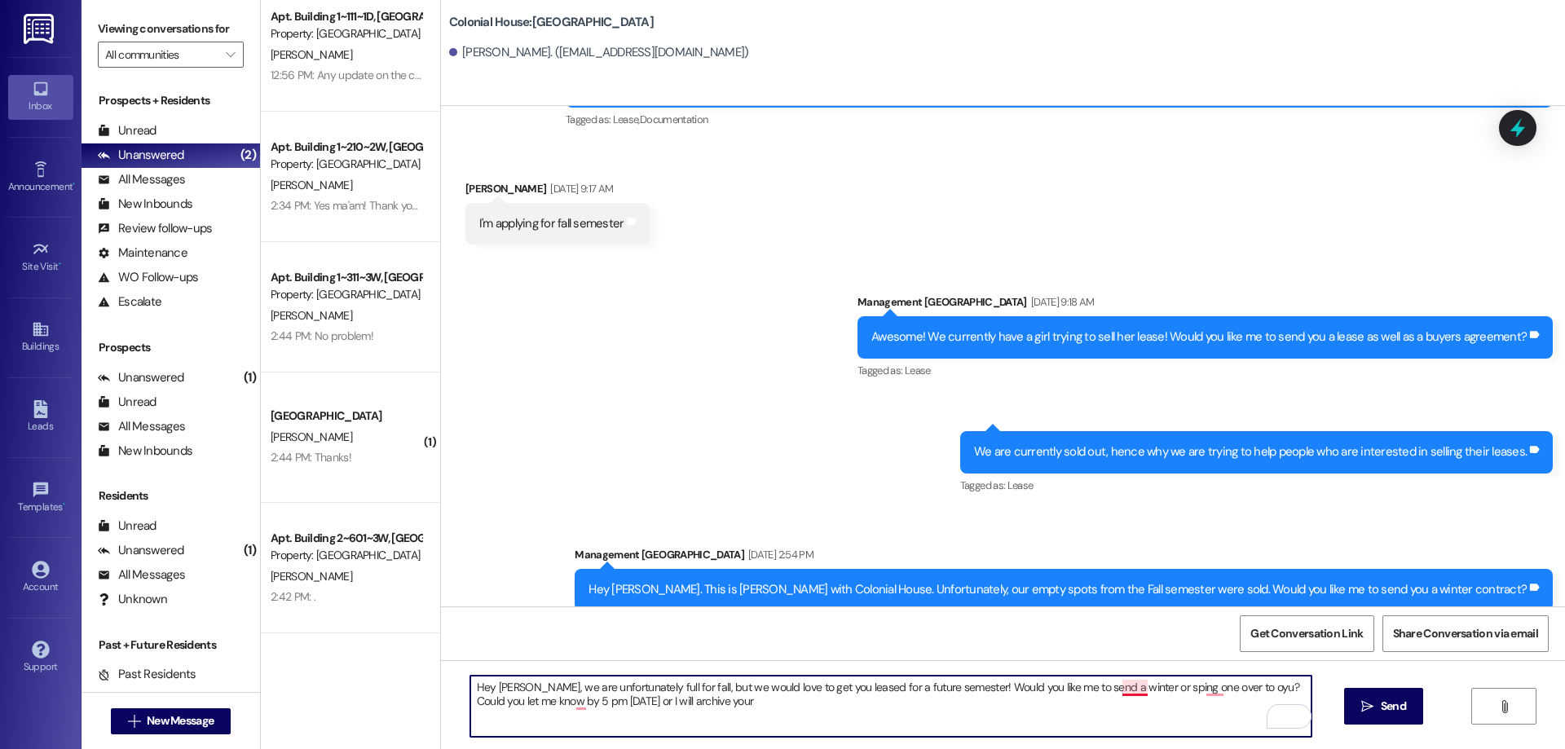
click at [1127, 687] on textarea "Hey Lisa, we are unfortunately full for fall, but we would love to get you leas…" at bounding box center [890, 706] width 841 height 61
click at [1210, 687] on textarea "Hey Lisa, we are unfortunately full for fall, but we would love to get you leas…" at bounding box center [890, 706] width 841 height 61
click at [1209, 680] on textarea "Hey Lisa, we are unfortunately full for fall, but we would love to get you leas…" at bounding box center [890, 706] width 841 height 61
click at [1212, 694] on textarea "Hey Lisa, we are unfortunately full for fall, but we would love to get you leas…" at bounding box center [890, 706] width 841 height 61
click at [697, 711] on textarea "Hey Lisa, we are unfortunately full for fall, but we would love to get you leas…" at bounding box center [890, 706] width 841 height 61
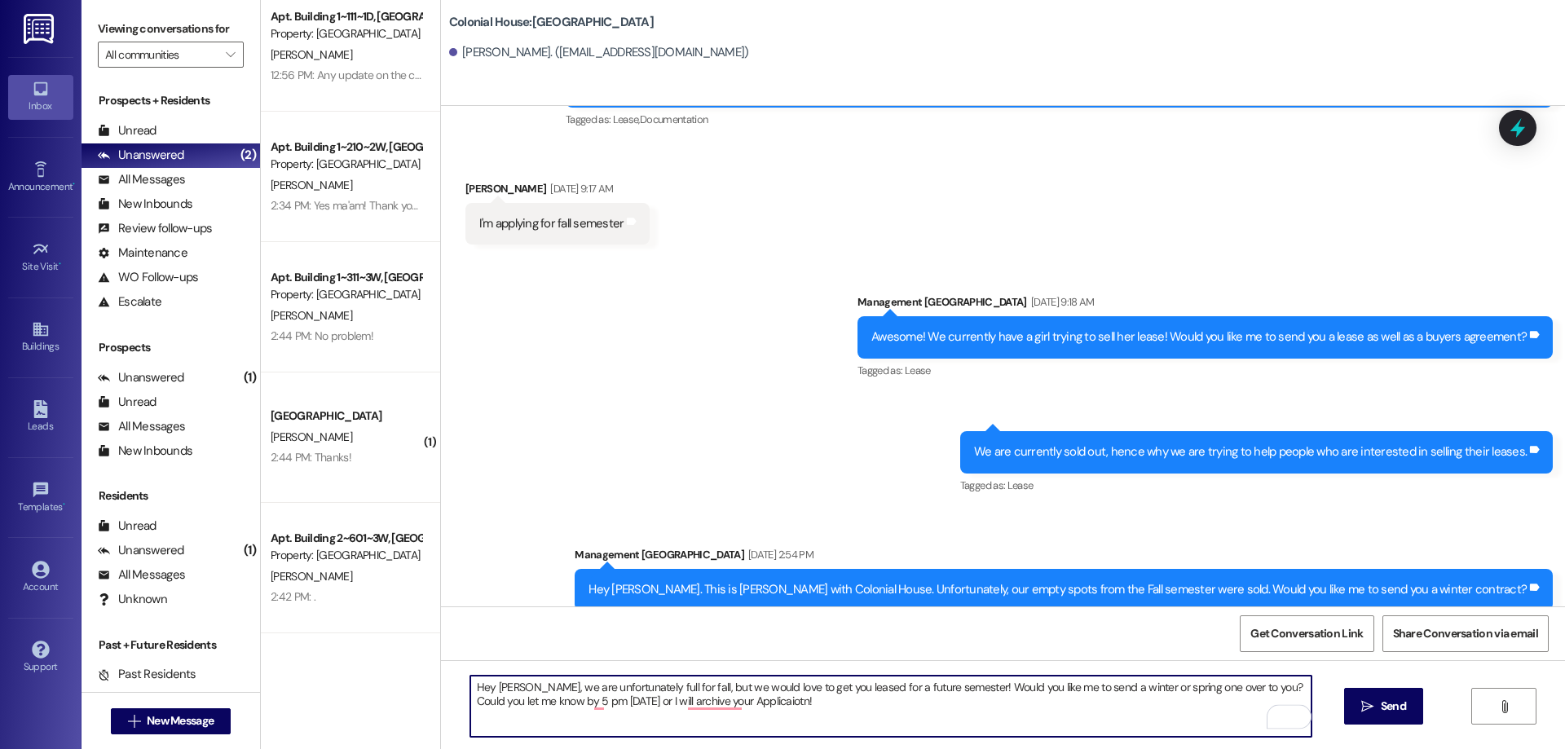
drag, startPoint x: 699, startPoint y: 703, endPoint x: 681, endPoint y: 714, distance: 21.3
click at [681, 714] on textarea "Hey Lisa, we are unfortunately full for fall, but we would love to get you leas…" at bounding box center [890, 706] width 841 height 61
click at [691, 703] on textarea "Hey Lisa, we are unfortunately full for fall, but we would love to get you leas…" at bounding box center [890, 706] width 841 height 61
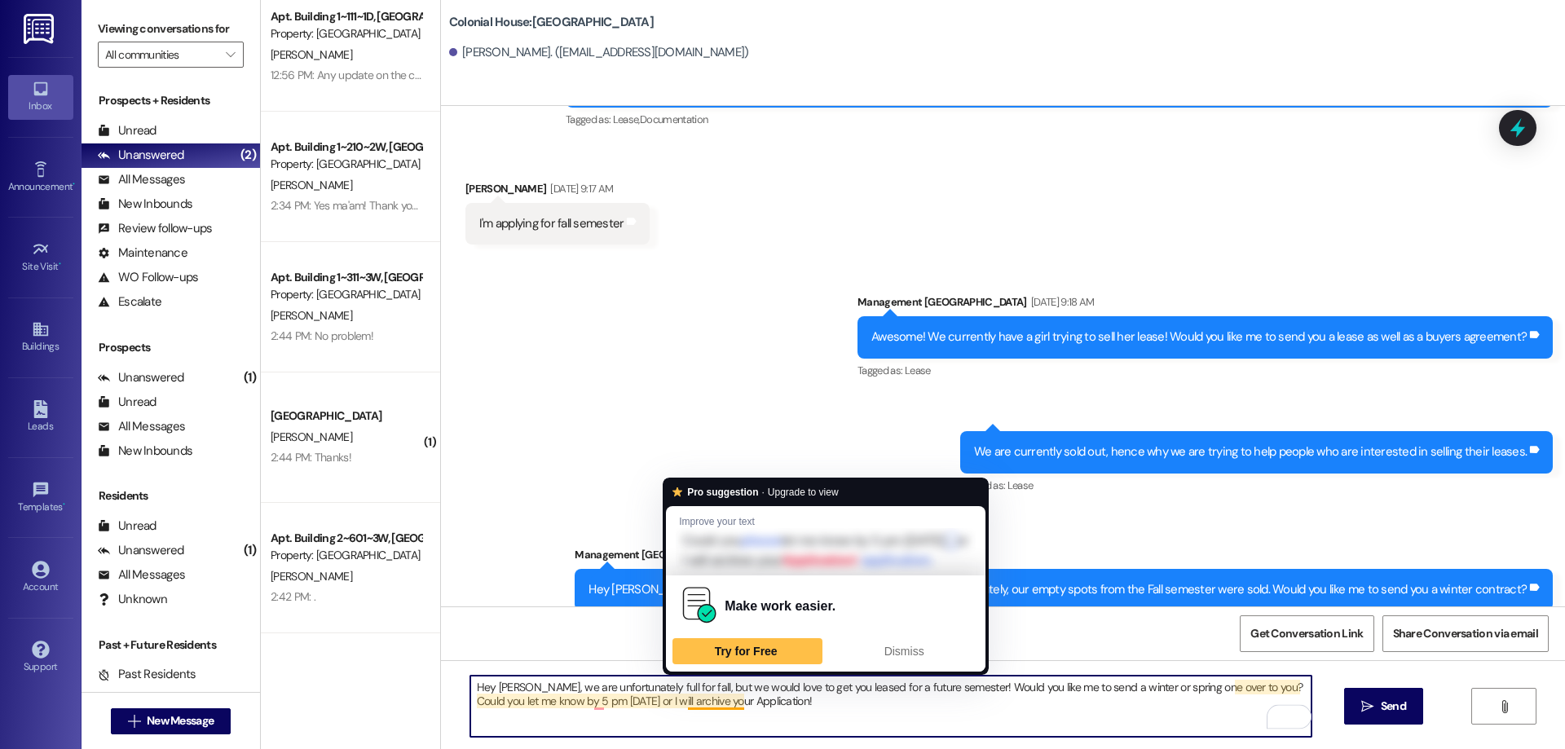
click at [685, 703] on textarea "Hey Lisa, we are unfortunately full for fall, but we would love to get you leas…" at bounding box center [890, 706] width 841 height 61
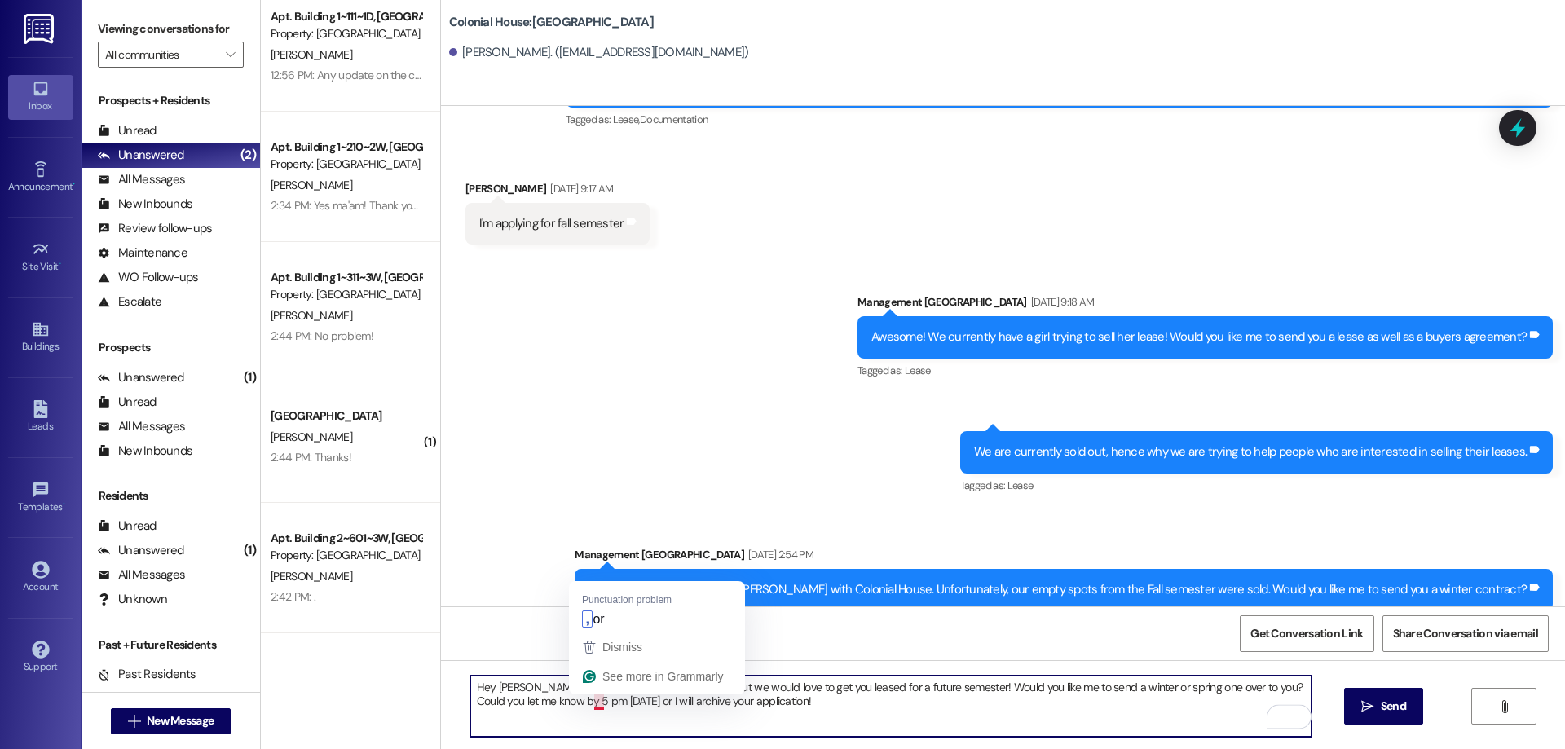
click at [583, 703] on textarea "Hey Lisa, we are unfortunately full for fall, but we would love to get you leas…" at bounding box center [890, 706] width 841 height 61
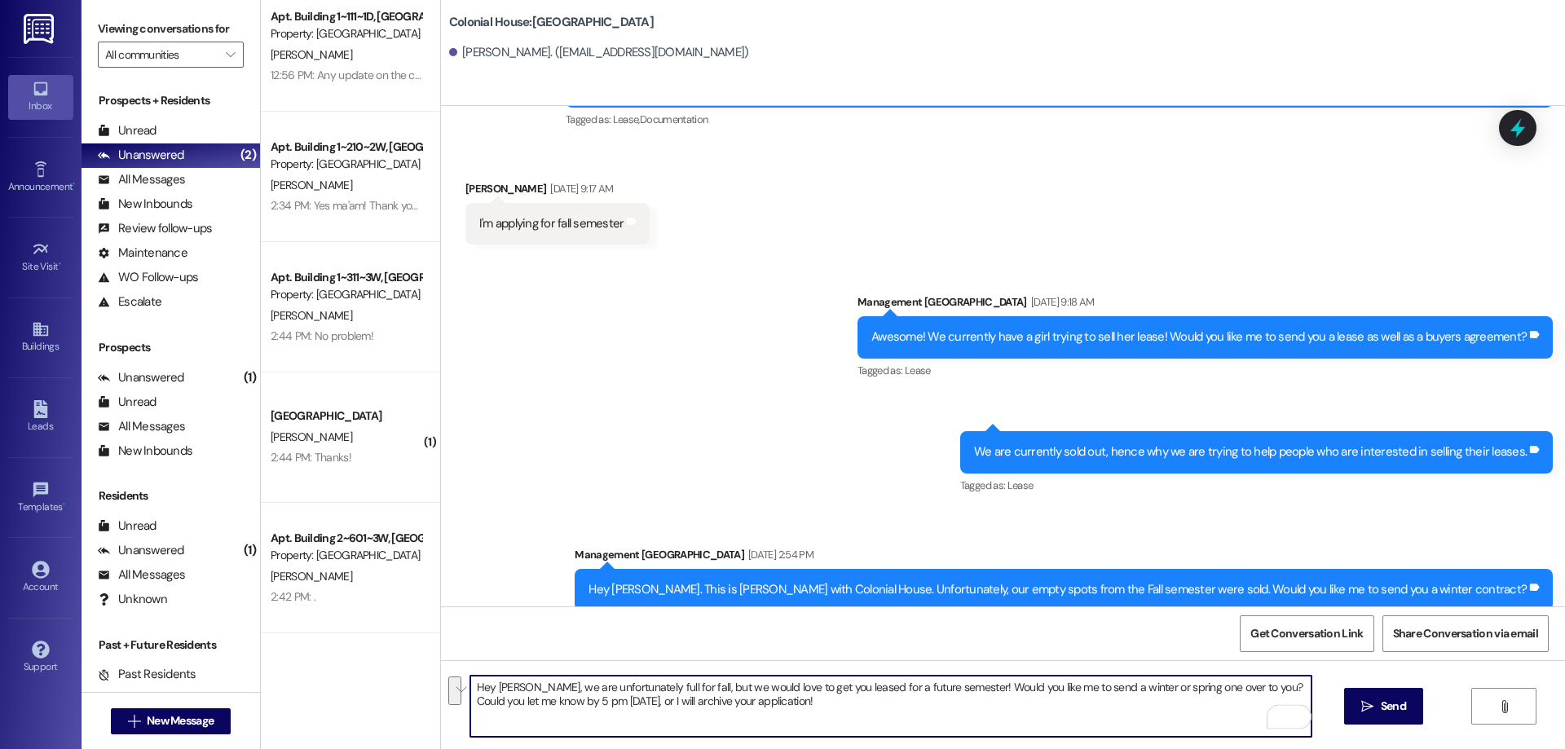
drag, startPoint x: 827, startPoint y: 717, endPoint x: 429, endPoint y: 637, distance: 406.7
click at [441, 637] on div "Sent via SMS Management Colonial House Sep 09, 2025 at 9:16 AM Hi Lisa! This is…" at bounding box center [1003, 480] width 1124 height 749
type textarea "Hey Lisa, we are unfortunately full for fall, but we would love to get you leas…"
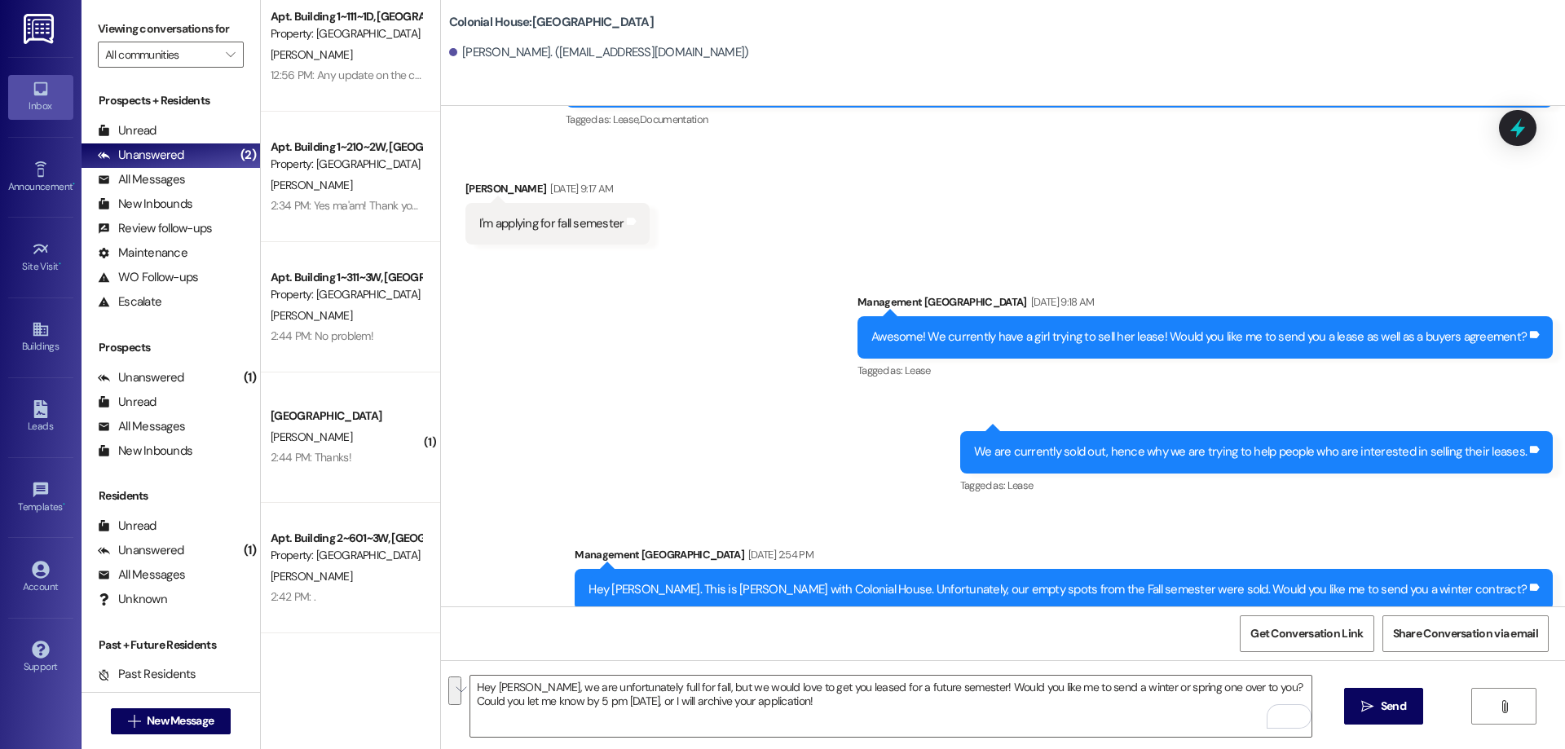
drag, startPoint x: 1396, startPoint y: 711, endPoint x: 1442, endPoint y: 691, distance: 49.7
click at [1396, 711] on span "Send" at bounding box center [1393, 706] width 25 height 17
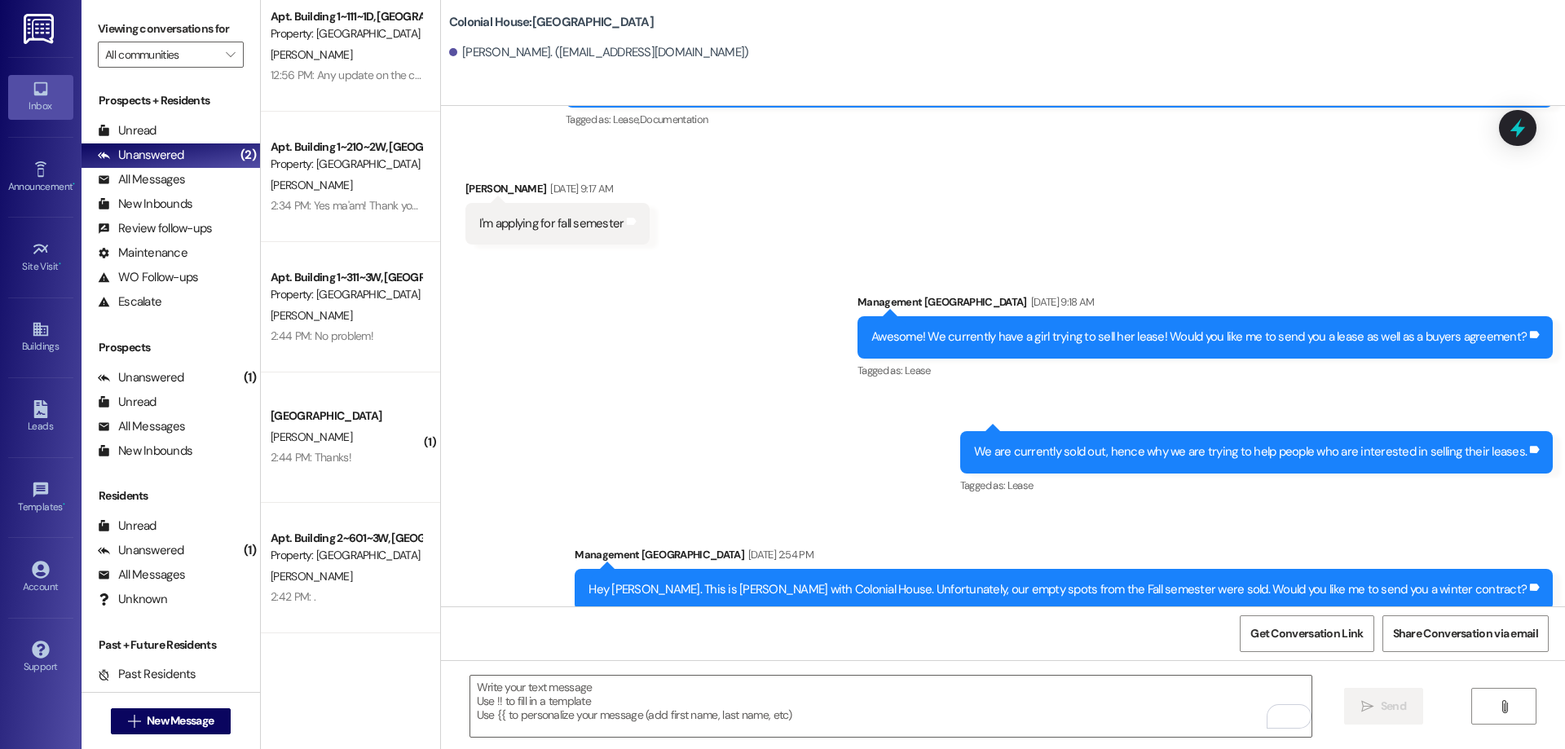
scroll to position [297, 0]
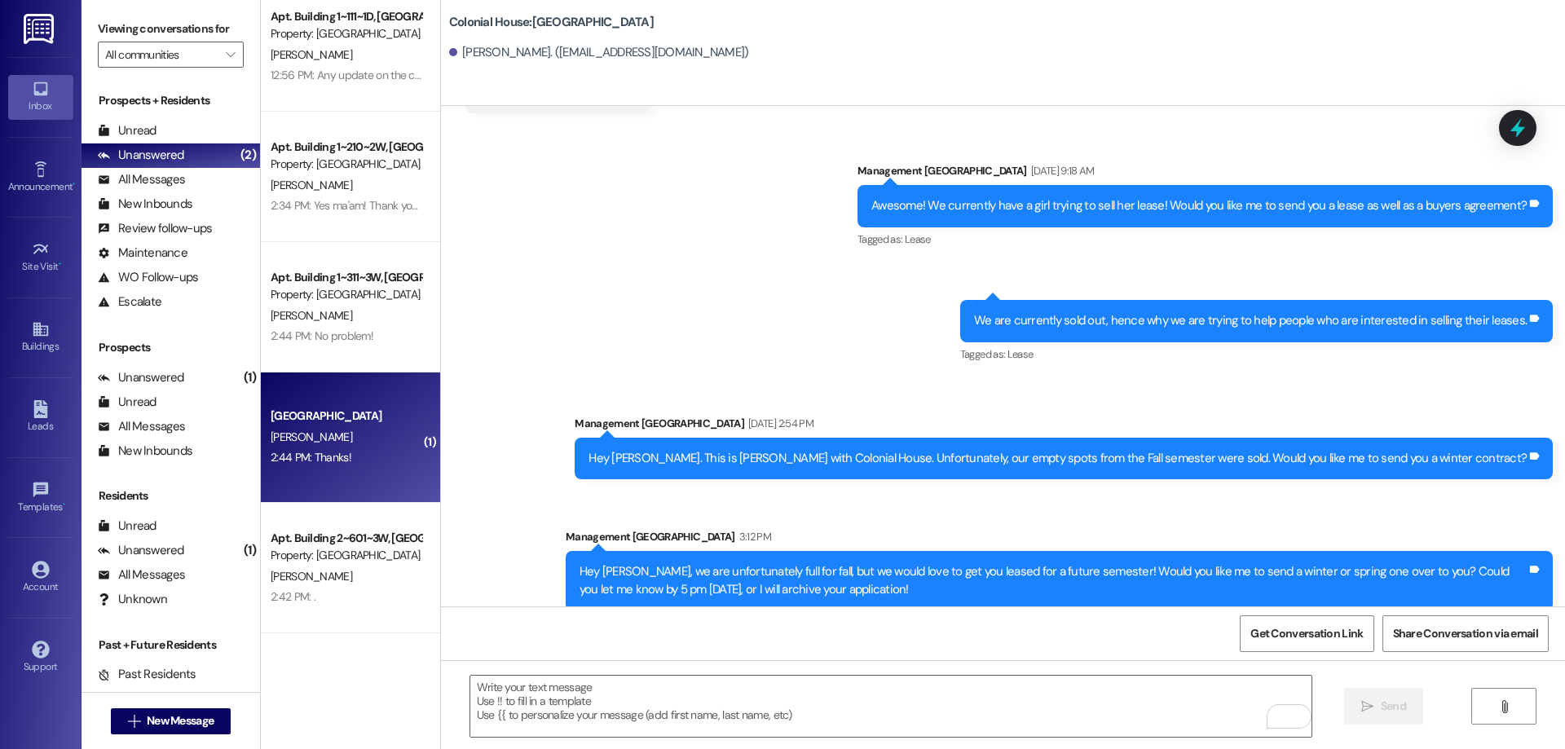
click at [395, 448] on div "2:44 PM: Thanks! 2:44 PM: Thanks!" at bounding box center [346, 458] width 154 height 20
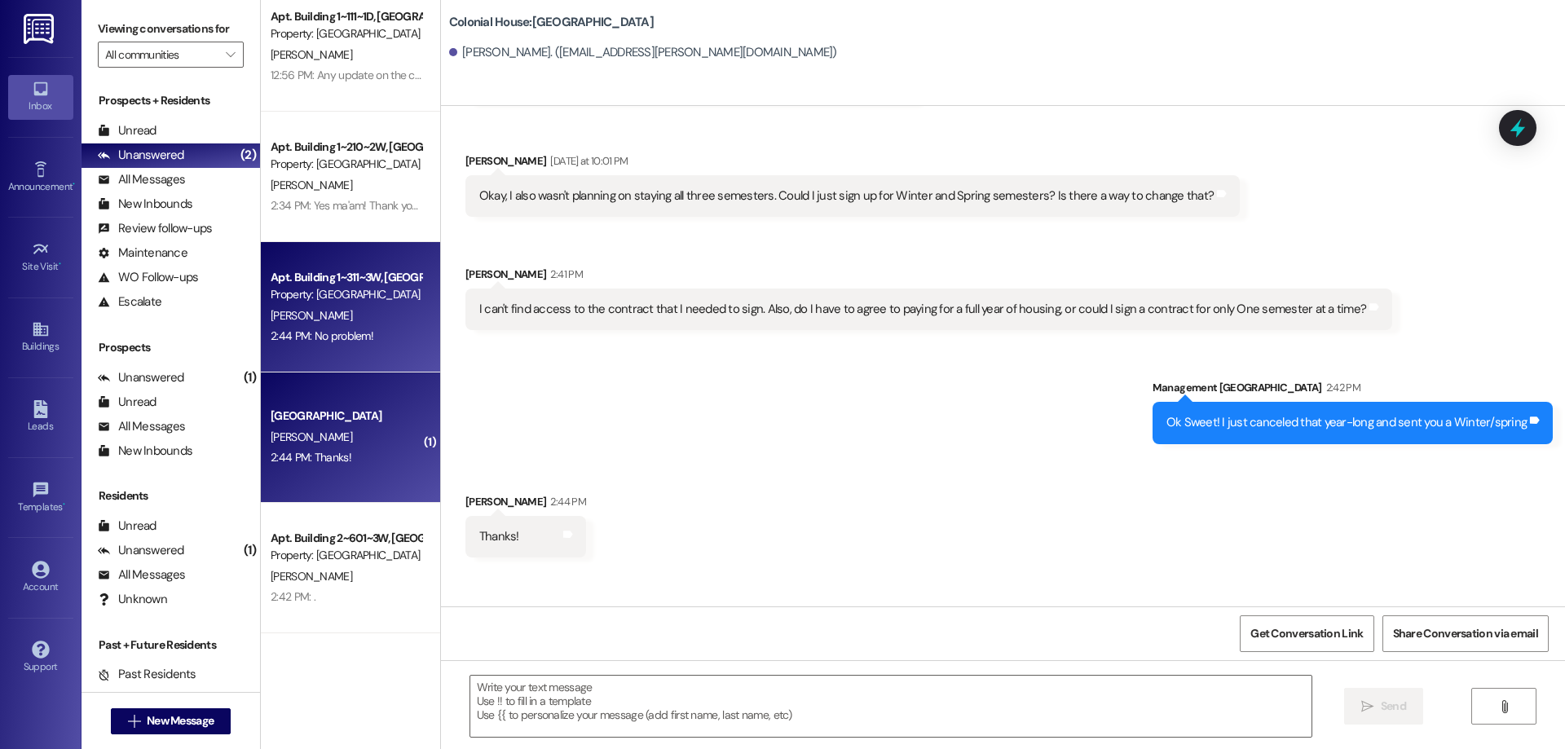
scroll to position [880, 0]
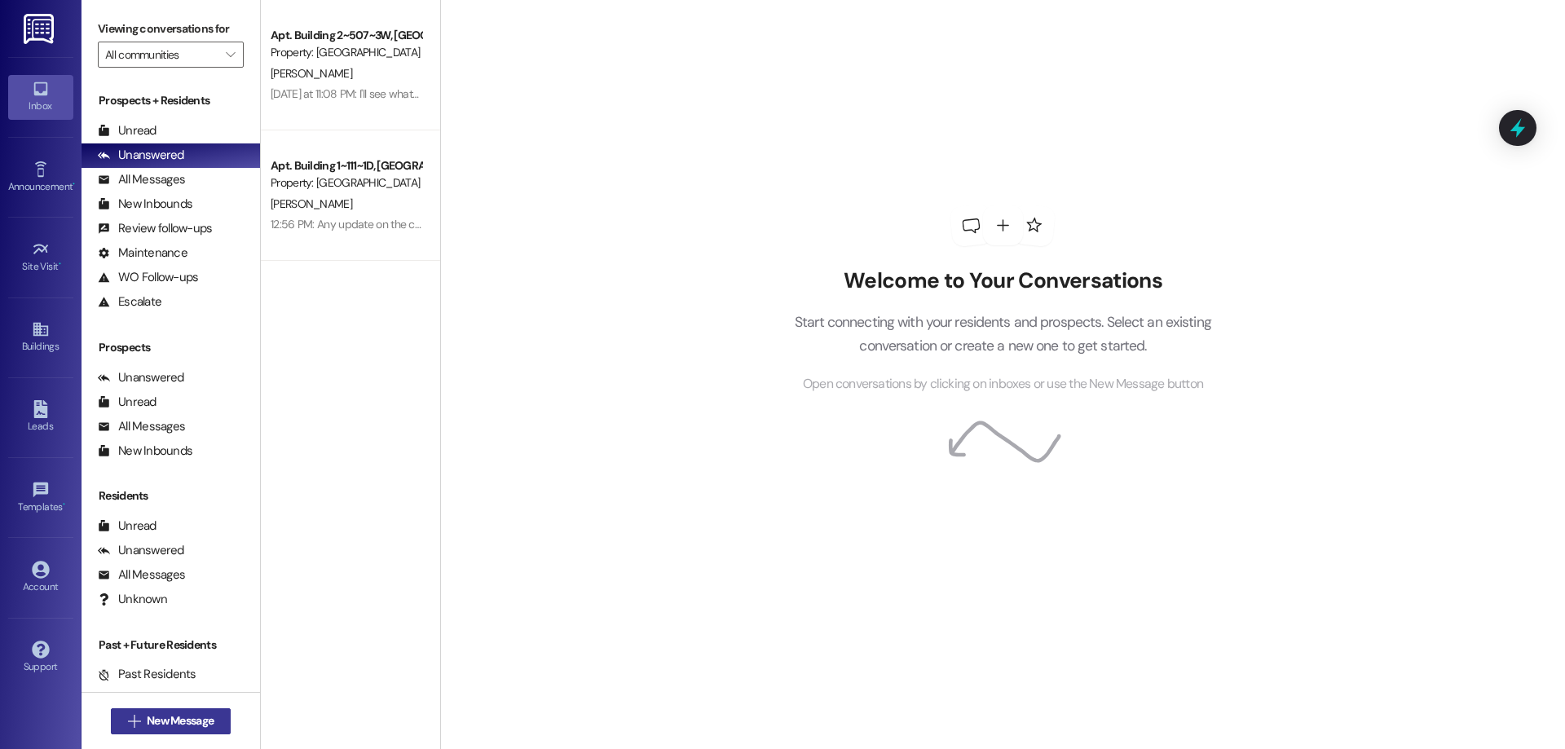
click at [139, 710] on button " New Message" at bounding box center [171, 721] width 121 height 26
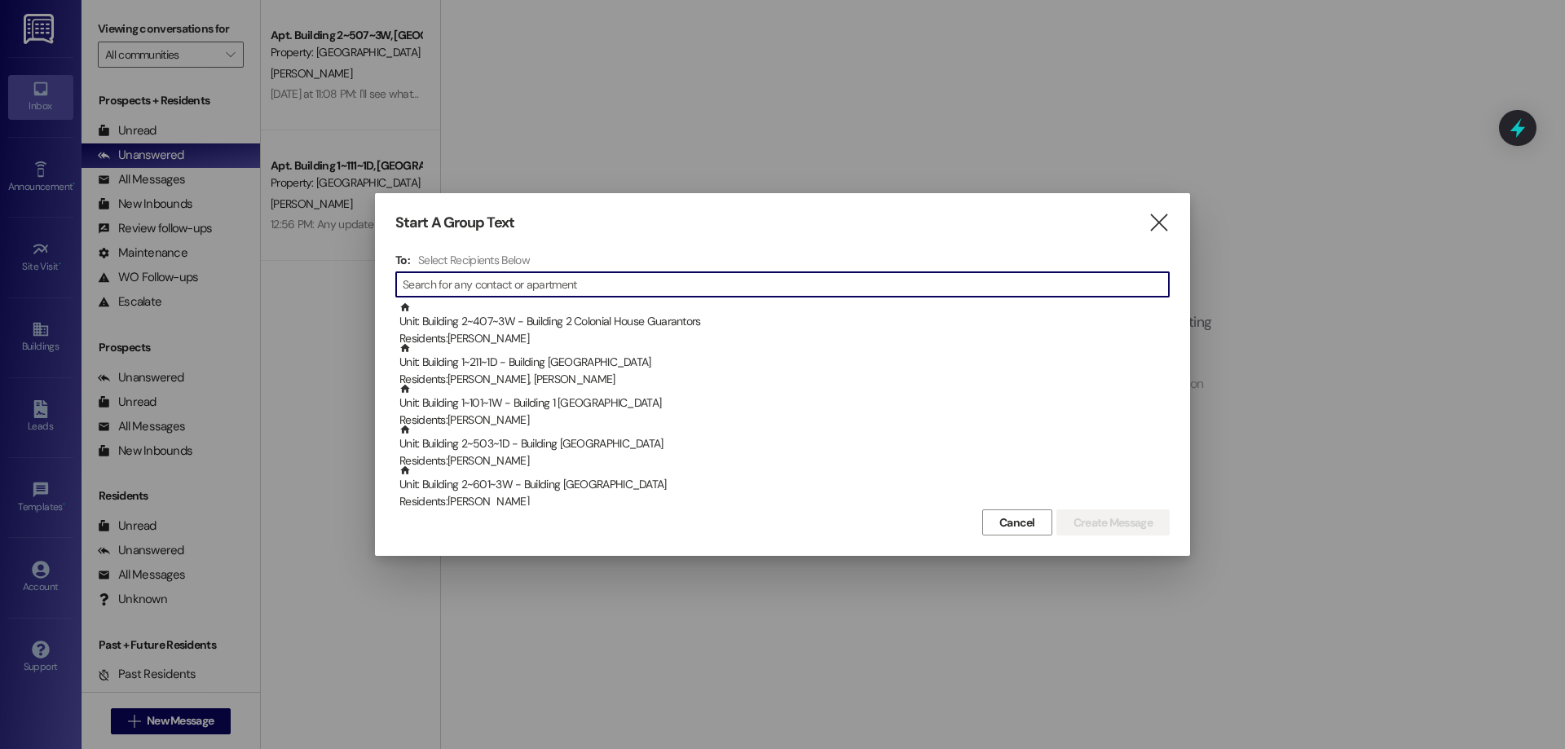
click at [567, 291] on input at bounding box center [786, 284] width 766 height 23
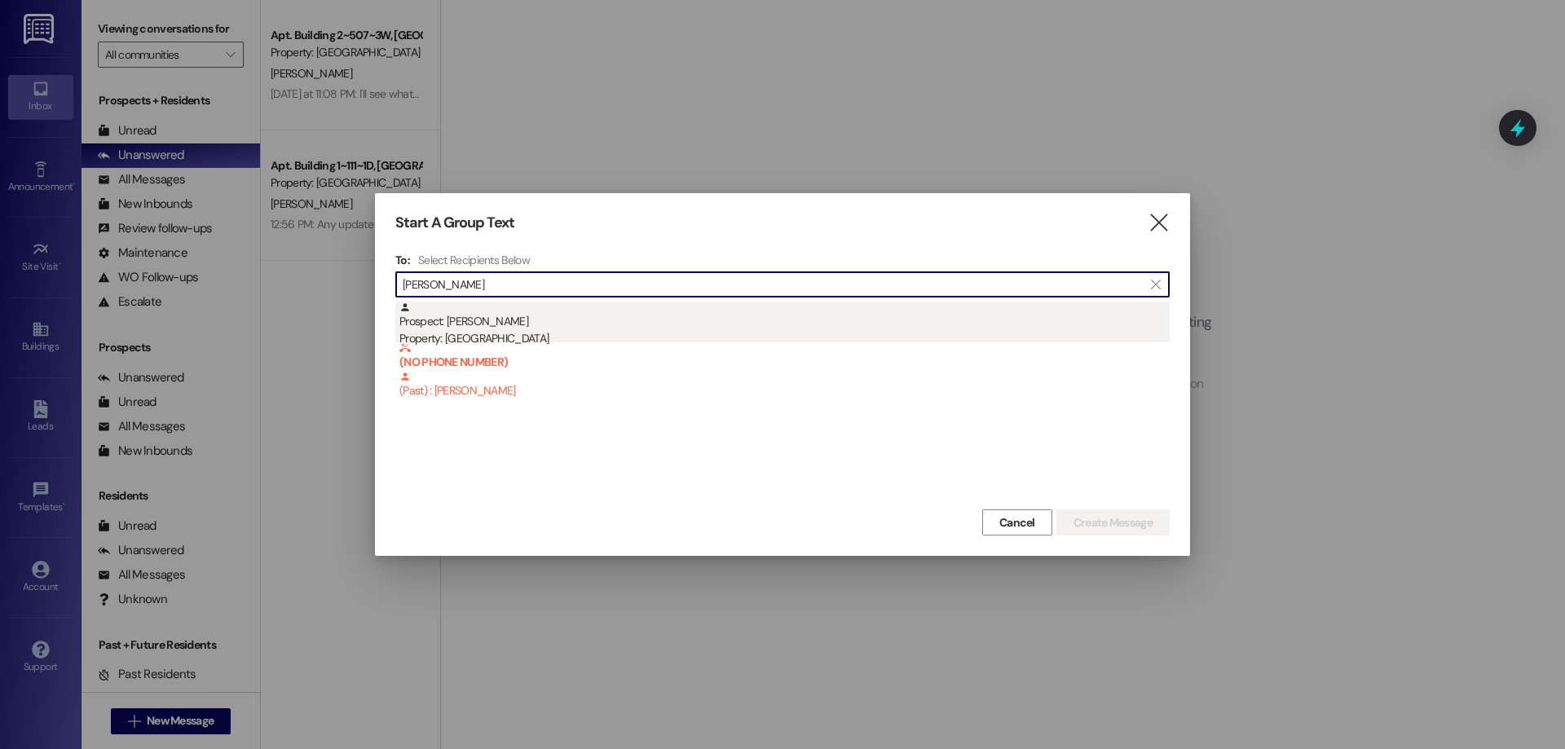
type input "[PERSON_NAME]"
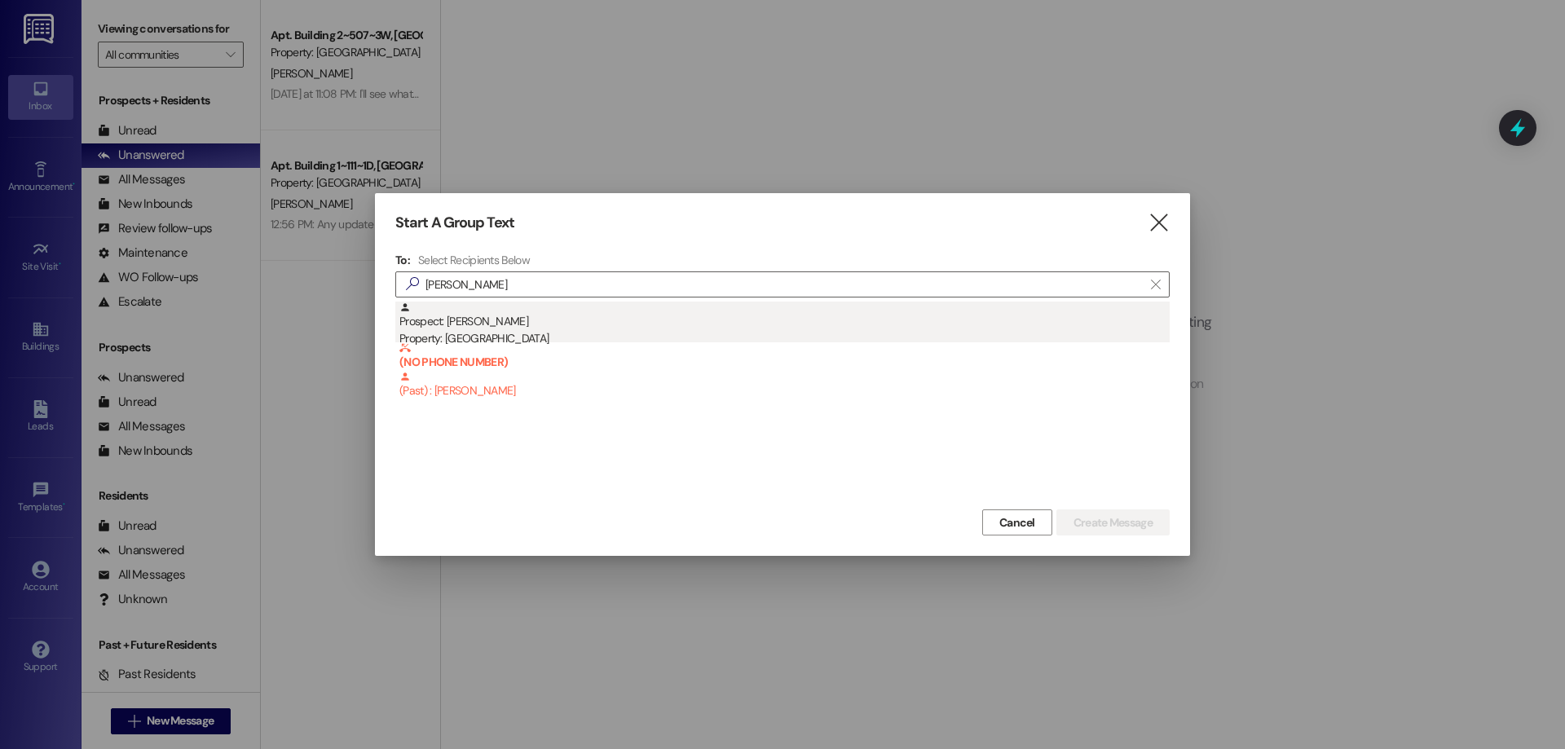
click at [580, 321] on div "Prospect: [PERSON_NAME] Property: [GEOGRAPHIC_DATA]" at bounding box center [784, 325] width 770 height 46
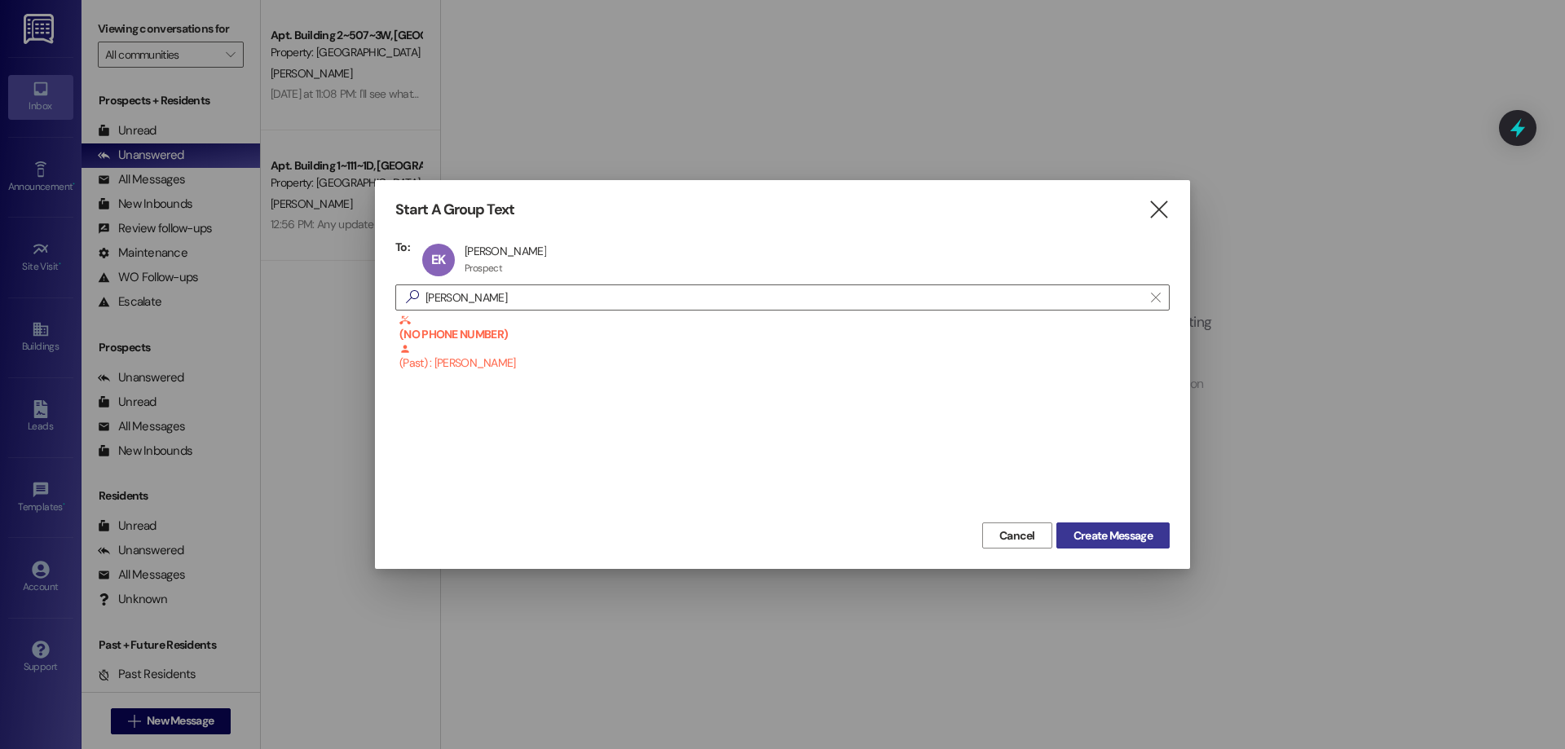
click at [1117, 532] on span "Create Message" at bounding box center [1113, 535] width 79 height 17
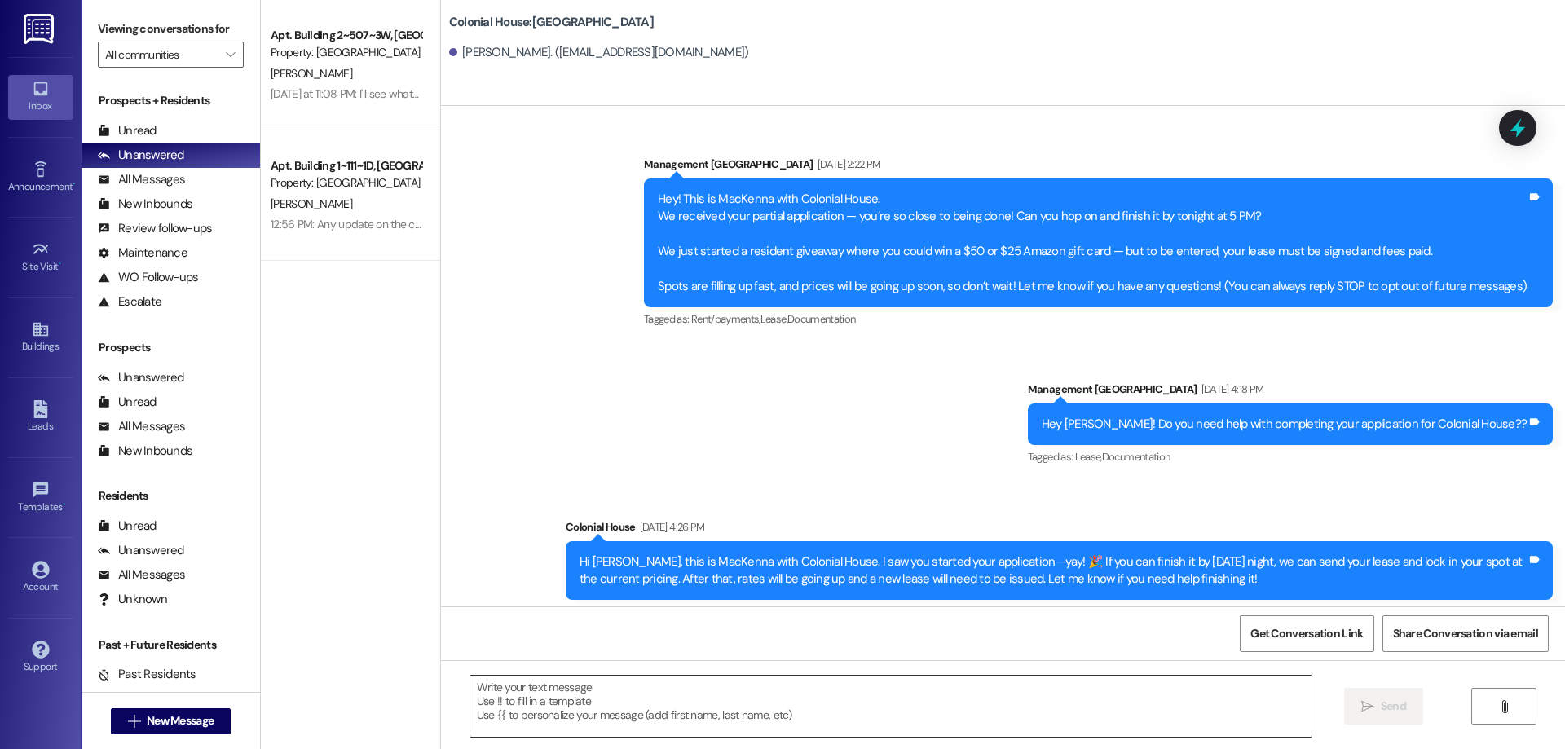
click at [857, 699] on textarea at bounding box center [890, 706] width 841 height 61
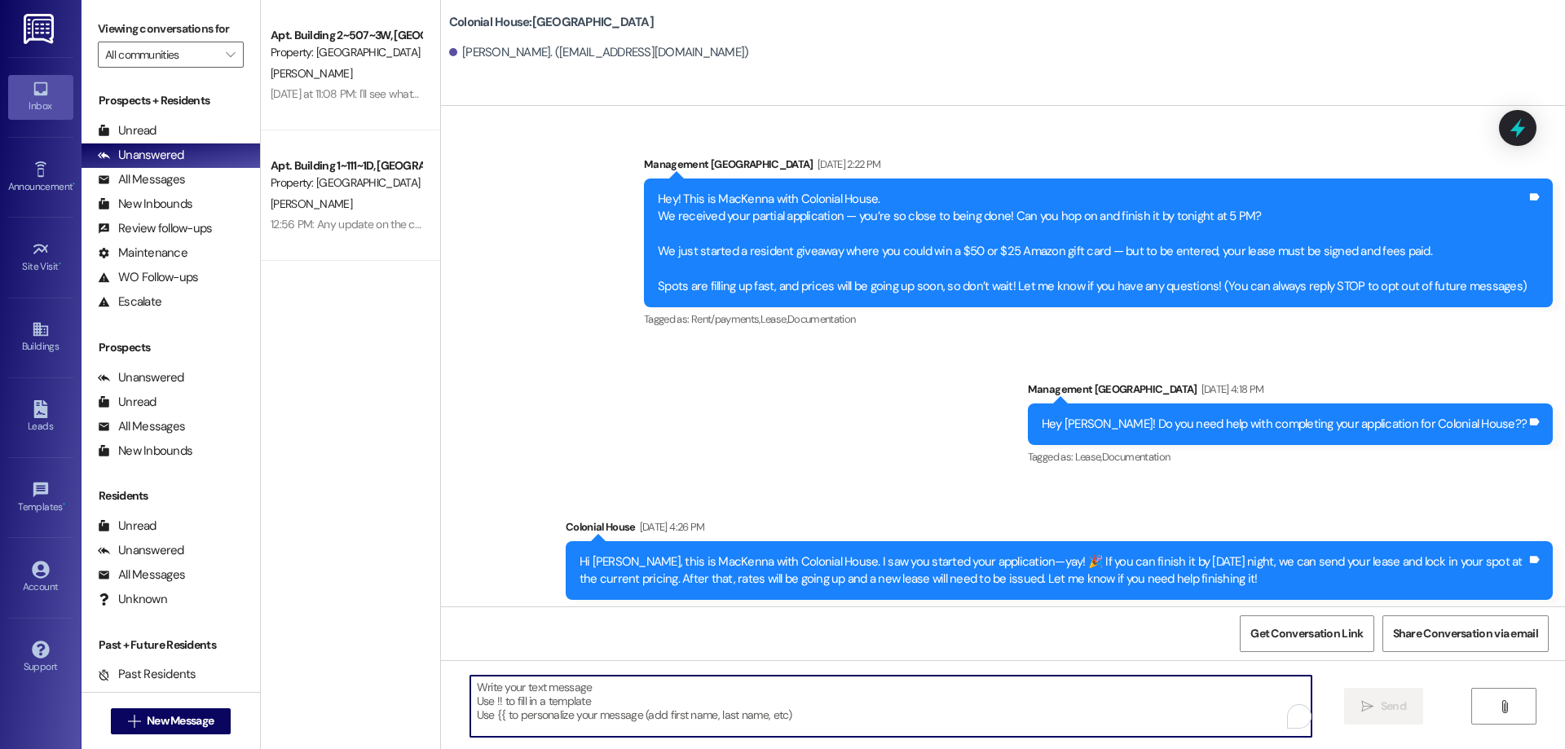
paste textarea ""Hi [First Name], just a quick heads up—future semesters are already filling fa…"
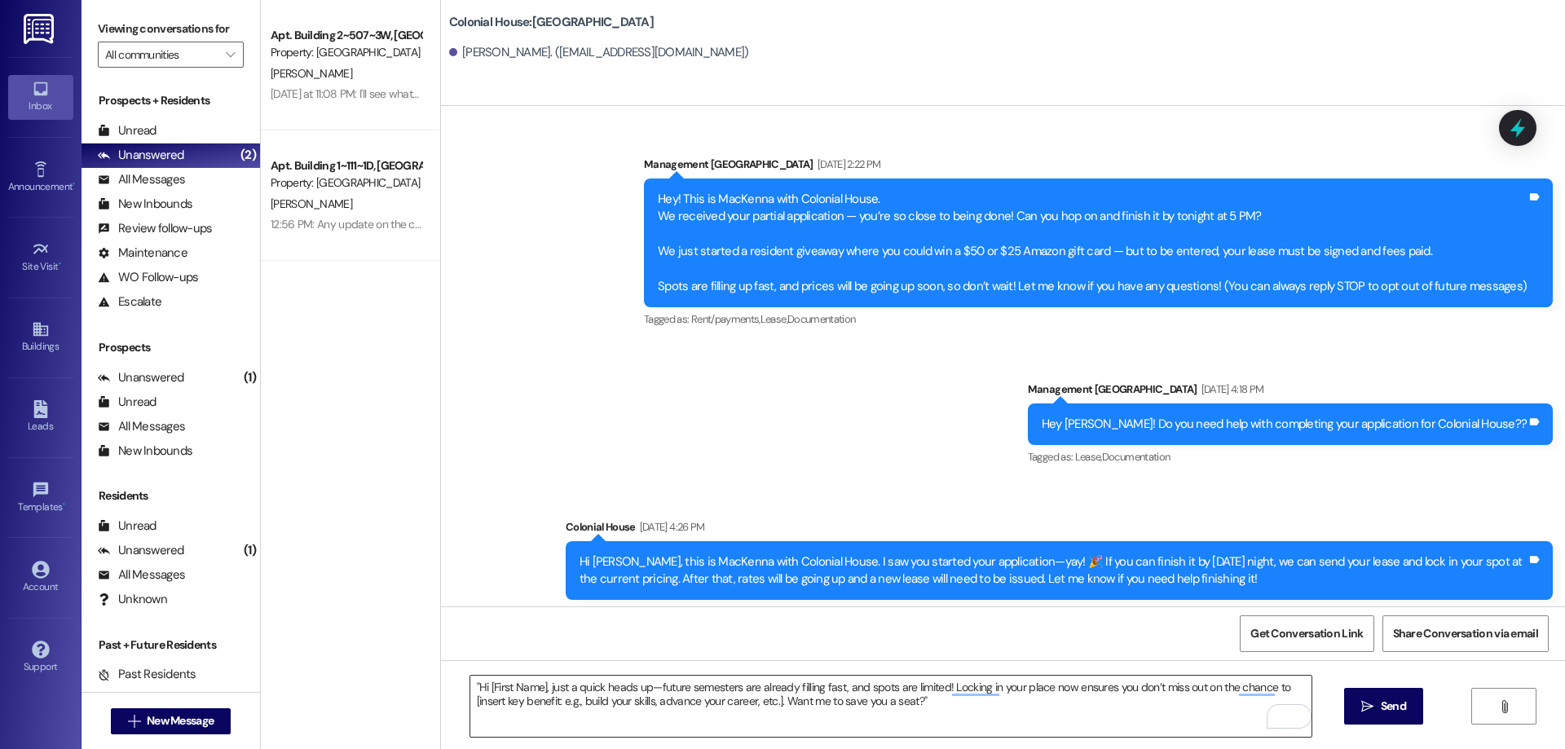
drag, startPoint x: 470, startPoint y: 684, endPoint x: 481, endPoint y: 682, distance: 11.5
click at [470, 683] on textarea ""Hi [First Name], just a quick heads up—future semesters are already filling fa…" at bounding box center [890, 706] width 841 height 61
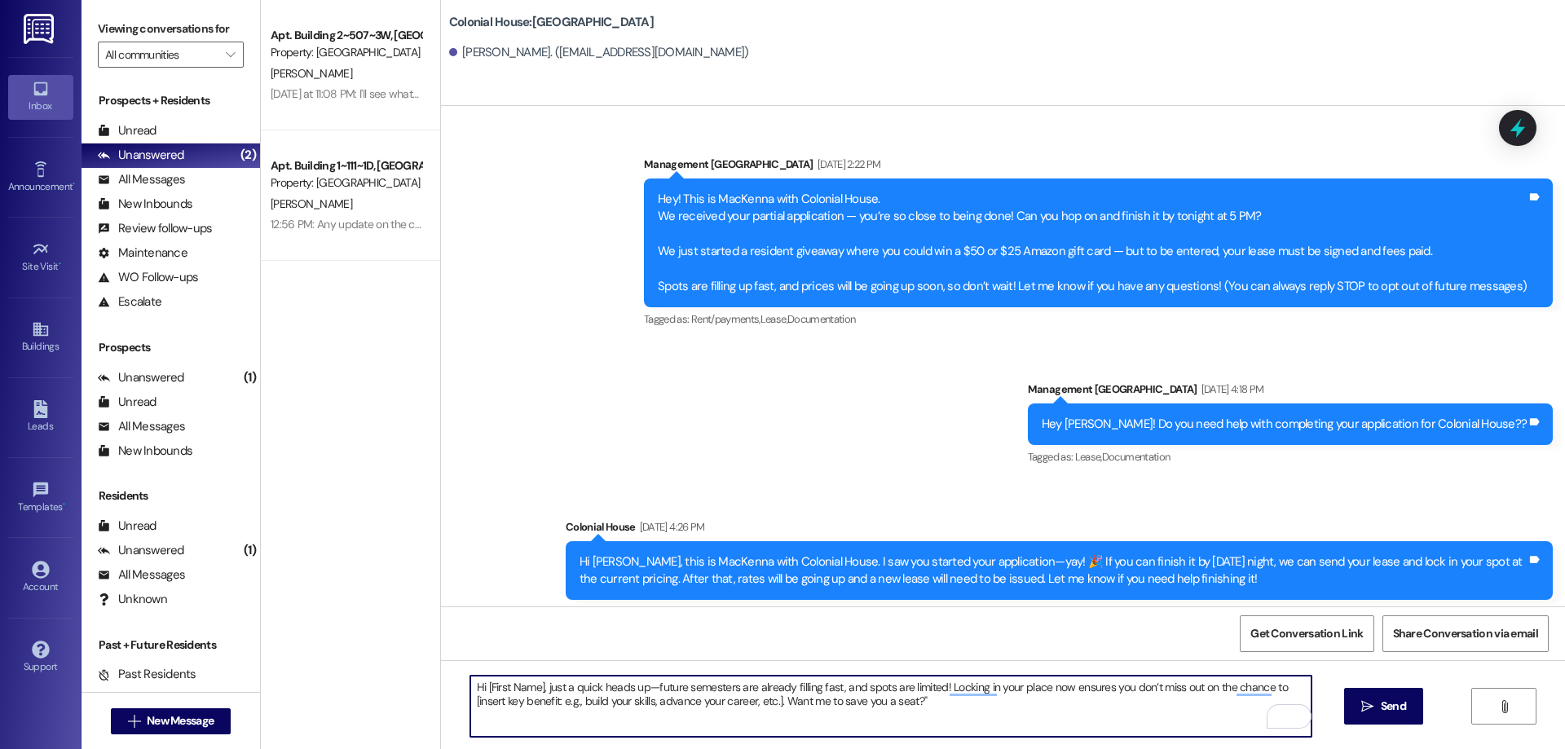
click at [533, 681] on textarea "Hi [First Name], just a quick heads up—future semesters are already filling fas…" at bounding box center [890, 706] width 841 height 61
click at [628, 680] on textarea "Hi Elias, just a quick heads up—future semesters are already filling fast, and …" at bounding box center [890, 706] width 841 height 61
drag, startPoint x: 1259, startPoint y: 686, endPoint x: 942, endPoint y: 725, distance: 319.6
click at [942, 725] on textarea "Hi Elias, just a quick heads up—Winter semesters are already filling fast, and …" at bounding box center [890, 706] width 841 height 61
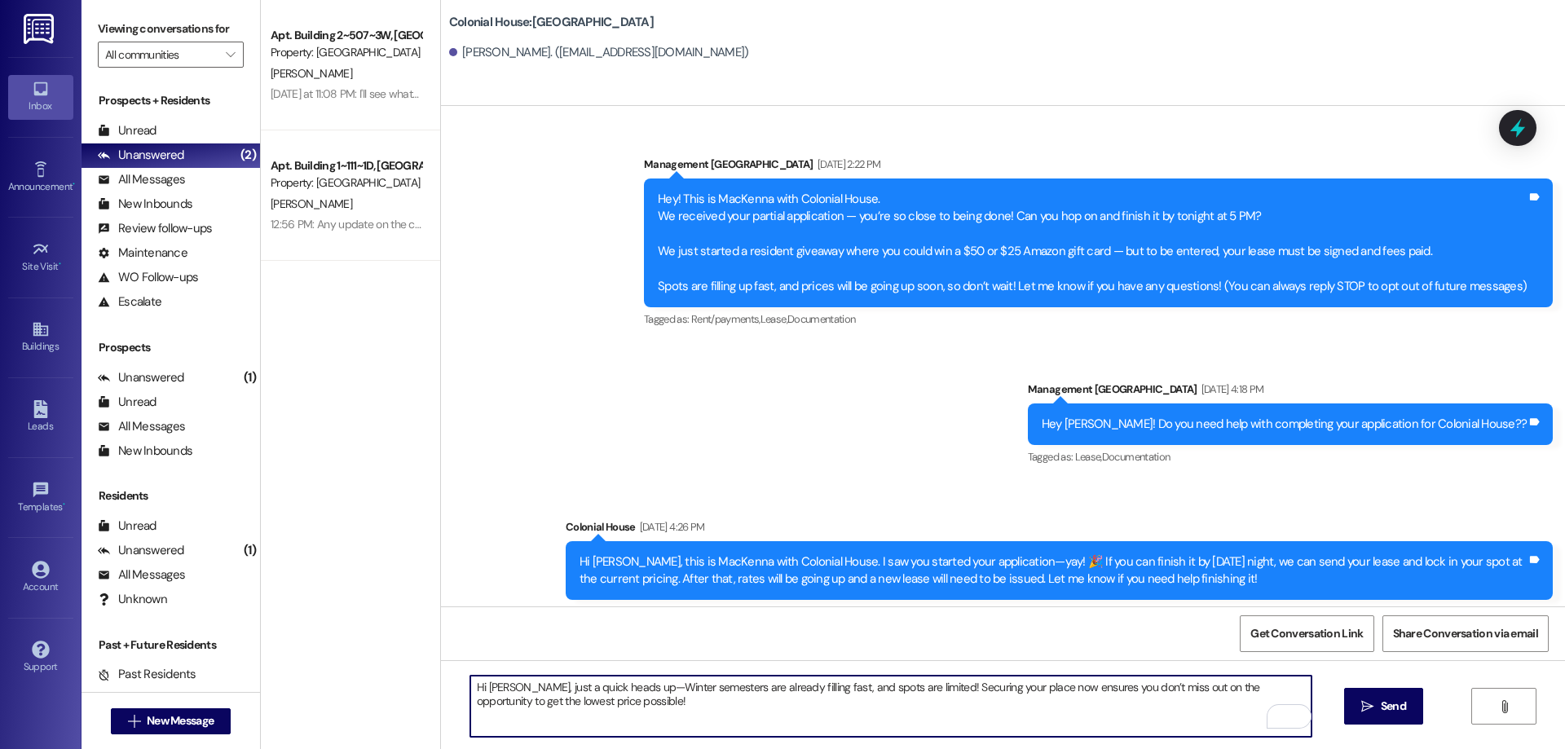
click at [645, 690] on textarea "Hi Elias, just a quick heads up—Winter semesters are already filling fast, and …" at bounding box center [890, 706] width 841 height 61
click at [876, 698] on textarea "Hi Elias, just a quick heads up—Winter and spring semesters are already filling…" at bounding box center [890, 706] width 841 height 61
click at [691, 703] on textarea "Hi Elias, just a quick heads up—Winter and spring semesters are already filling…" at bounding box center [890, 706] width 841 height 61
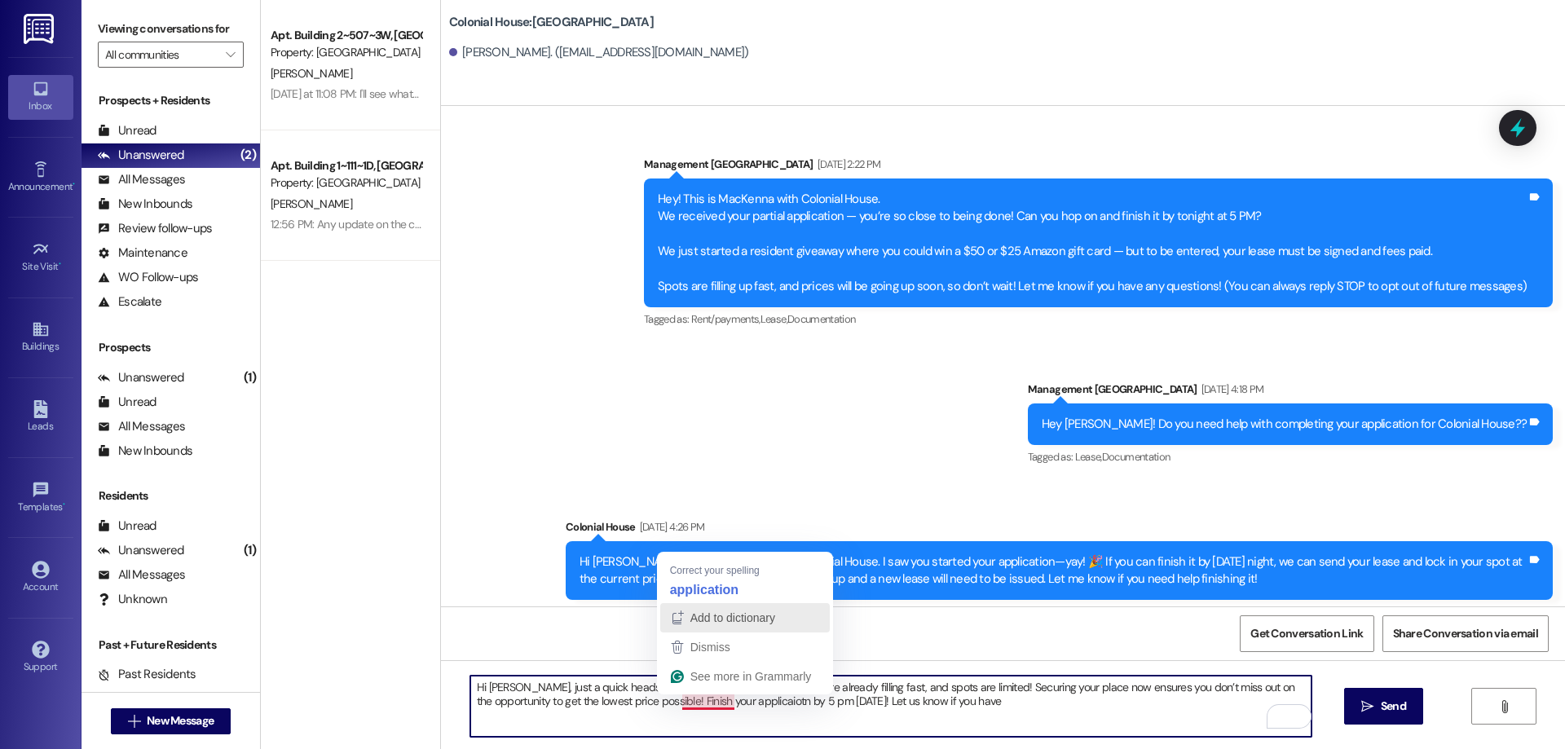
click at [705, 606] on div "Add to dictionary" at bounding box center [731, 618] width 88 height 24
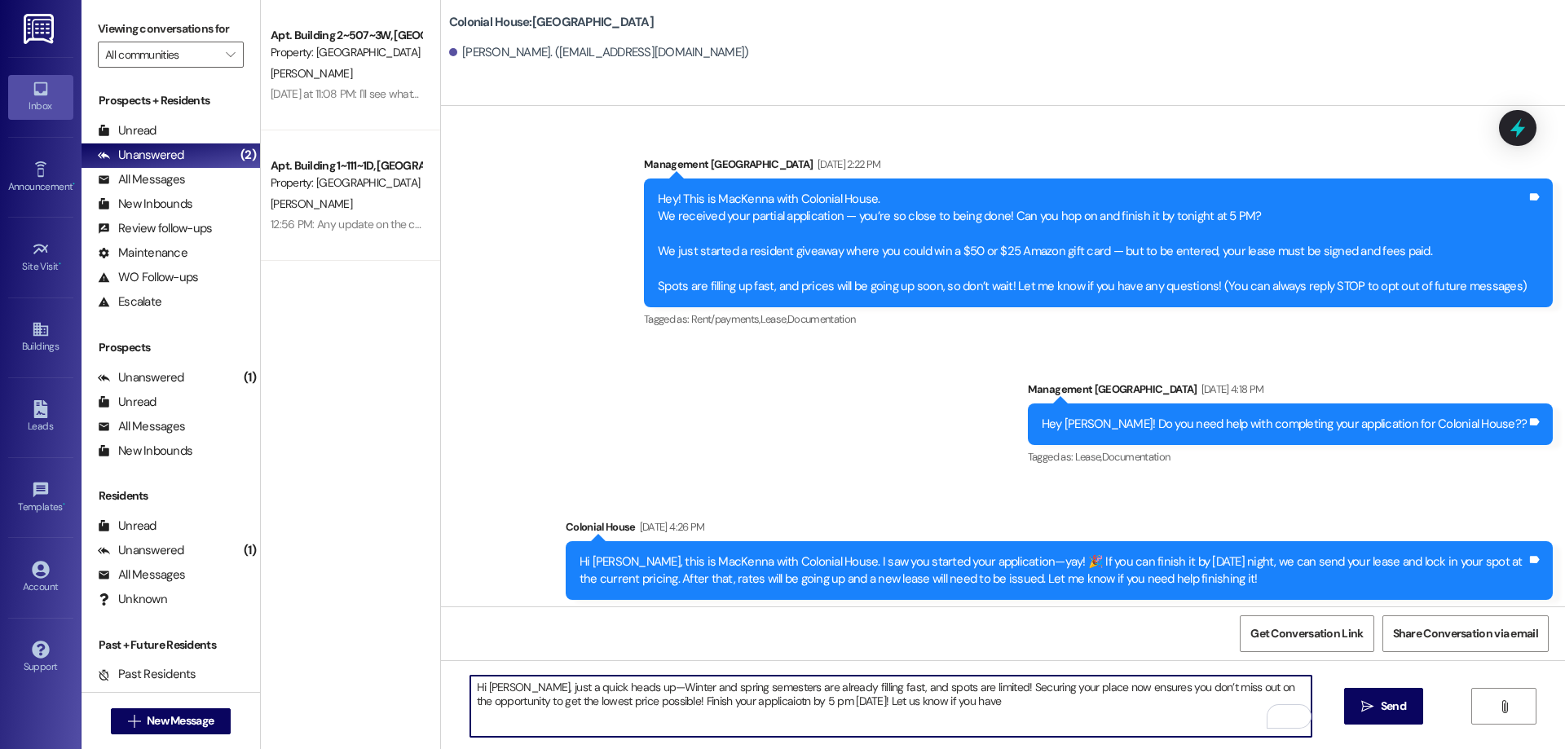
click at [938, 701] on textarea "Hi Elias, just a quick heads up—Winter and spring semesters are already filling…" at bounding box center [890, 706] width 841 height 61
click at [977, 709] on textarea "Hi Elias, just a quick heads up—Winter and spring semesters are already filling…" at bounding box center [890, 706] width 841 height 61
click at [969, 703] on textarea "Hi Elias, just a quick heads up—Winter and spring semesters are already filling…" at bounding box center [890, 706] width 841 height 61
click at [802, 704] on textarea "Hi Elias, just a quick heads up—Winter and spring semesters are already filling…" at bounding box center [890, 706] width 841 height 61
drag, startPoint x: 1094, startPoint y: 712, endPoint x: 417, endPoint y: 685, distance: 677.1
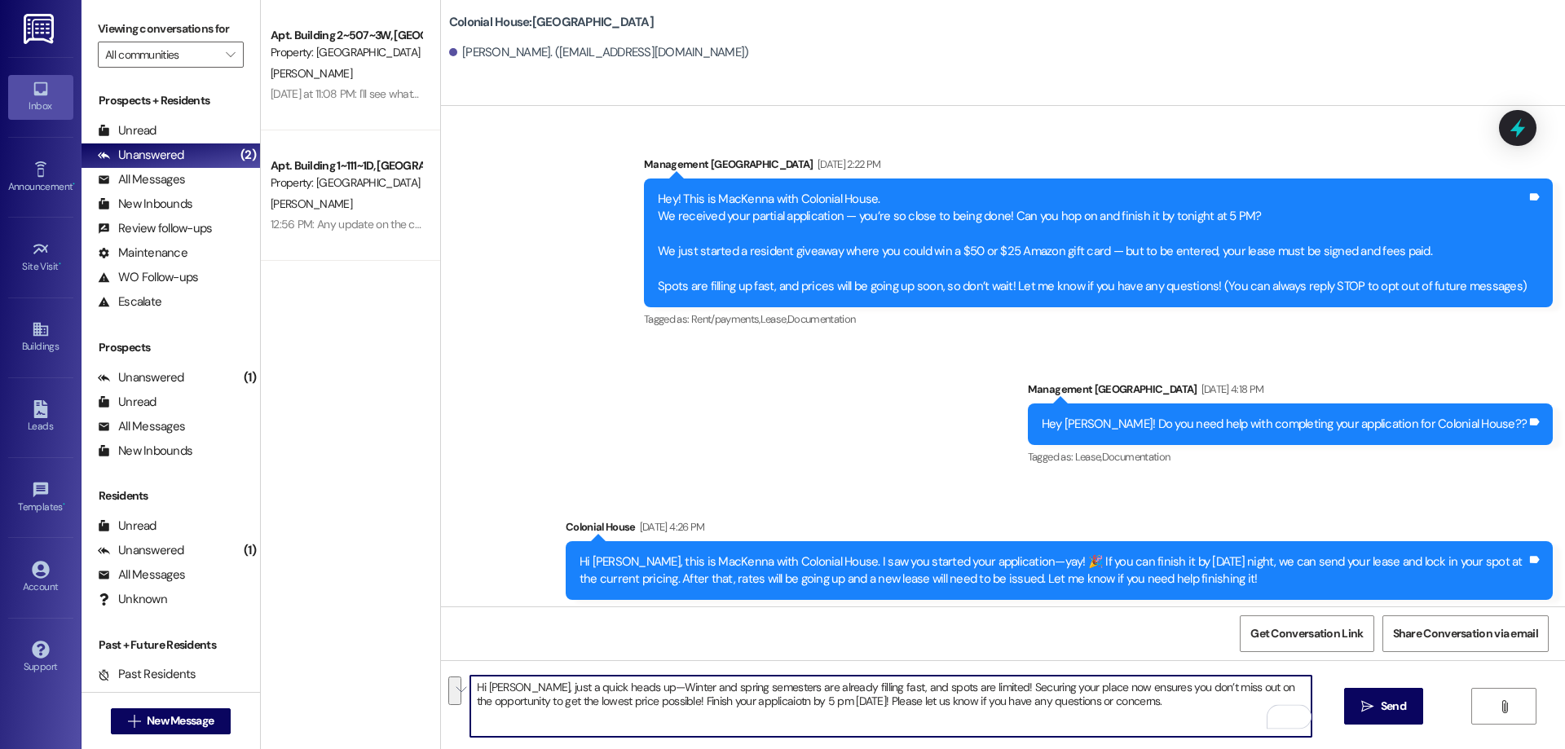
click at [417, 685] on div "Apt. Building 2~507~3W, Building 2 Colonial House Property: Colonial House T. B…" at bounding box center [913, 374] width 1304 height 749
type textarea "Hi Elias, just a quick heads up—Winter and spring semesters are already filling…"
click at [1397, 705] on span "Send" at bounding box center [1393, 706] width 25 height 17
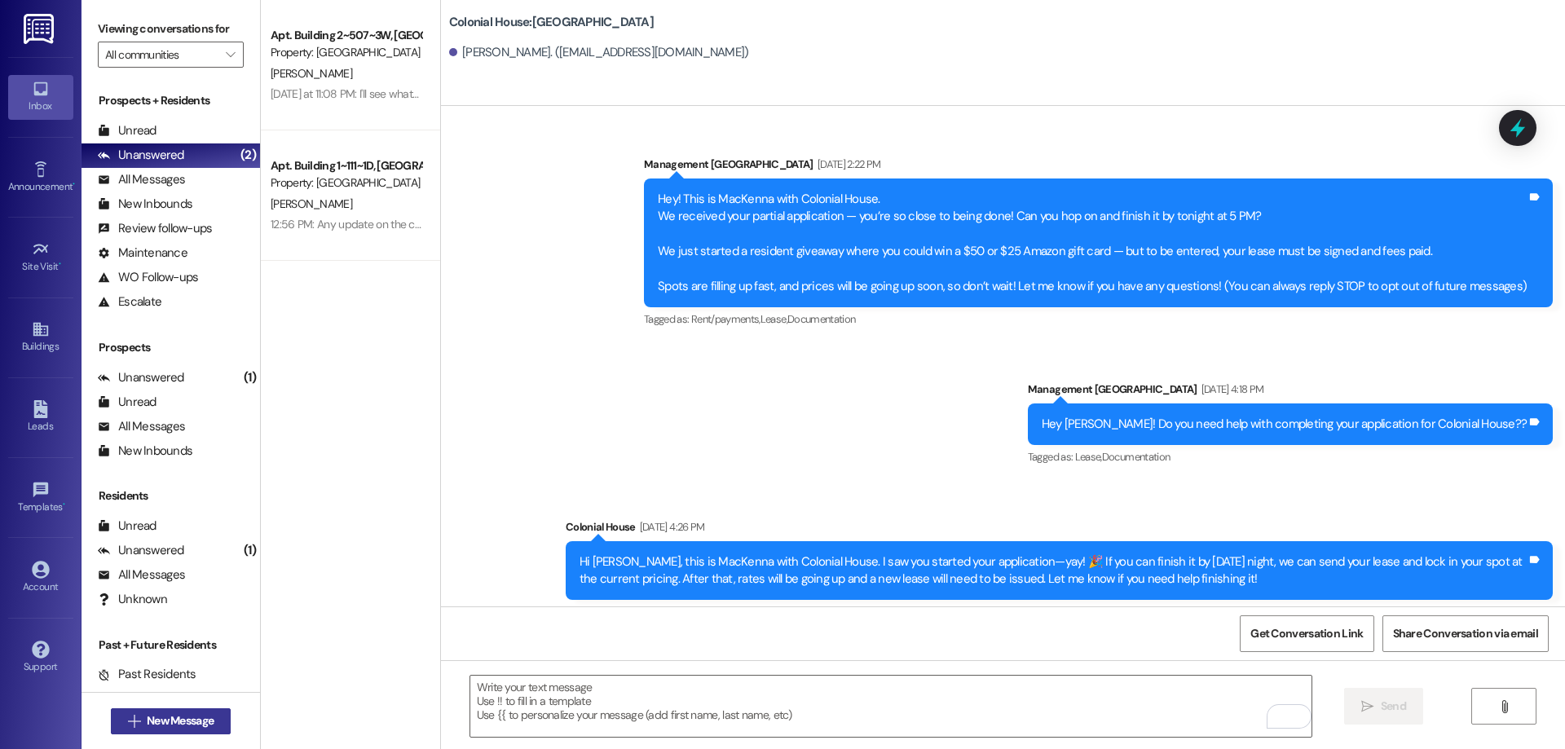
click at [131, 729] on span " New Message" at bounding box center [171, 720] width 93 height 17
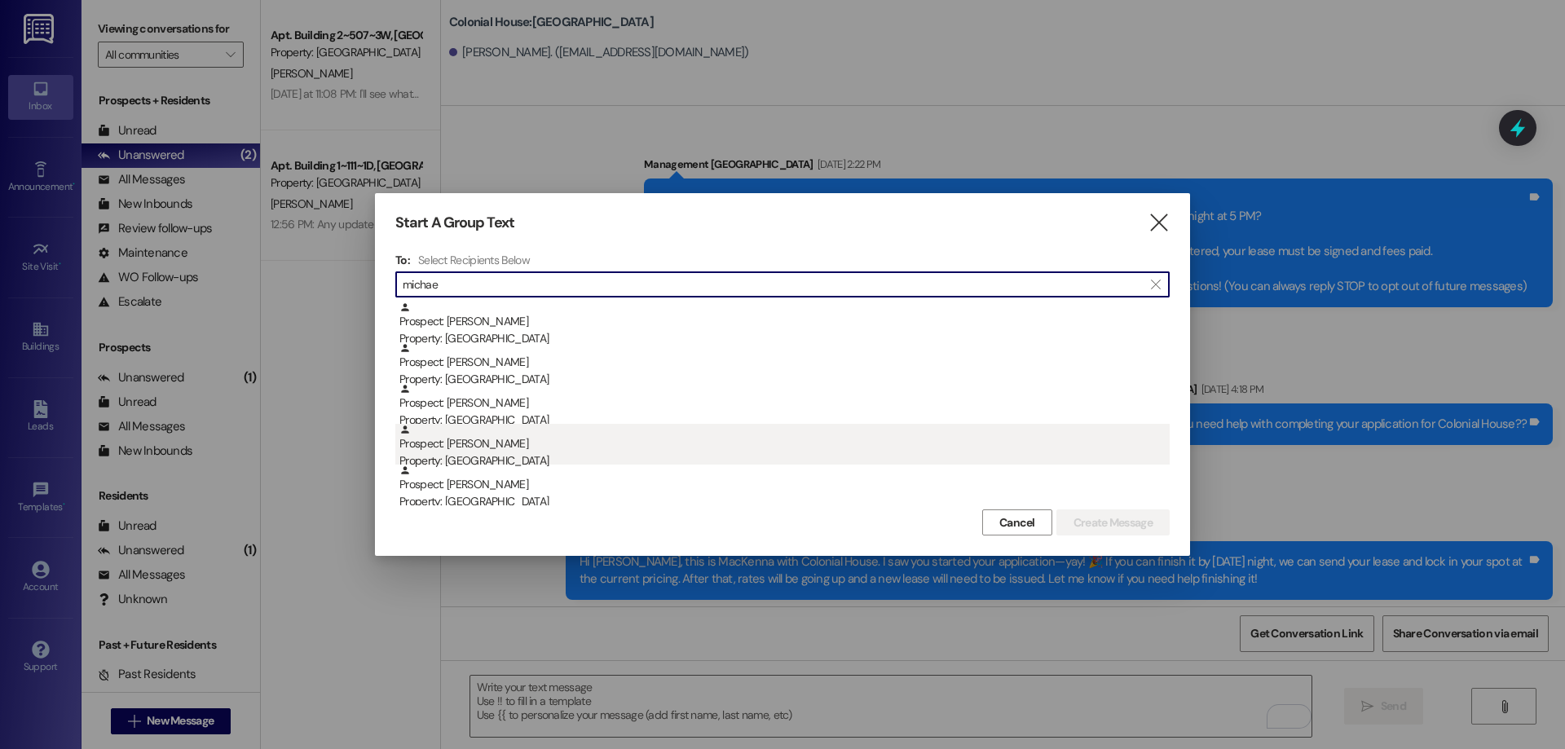
type input "michae"
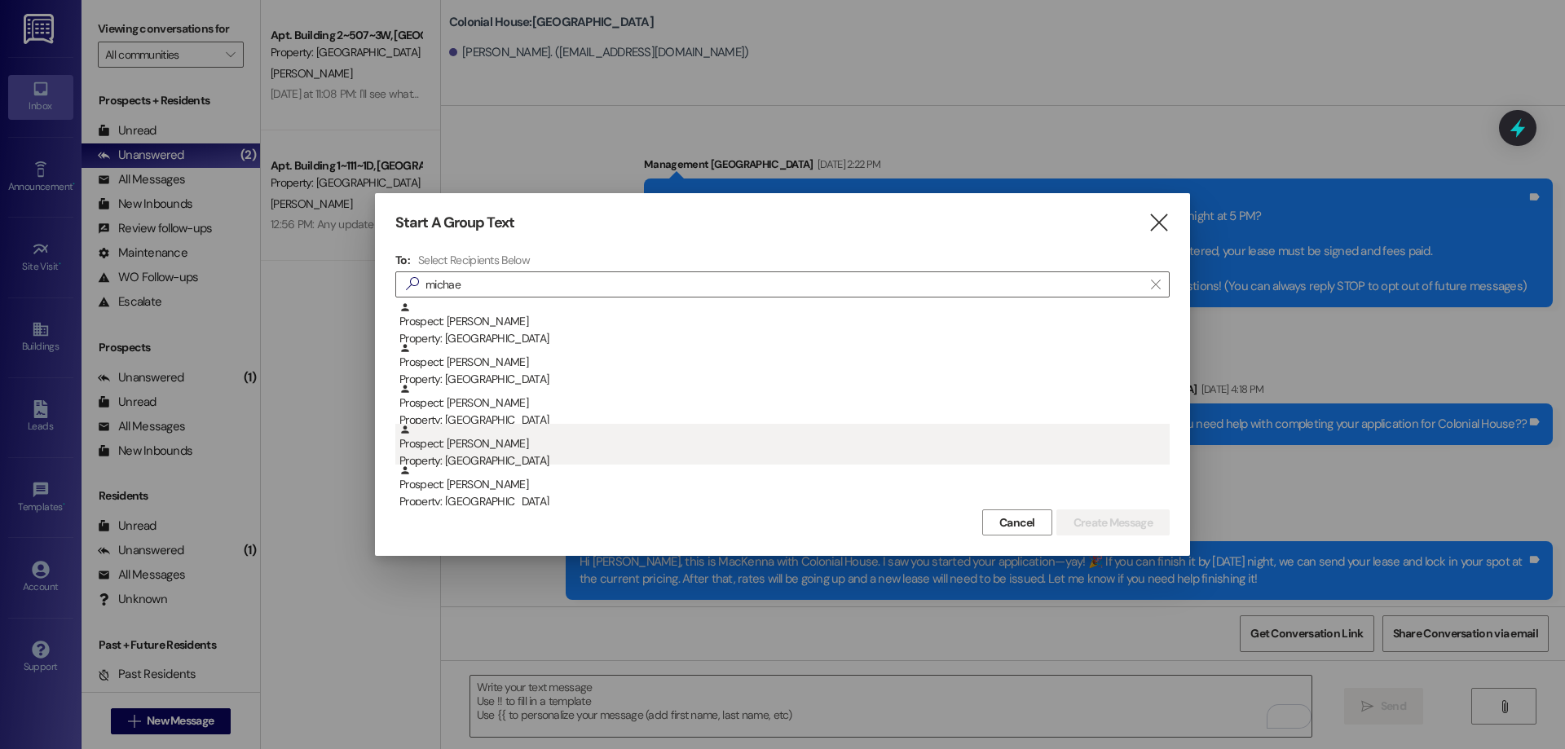
click at [520, 448] on div "Prospect: Michael Kruger Property: Colonial House" at bounding box center [784, 447] width 770 height 46
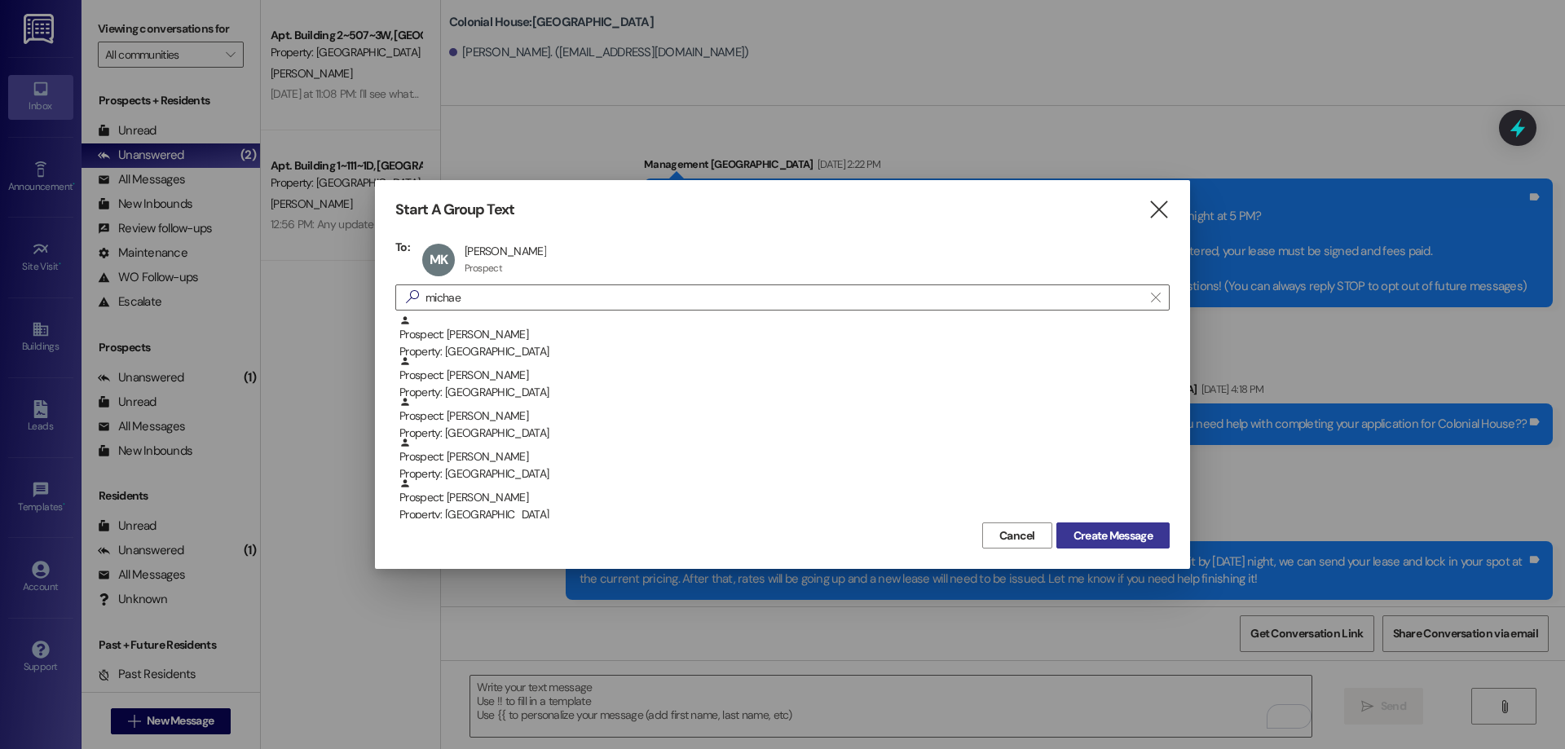
click at [1151, 536] on span "Create Message" at bounding box center [1113, 535] width 79 height 17
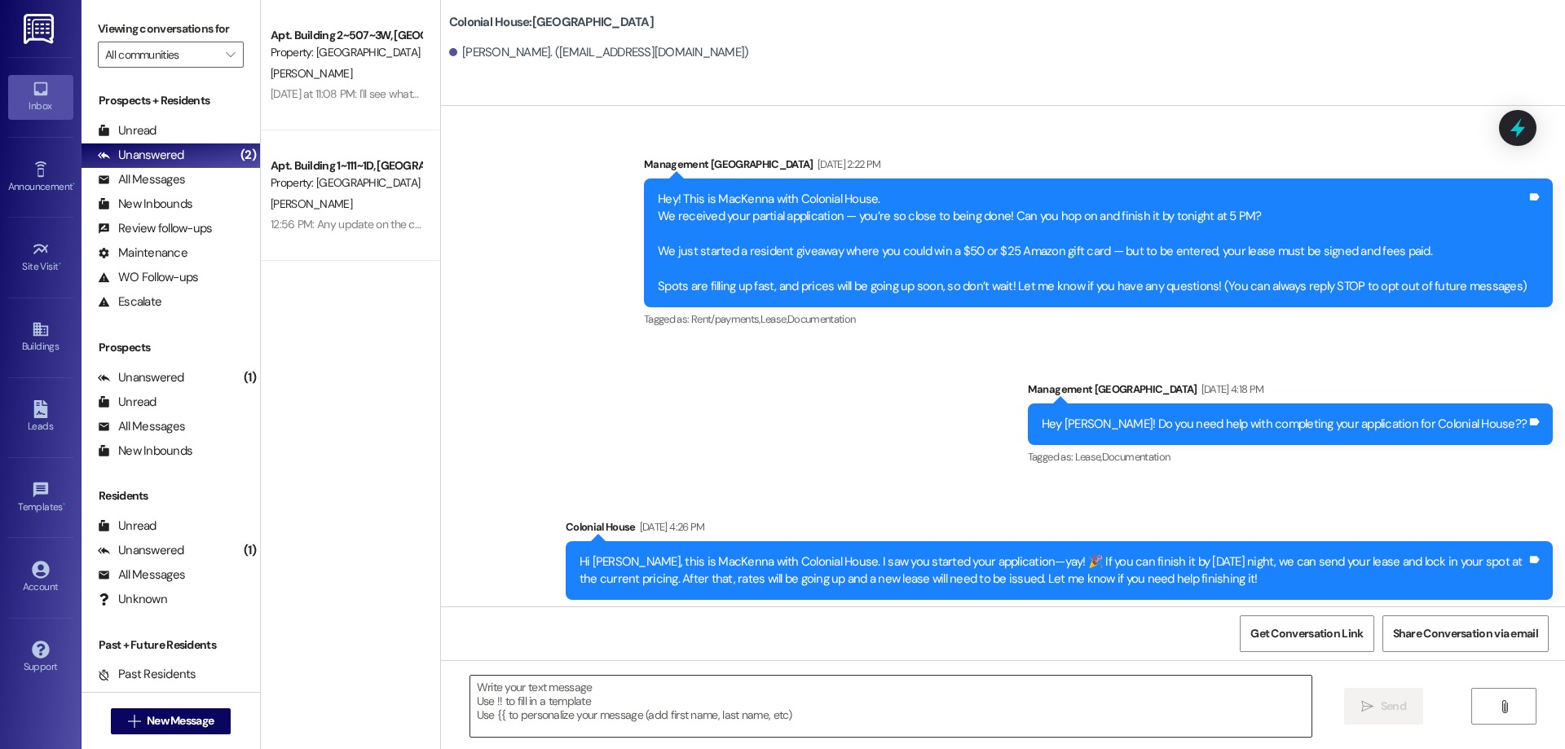
click at [1144, 679] on textarea at bounding box center [890, 706] width 841 height 61
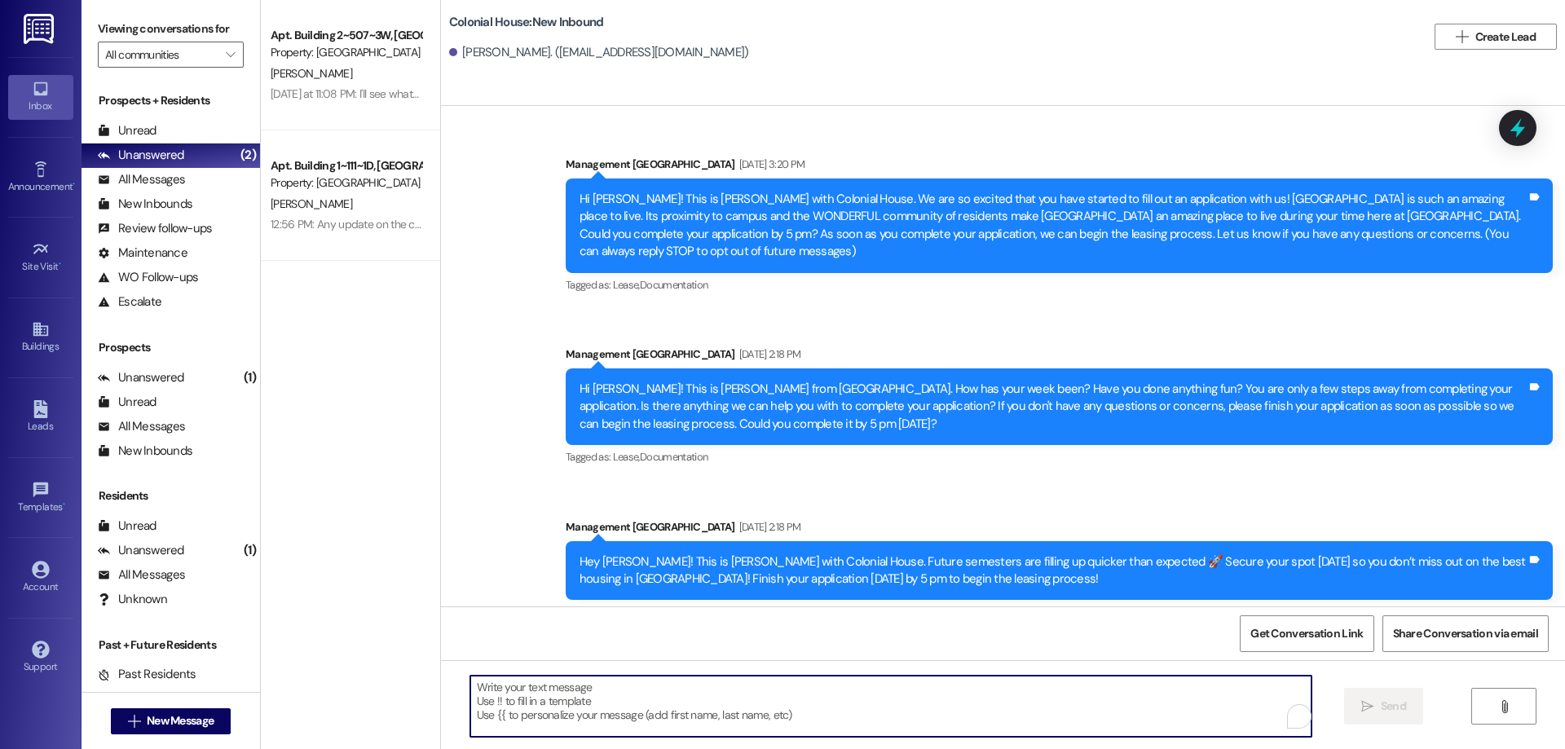
click at [1144, 699] on textarea "To enrich screen reader interactions, please activate Accessibility in Grammarl…" at bounding box center [890, 706] width 841 height 61
paste textarea "Hi Elias, just a quick heads up—Winter and spring semesters are already filling…"
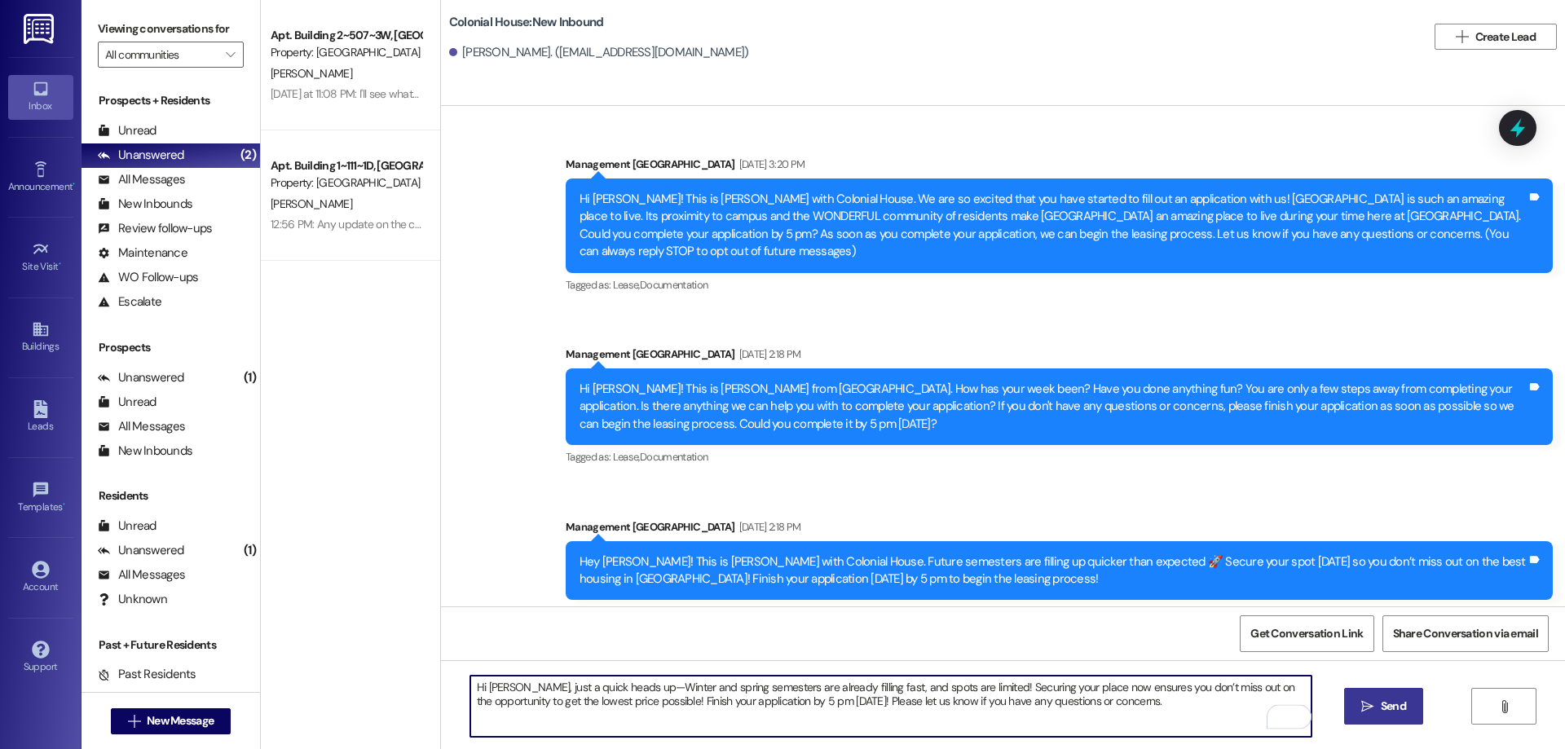
click at [479, 686] on textarea "Hi Elias, just a quick heads up—Winter and spring semesters are already filling…" at bounding box center [890, 706] width 841 height 61
type textarea "Hi Michael, just a quick heads up—Winter and spring semesters are already filli…"
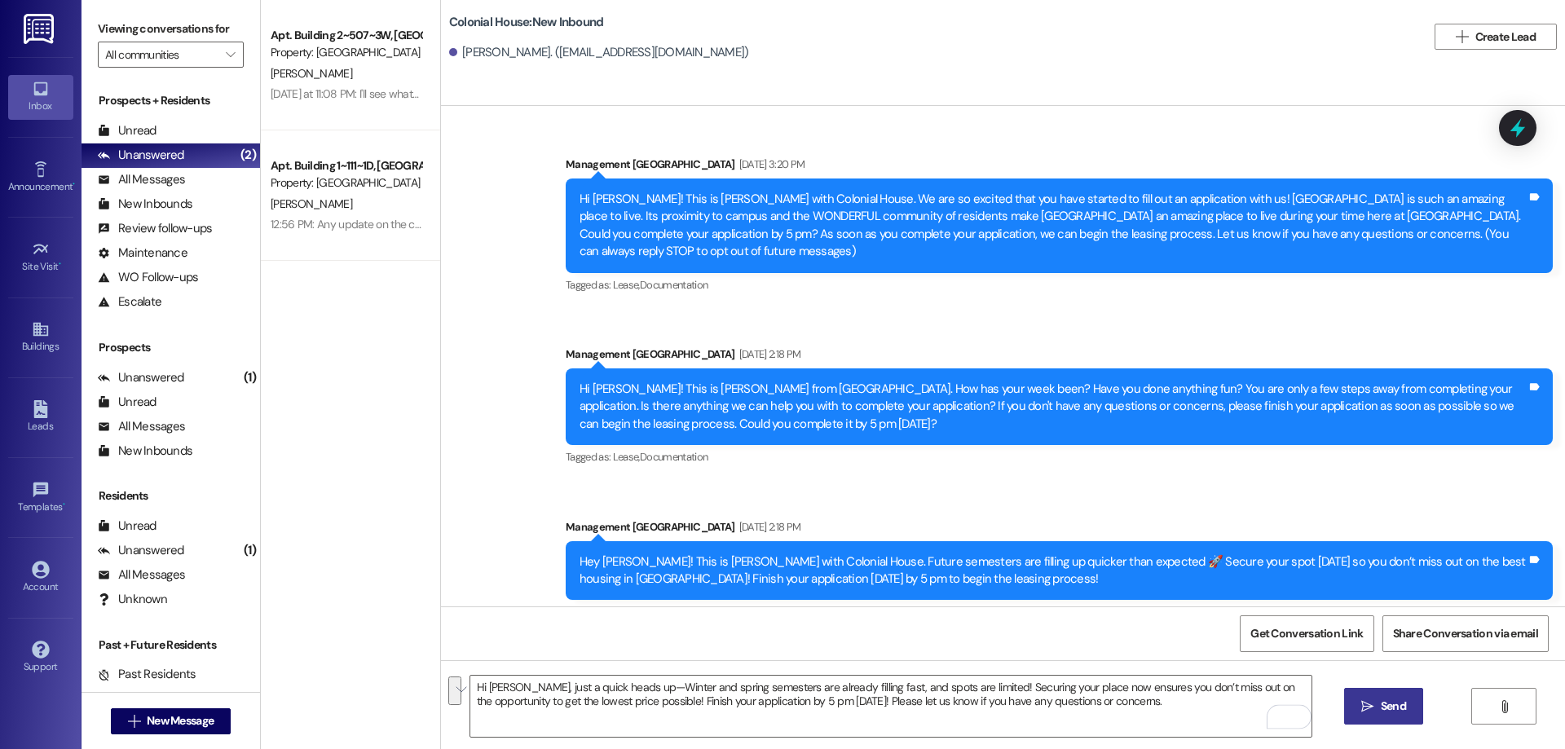
click at [1374, 716] on button " Send" at bounding box center [1383, 706] width 79 height 37
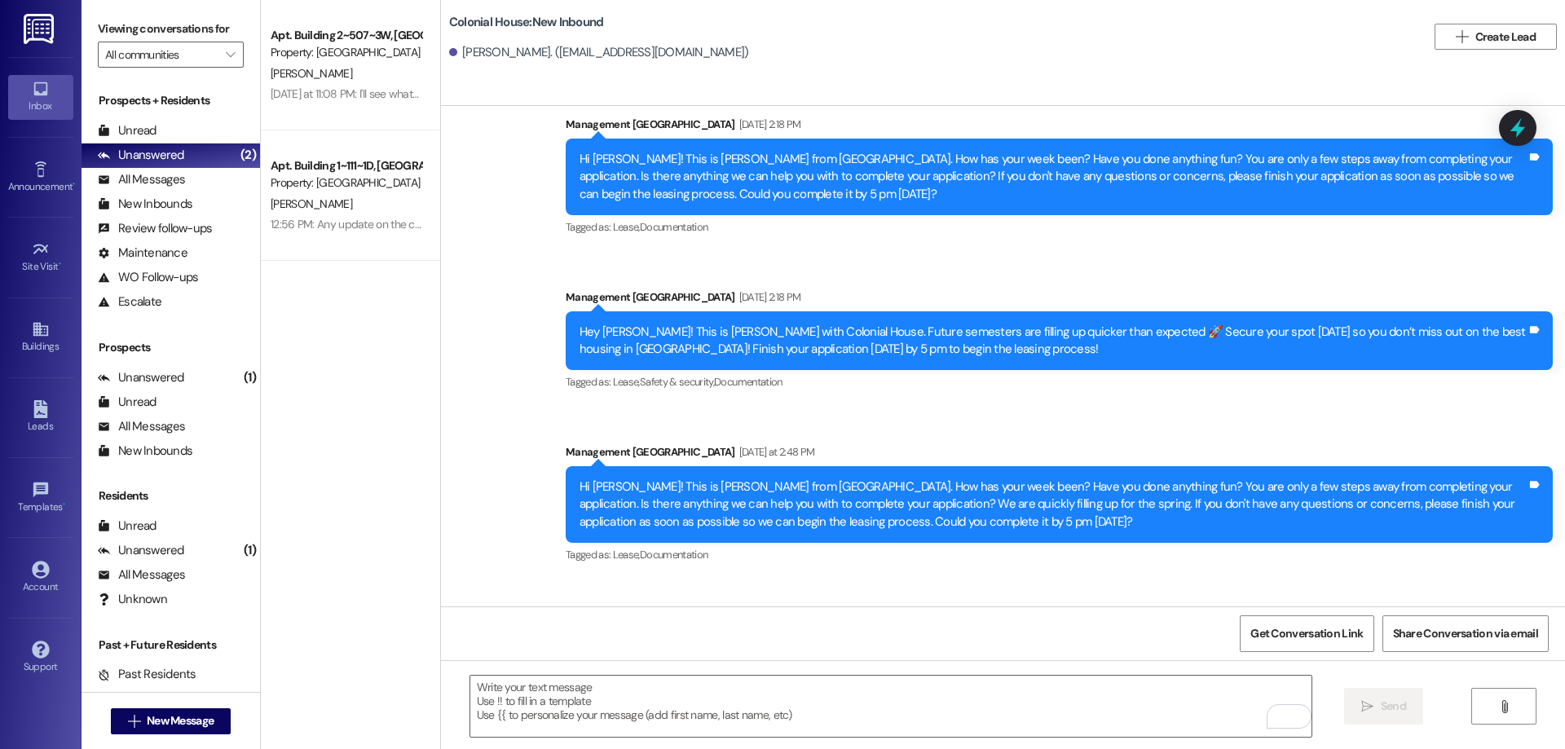
scroll to position [317, 0]
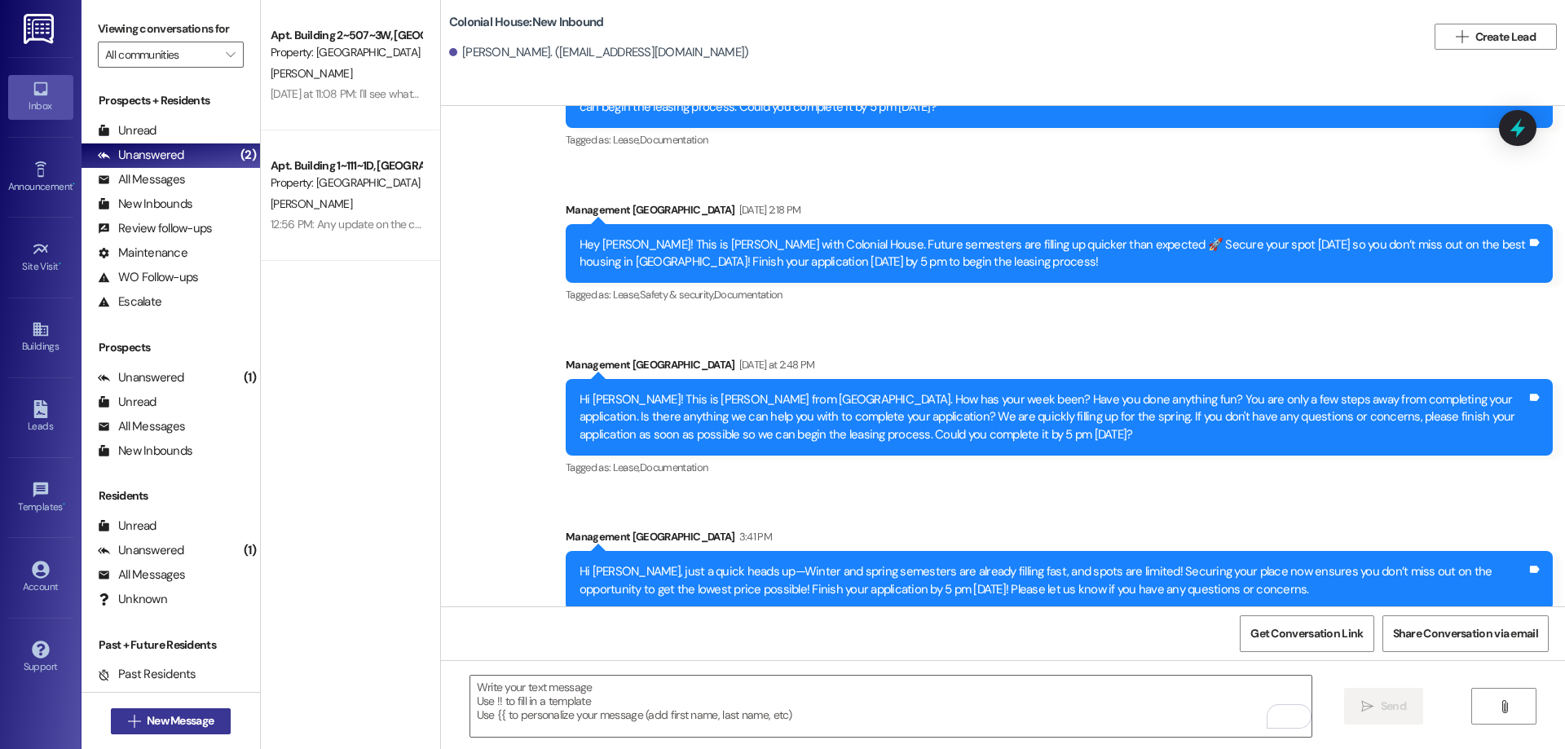
click at [185, 725] on span "New Message" at bounding box center [180, 720] width 67 height 17
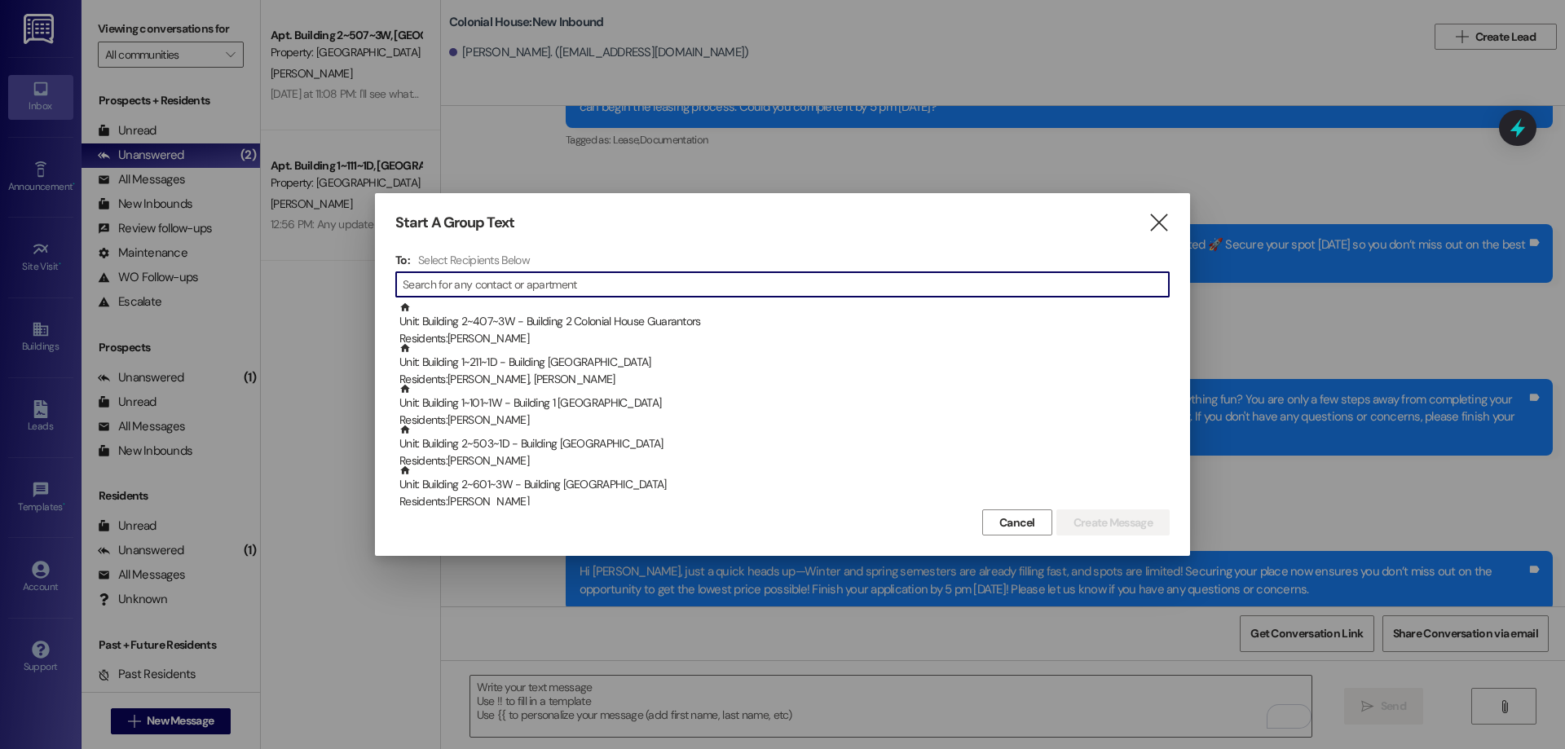
type input "m"
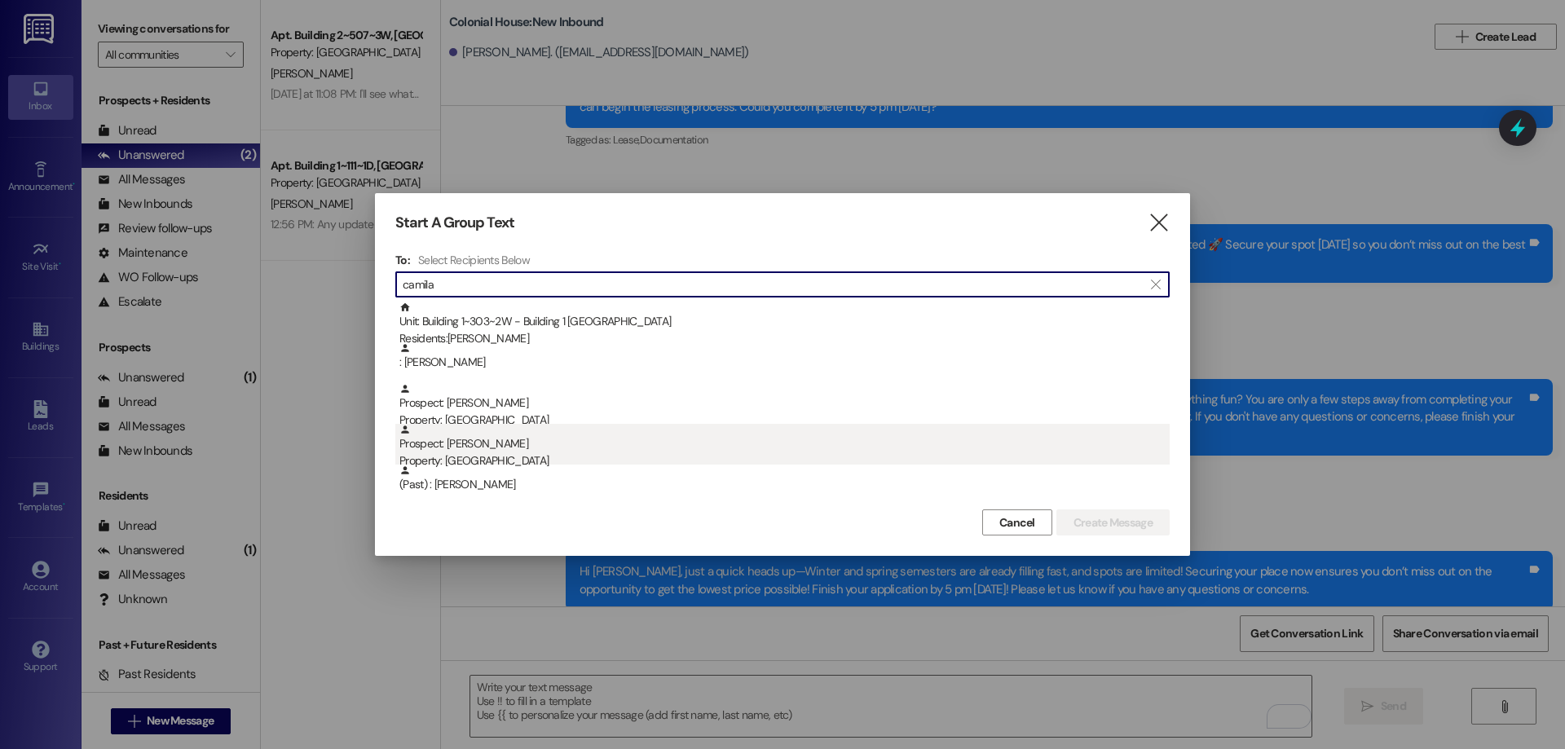
type input "camila"
click at [644, 438] on div "Prospect: Camila Refugio Property: Colonial House" at bounding box center [784, 447] width 770 height 46
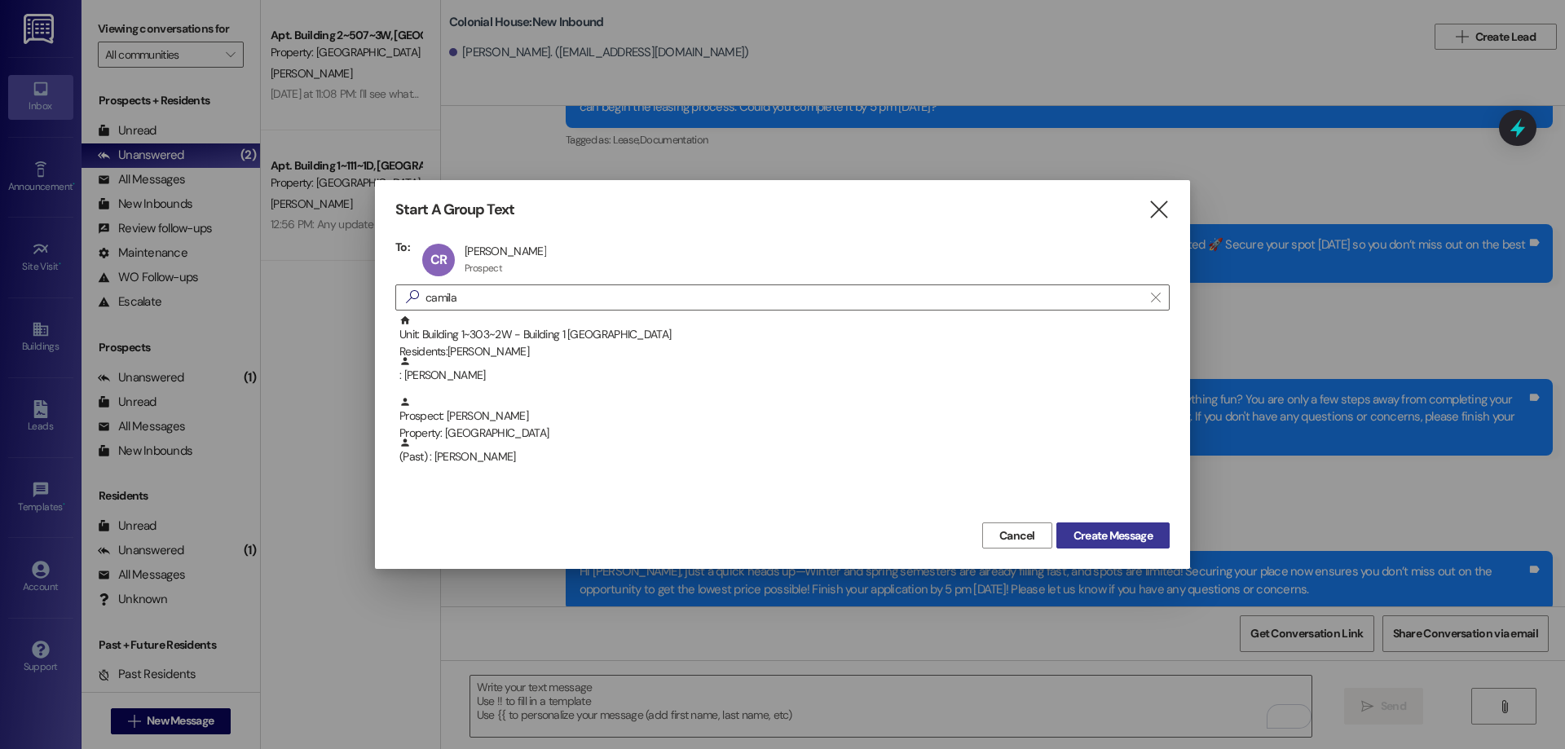
click at [1101, 527] on span "Create Message" at bounding box center [1113, 535] width 79 height 17
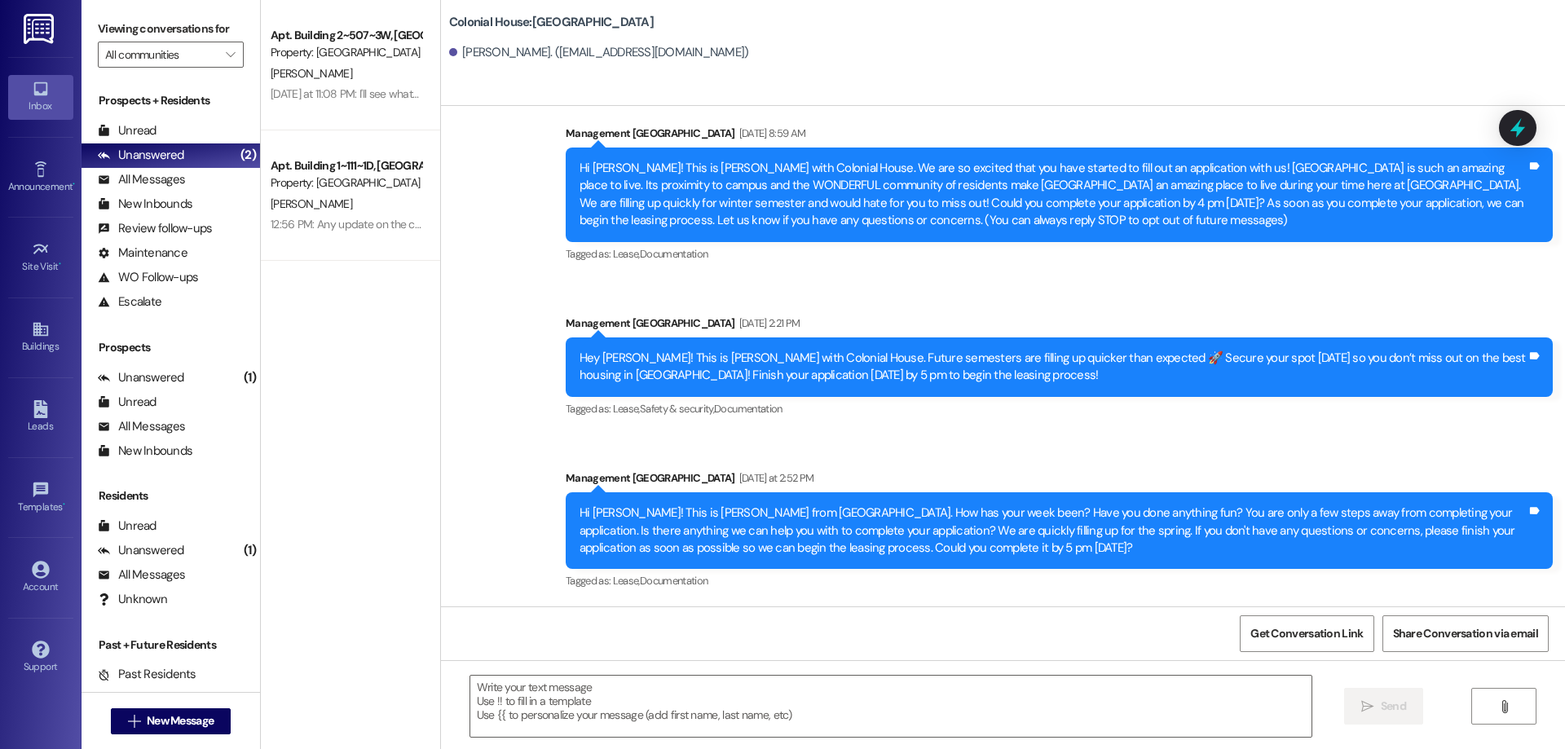
scroll to position [31, 0]
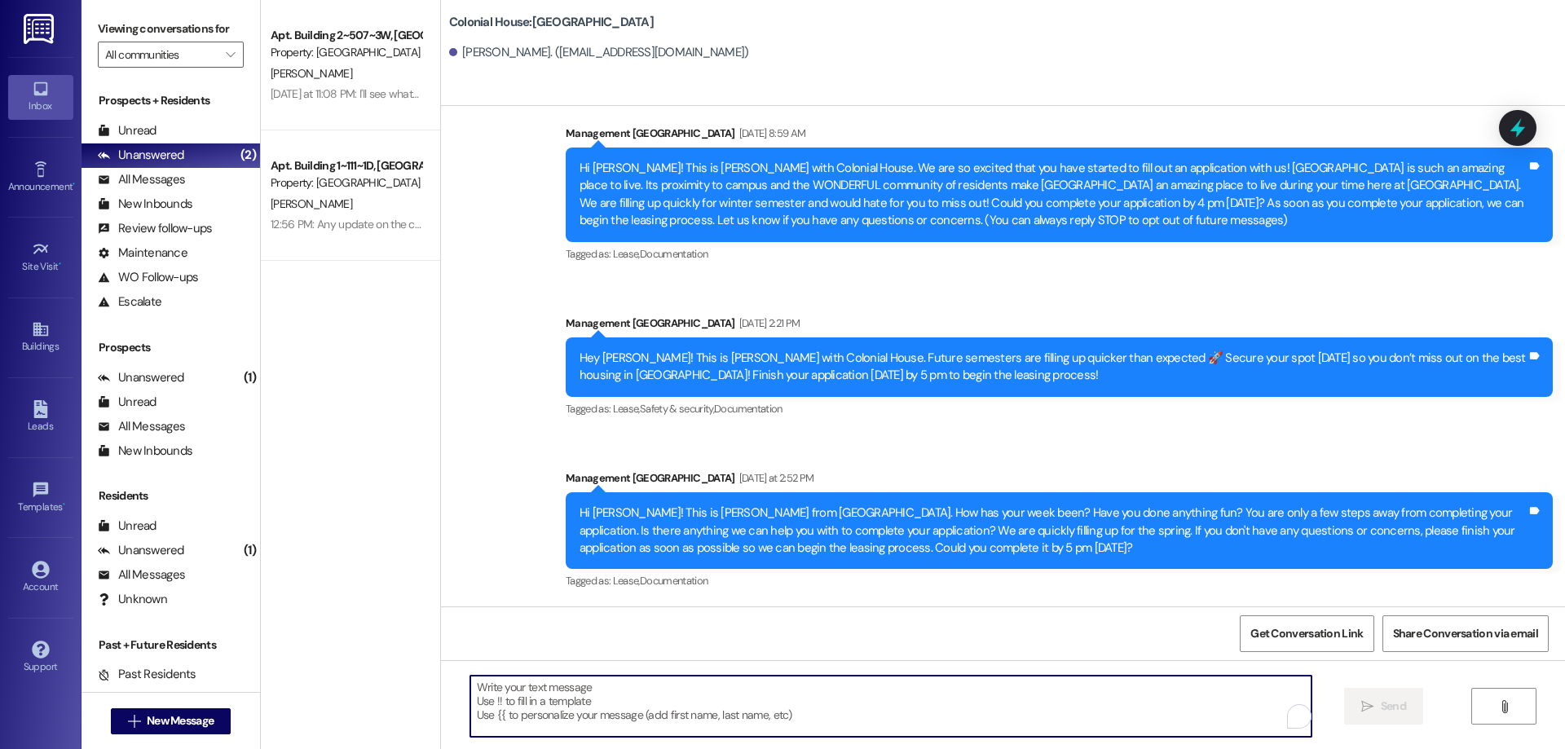
click at [693, 734] on textarea "To enrich screen reader interactions, please activate Accessibility in Grammarl…" at bounding box center [890, 706] width 841 height 61
paste textarea "Hi Michael, just a quick heads up—Winter and spring semesters are already filli…"
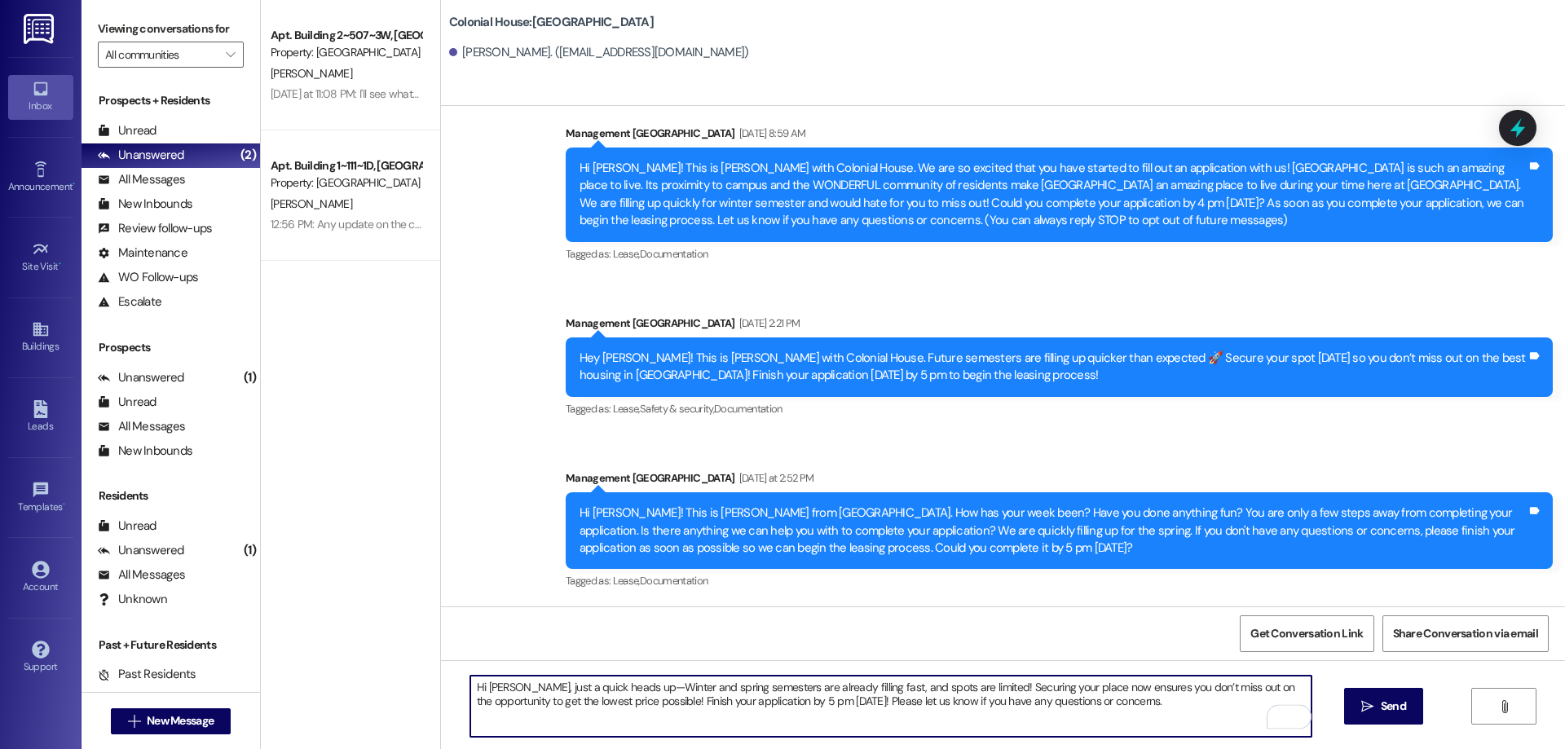
click at [499, 679] on textarea "Hi Michael, just a quick heads up—Winter and spring semesters are already filli…" at bounding box center [890, 706] width 841 height 61
type textarea "Hi Camila, just a quick heads up—Winter and spring semesters are already fillin…"
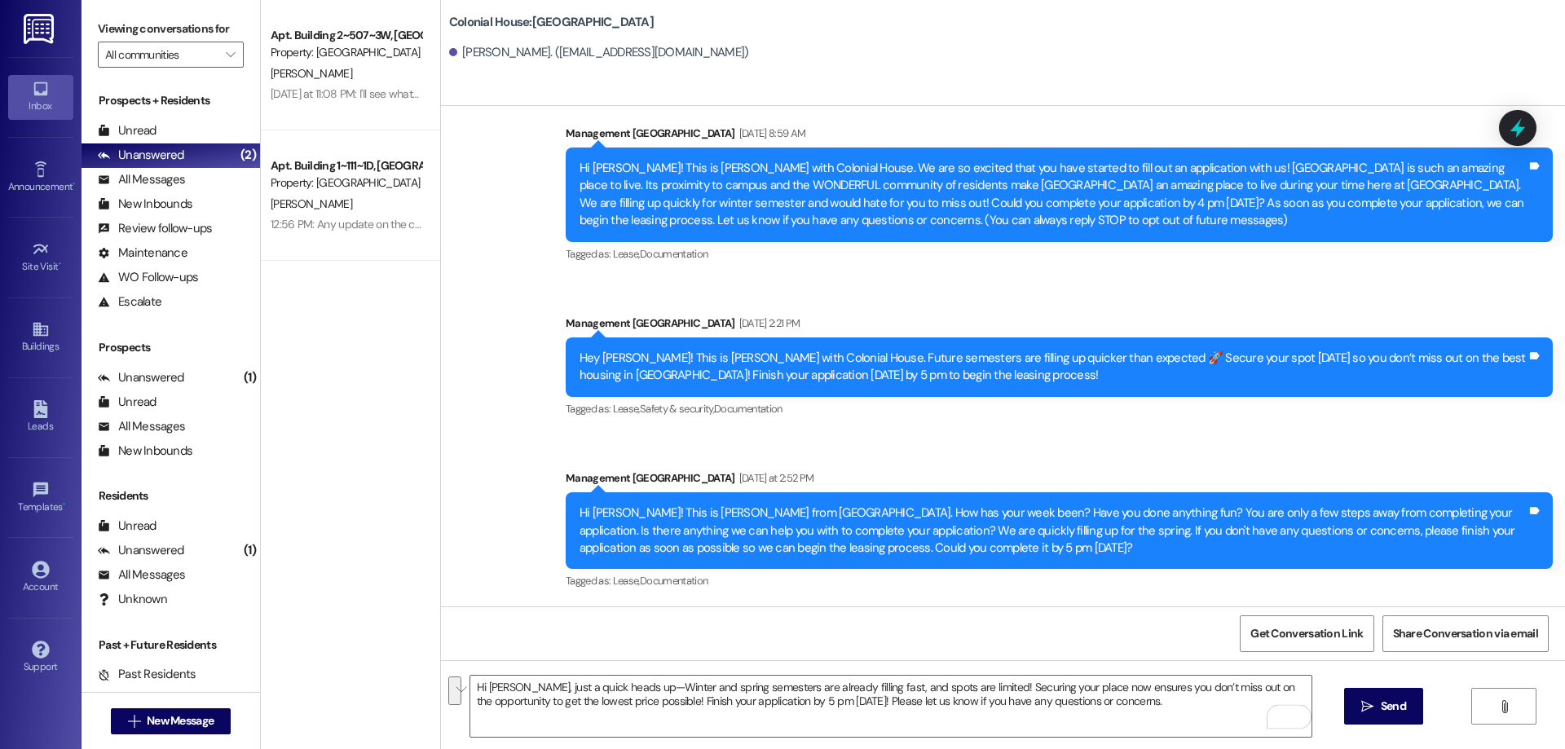
click at [1364, 700] on icon "" at bounding box center [1367, 706] width 12 height 13
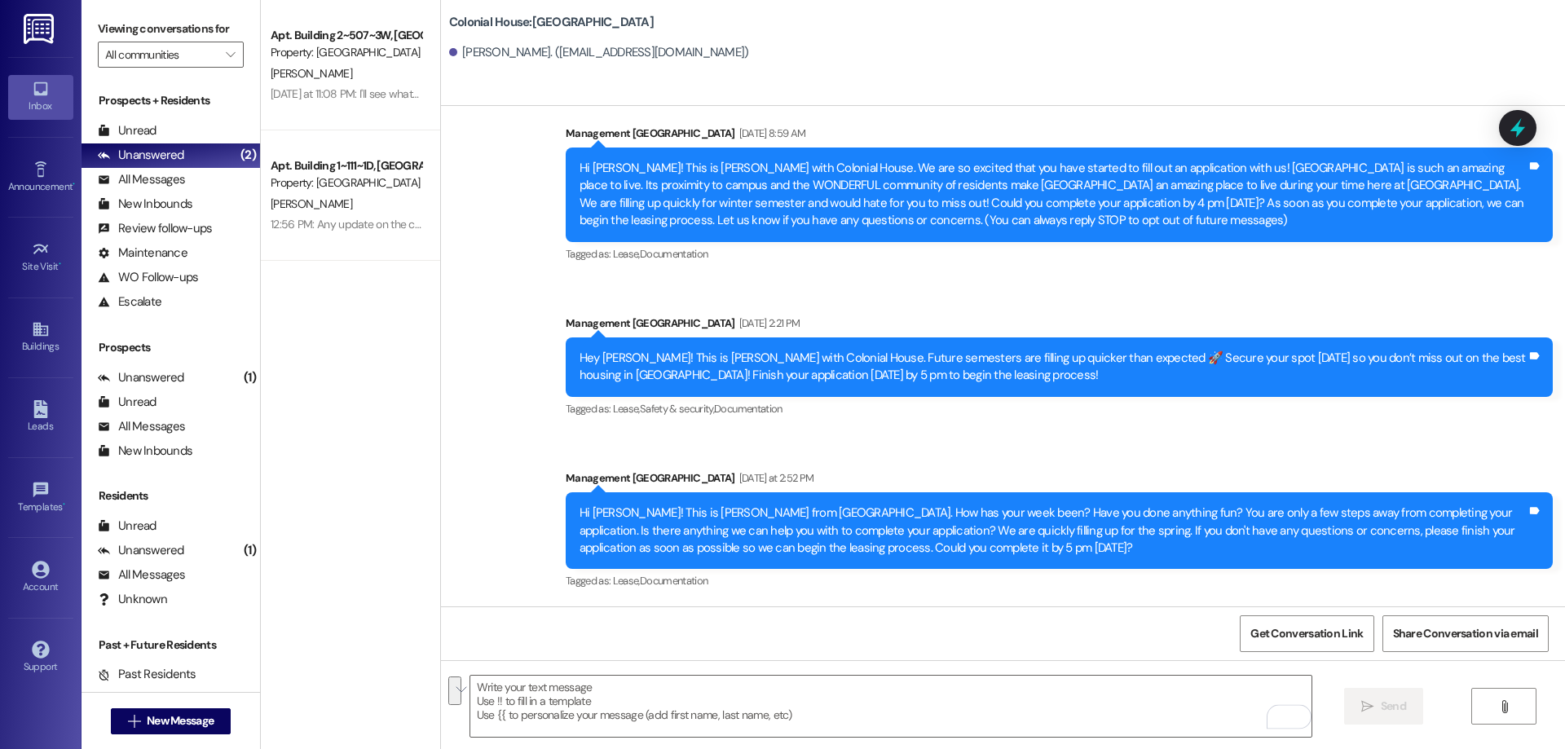
scroll to position [162, 0]
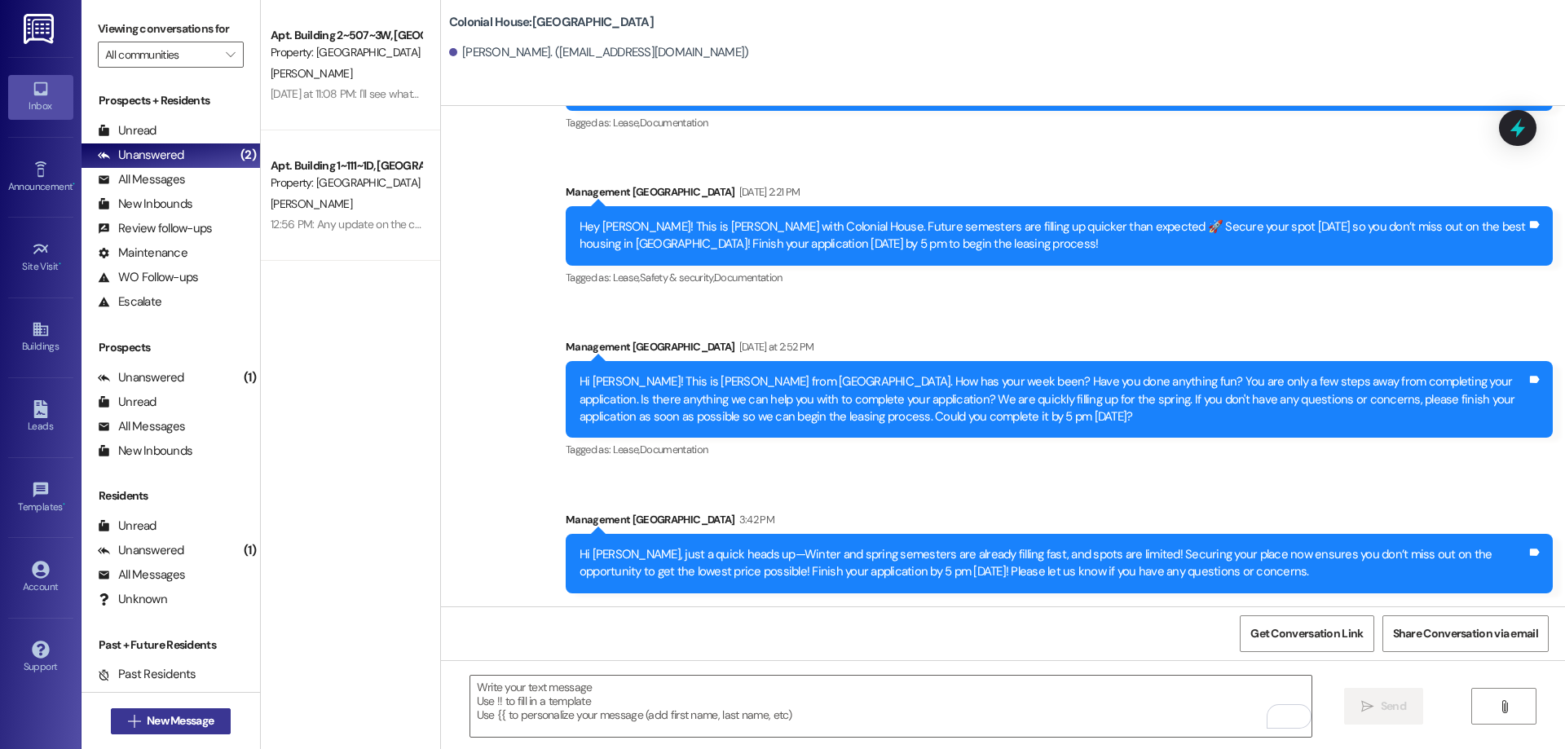
click at [161, 733] on button " New Message" at bounding box center [171, 721] width 121 height 26
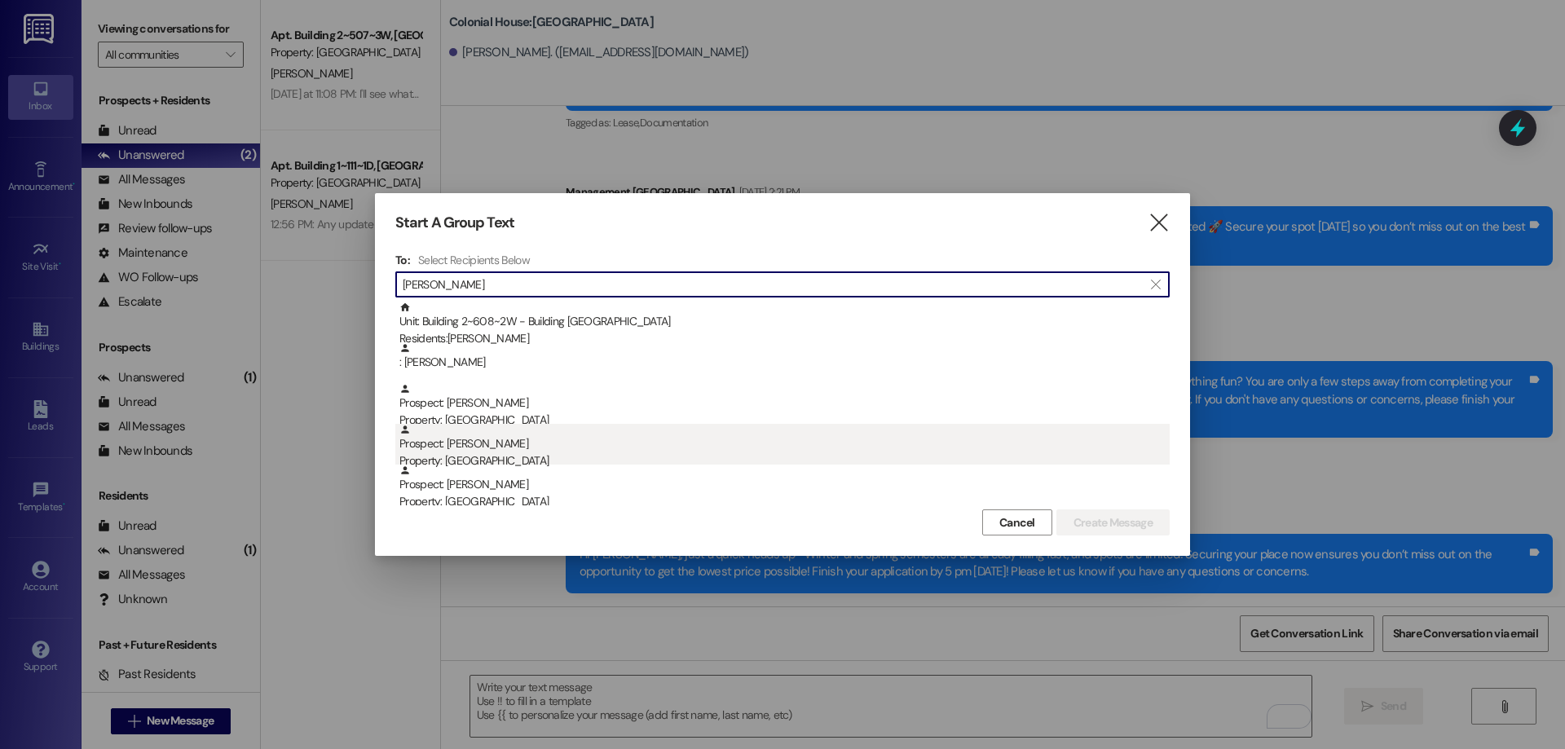
type input "carson"
click at [620, 446] on div "Prospect: Carson Stucki Property: Colonial House" at bounding box center [784, 447] width 770 height 46
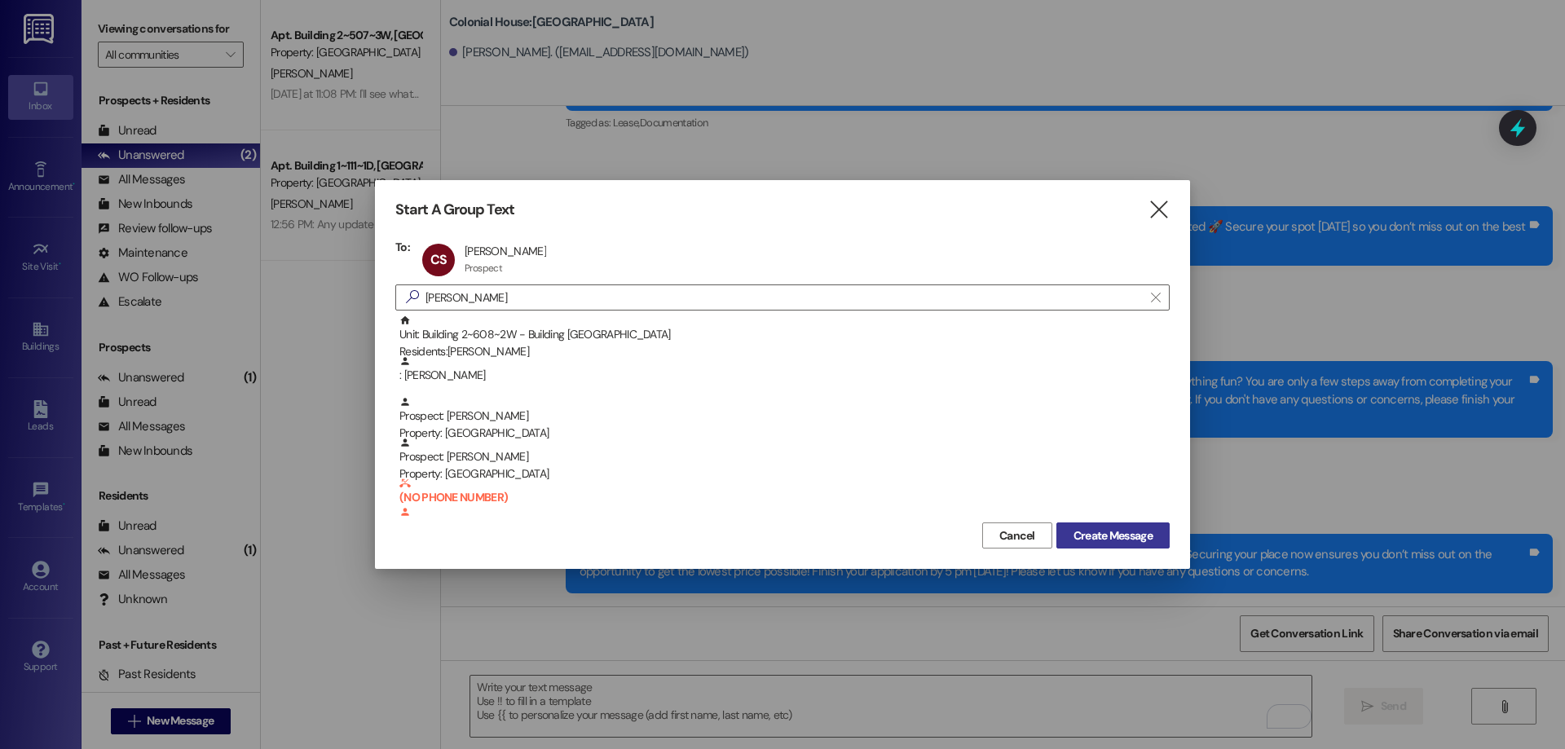
click at [1088, 527] on button "Create Message" at bounding box center [1112, 536] width 113 height 26
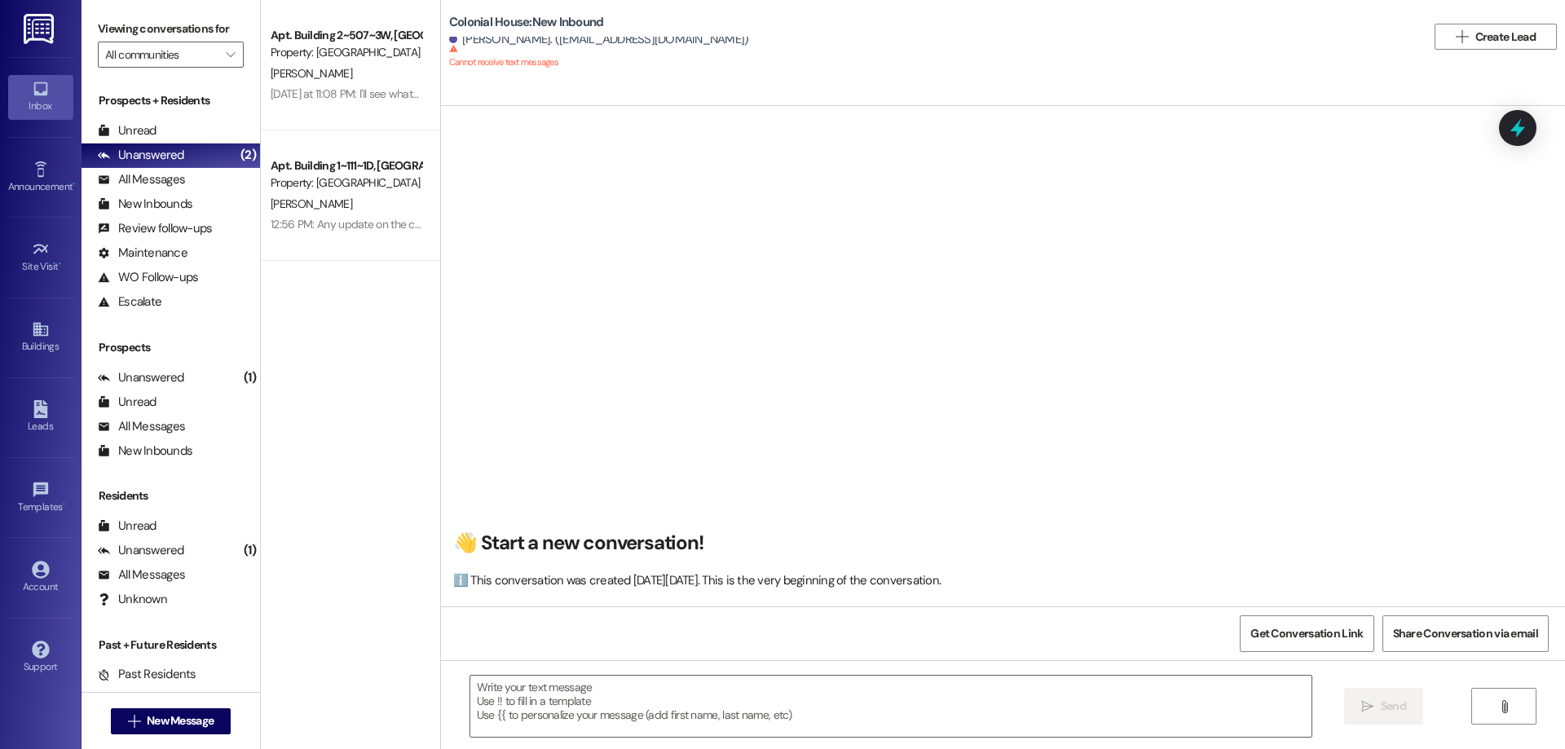
scroll to position [1, 0]
click at [188, 712] on button " New Message" at bounding box center [171, 721] width 121 height 26
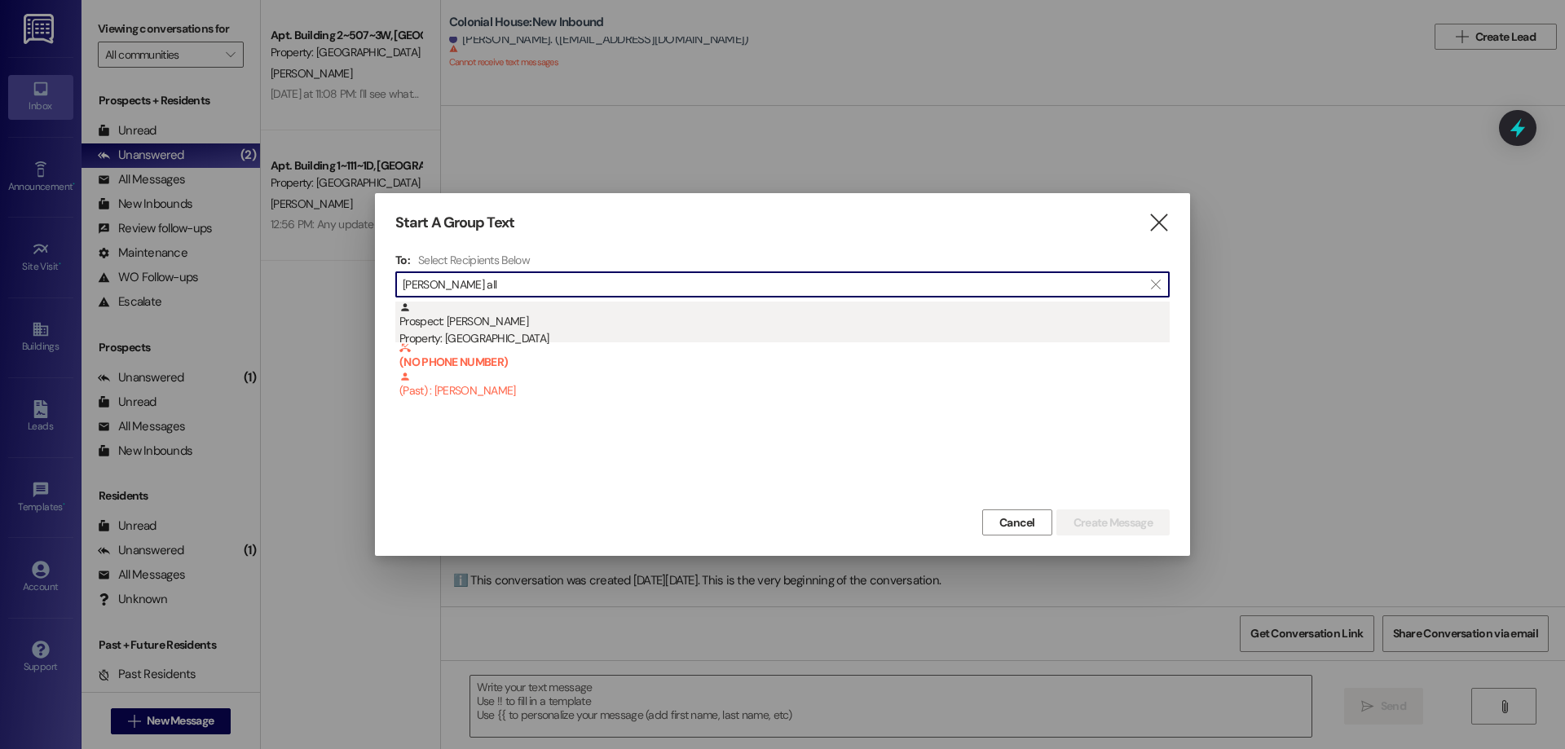
type input "thomas all"
click at [496, 327] on div "Prospect: Thomas Allen Property: Colonial House" at bounding box center [784, 325] width 770 height 46
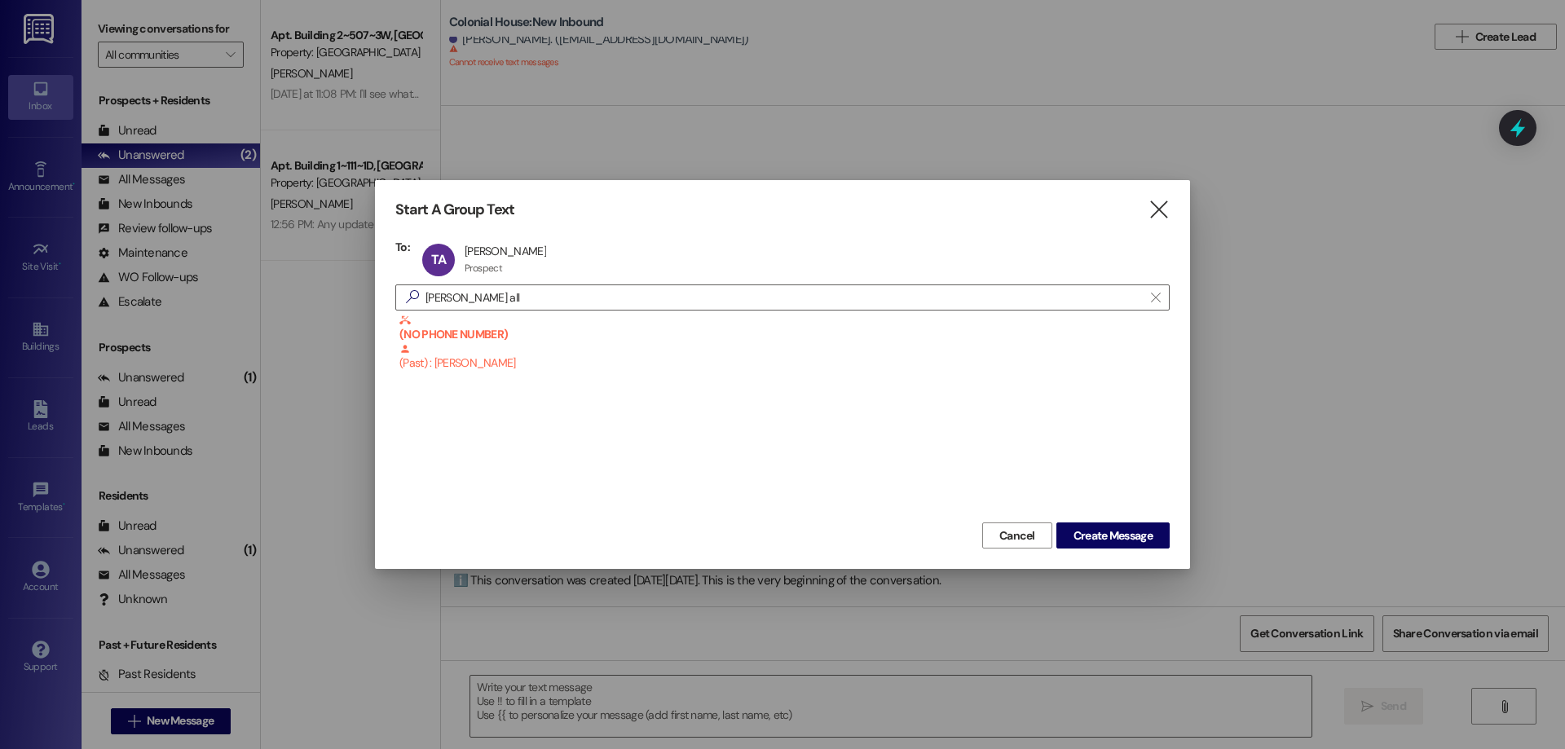
click at [1109, 521] on div "Cancel Create Message" at bounding box center [782, 533] width 774 height 30
click at [1113, 526] on button "Create Message" at bounding box center [1112, 536] width 113 height 26
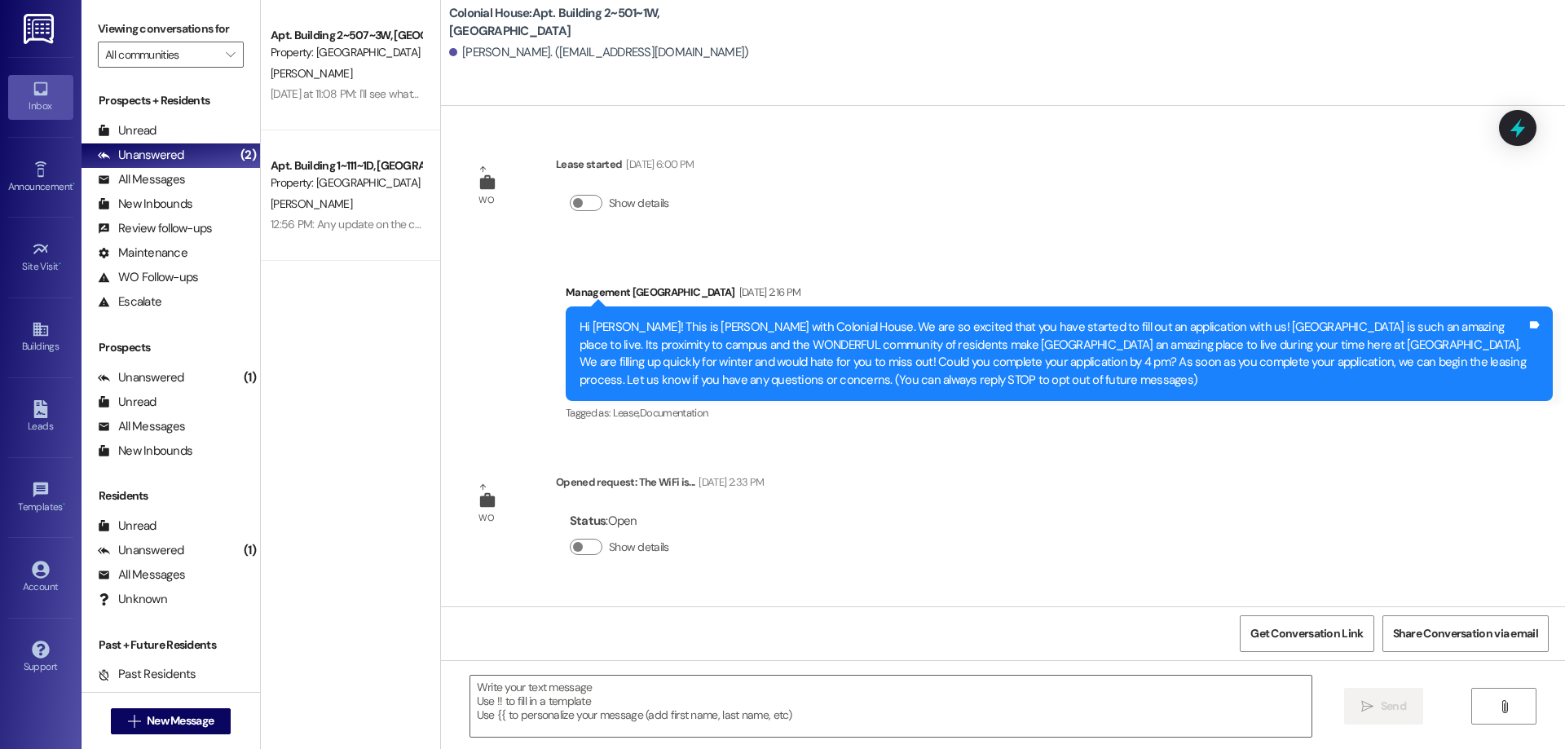
scroll to position [0, 0]
click at [885, 676] on textarea at bounding box center [890, 706] width 841 height 61
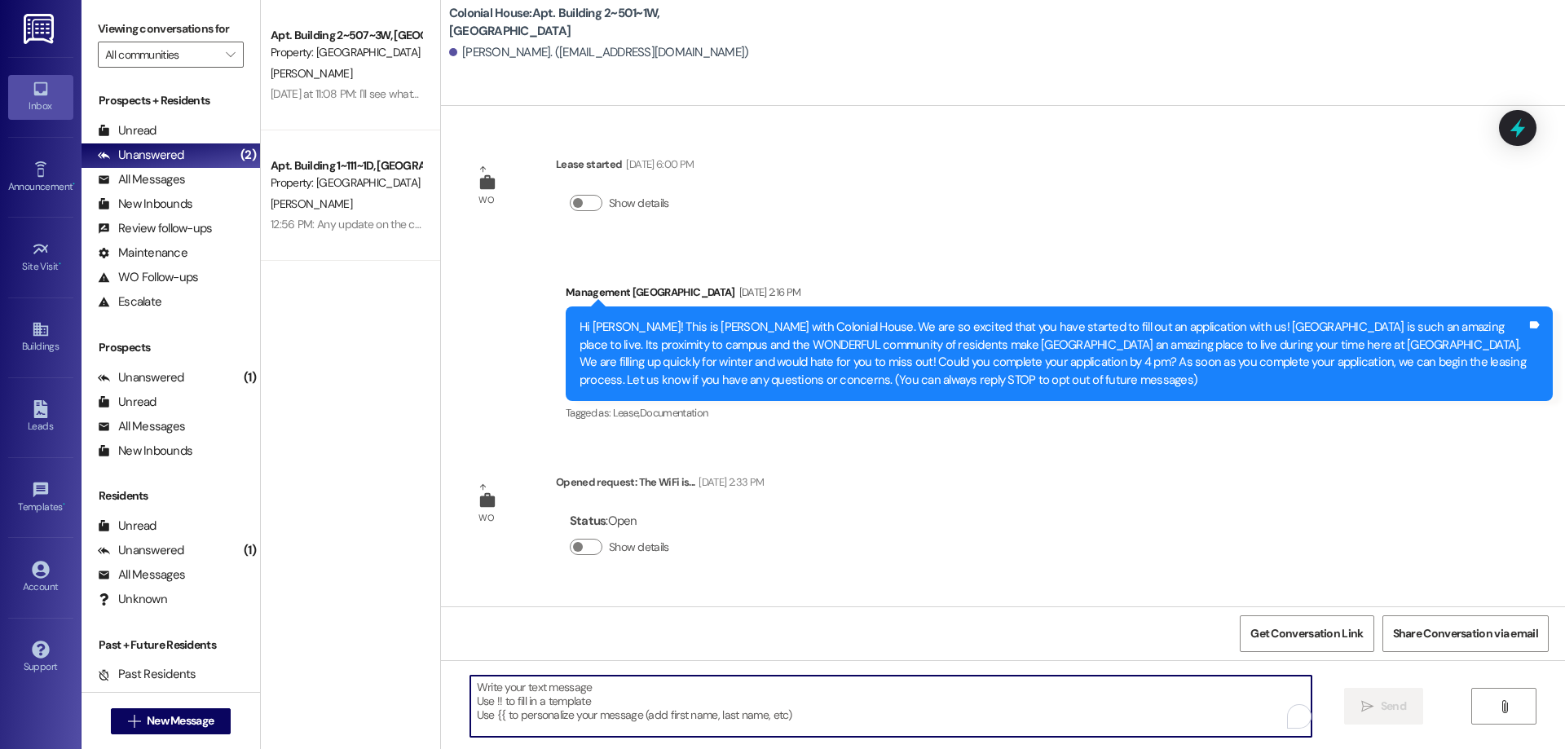
paste textarea "Hi Camila, just a quick heads up—Winter and spring semesters are already fillin…"
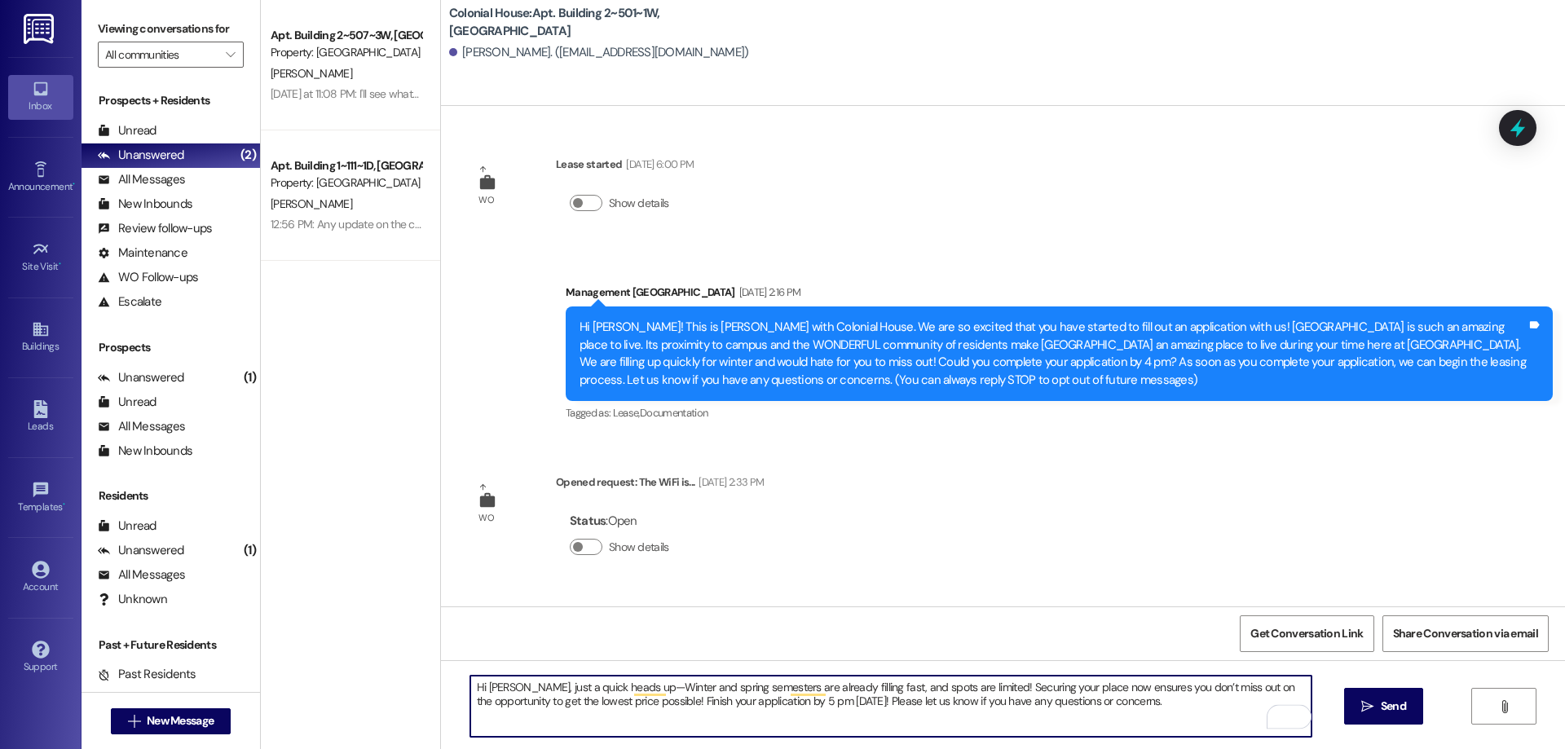
click at [490, 686] on textarea "Hi Camila, just a quick heads up—Winter and spring semesters are already fillin…" at bounding box center [890, 706] width 841 height 61
type textarea "Hi Thomas, just a quick heads up—Winter and spring semesters are already fillin…"
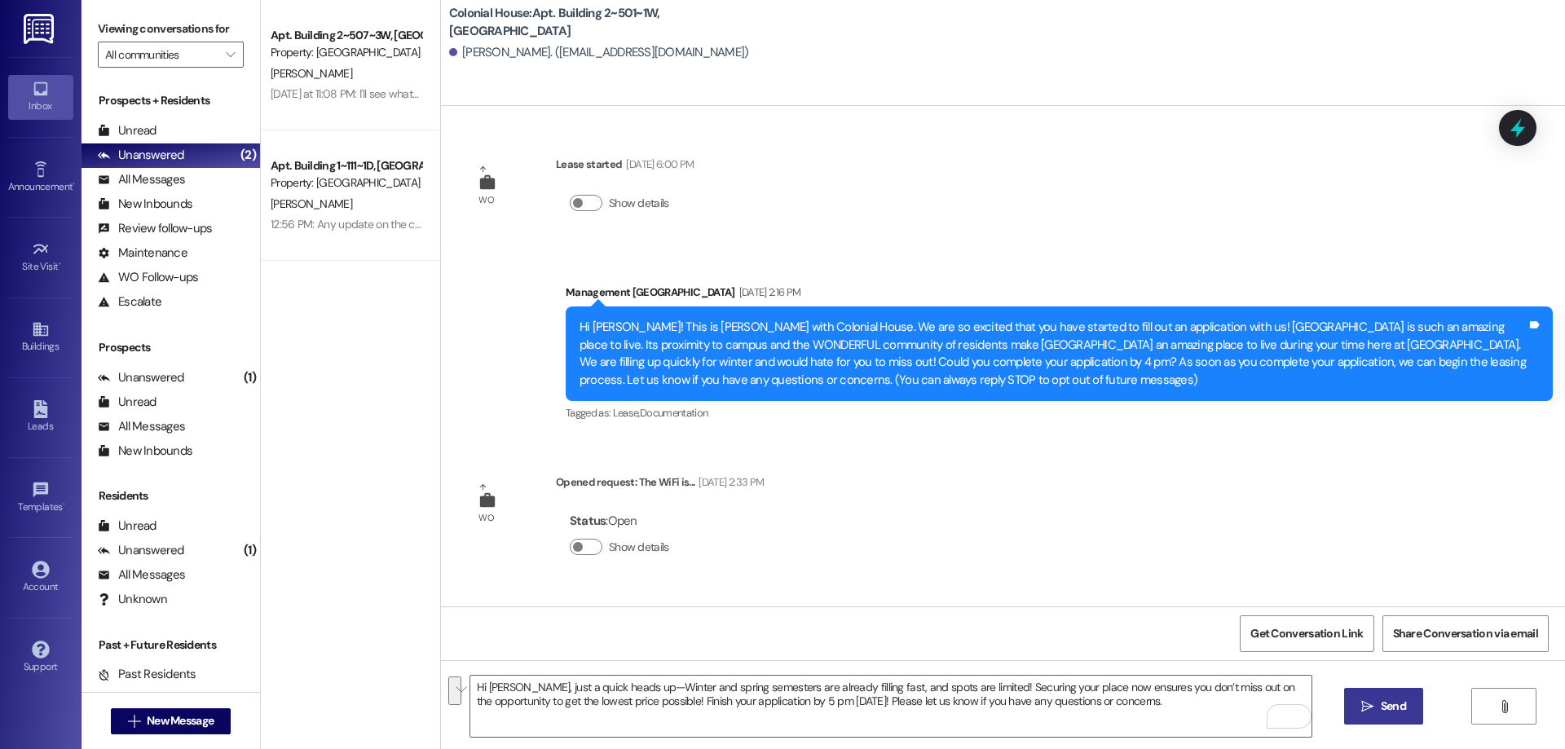
click at [1390, 706] on span "Send" at bounding box center [1393, 706] width 25 height 17
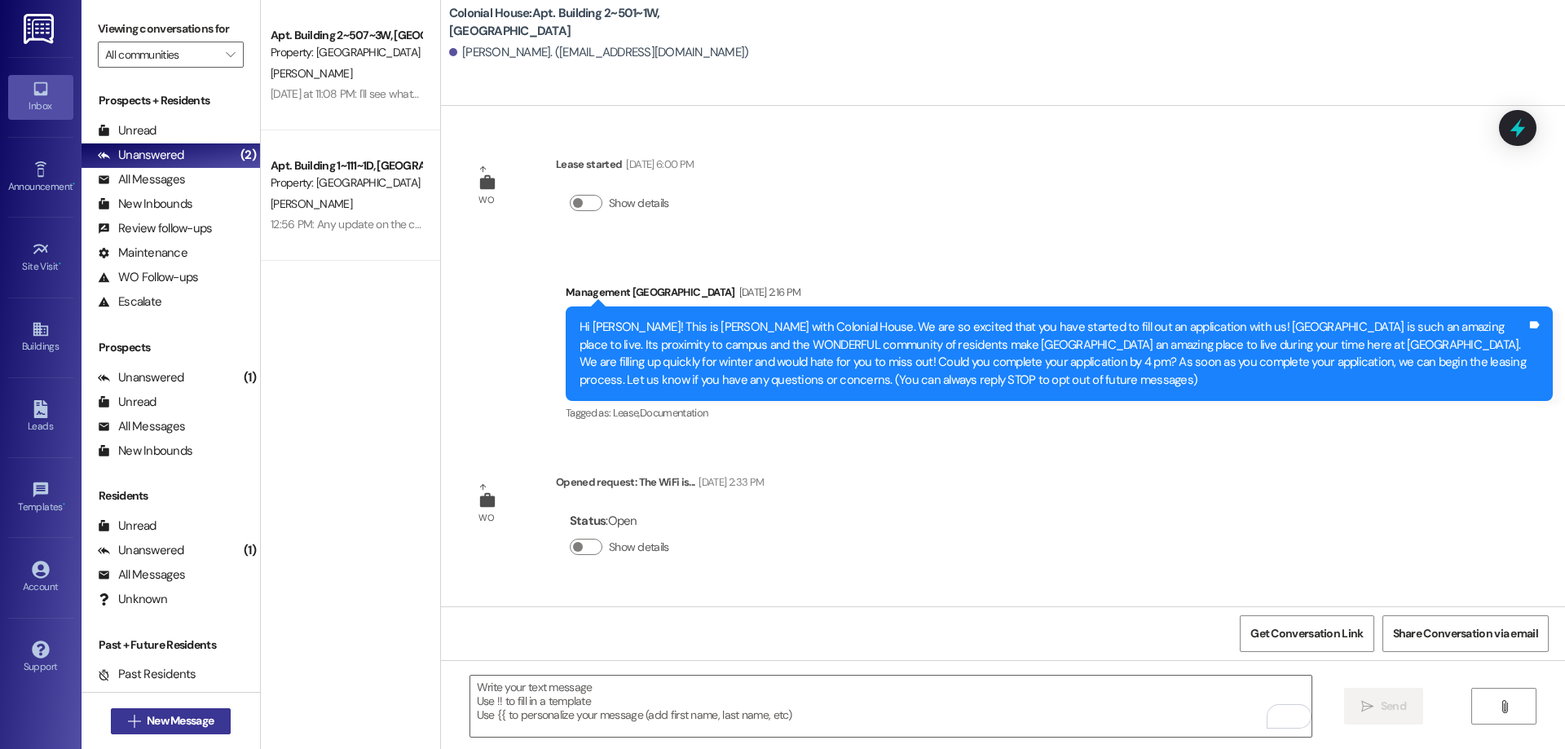
click at [177, 719] on span "New Message" at bounding box center [180, 720] width 67 height 17
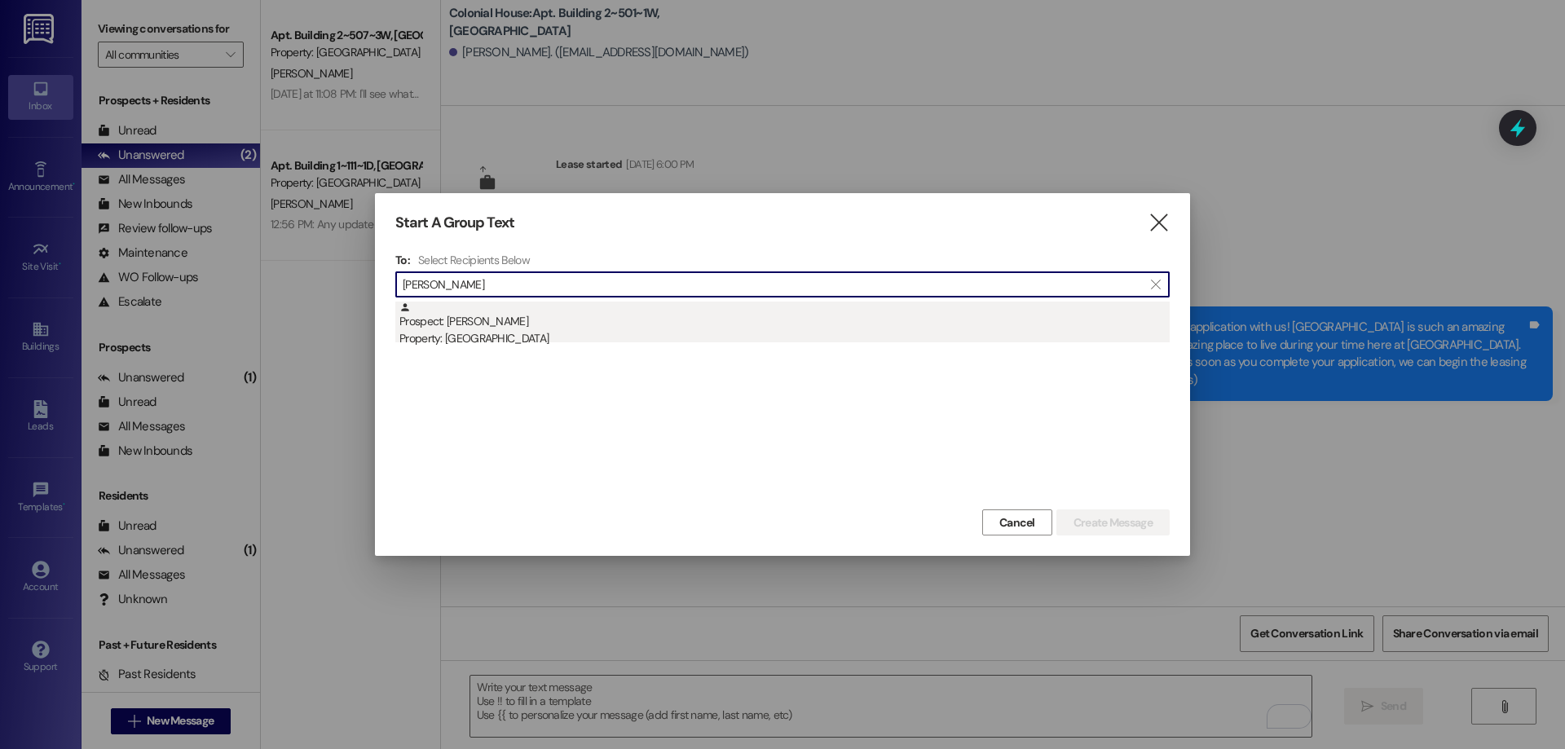
type input "william buch"
click at [527, 311] on div "Prospect: William Buchanan Property: Colonial House" at bounding box center [784, 325] width 770 height 46
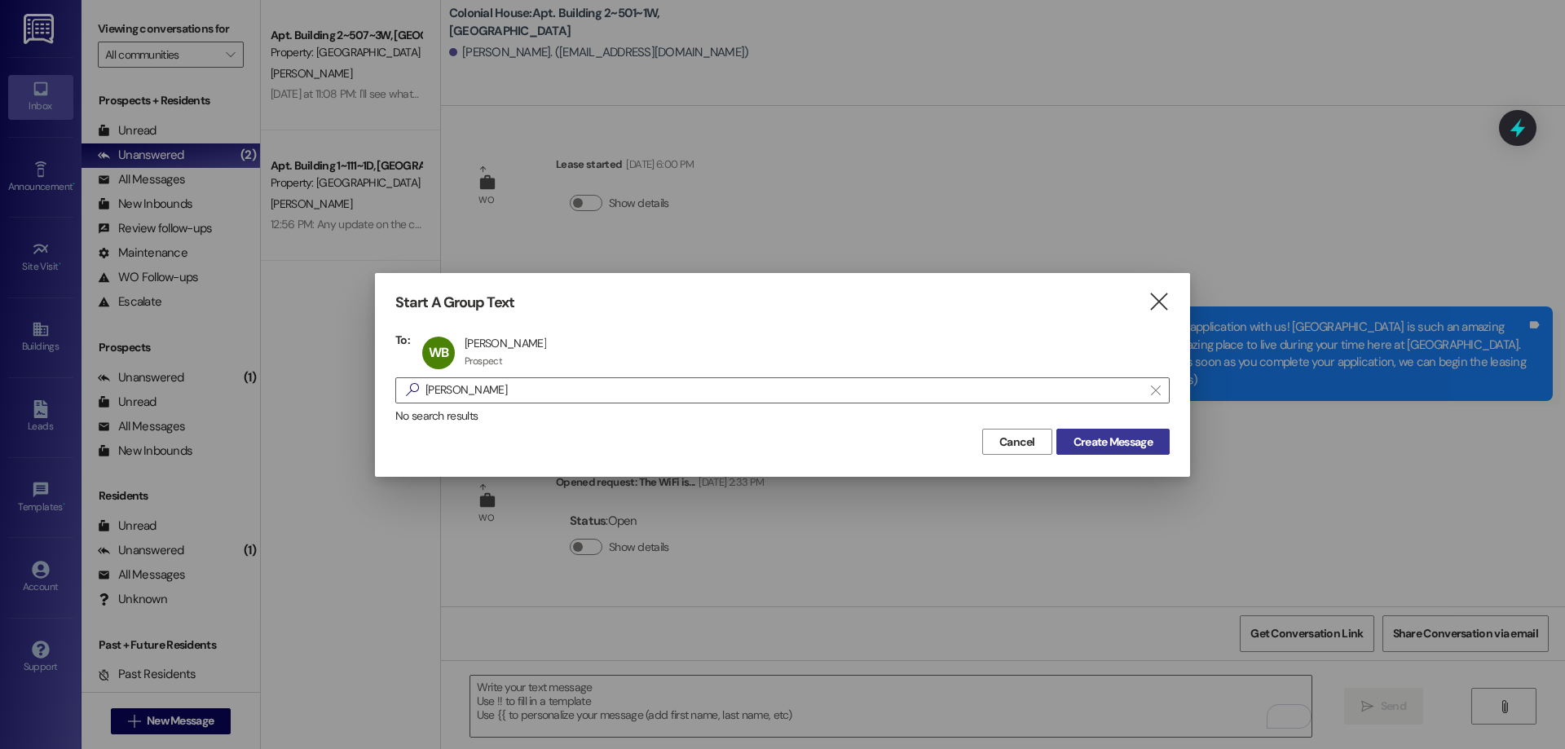
click at [1078, 445] on span "Create Message" at bounding box center [1113, 442] width 79 height 17
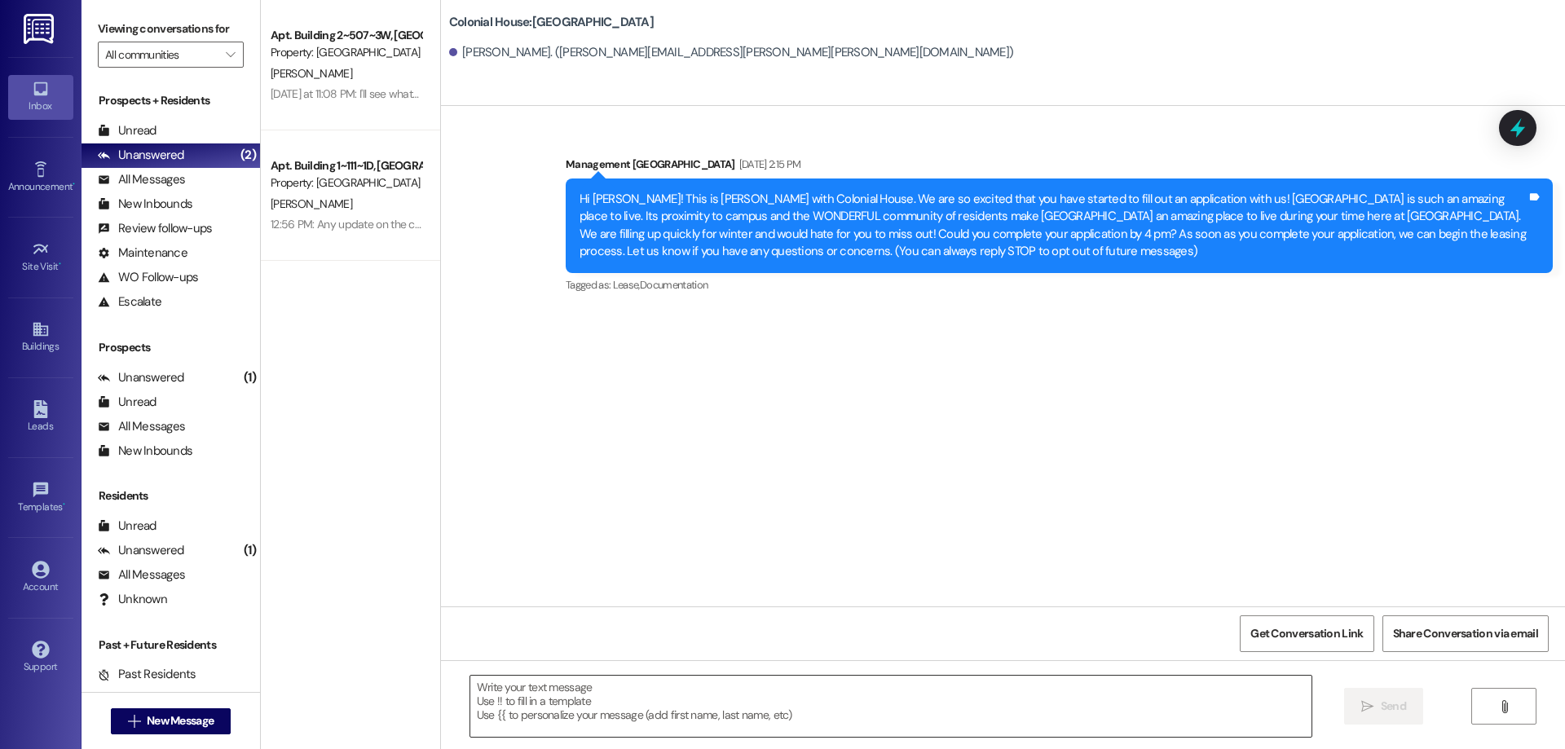
click at [894, 705] on textarea at bounding box center [890, 706] width 841 height 61
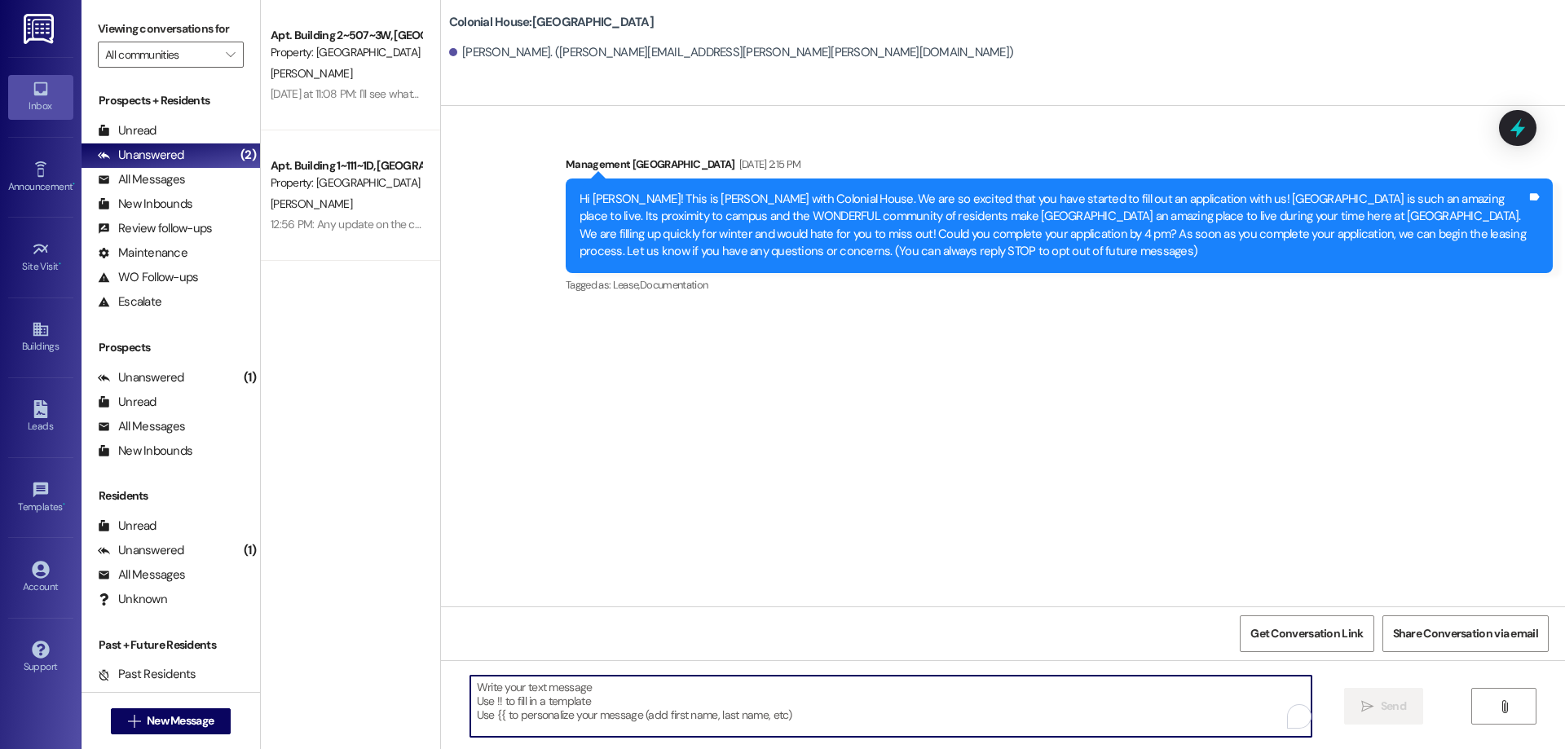
paste textarea "Hi Thomas, just a quick heads up—Winter and spring semesters are already fillin…"
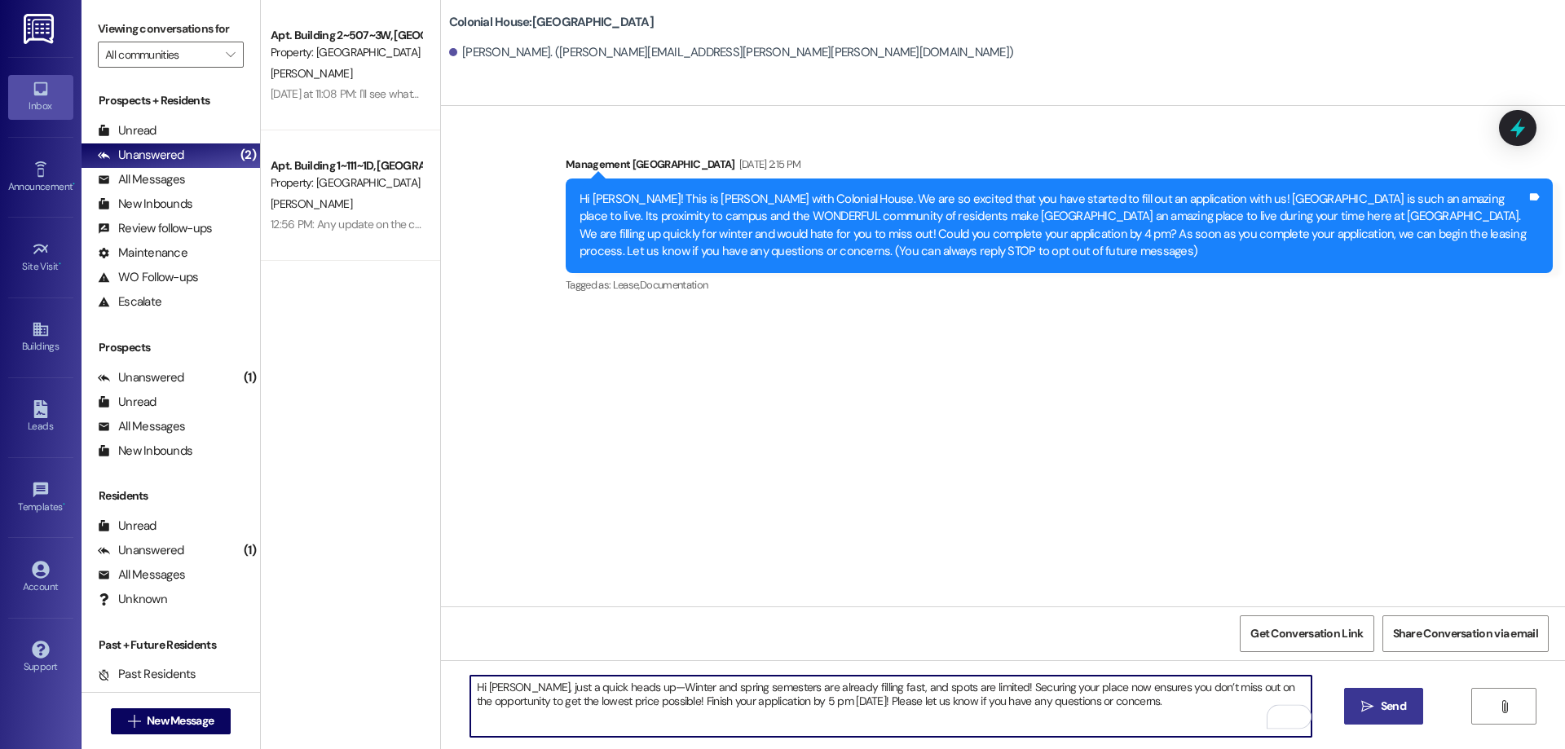
click at [487, 686] on textarea "Hi Thomas, just a quick heads up—Winter and spring semesters are already fillin…" at bounding box center [890, 706] width 841 height 61
drag, startPoint x: 1152, startPoint y: 719, endPoint x: 443, endPoint y: 646, distance: 713.0
click at [443, 646] on div "Sent via SMS Management Colonial House Sep 15, 2025 at 2:15 PM Hi William! This…" at bounding box center [1003, 480] width 1124 height 749
type textarea "Hi William, just a quick heads up—Winter and spring semesters are already filli…"
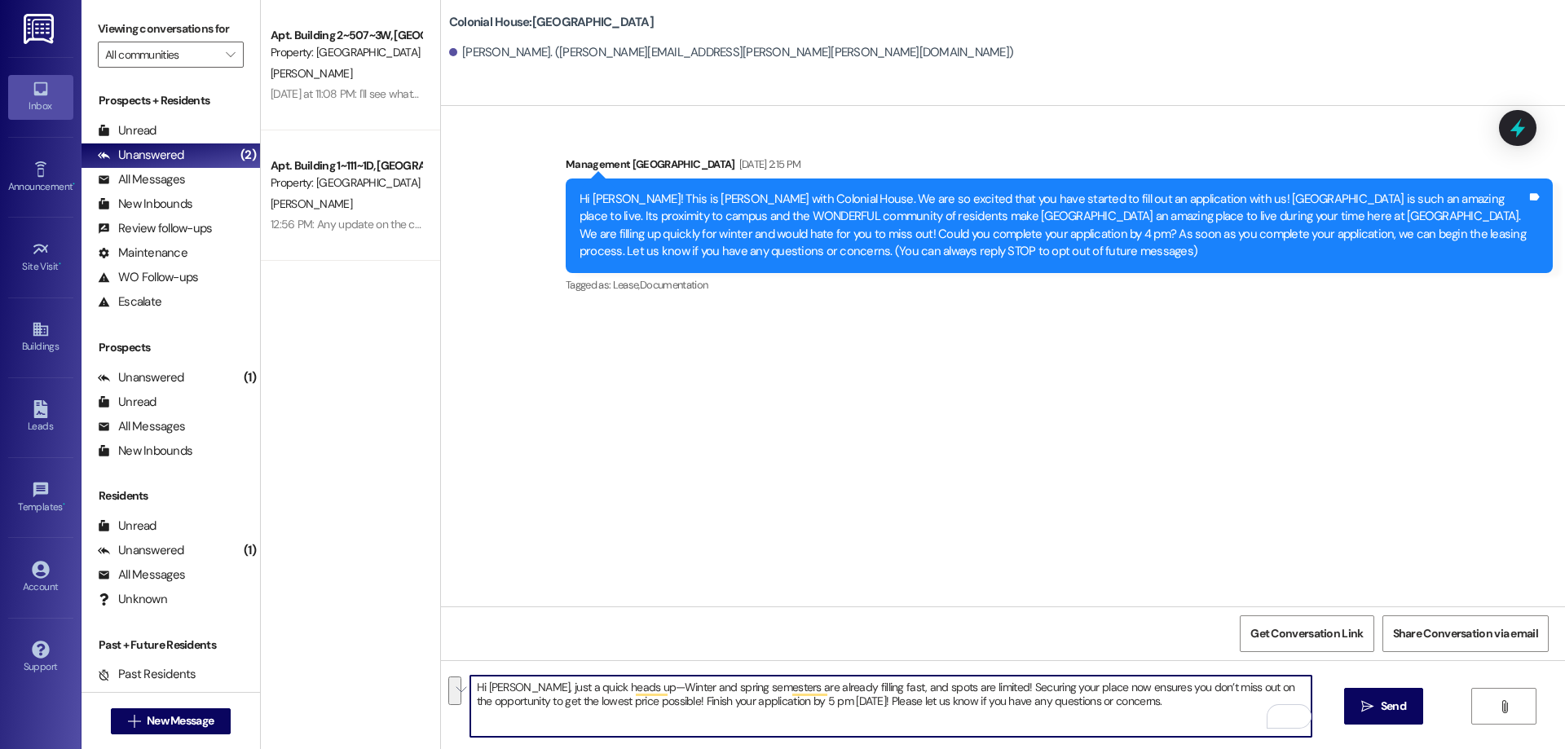
click at [1422, 713] on div "Hi William, just a quick heads up—Winter and spring semesters are already filli…" at bounding box center [1003, 721] width 1124 height 122
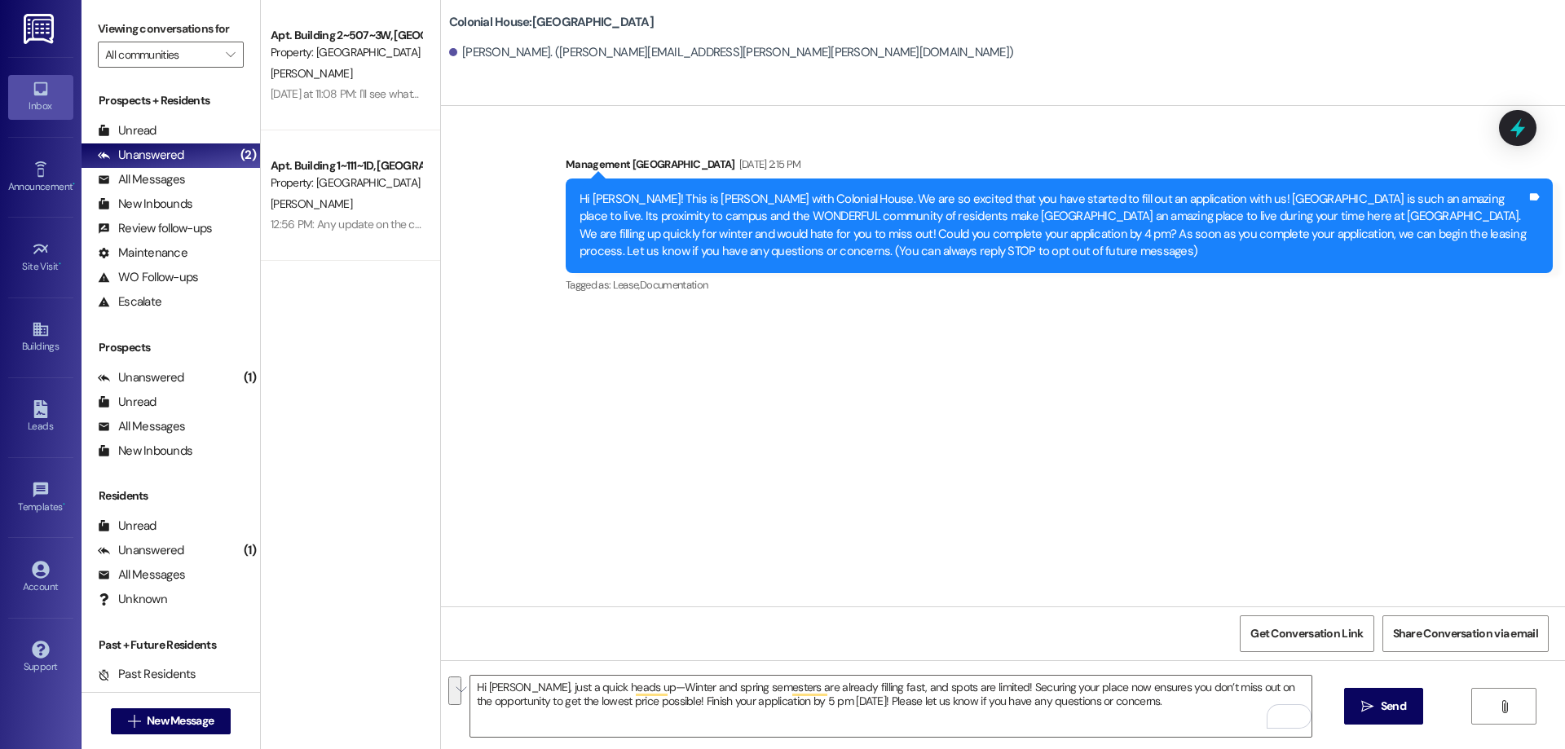
click at [1390, 706] on span "Send" at bounding box center [1393, 706] width 25 height 17
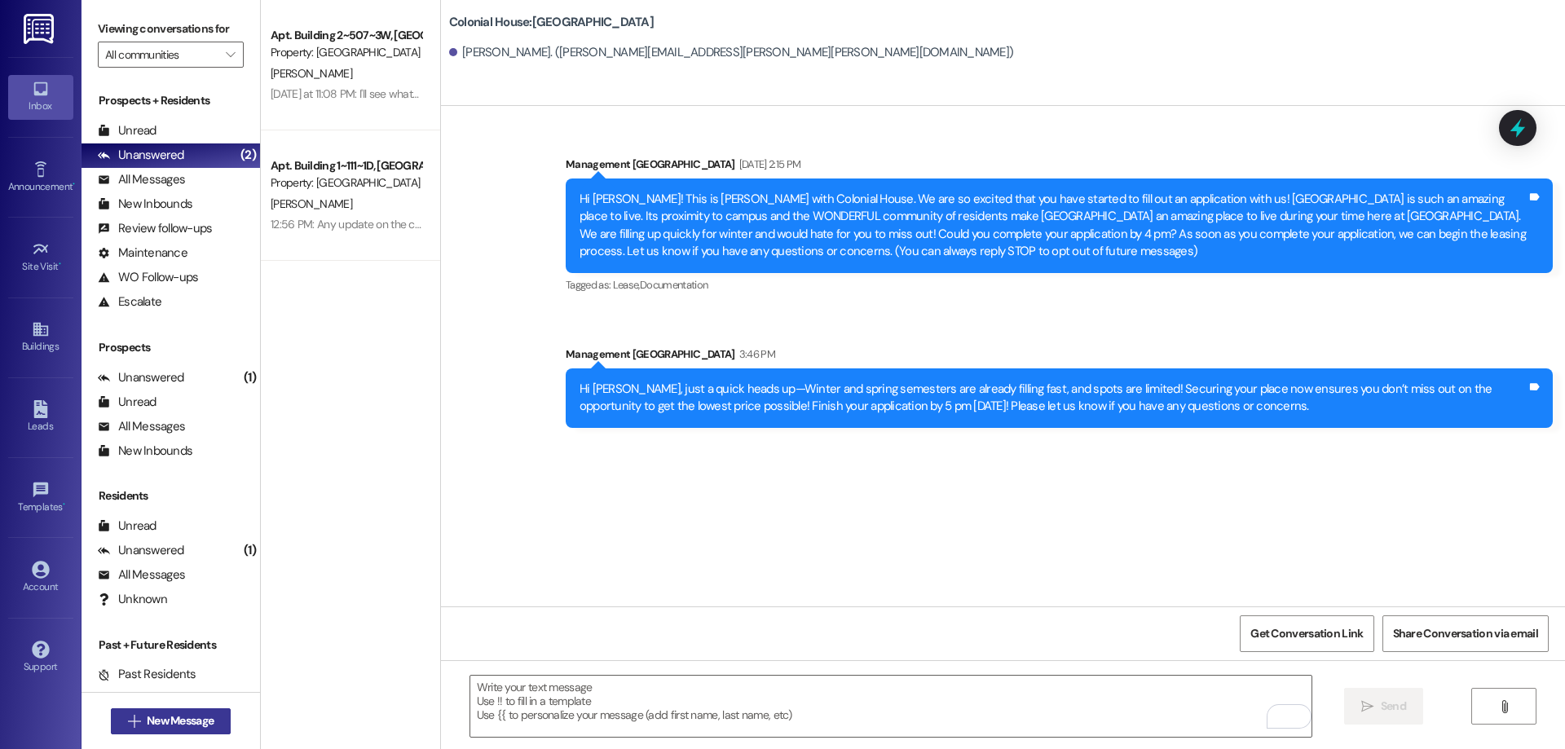
click at [133, 716] on span " New Message" at bounding box center [171, 720] width 93 height 17
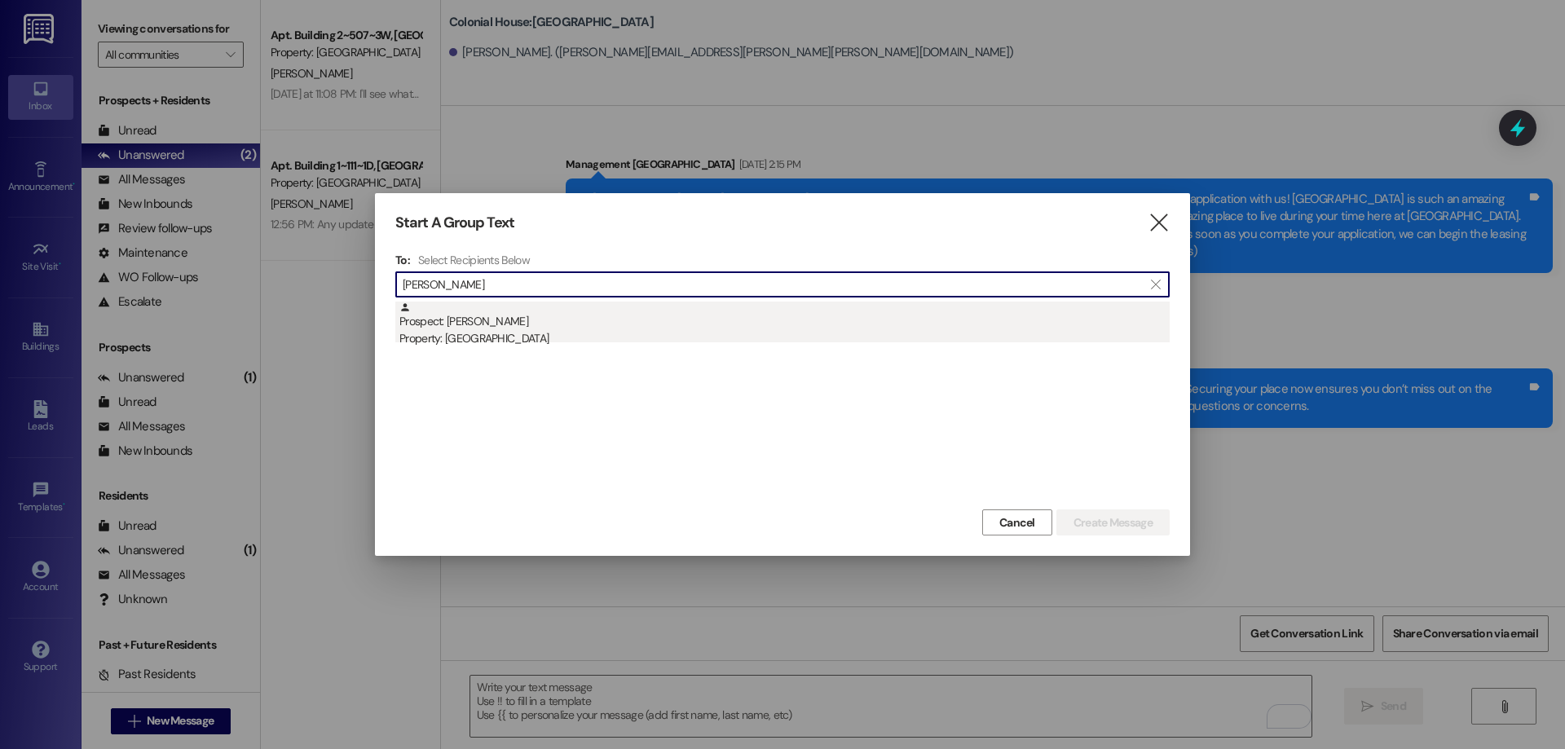
type input "jennalyn"
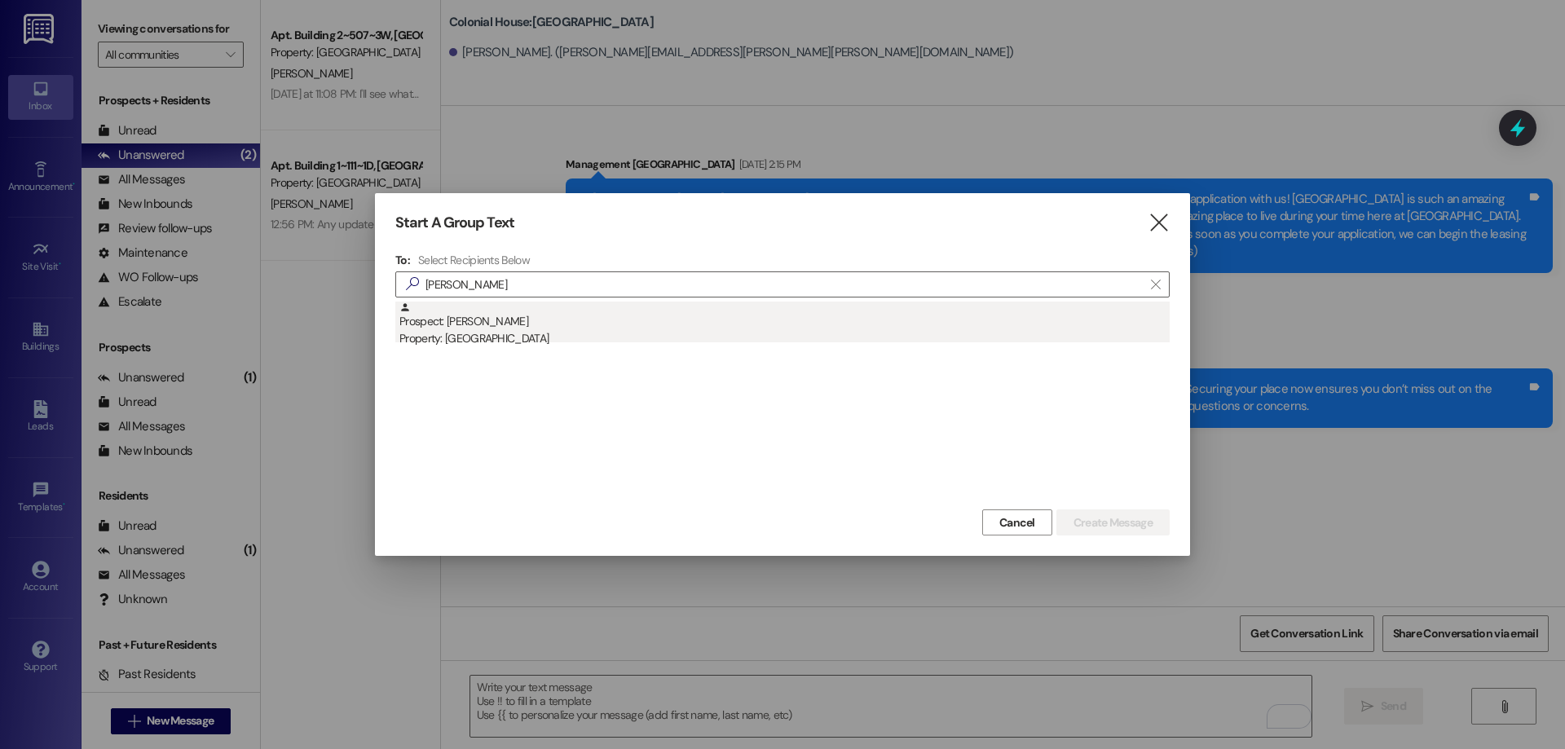
click at [547, 342] on div "Property: [GEOGRAPHIC_DATA]" at bounding box center [784, 338] width 770 height 17
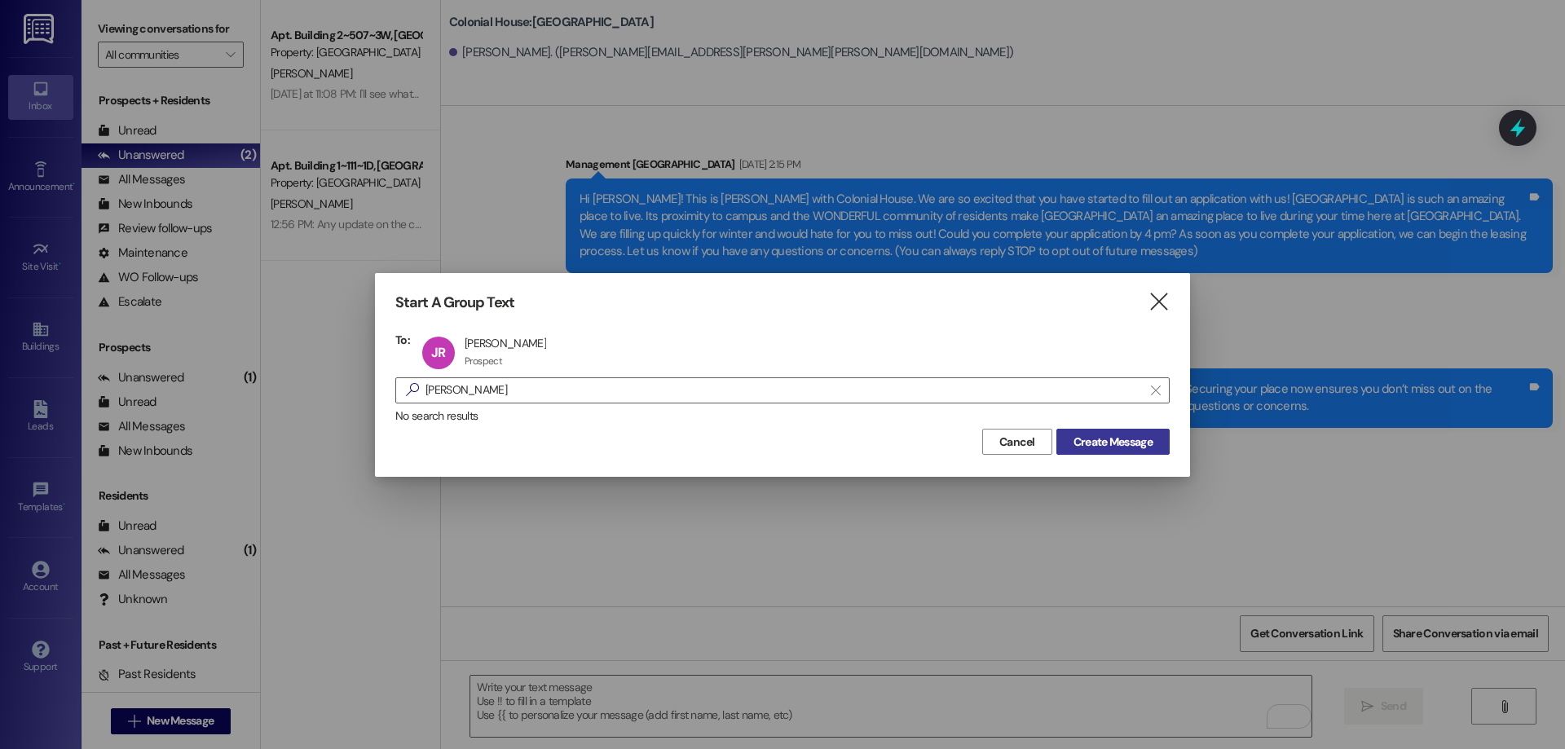
click at [1120, 439] on span "Create Message" at bounding box center [1113, 442] width 79 height 17
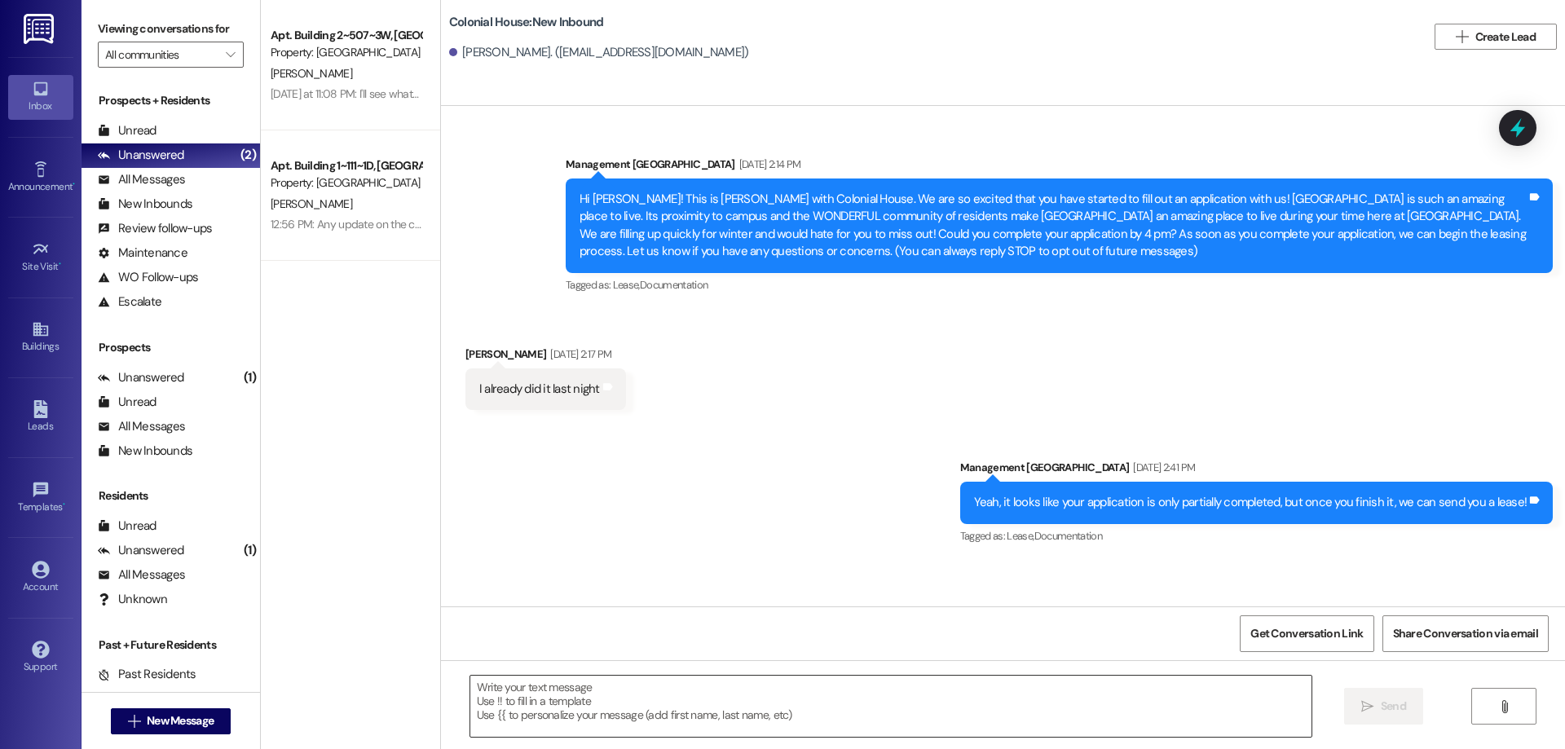
click at [925, 711] on textarea at bounding box center [890, 706] width 841 height 61
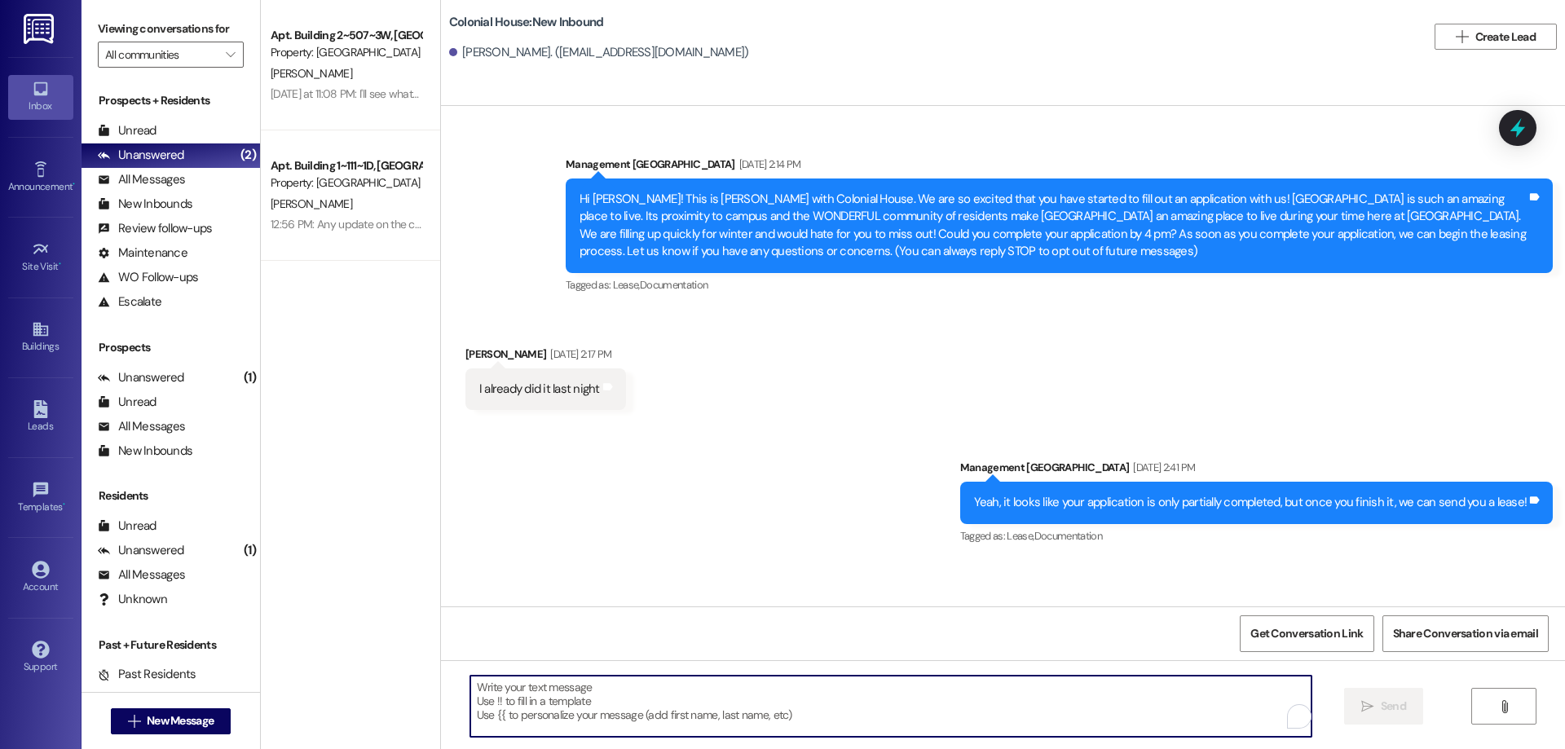
paste textarea "Hi William, just a quick heads up—Winter and spring semesters are already filli…"
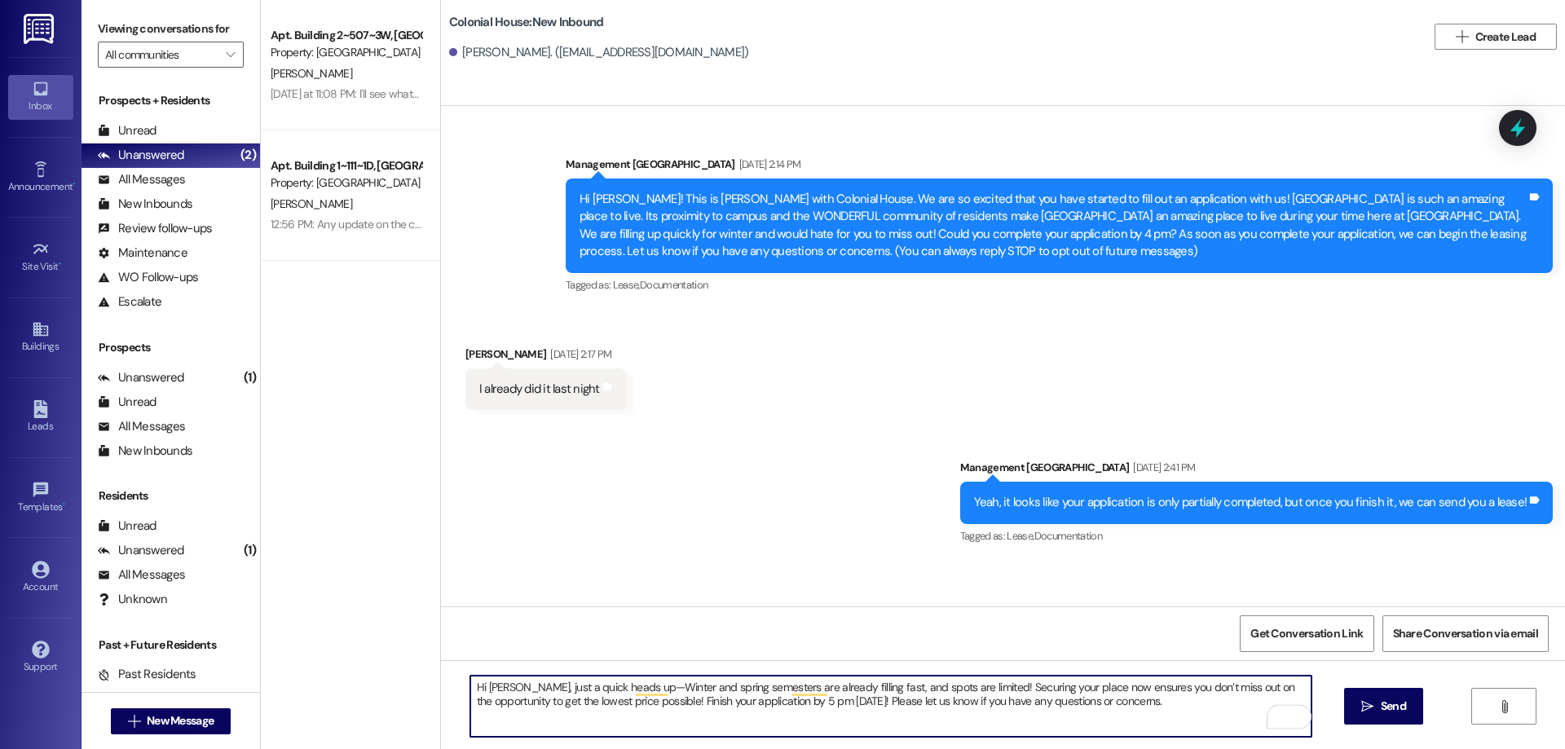
click at [492, 683] on textarea "Hi William, just a quick heads up—Winter and spring semesters are already filli…" at bounding box center [890, 706] width 841 height 61
click at [492, 681] on textarea "Hi William, just a quick heads up—Winter and spring semesters are already filli…" at bounding box center [890, 706] width 841 height 61
drag, startPoint x: 1180, startPoint y: 708, endPoint x: 446, endPoint y: 657, distance: 736.2
click at [446, 657] on div "Sent via SMS Management Colonial House Sep 15, 2025 at 2:14 PM Hi Jennalyn! Thi…" at bounding box center [1003, 480] width 1124 height 749
type textarea "Hi Jennalyn, just a quick heads up—Winter and spring semesters are already fill…"
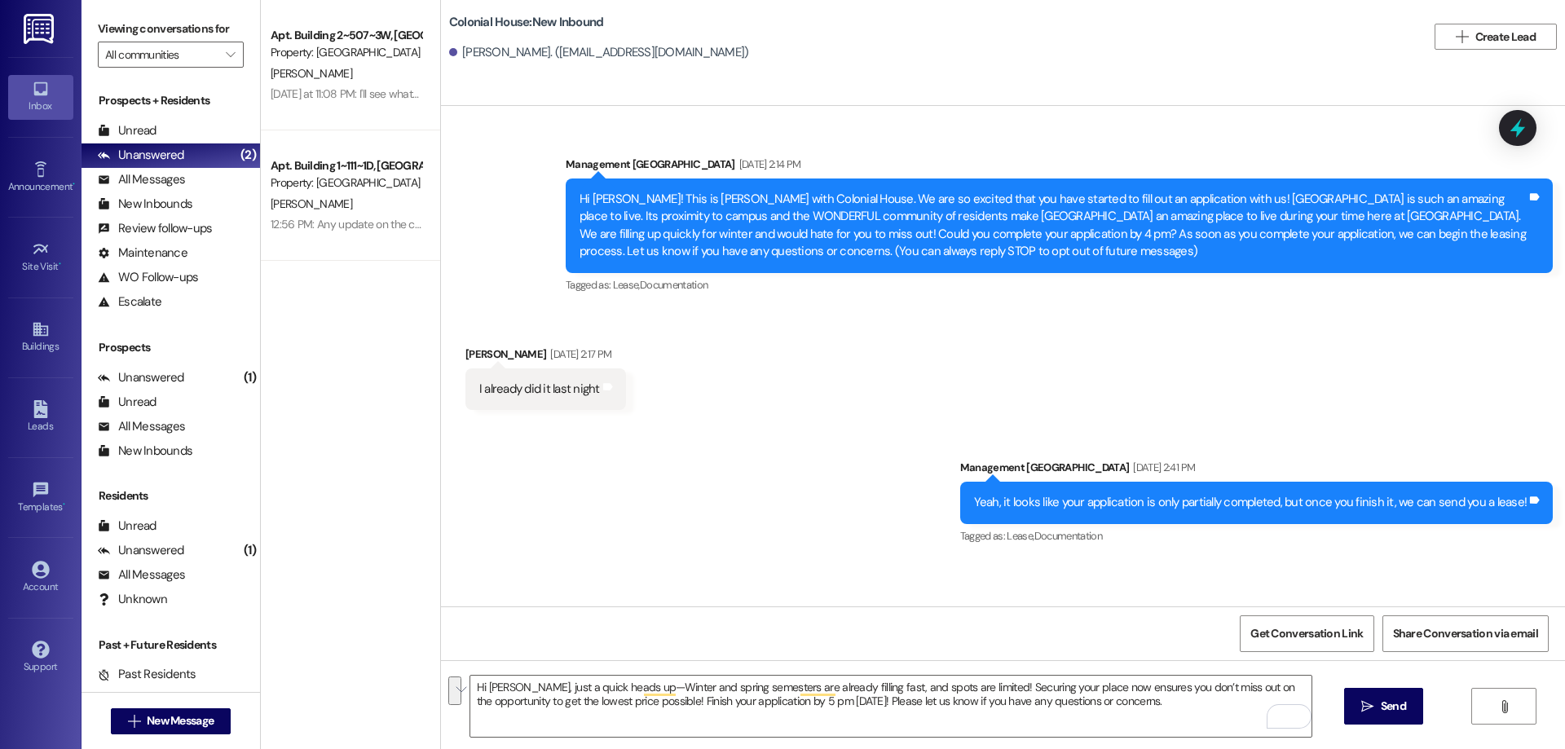
click at [1358, 708] on span " Send" at bounding box center [1383, 706] width 51 height 17
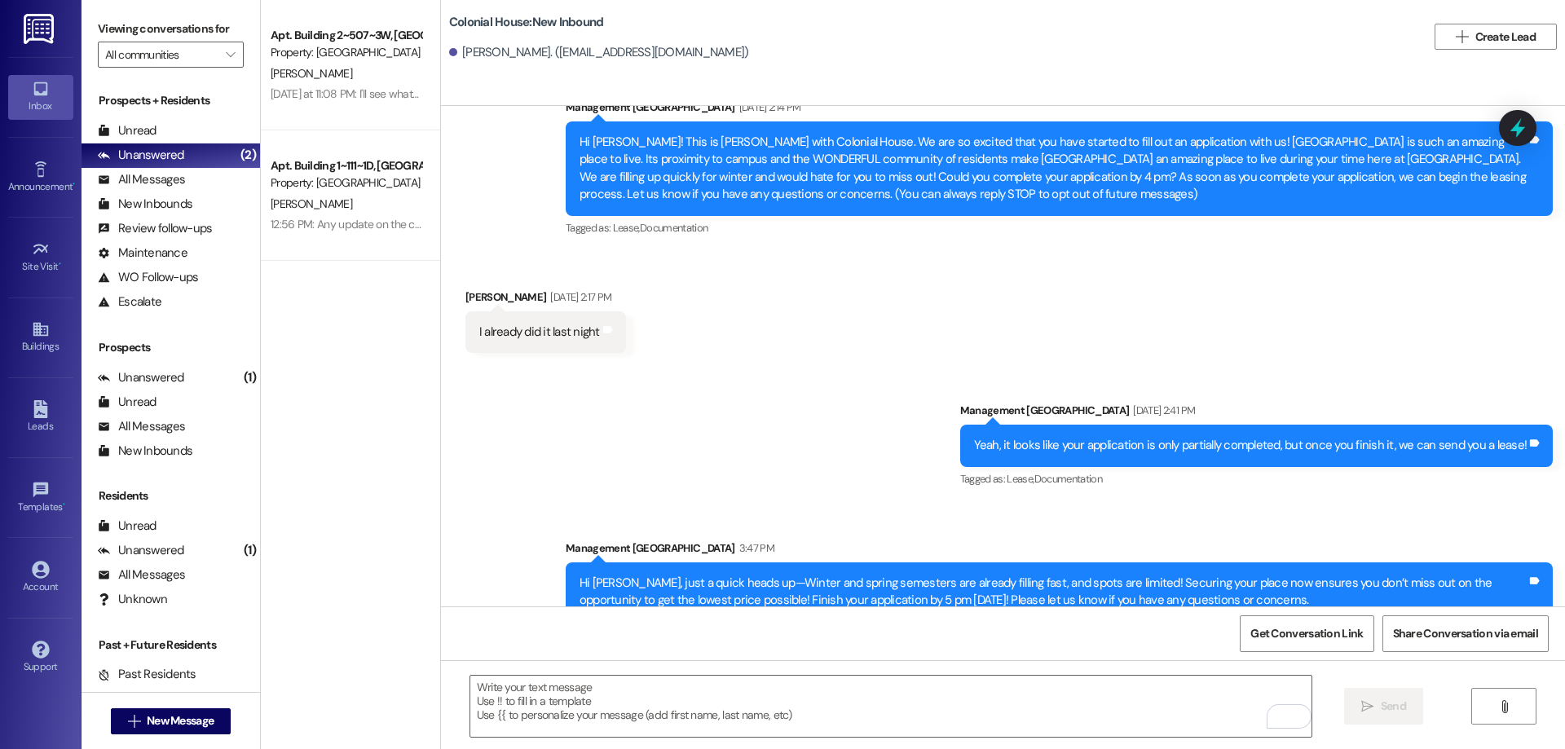
scroll to position [86, 0]
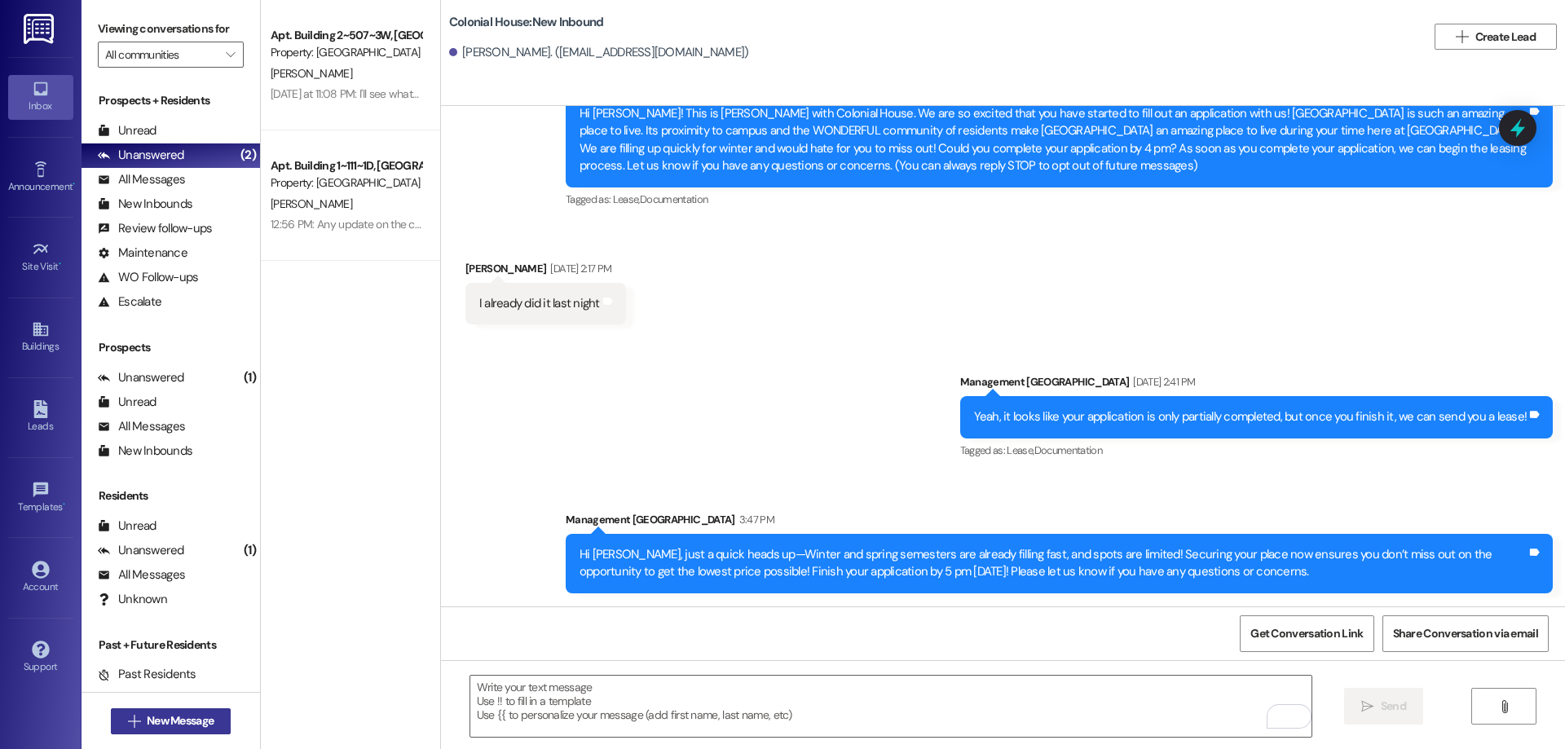
click at [214, 721] on button " New Message" at bounding box center [171, 721] width 121 height 26
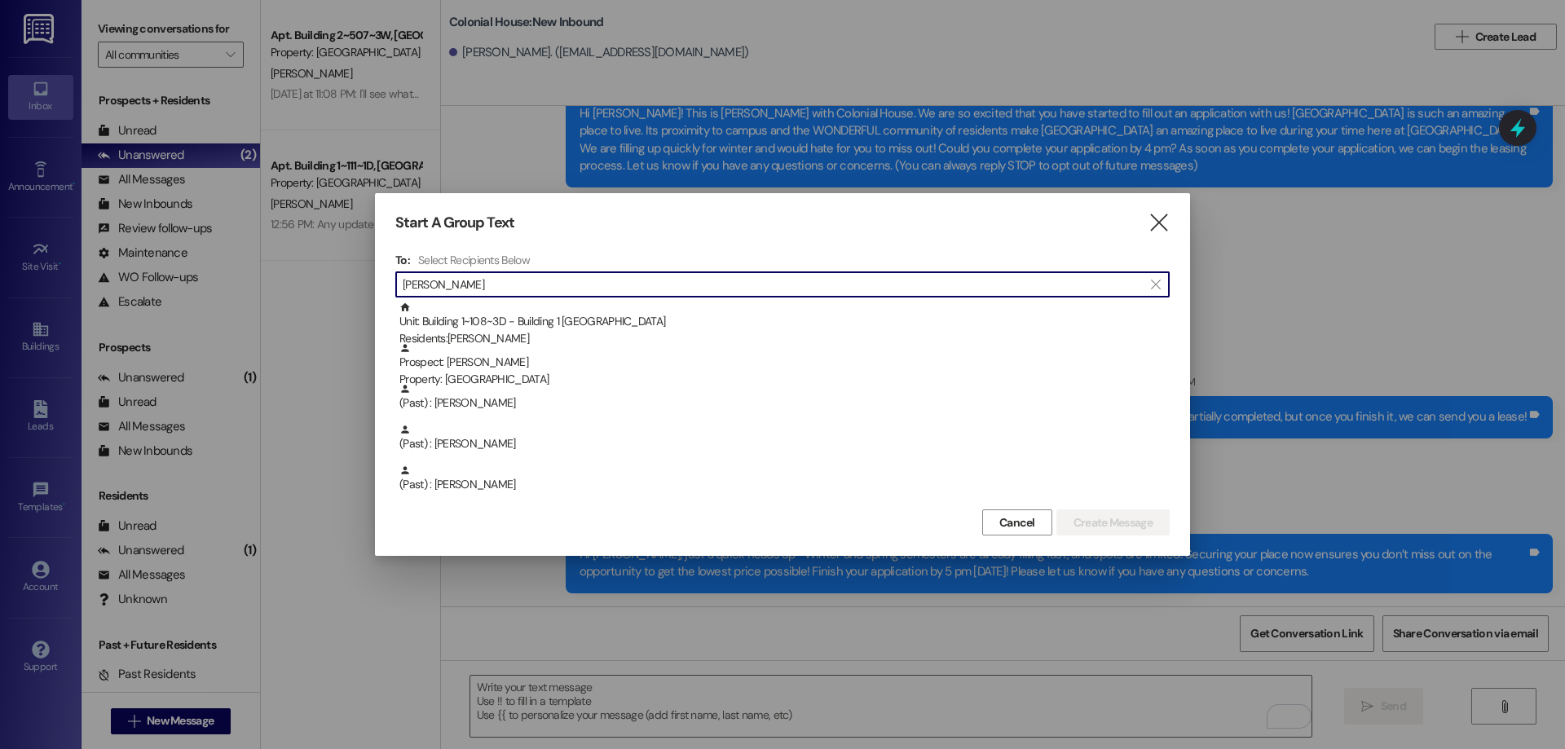
drag, startPoint x: 496, startPoint y: 293, endPoint x: 150, endPoint y: 307, distance: 345.9
click at [136, 315] on div "Start A Group Text  To: Select Recipients Below  katherine  Unit: Building 1…" at bounding box center [782, 374] width 1565 height 749
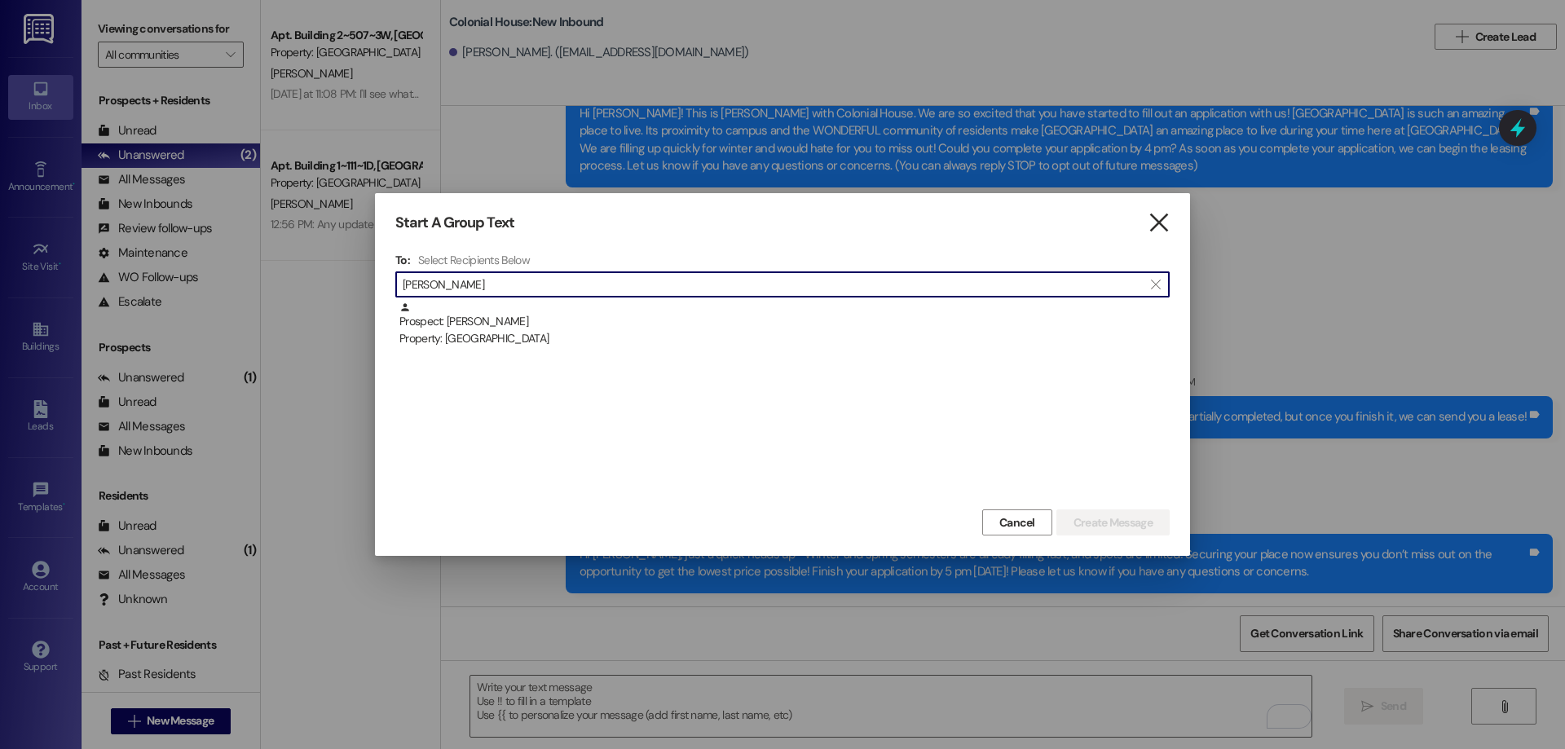
type input "bradt"
click at [1160, 219] on icon "" at bounding box center [1159, 222] width 22 height 17
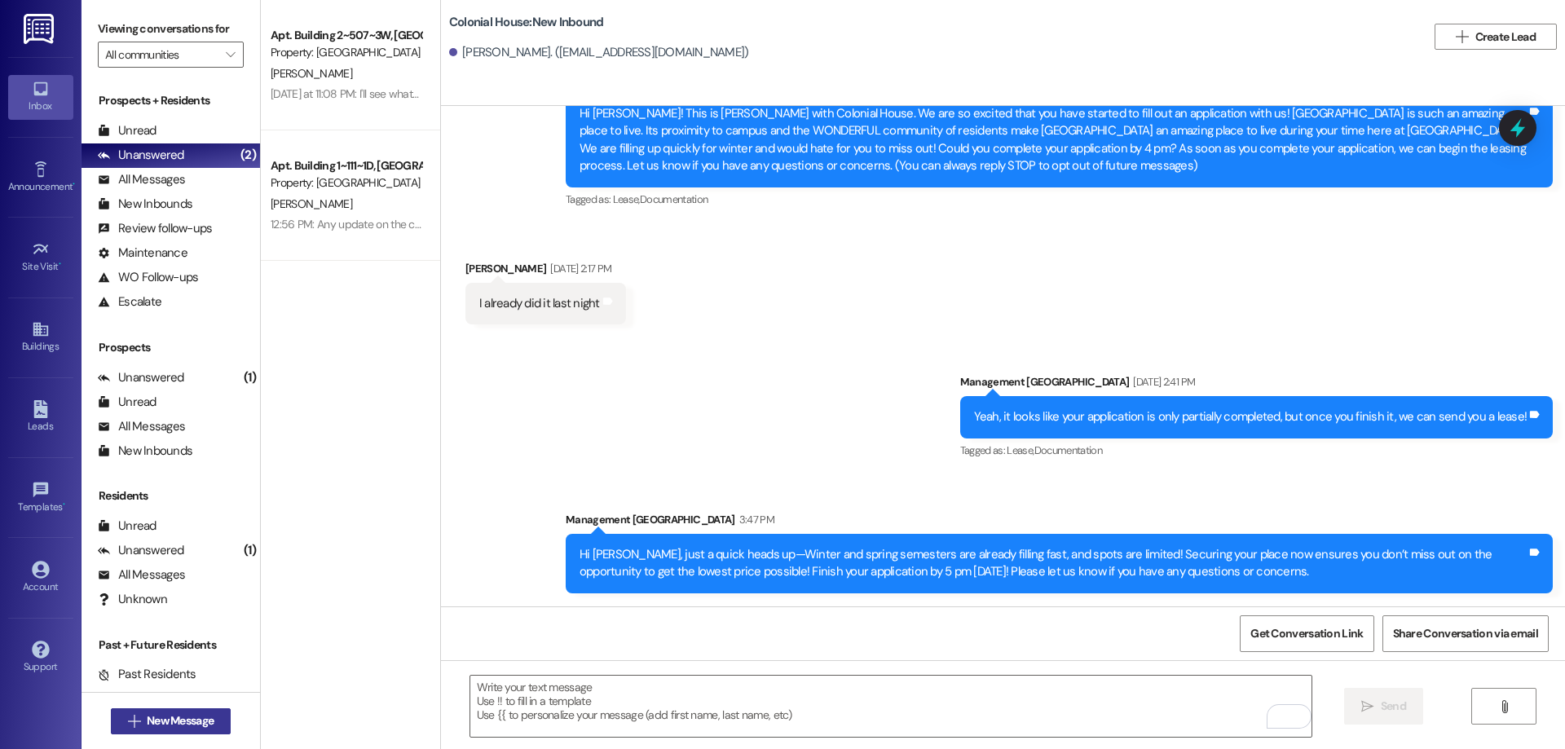
click at [192, 725] on span "New Message" at bounding box center [180, 720] width 67 height 17
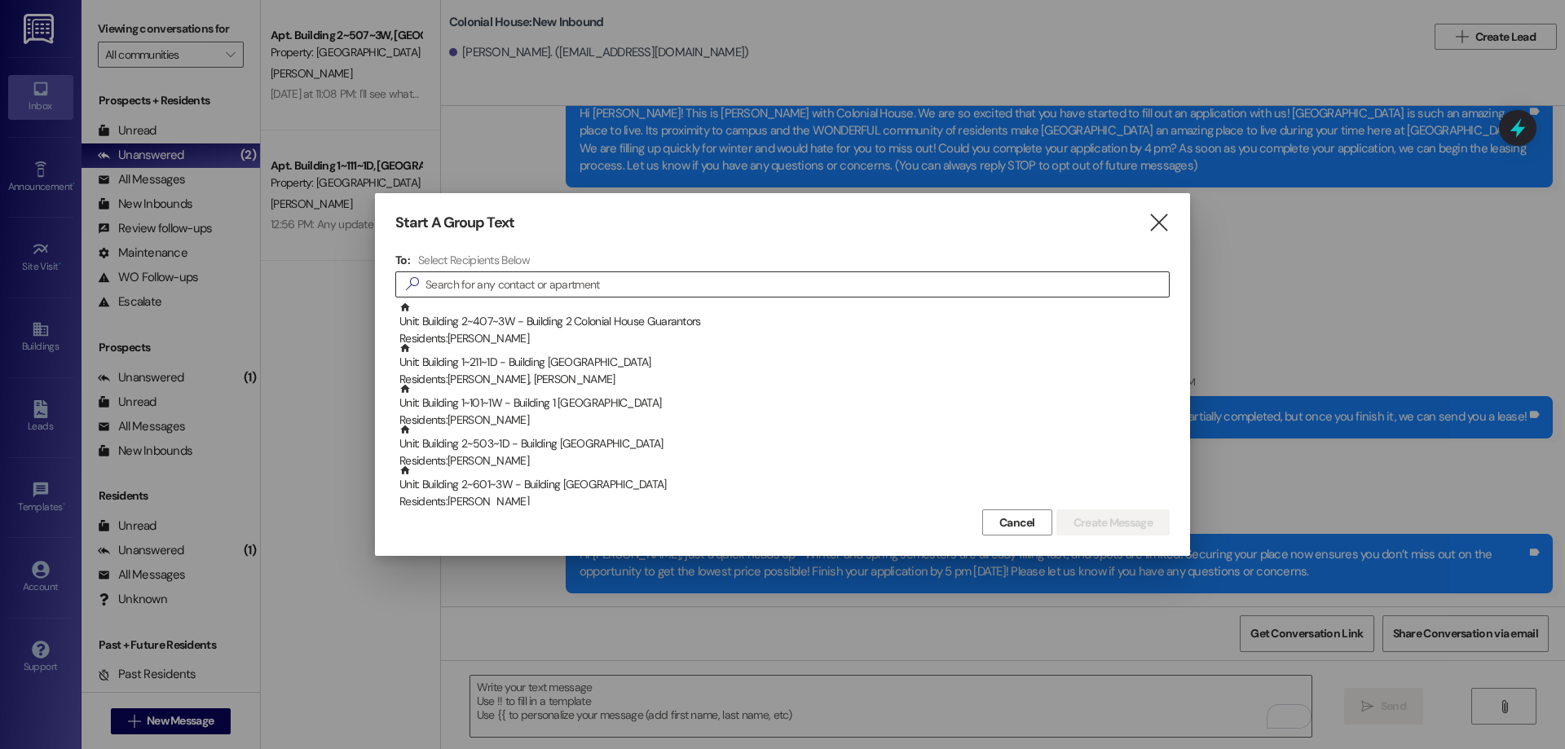
click at [805, 298] on div "" at bounding box center [782, 284] width 774 height 26
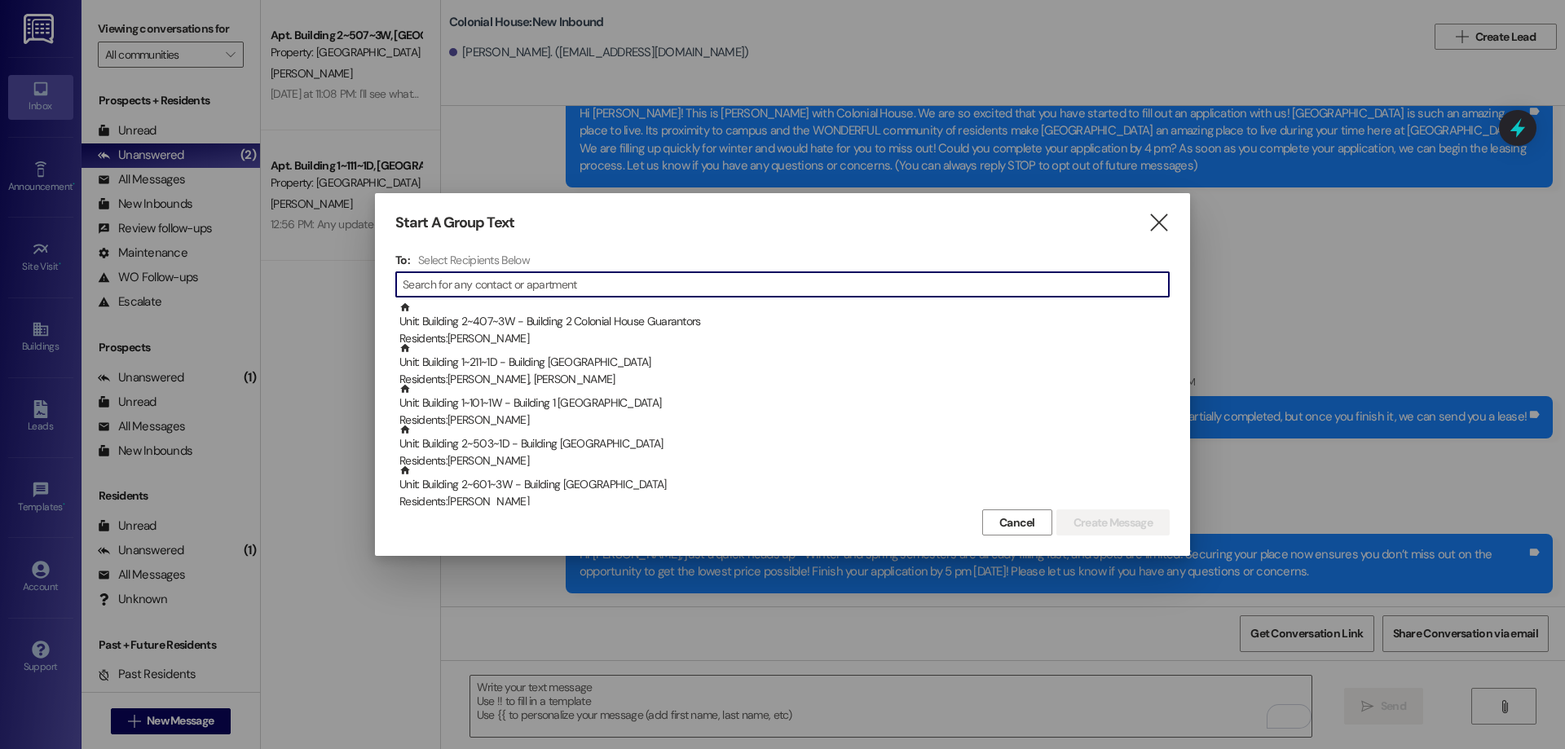
click at [793, 289] on input at bounding box center [786, 284] width 766 height 23
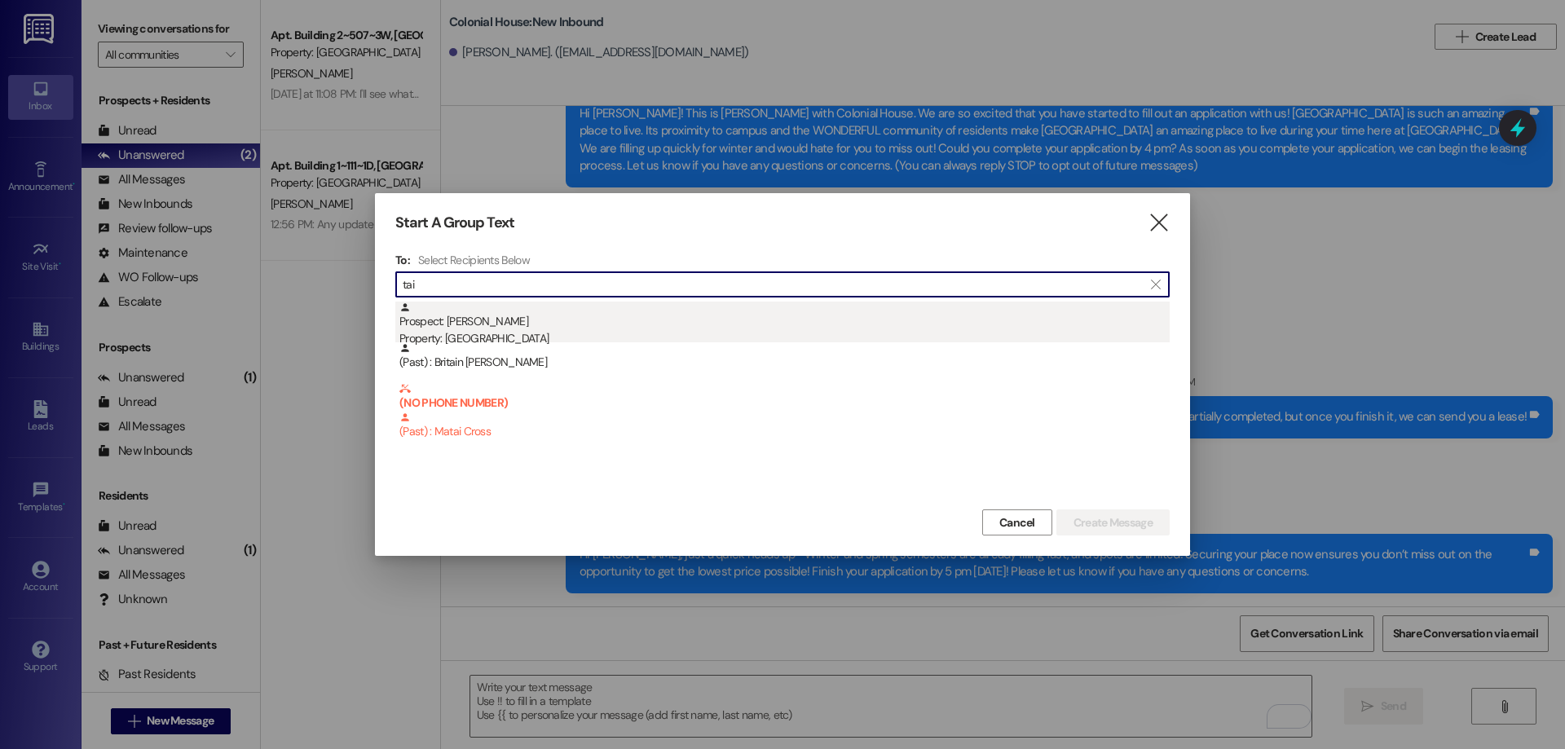
type input "tai"
click at [933, 320] on div "Prospect: Tai Aston Property: Colonial House" at bounding box center [784, 325] width 770 height 46
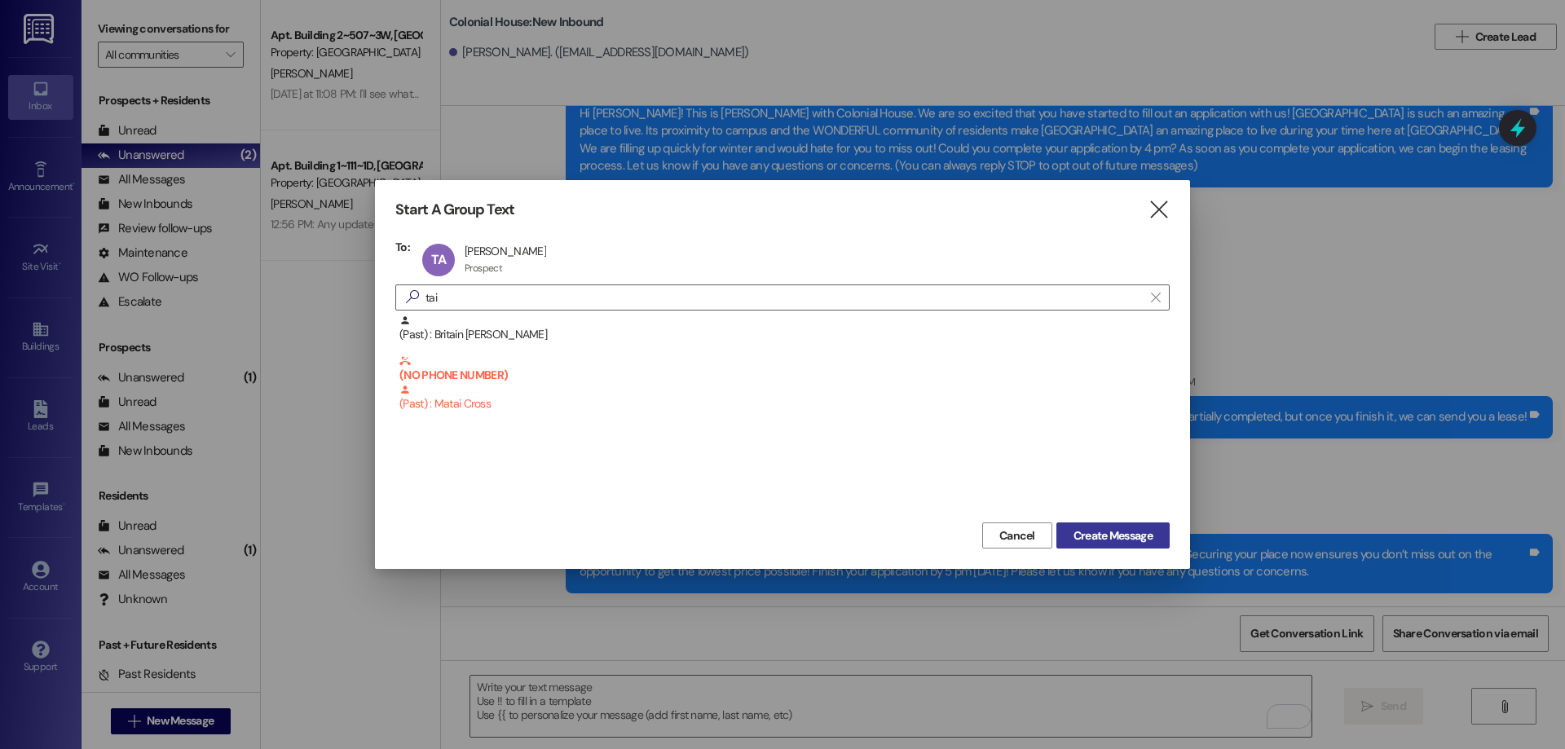
click at [1141, 537] on span "Create Message" at bounding box center [1113, 535] width 79 height 17
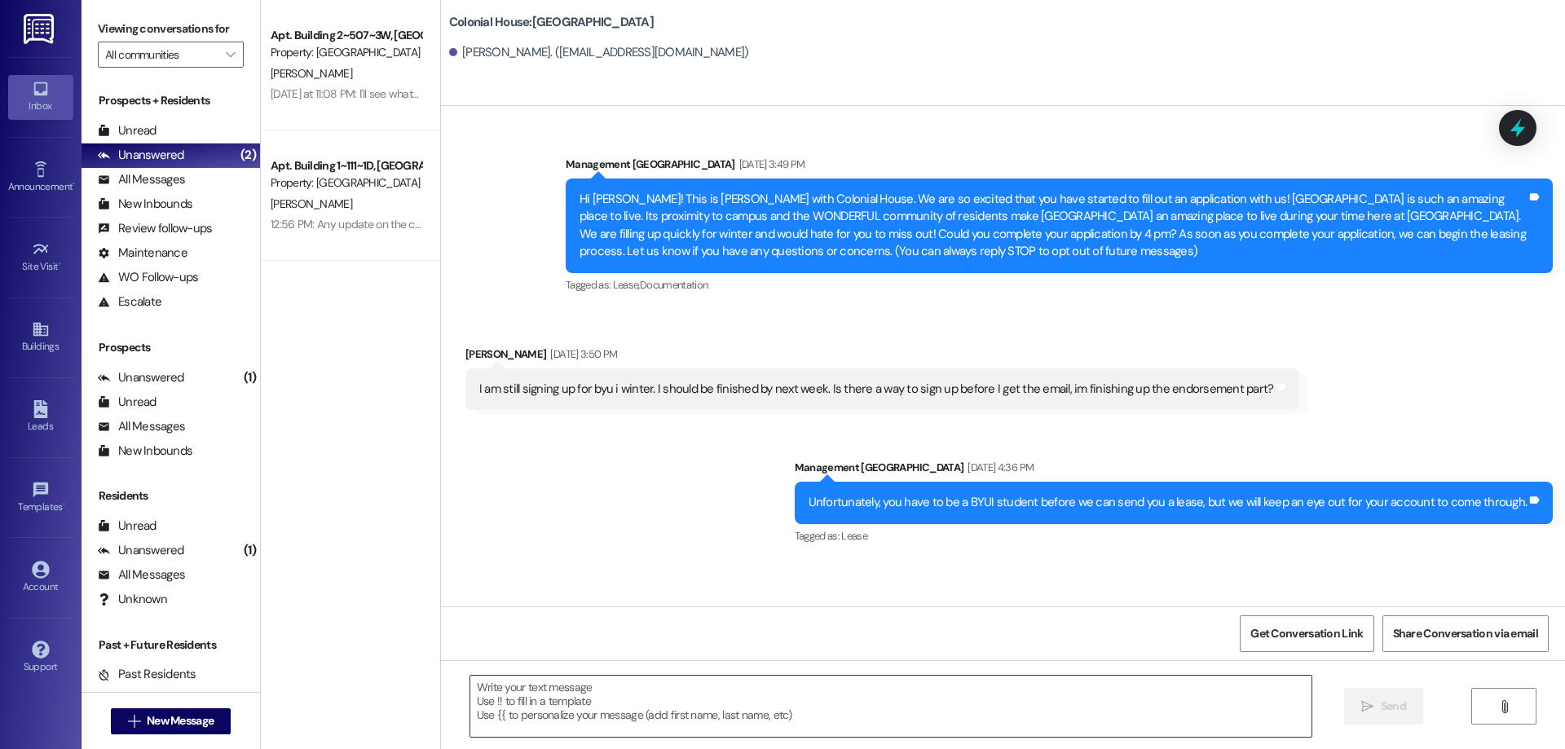
scroll to position [0, 0]
click at [645, 704] on textarea at bounding box center [890, 706] width 841 height 61
click at [214, 716] on button " New Message" at bounding box center [171, 721] width 121 height 26
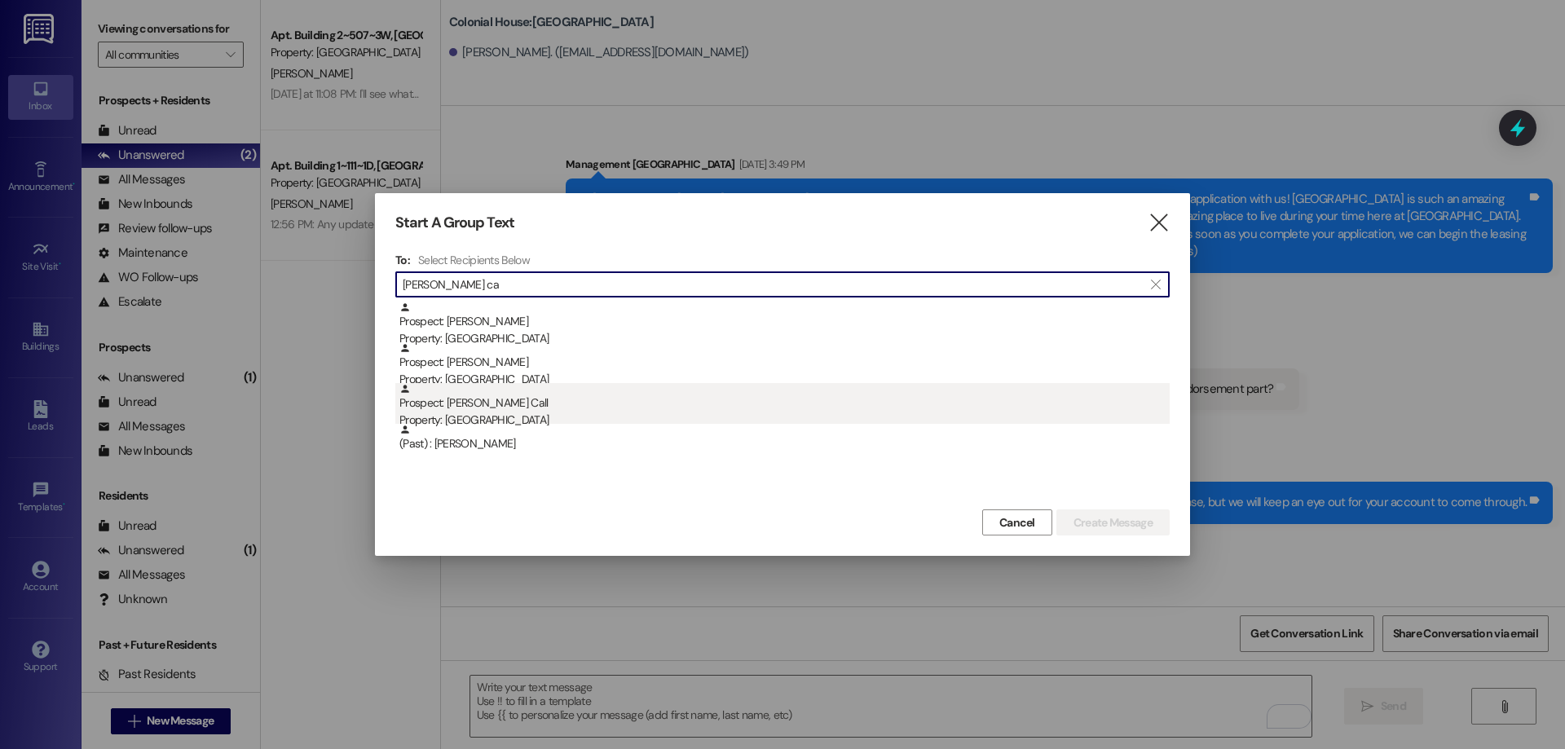
type input "[PERSON_NAME] ca"
click at [536, 413] on div "Property: [GEOGRAPHIC_DATA]" at bounding box center [784, 420] width 770 height 17
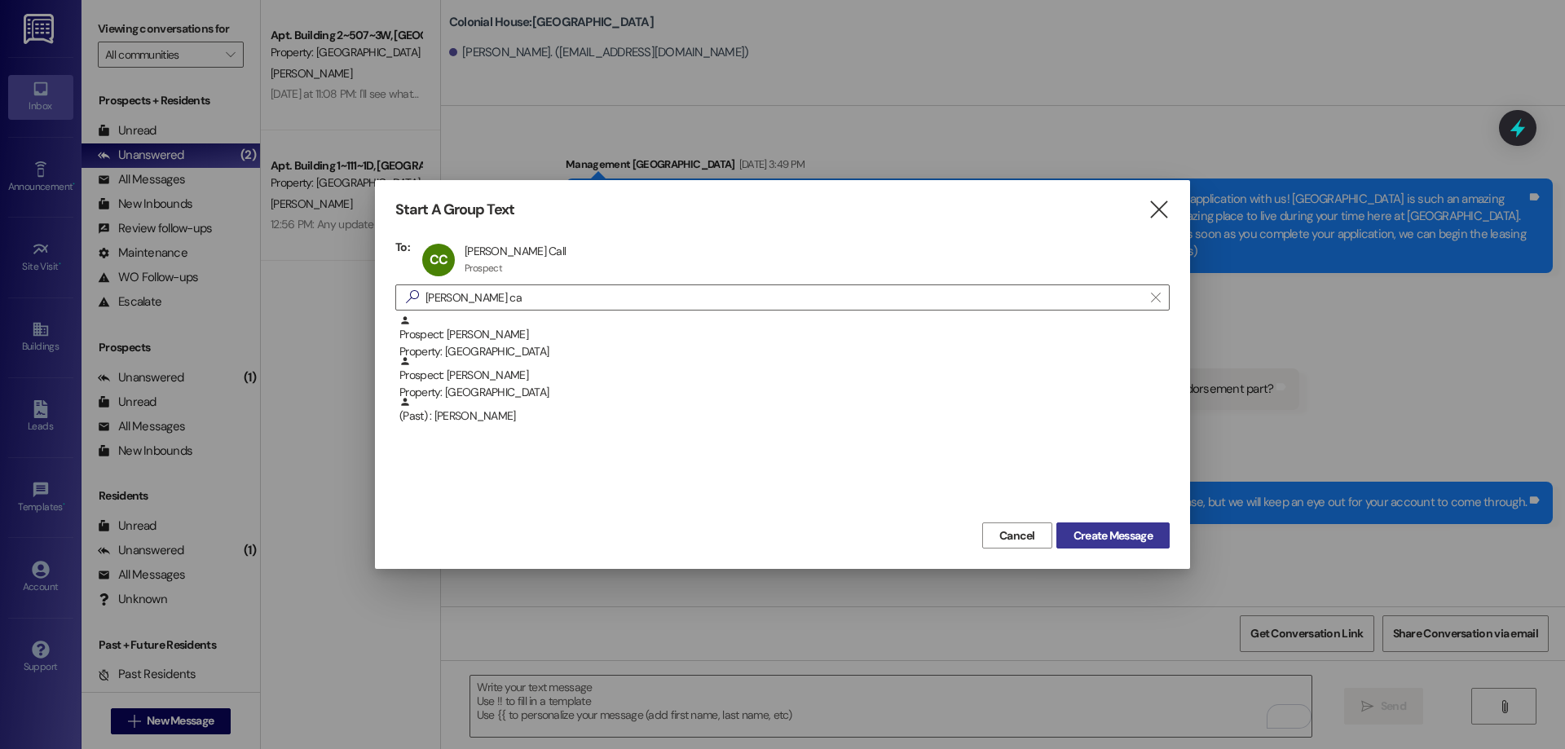
click at [1140, 531] on span "Create Message" at bounding box center [1113, 535] width 79 height 17
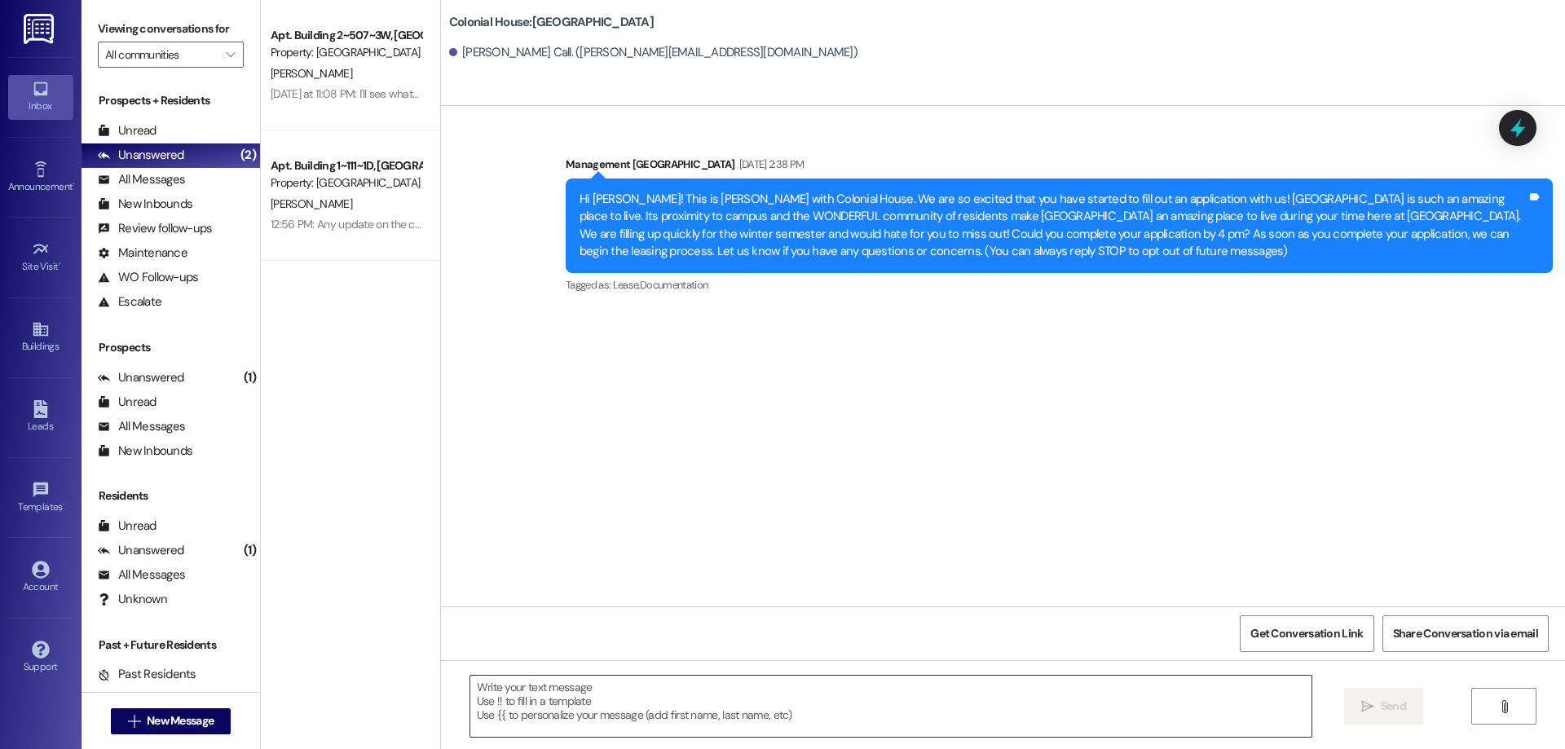
click at [725, 702] on textarea at bounding box center [890, 706] width 841 height 61
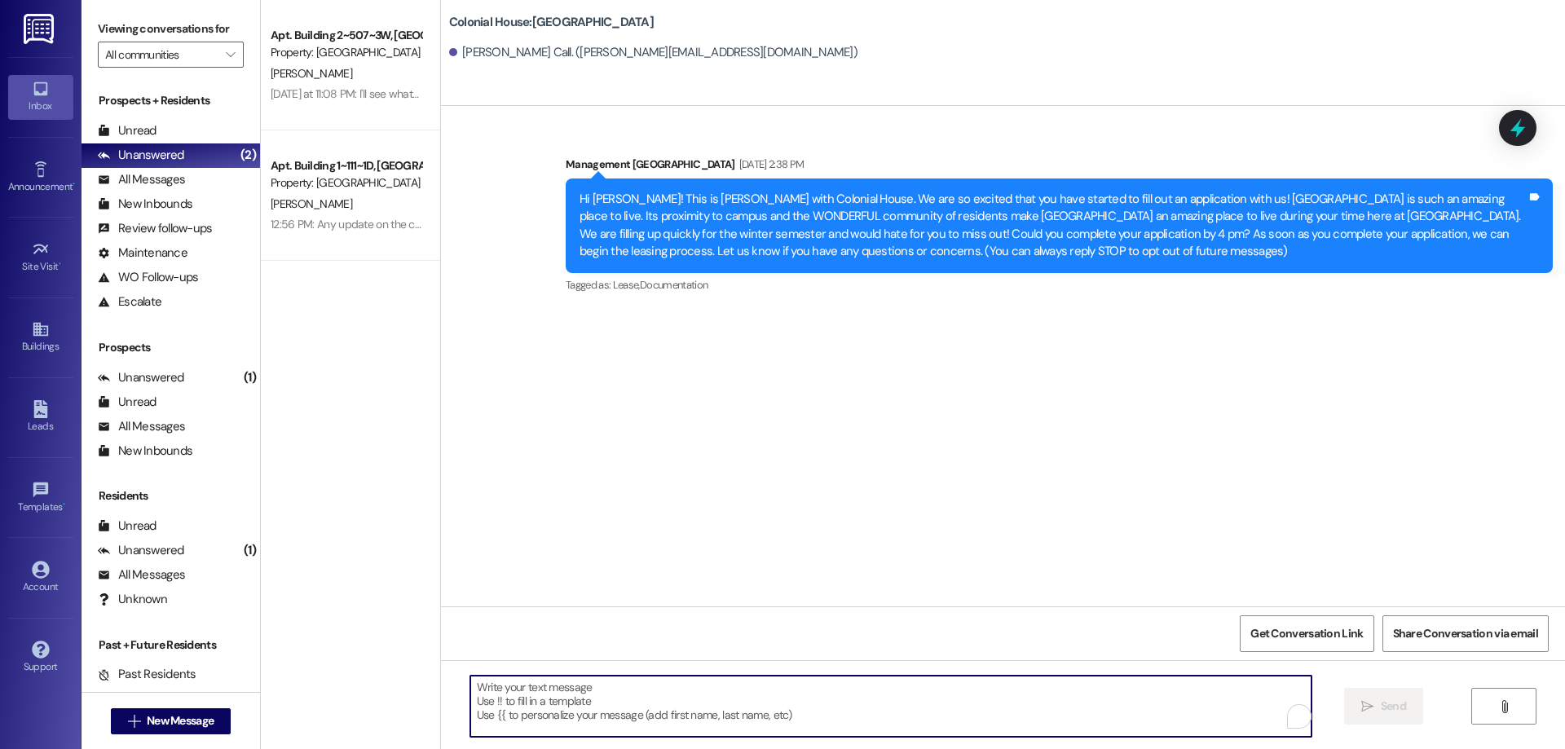
paste textarea "Hi [PERSON_NAME], just a quick heads up—Winter and spring semesters are already…"
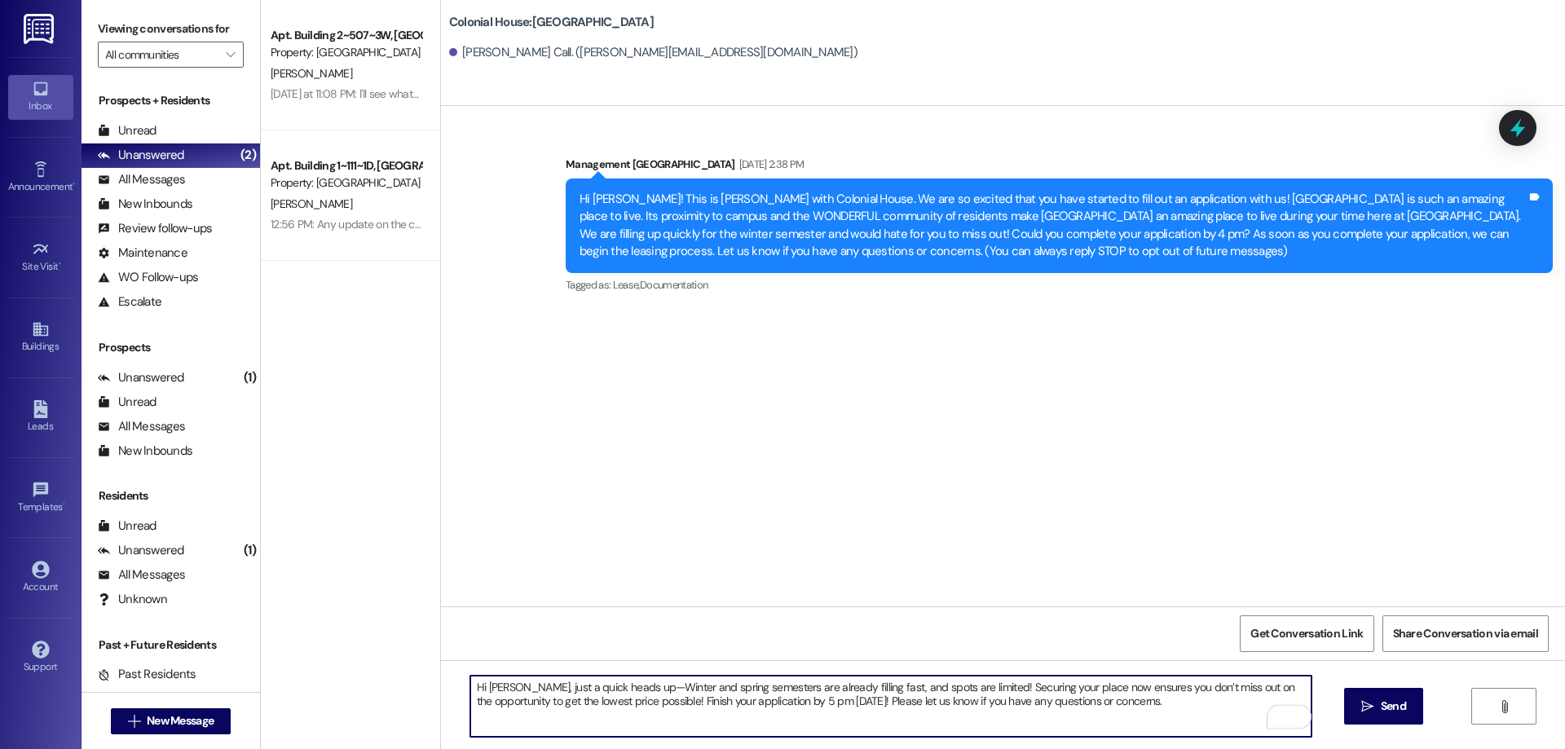
click at [508, 681] on textarea "Hi [PERSON_NAME], just a quick heads up—Winter and spring semesters are already…" at bounding box center [890, 706] width 841 height 61
drag, startPoint x: 1164, startPoint y: 699, endPoint x: 390, endPoint y: 617, distance: 777.9
click at [361, 618] on div "Apt. Building 2~507~3W, Building 2 Colonial House Property: [GEOGRAPHIC_DATA] […" at bounding box center [913, 374] width 1304 height 749
type textarea "Hi [PERSON_NAME], just a quick heads up—Winter and spring semesters are already…"
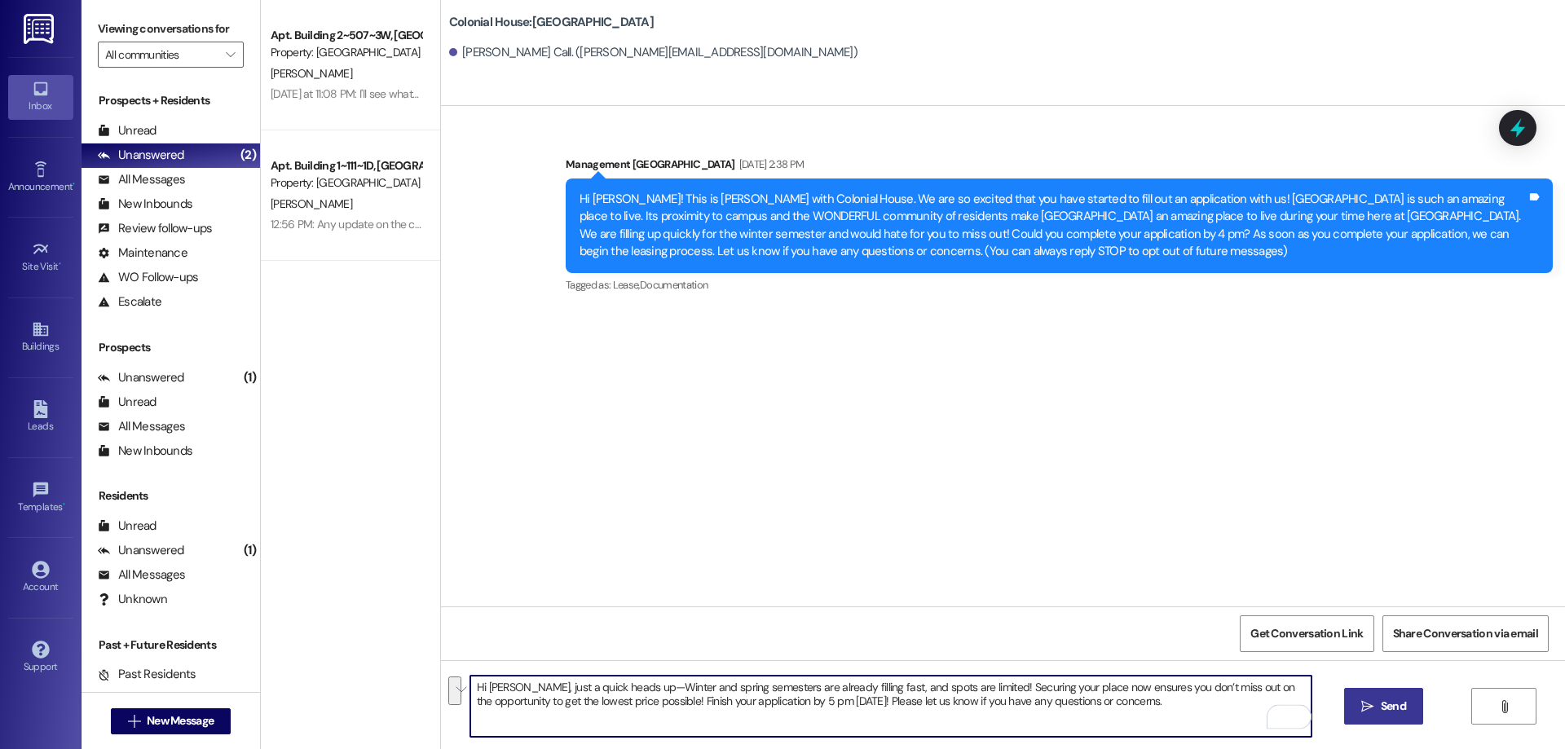
click at [1369, 708] on icon "" at bounding box center [1367, 706] width 12 height 13
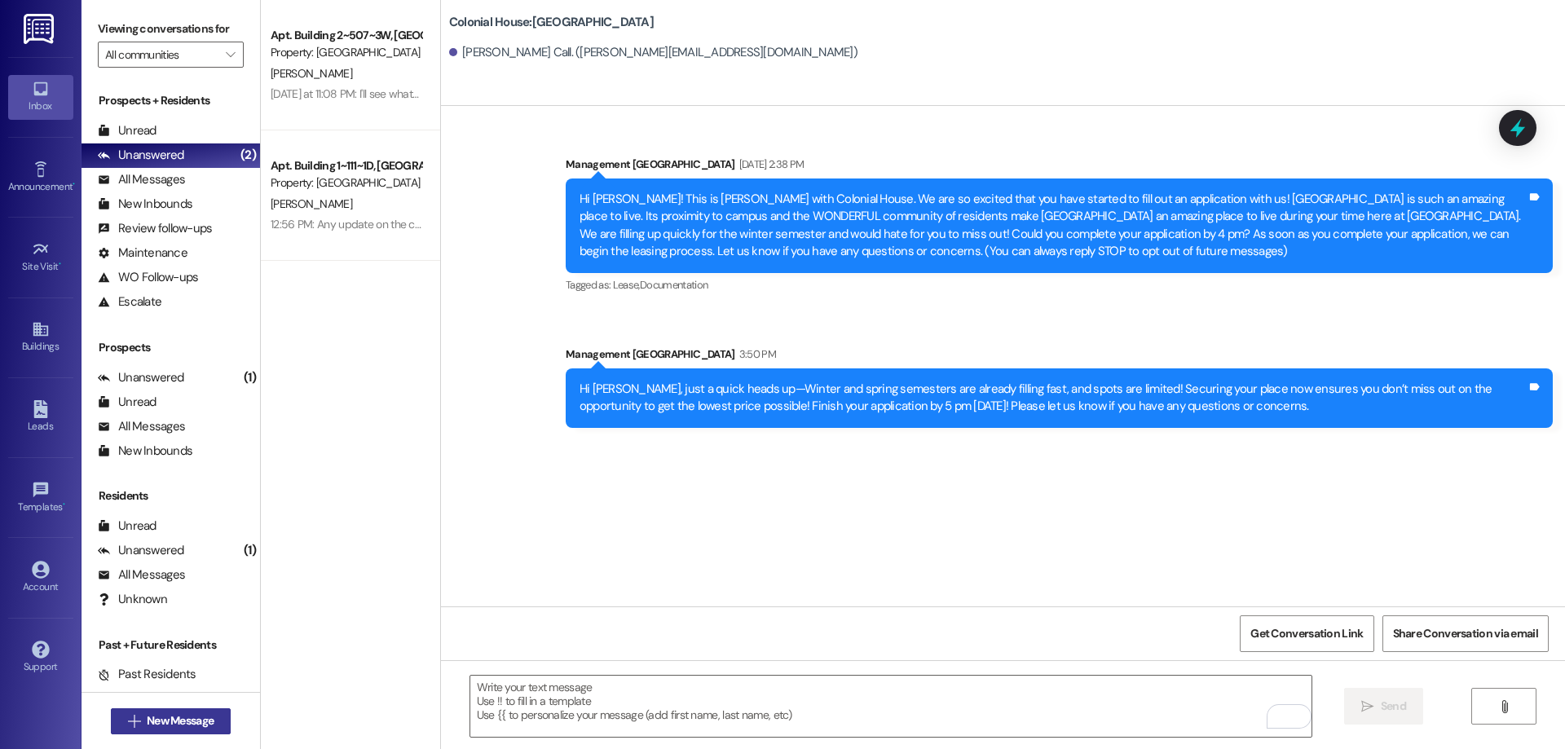
click at [199, 720] on span "New Message" at bounding box center [180, 720] width 67 height 17
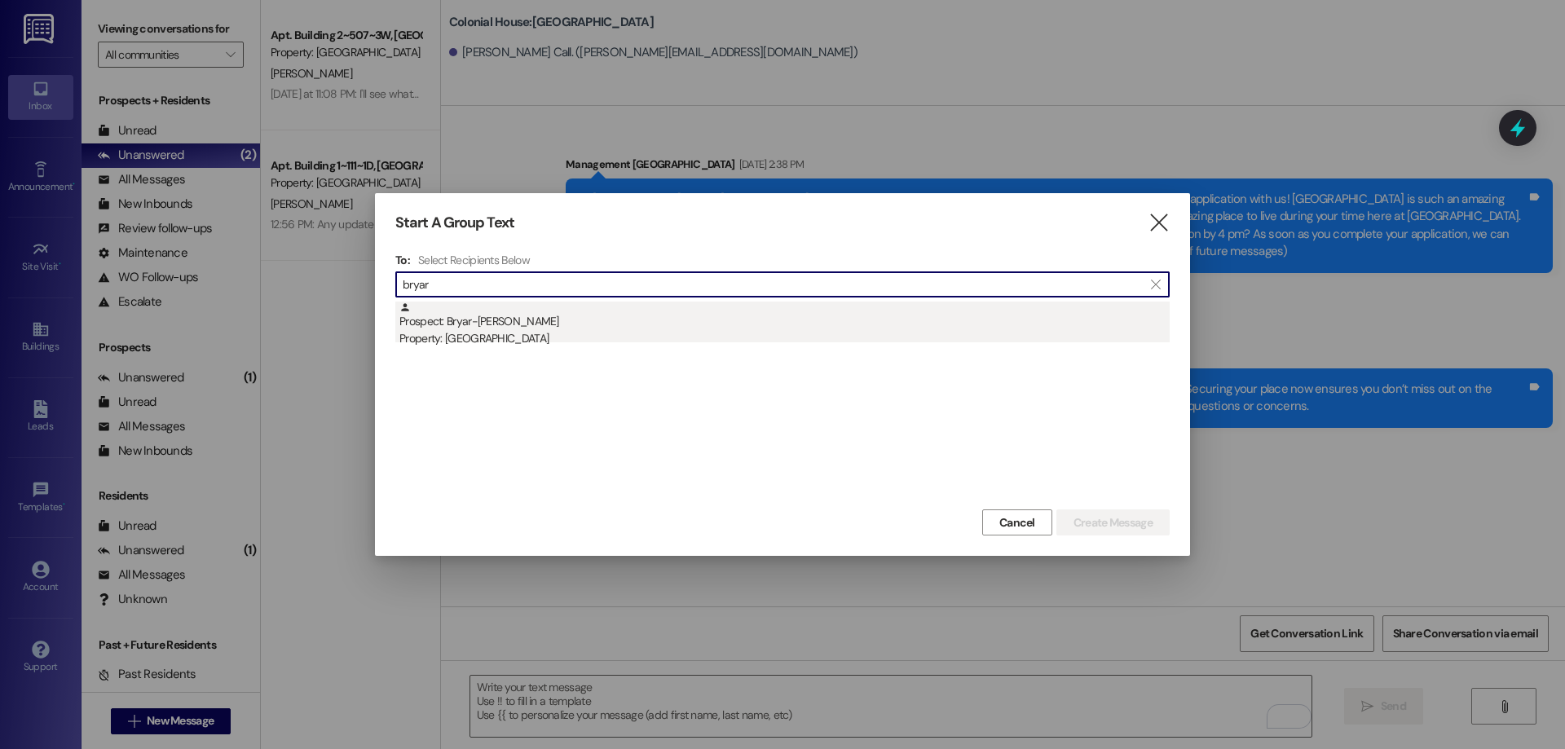
type input "bryar"
click at [527, 338] on div "Property: [GEOGRAPHIC_DATA]" at bounding box center [784, 338] width 770 height 17
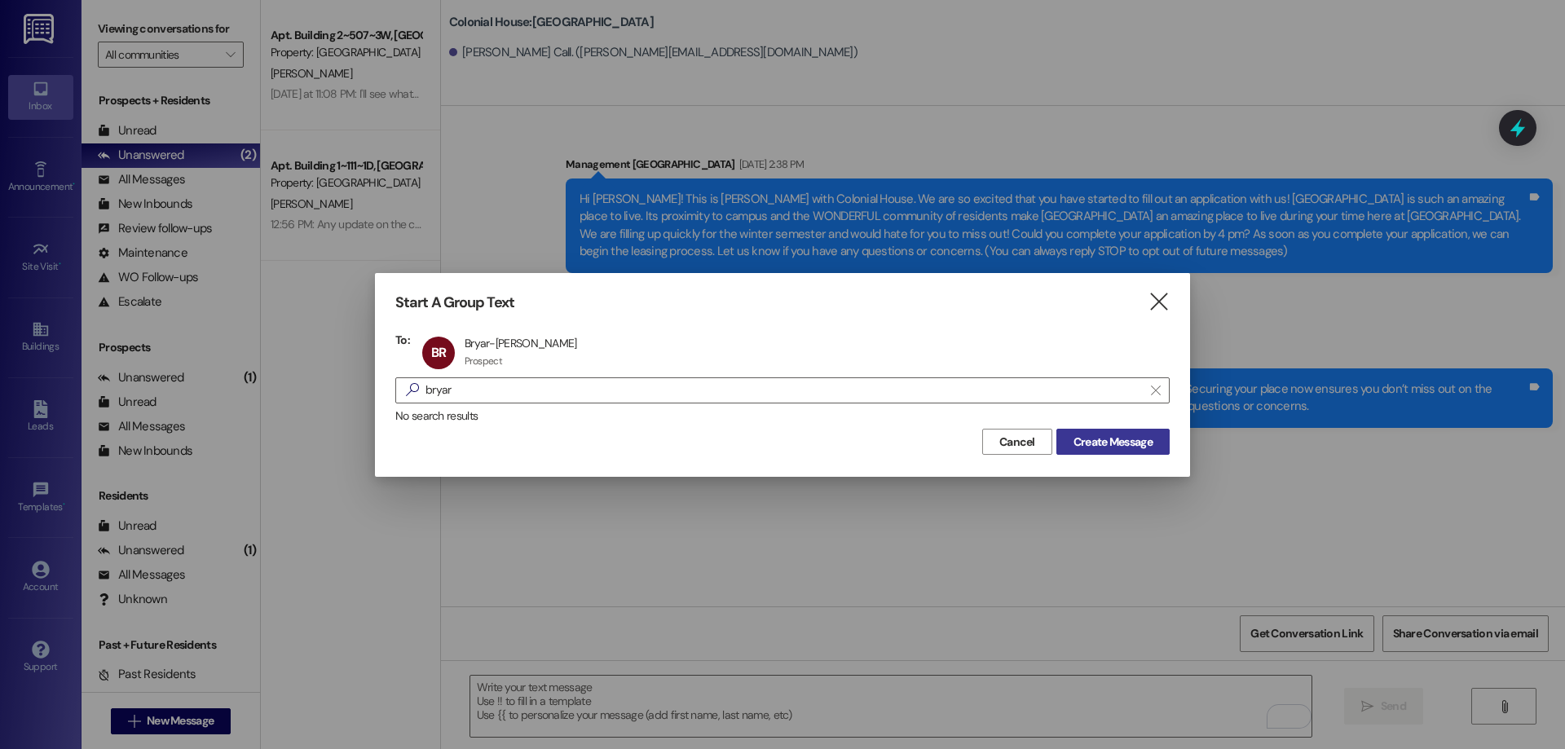
click at [1144, 443] on span "Create Message" at bounding box center [1113, 442] width 79 height 17
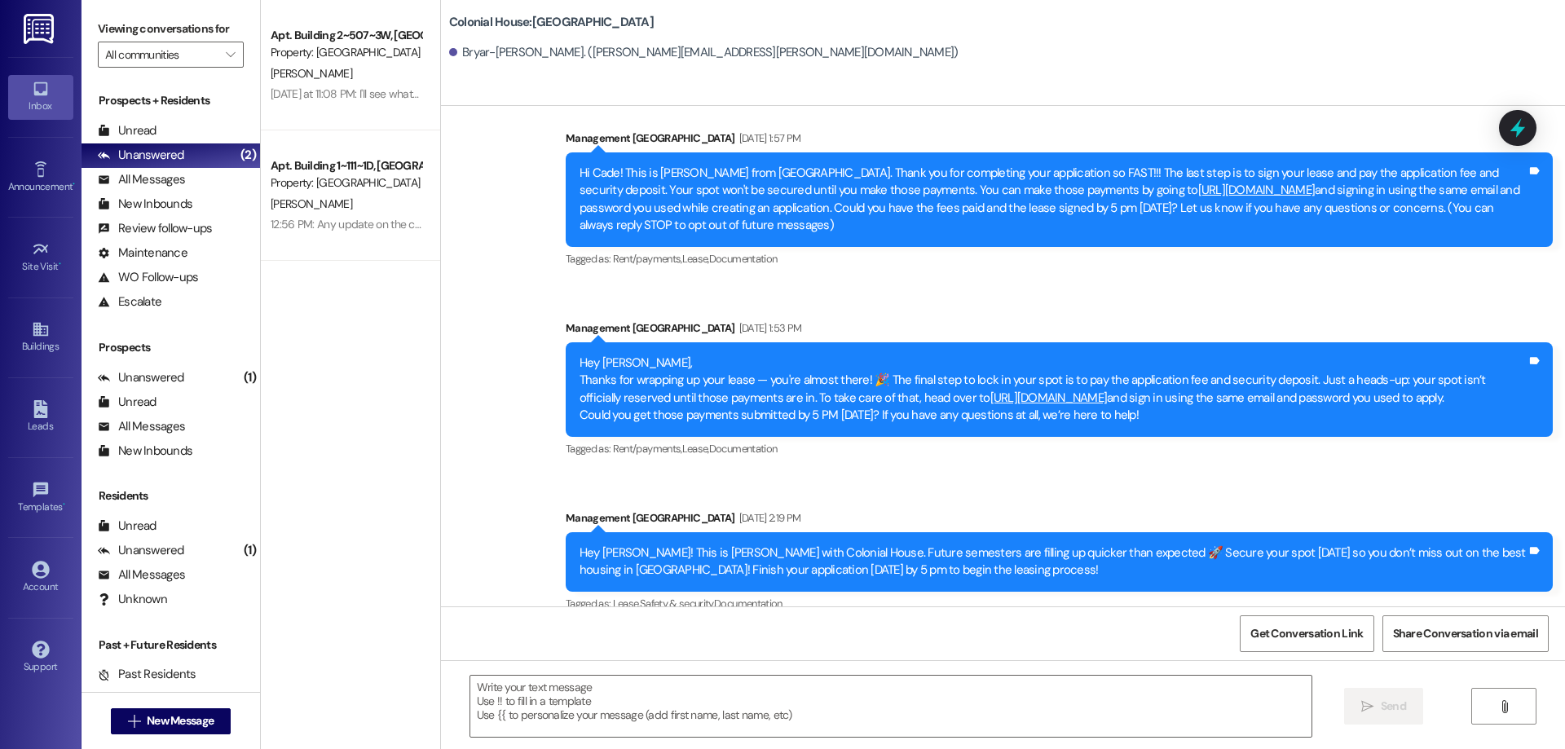
scroll to position [66, 0]
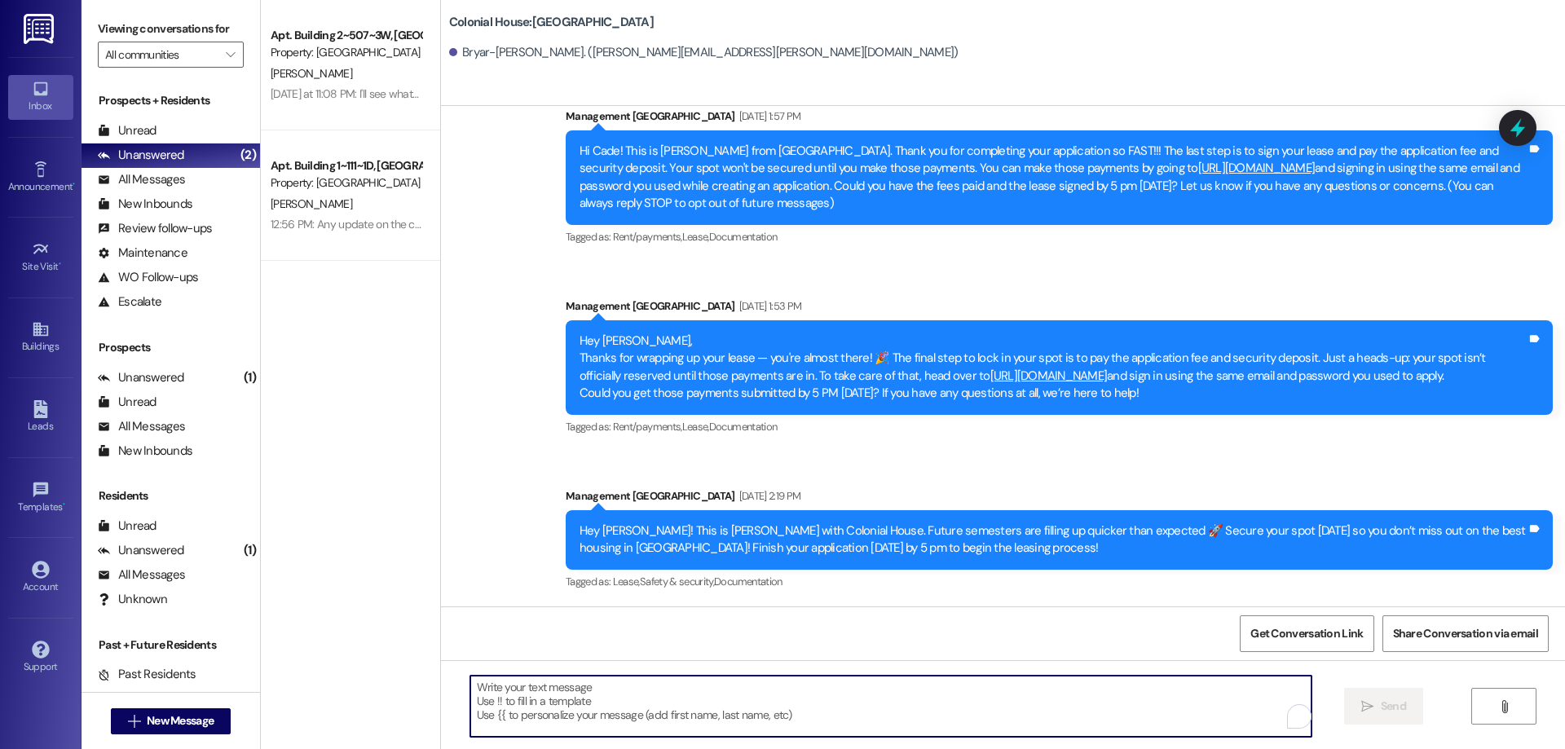
click at [732, 721] on textarea "To enrich screen reader interactions, please activate Accessibility in Grammarl…" at bounding box center [890, 706] width 841 height 61
paste textarea "ineligible, figuring it out."
type textarea "ineligible, figuring it out."
drag, startPoint x: 611, startPoint y: 701, endPoint x: 306, endPoint y: 666, distance: 307.7
click at [306, 666] on div "Apt. Building 2~507~3W, Building 2 Colonial House Property: [GEOGRAPHIC_DATA] […" at bounding box center [913, 374] width 1304 height 749
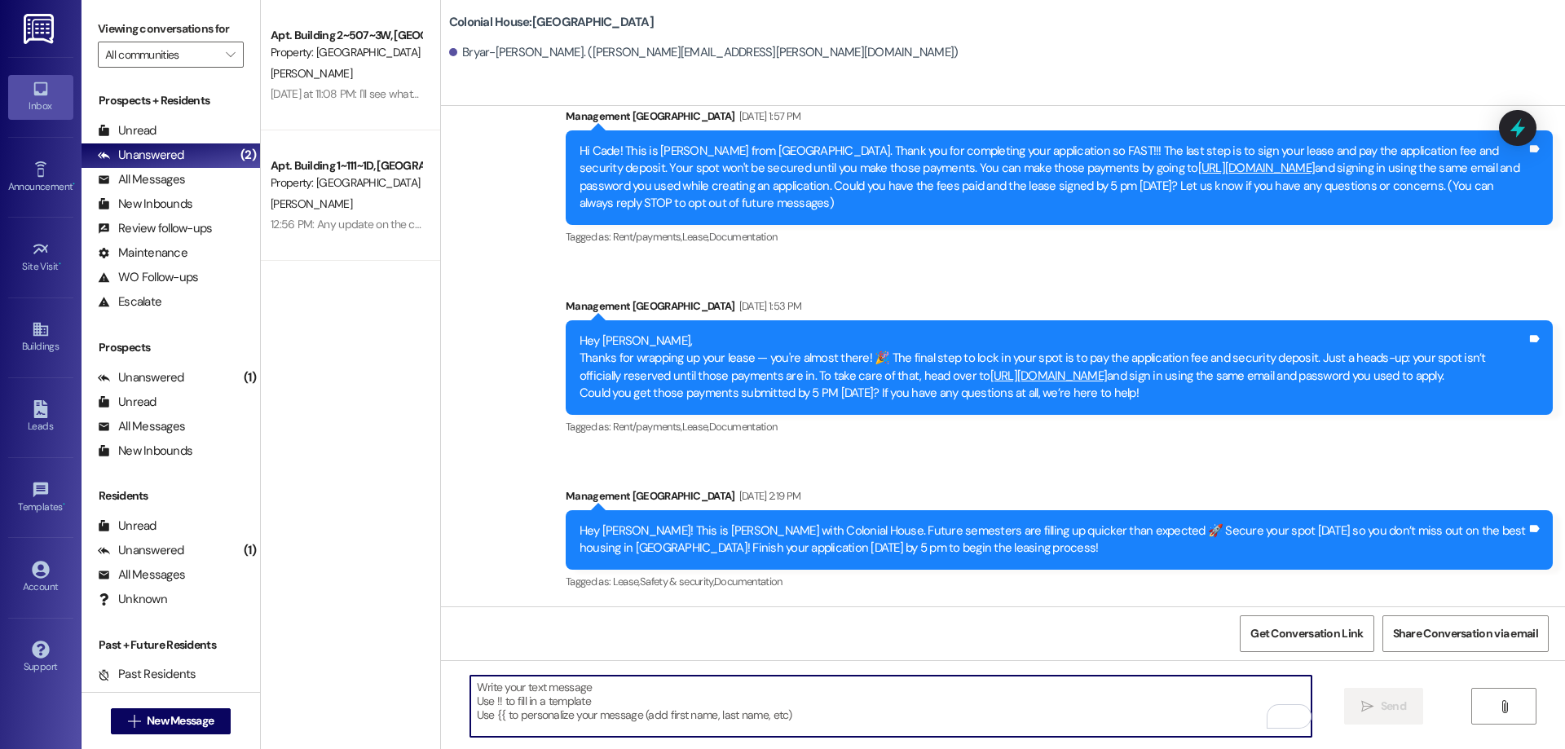
click at [513, 719] on textarea "To enrich screen reader interactions, please activate Accessibility in Grammarl…" at bounding box center [890, 706] width 841 height 61
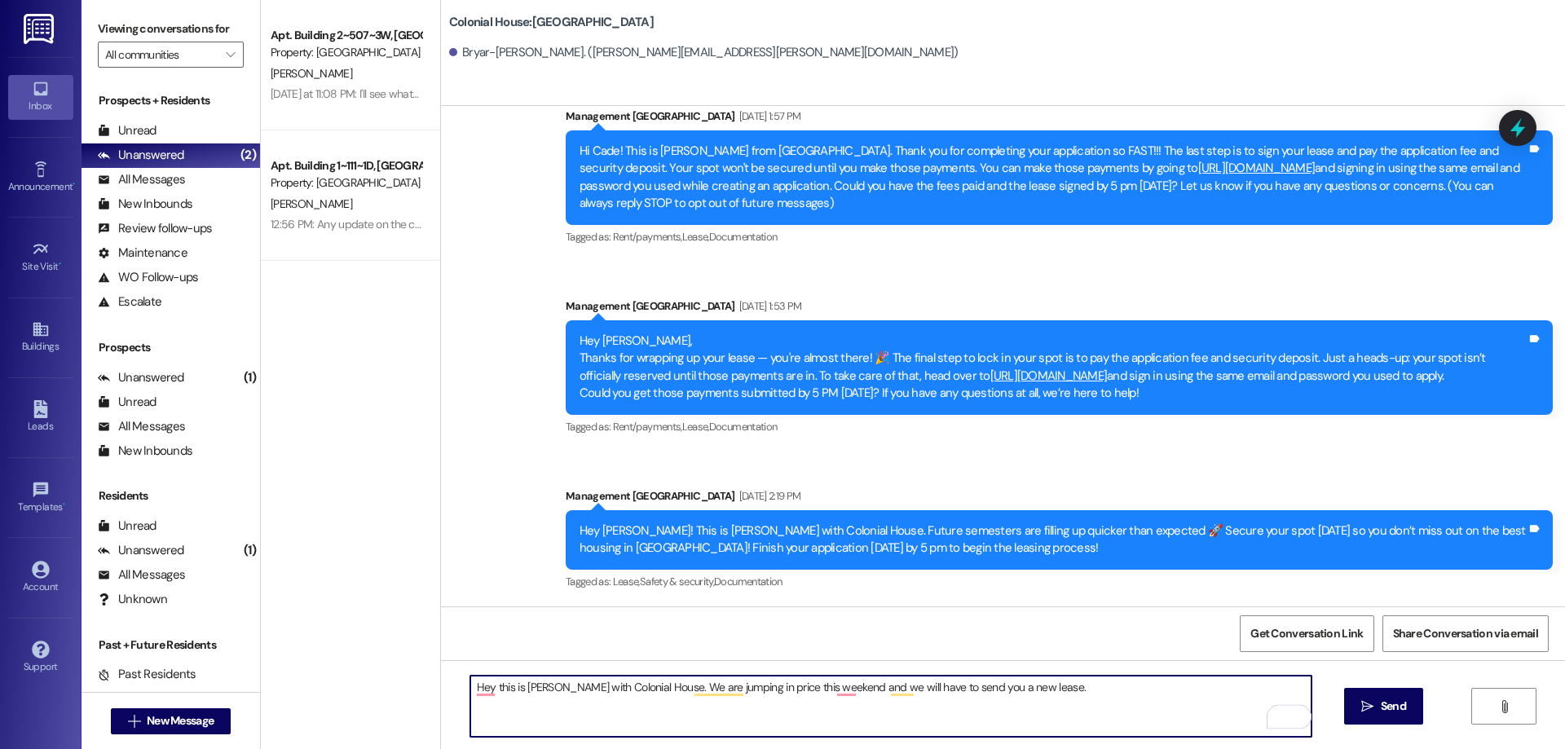
click at [842, 687] on textarea "Hey this is [PERSON_NAME] with Colonial House. We are jumping in price this wee…" at bounding box center [890, 706] width 841 height 61
click at [470, 687] on textarea "Hey this is [PERSON_NAME] with Colonial House. We are jumping in price this wee…" at bounding box center [890, 706] width 841 height 61
click at [1065, 684] on textarea "Hey, this is [PERSON_NAME] with Colonial House. We are jumping in price this we…" at bounding box center [890, 706] width 841 height 61
type textarea "Hey, this is [PERSON_NAME] with Colonial House. We are jumping in price this we…"
drag, startPoint x: 1394, startPoint y: 705, endPoint x: 1446, endPoint y: 676, distance: 59.9
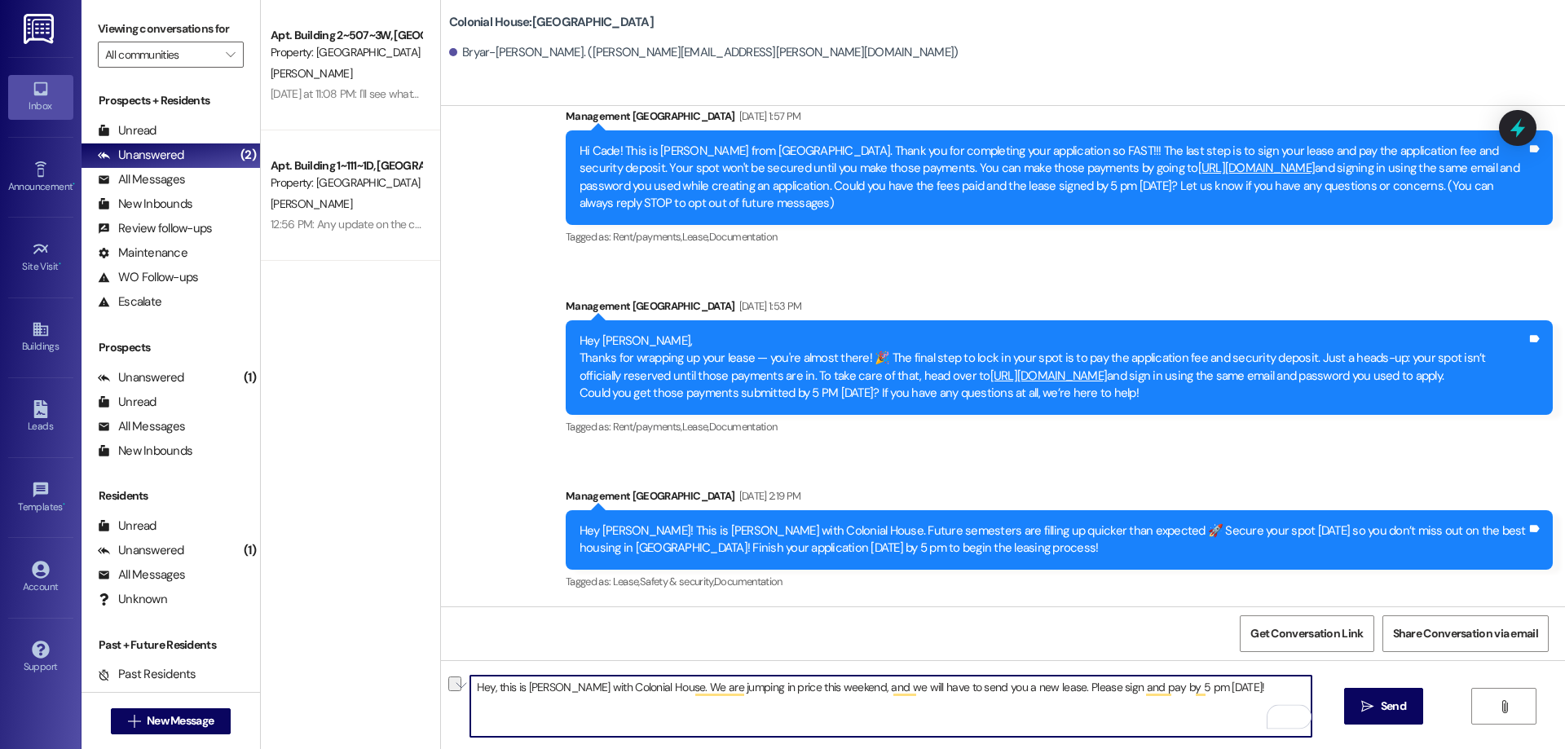
click at [1395, 705] on span "Send" at bounding box center [1393, 706] width 25 height 17
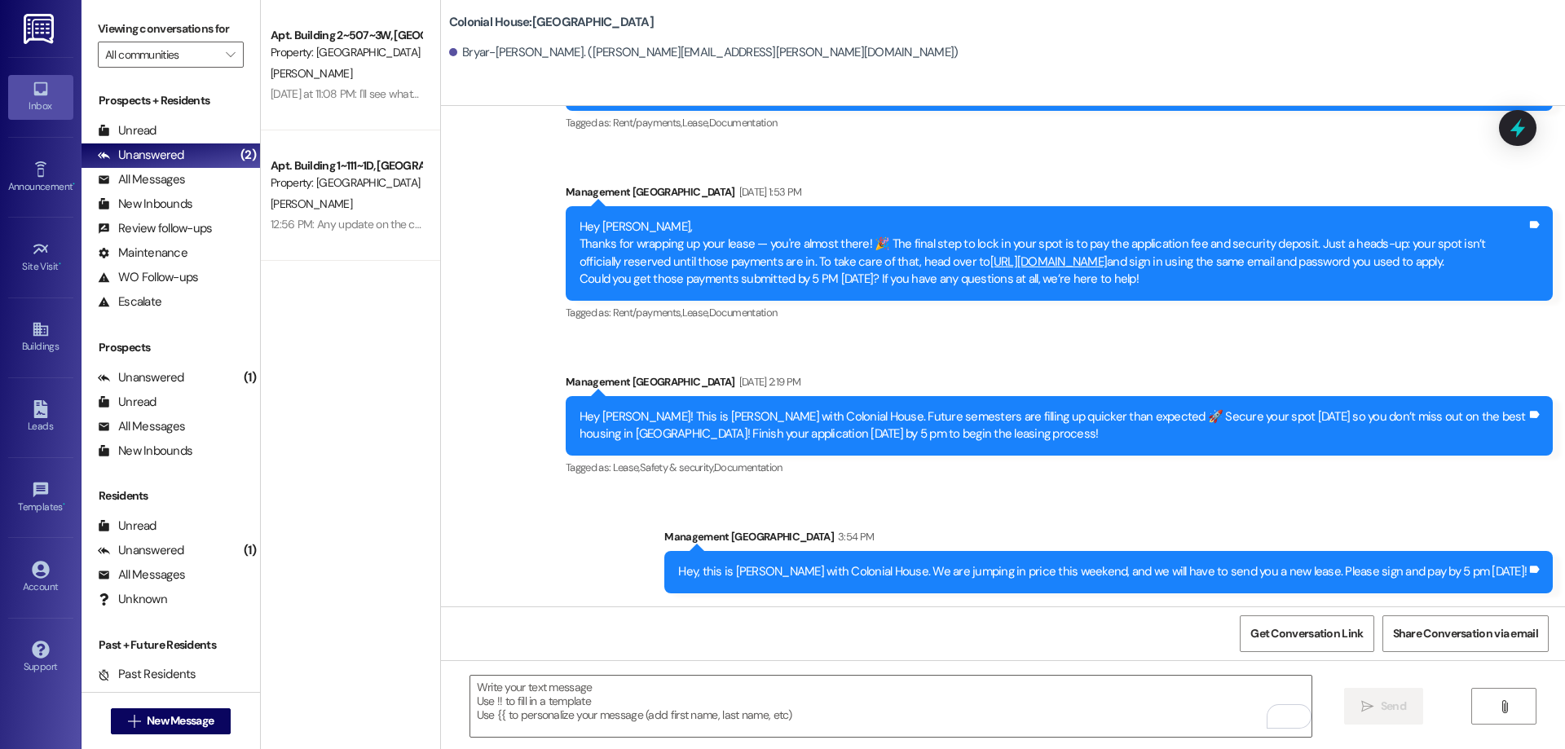
scroll to position [179, 0]
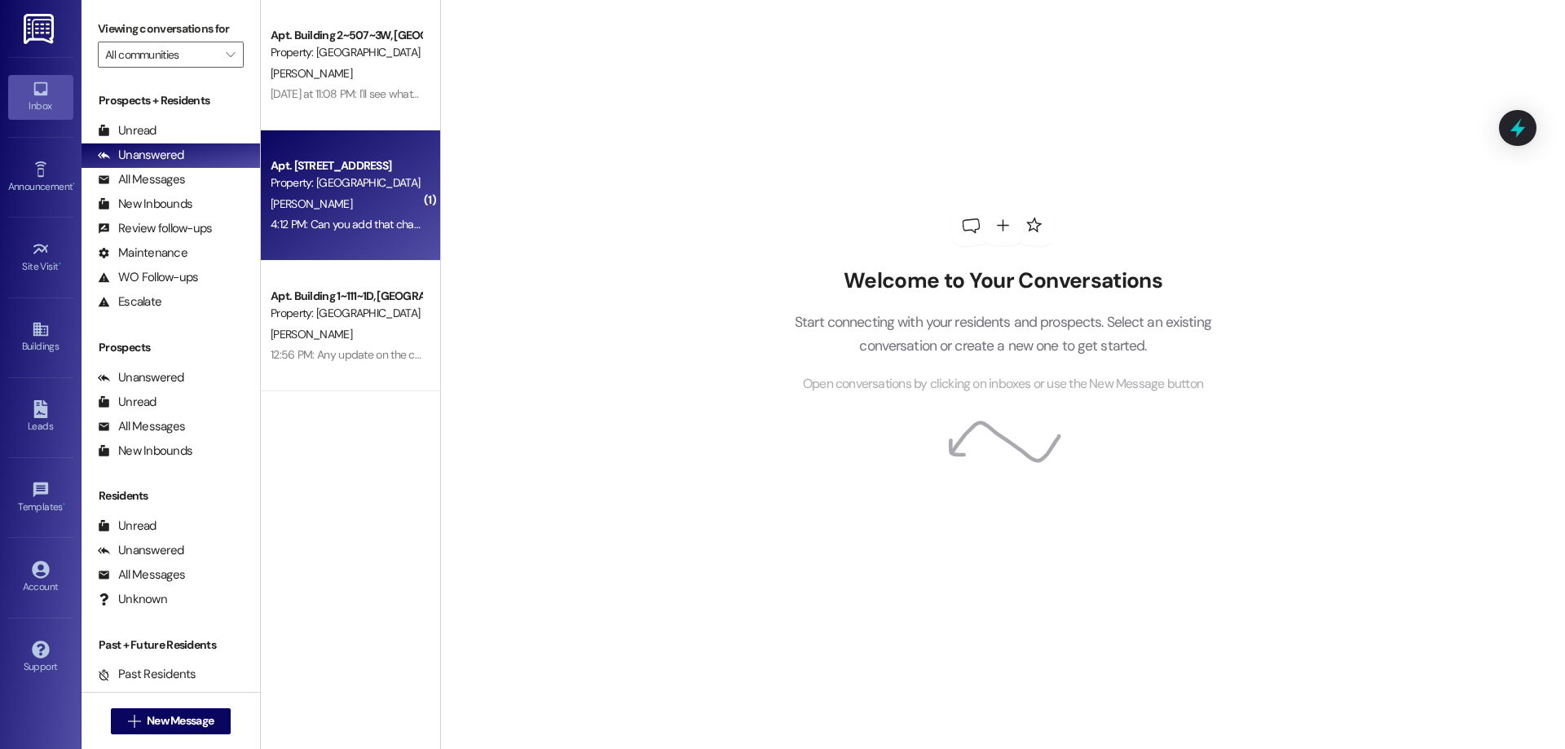
click at [370, 192] on div "Property: [GEOGRAPHIC_DATA]" at bounding box center [346, 182] width 151 height 17
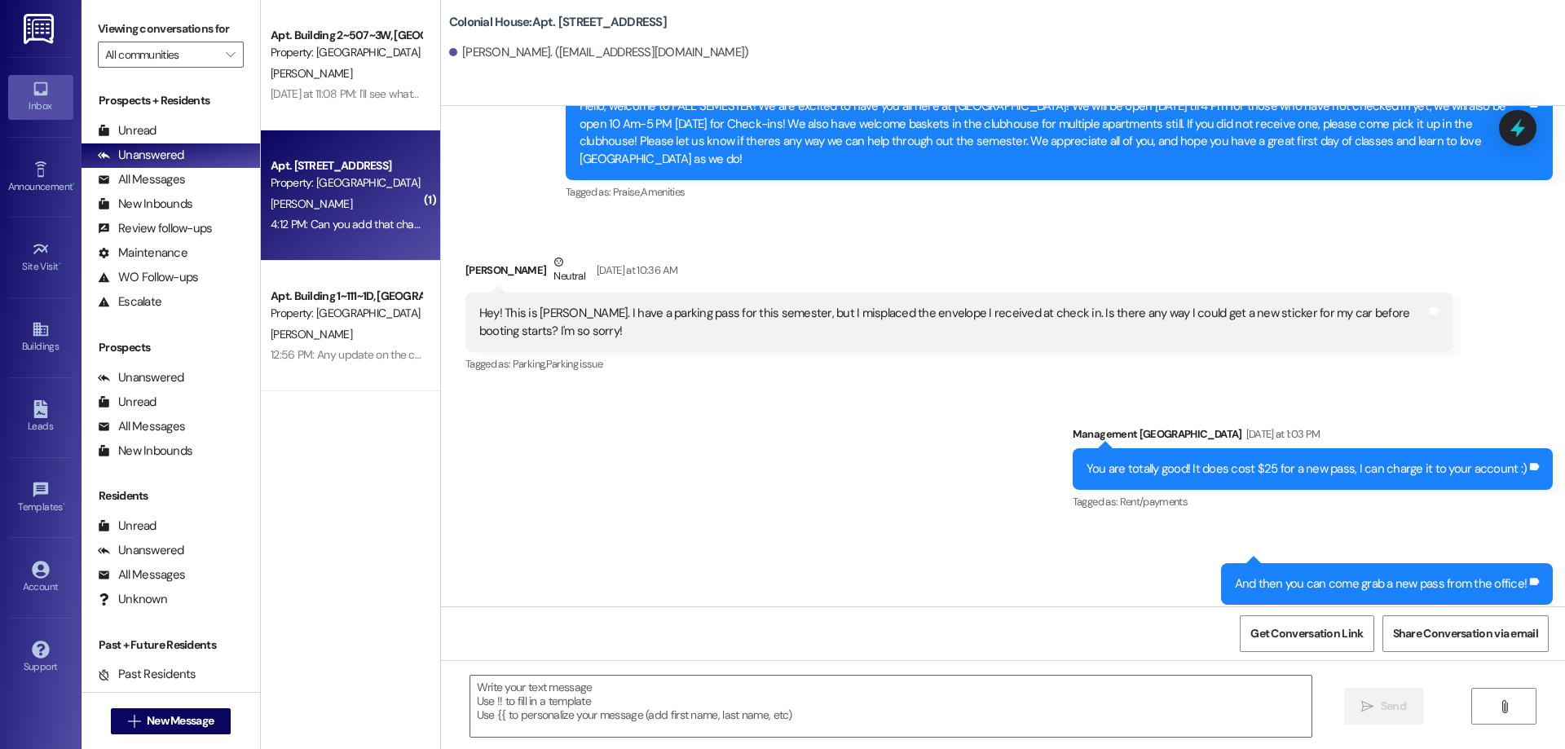
scroll to position [12846, 0]
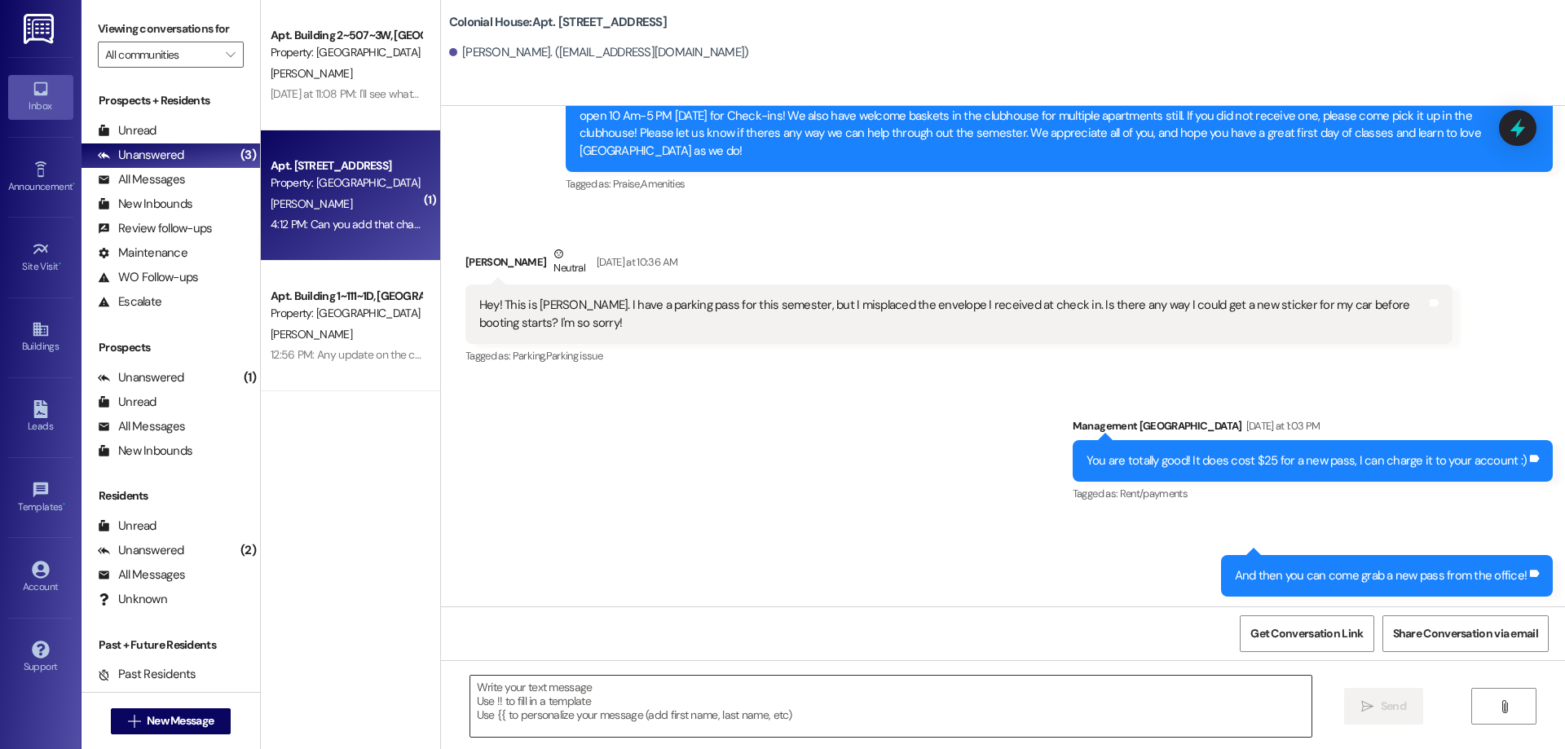
click at [724, 692] on textarea at bounding box center [890, 706] width 841 height 61
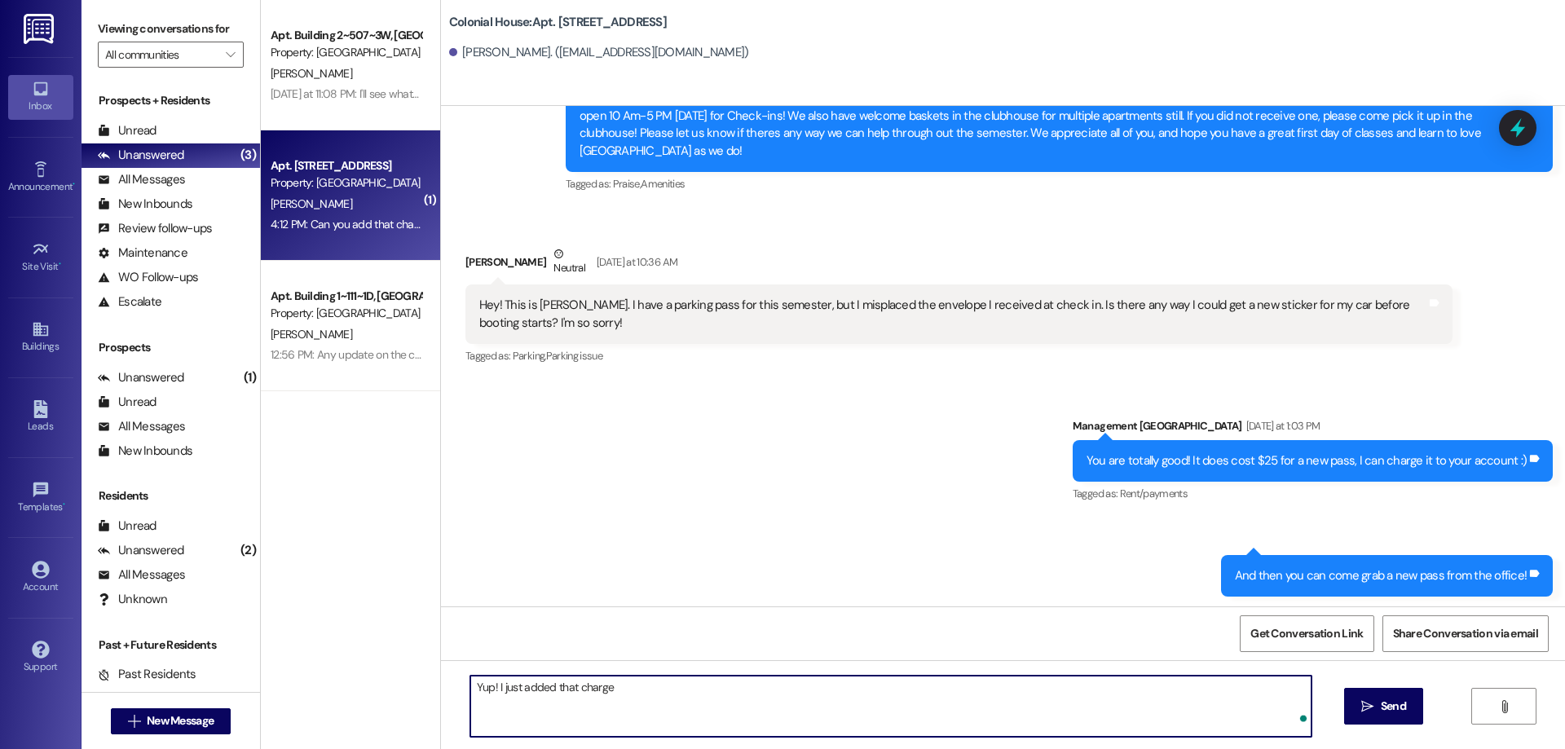
type textarea "Yup! I just added that charge"
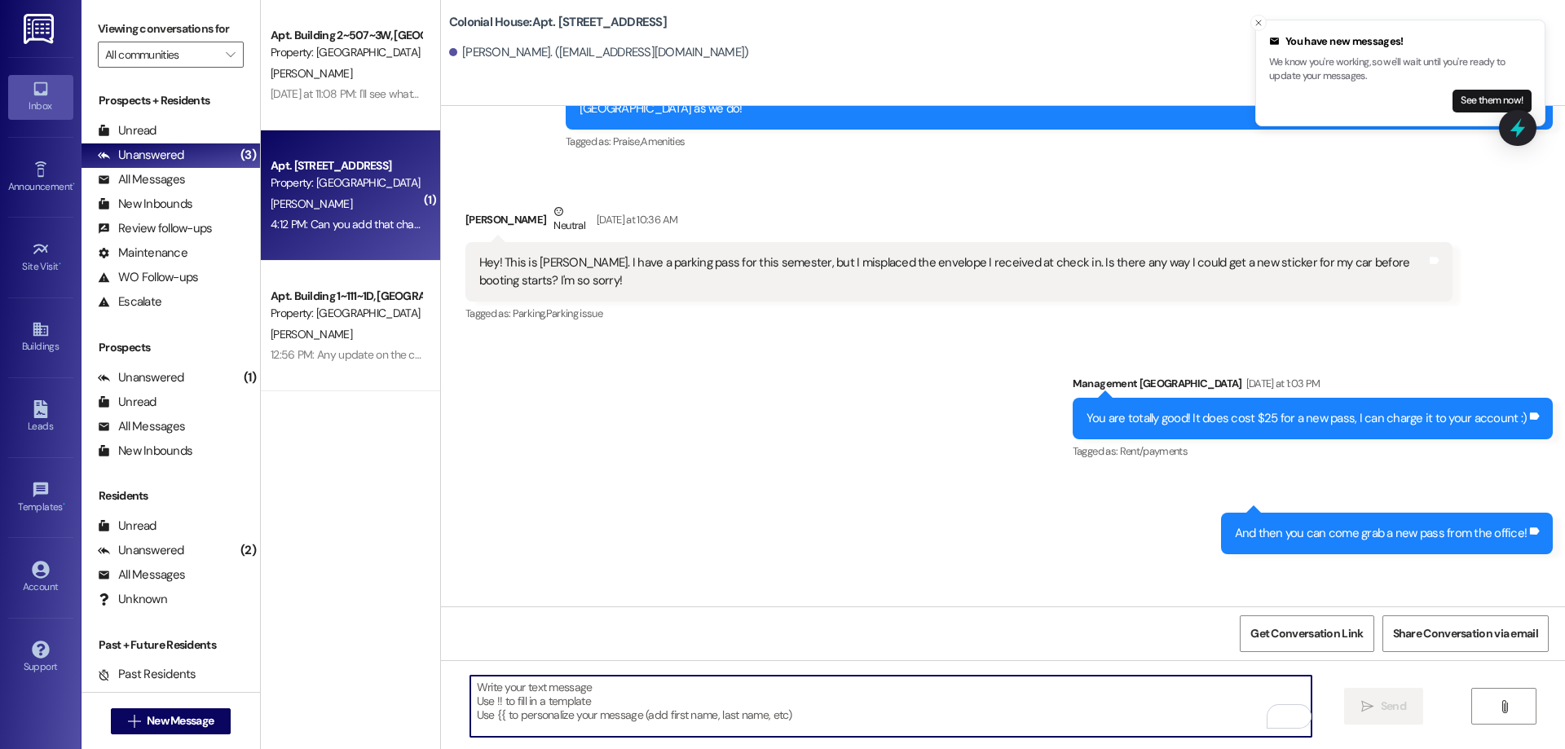
scroll to position [12960, 0]
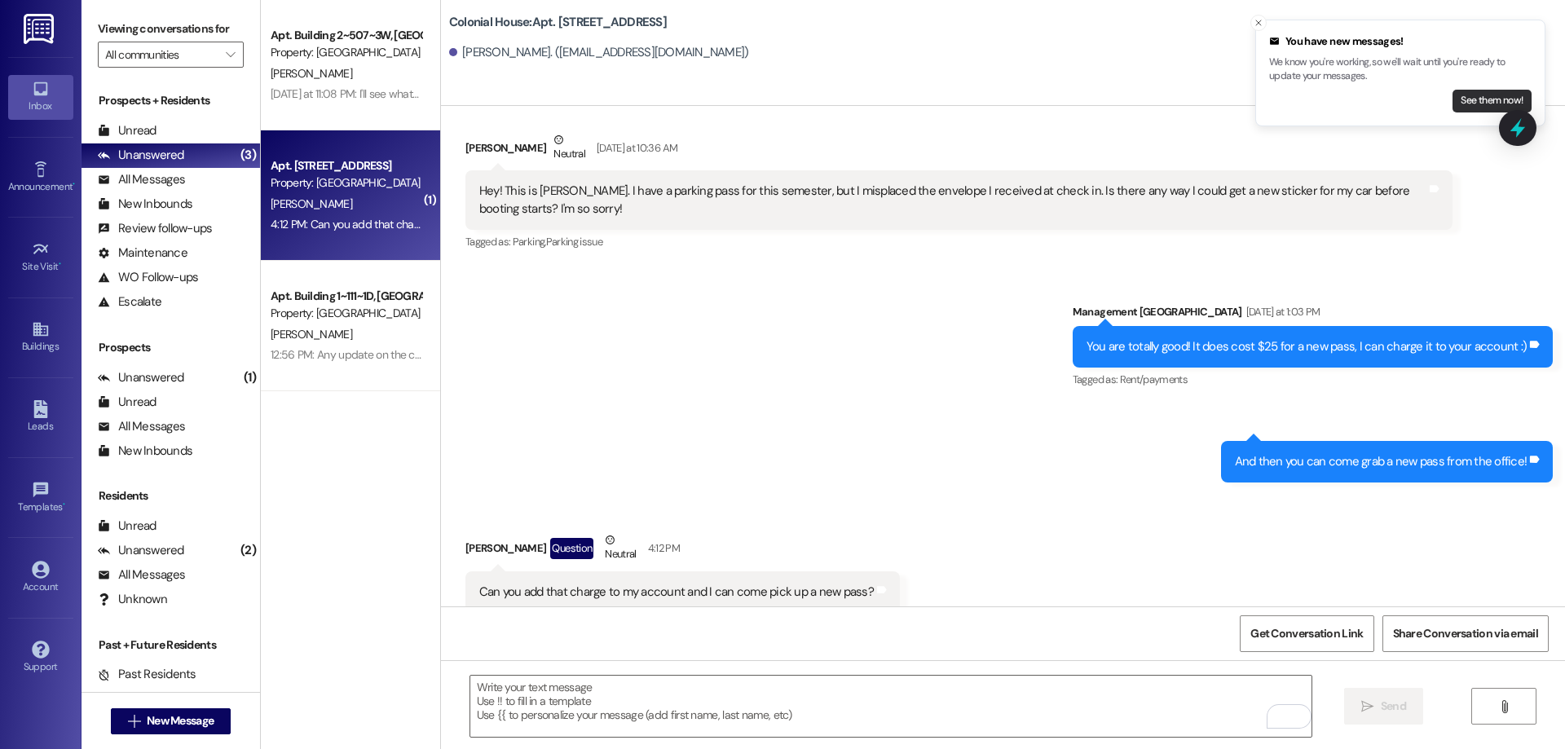
click at [1495, 97] on button "See them now!" at bounding box center [1492, 101] width 79 height 23
